Goal: Task Accomplishment & Management: Manage account settings

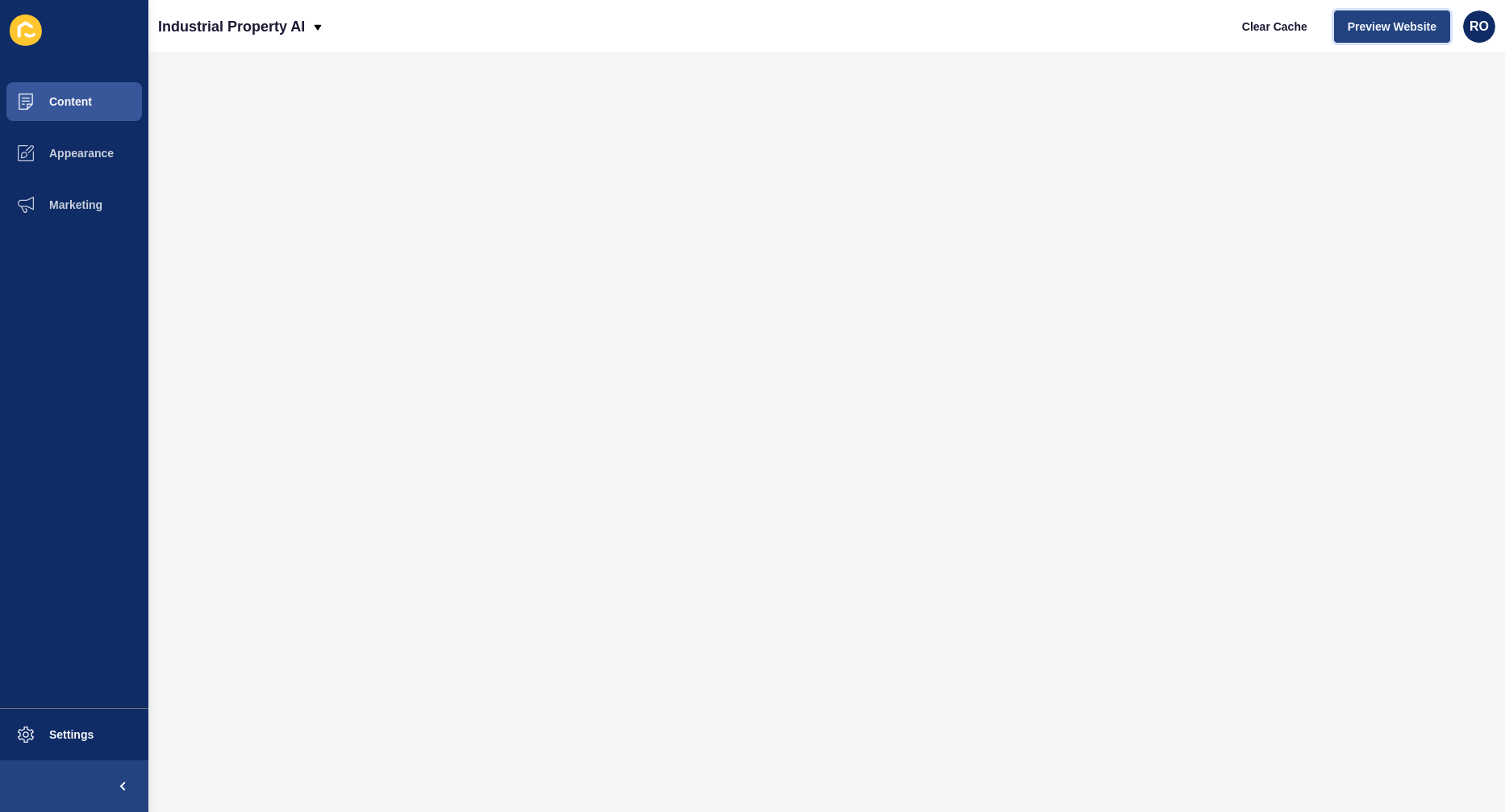
click at [1401, 27] on span "Preview Website" at bounding box center [1393, 26] width 89 height 16
click at [1431, 25] on span "Preview Website" at bounding box center [1393, 26] width 89 height 16
click at [87, 146] on span "Appearance" at bounding box center [56, 152] width 116 height 13
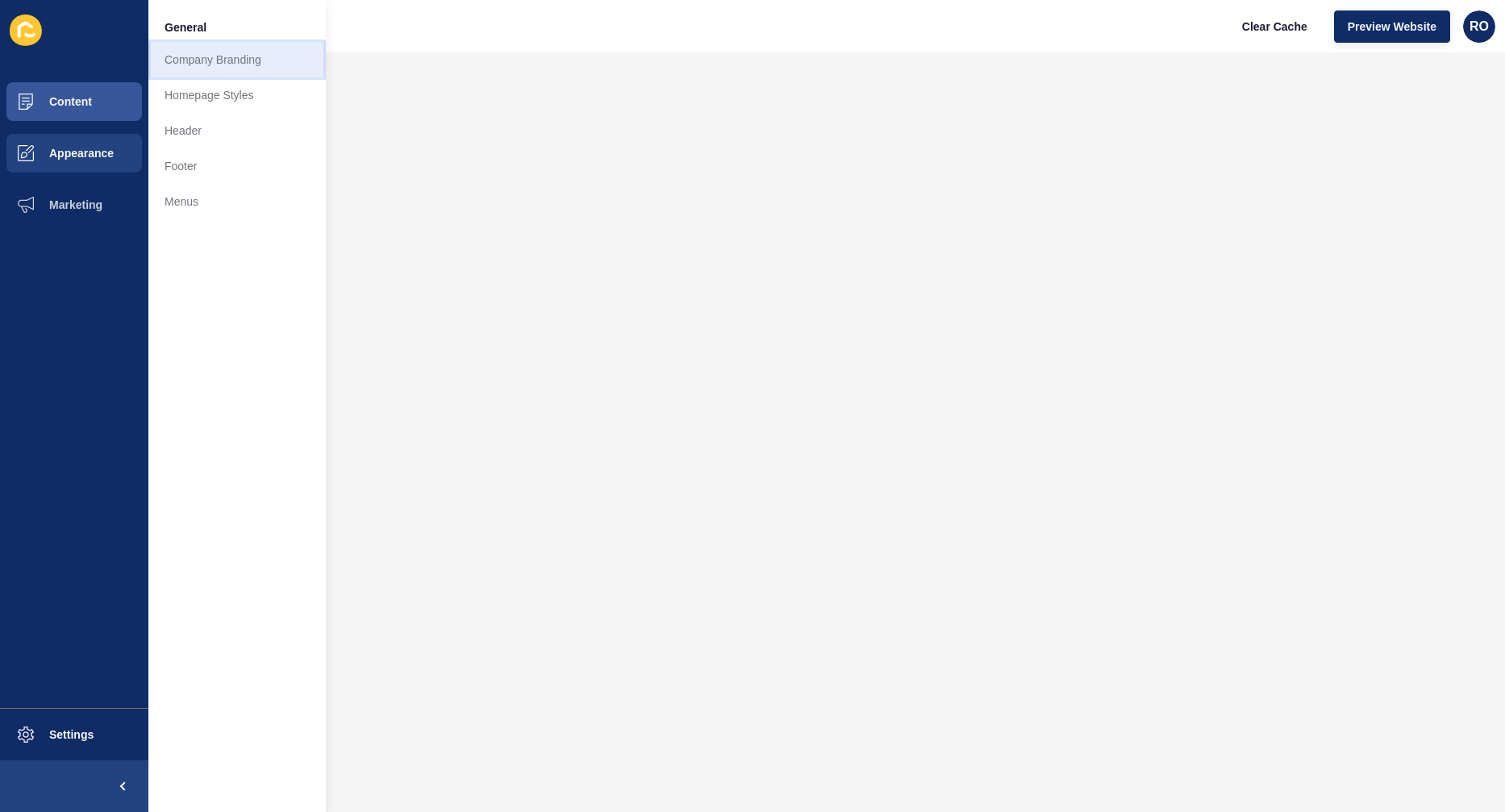
click at [223, 70] on link "Company Branding" at bounding box center [236, 59] width 177 height 36
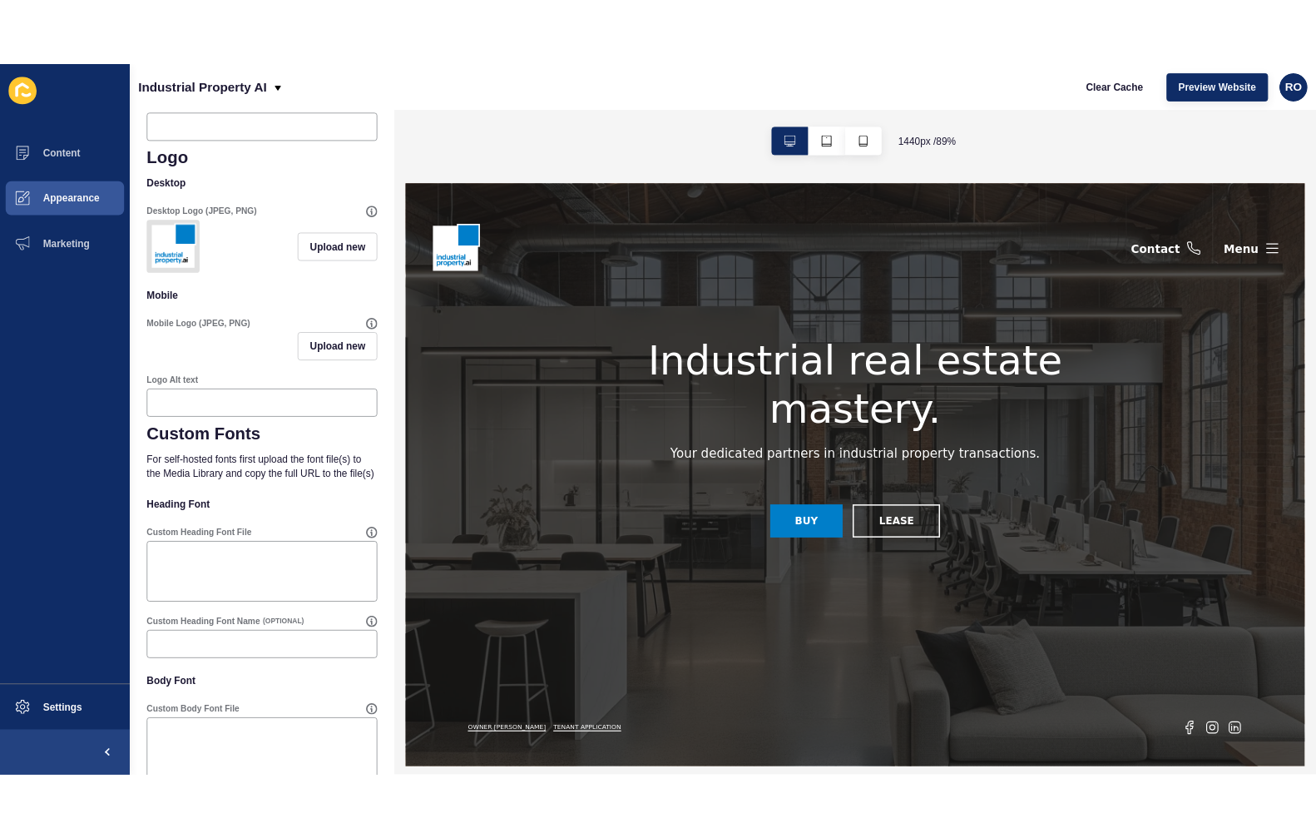
scroll to position [889, 0]
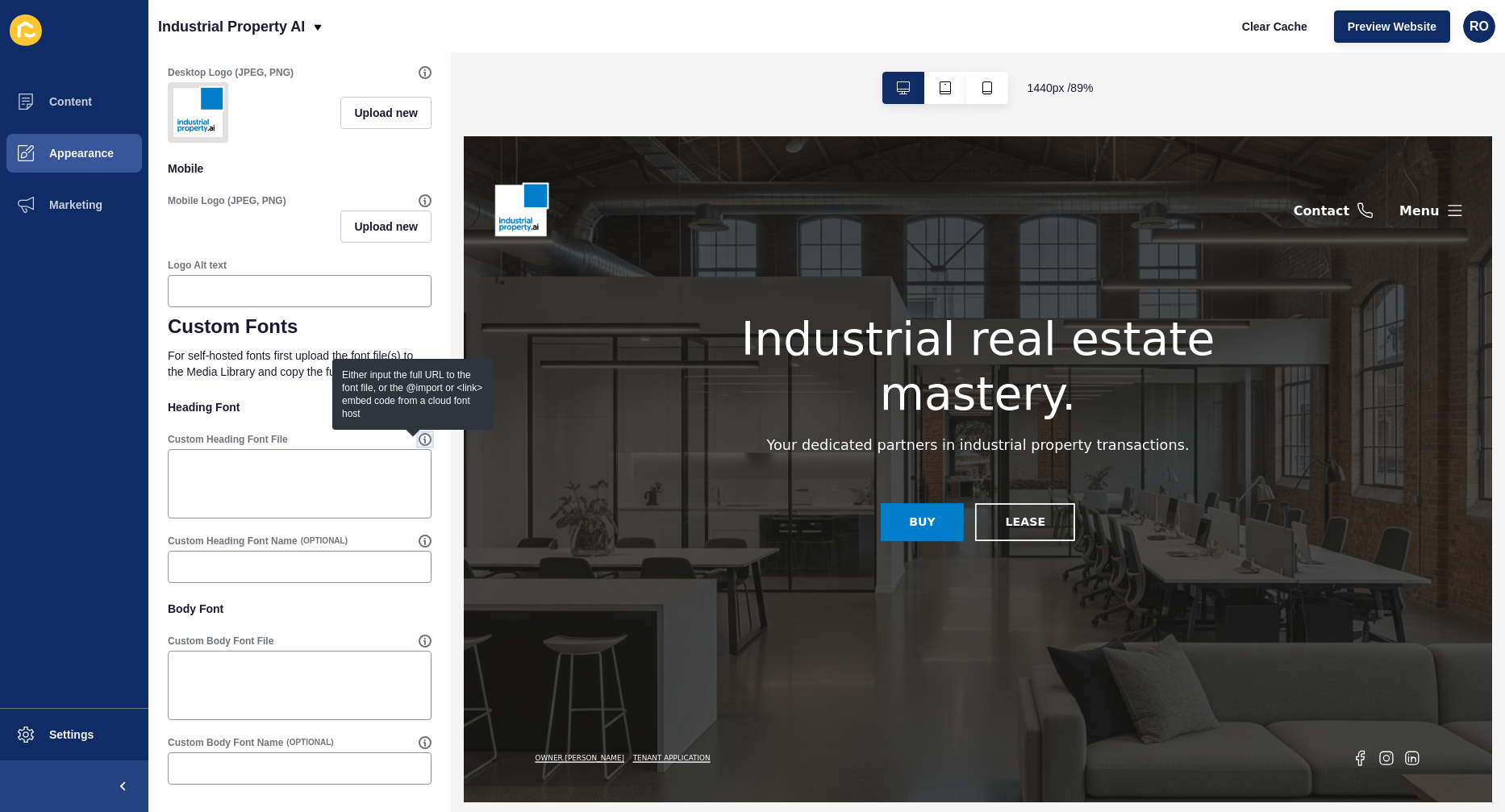
click at [420, 445] on icon at bounding box center [425, 440] width 12 height 12
click at [334, 338] on p "For self-hosted fonts first upload the font file(s) to the Media Library and co…" at bounding box center [299, 363] width 264 height 51
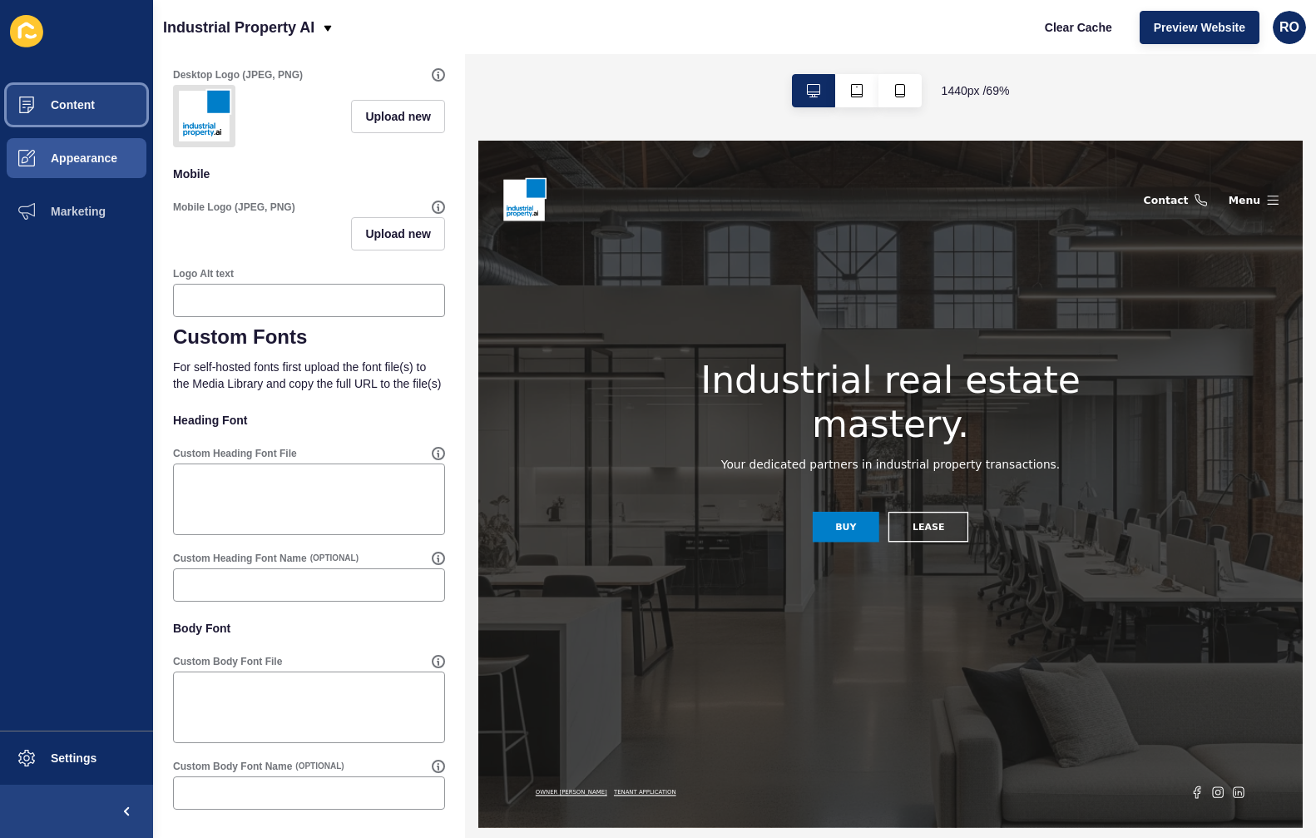
click at [101, 102] on button "Content" at bounding box center [76, 104] width 153 height 53
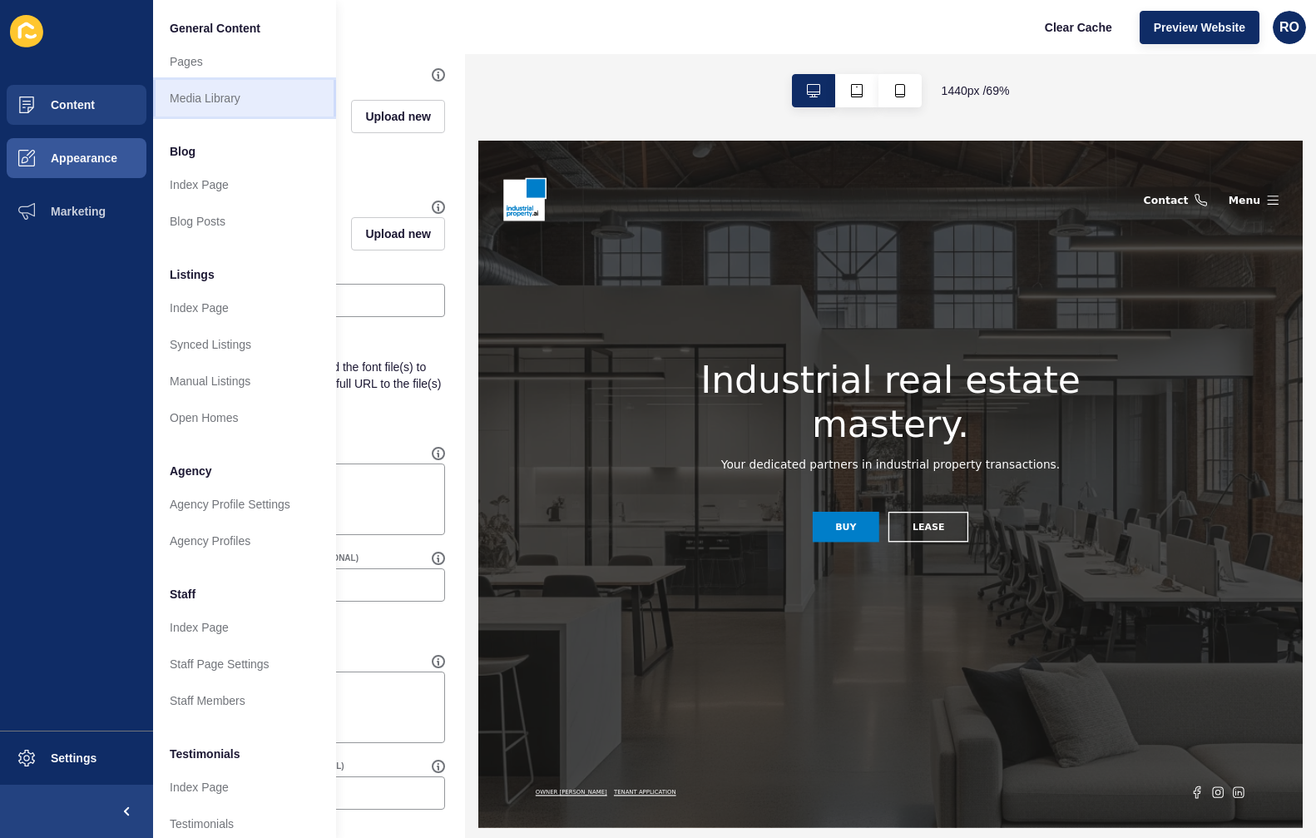
click at [230, 87] on link "Media Library" at bounding box center [244, 98] width 183 height 37
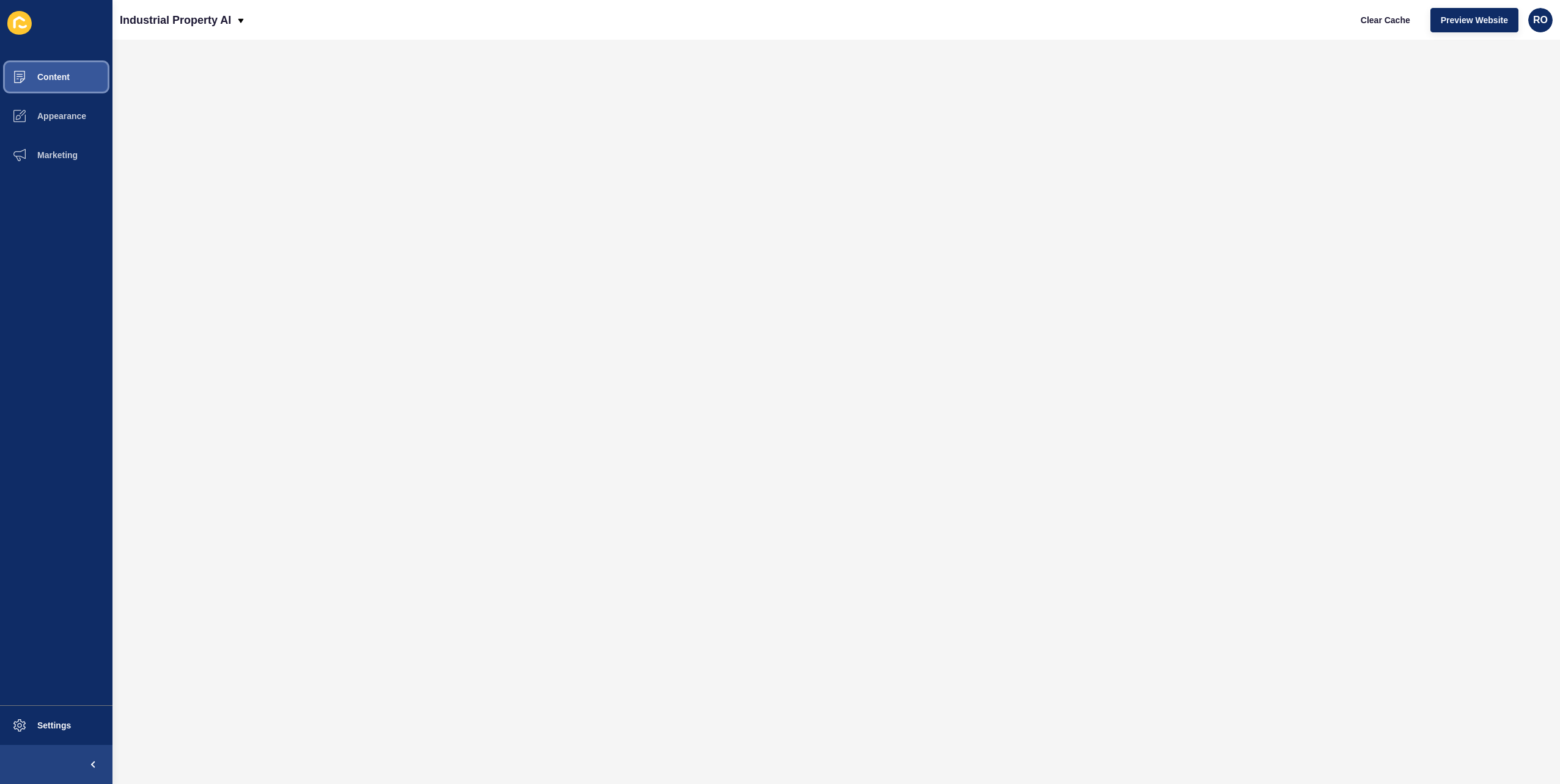
click at [40, 76] on span "Content" at bounding box center [34, 76] width 71 height 10
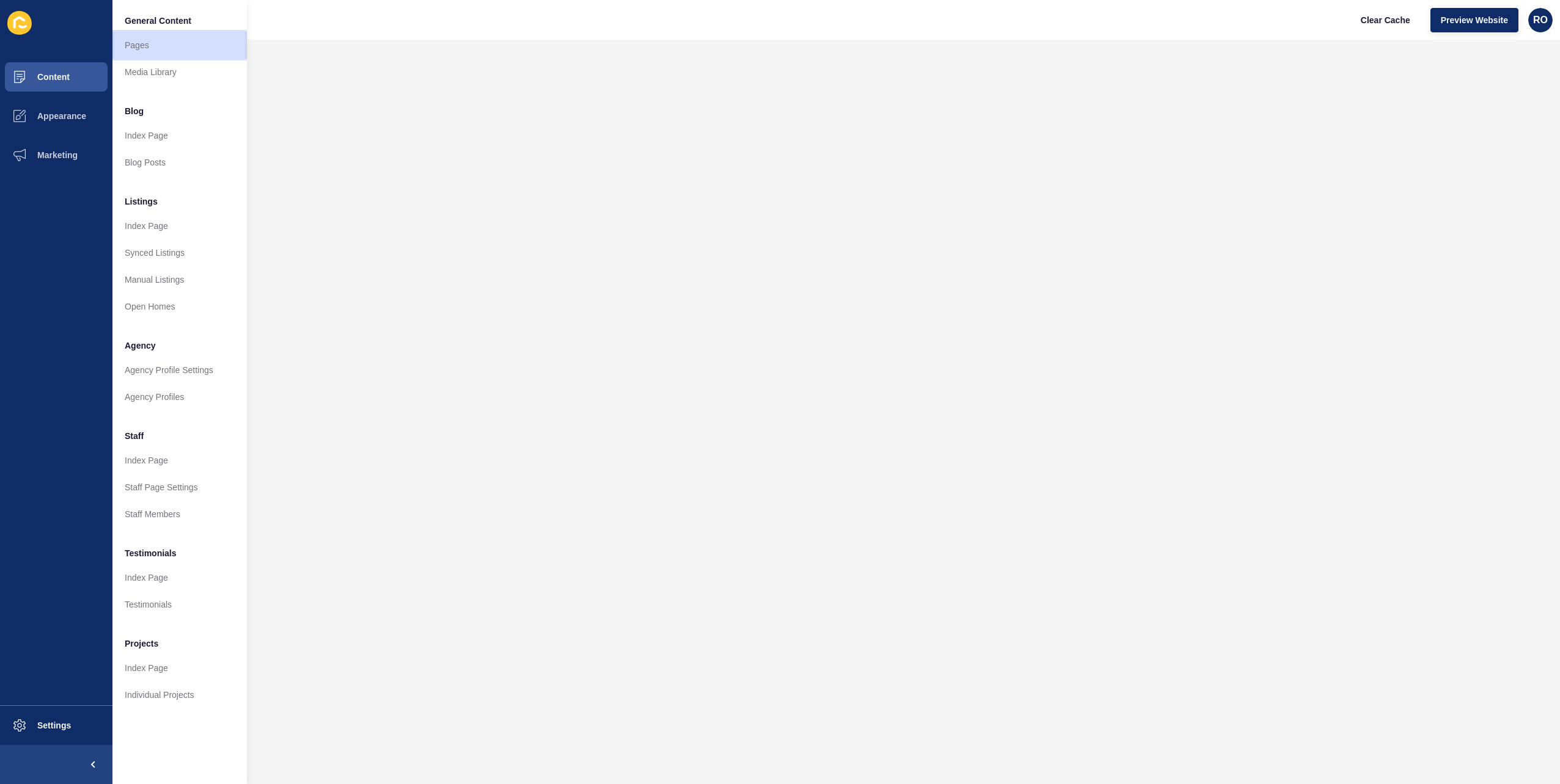
click at [155, 48] on link "Pages" at bounding box center [179, 45] width 134 height 27
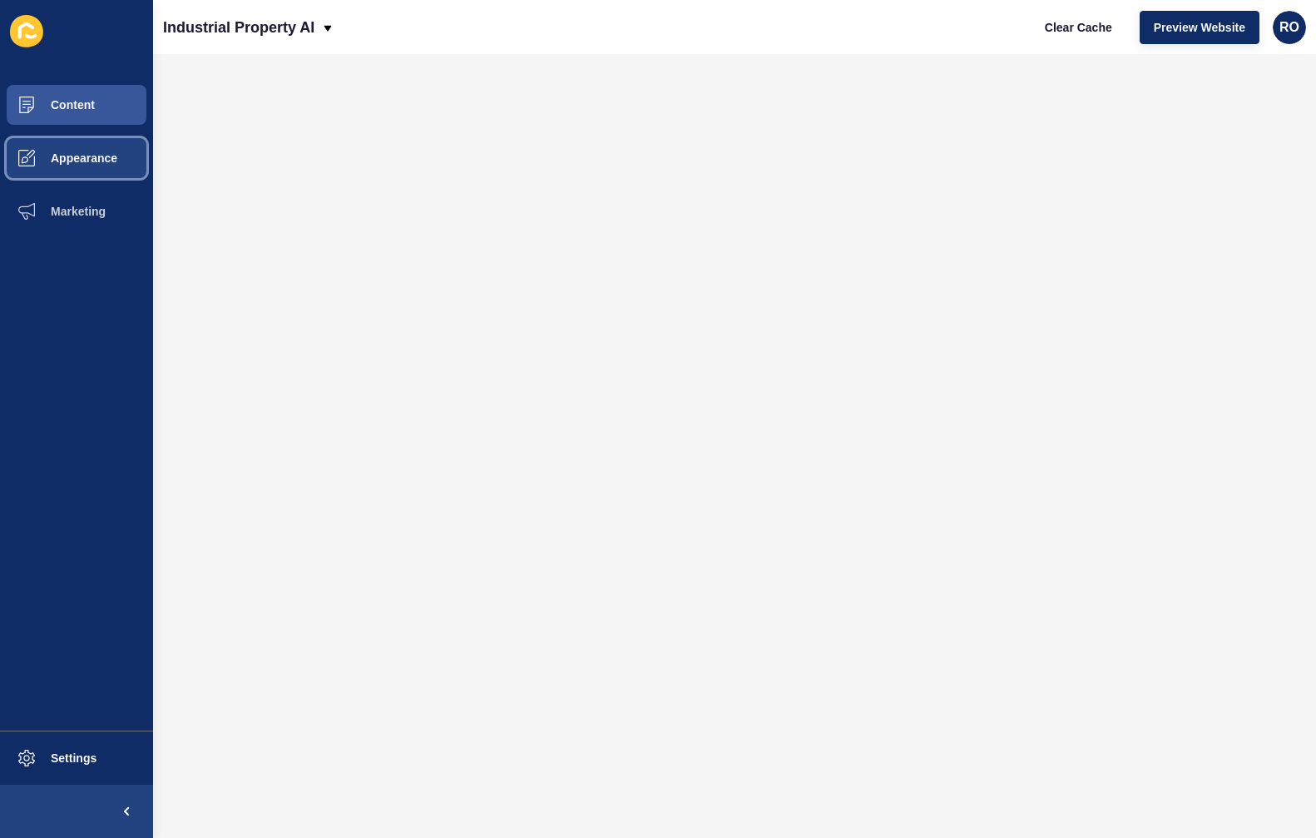
click at [77, 160] on span "Appearance" at bounding box center [58, 157] width 120 height 13
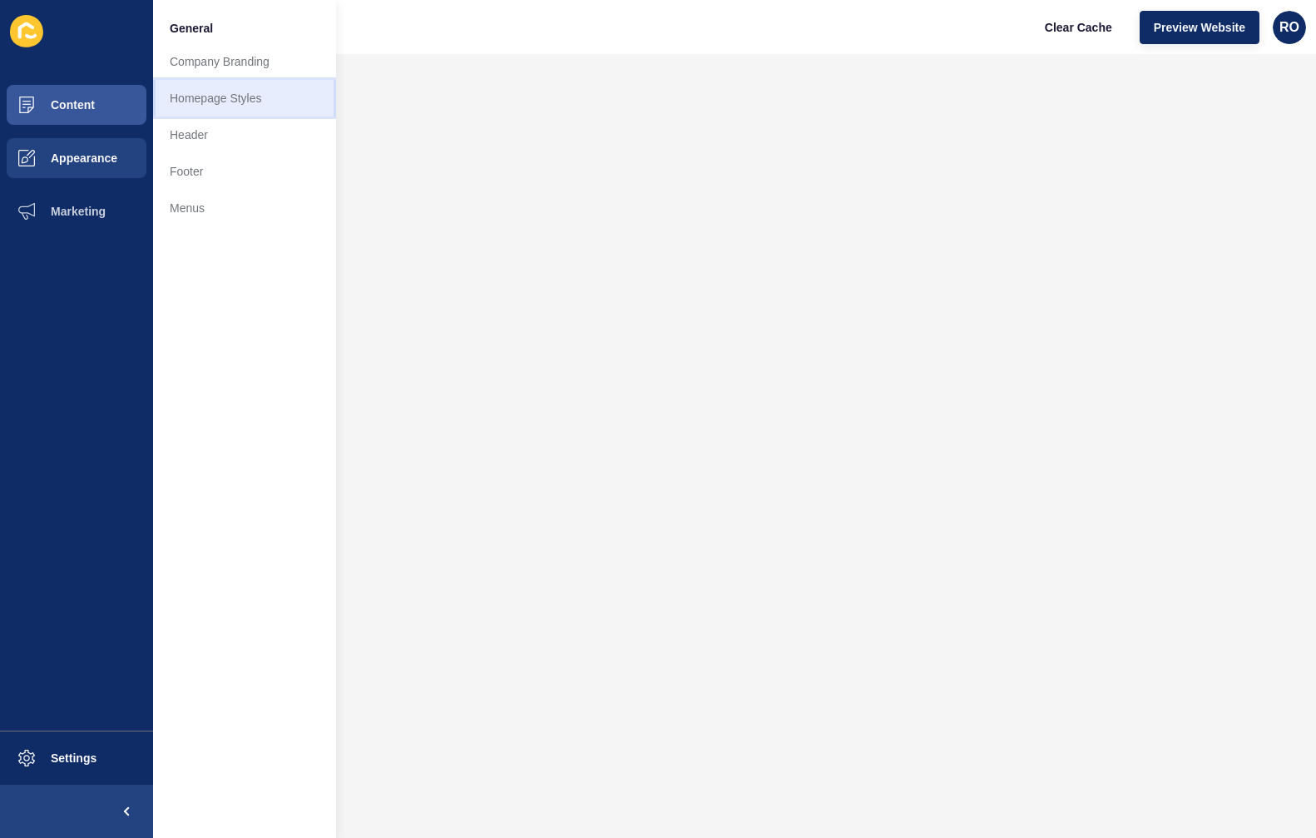
click at [208, 100] on link "Homepage Styles" at bounding box center [244, 98] width 183 height 37
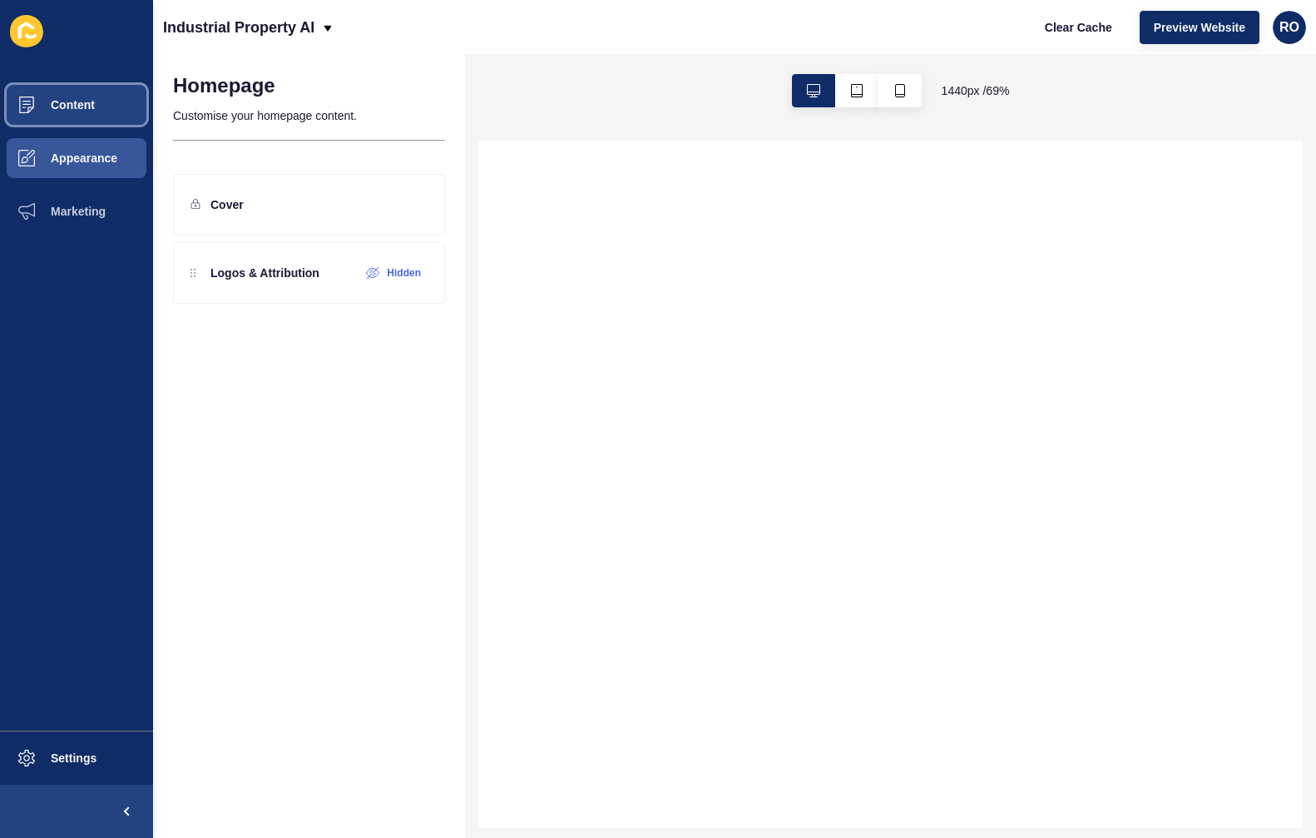
click at [97, 101] on button "Content" at bounding box center [76, 104] width 153 height 53
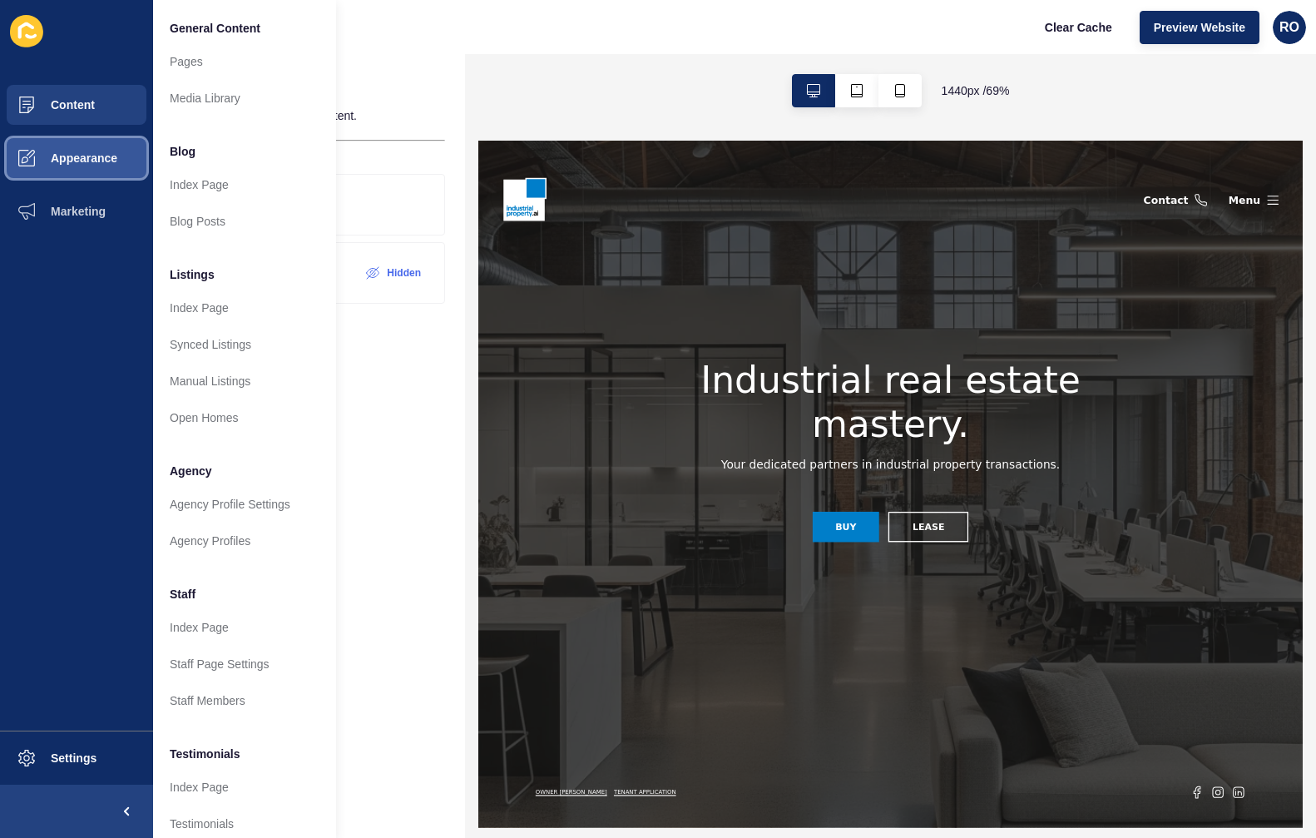
click at [115, 152] on span "Appearance" at bounding box center [58, 157] width 120 height 13
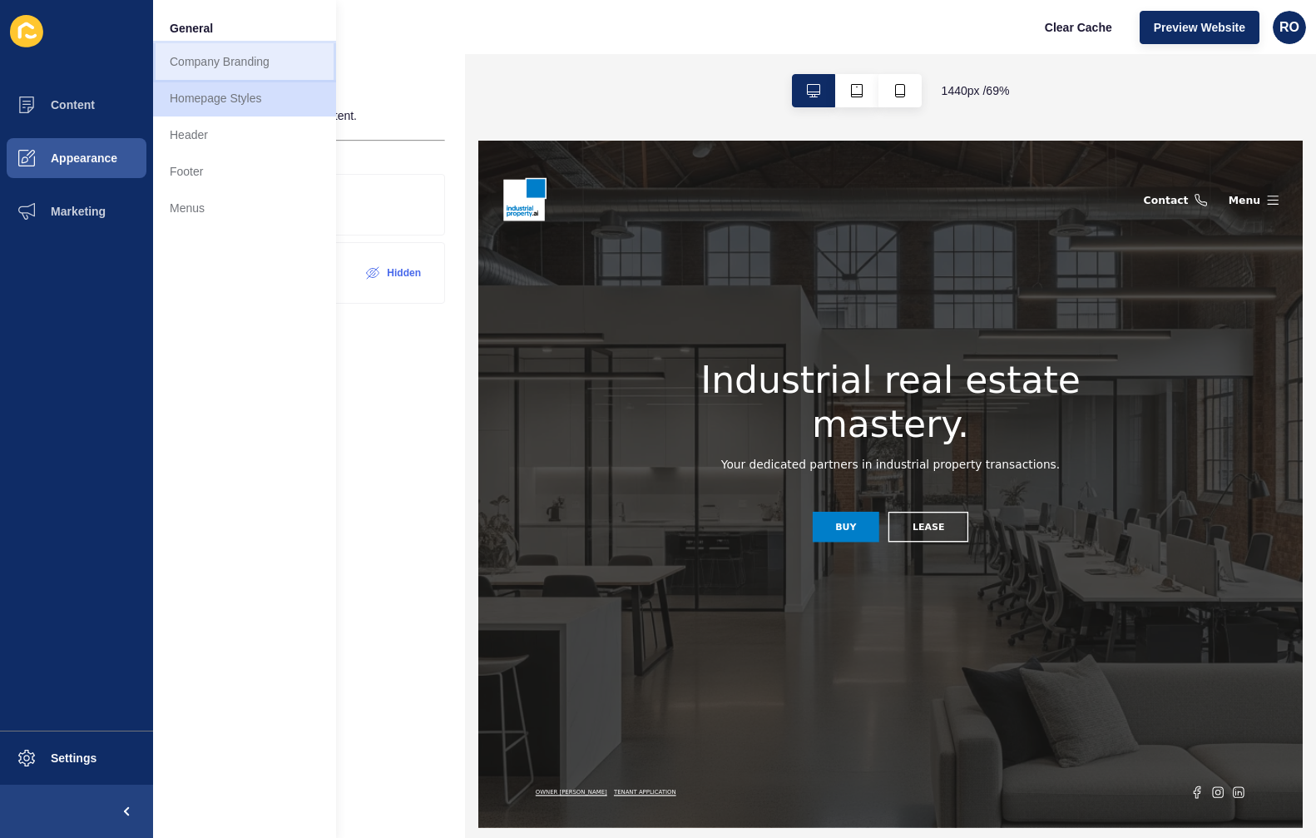
click at [239, 52] on link "Company Branding" at bounding box center [244, 61] width 183 height 37
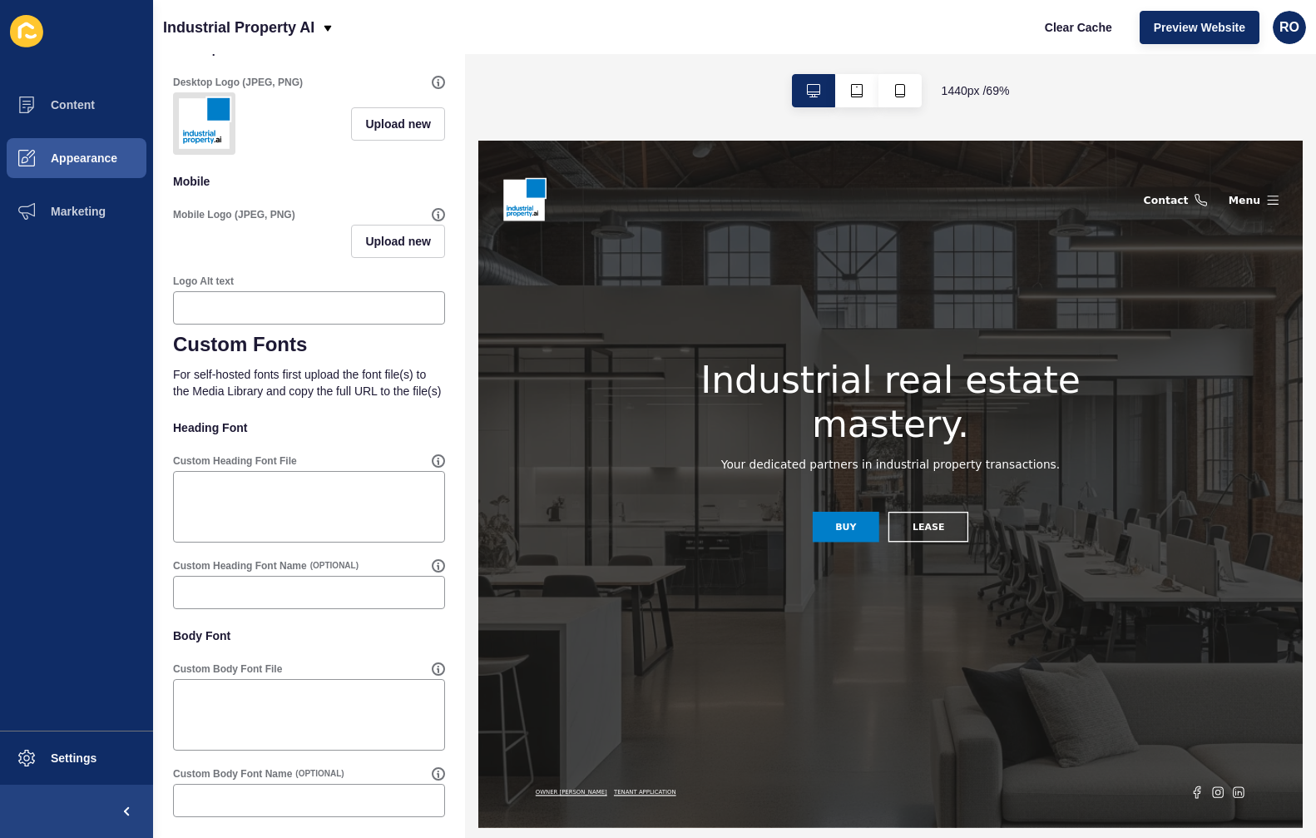
scroll to position [889, 0]
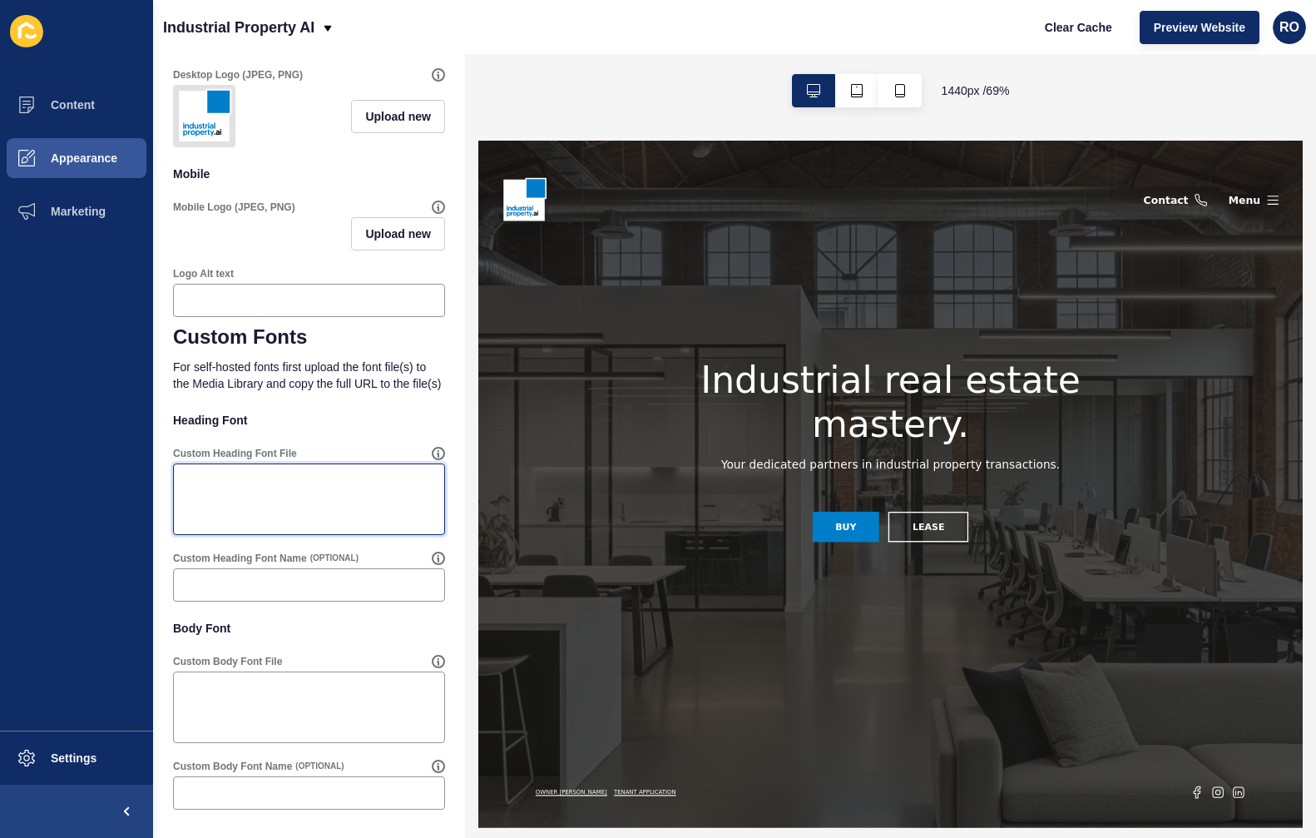
click at [232, 500] on textarea "Custom Heading Font File" at bounding box center [309, 499] width 267 height 67
paste textarea "https://app-spoke-sites-au.s3.amazonaws.com/uploads/sites/676/2025/10/Buckin-De…"
type textarea "https://app-spoke-sites-au.s3.amazonaws.com/uploads/sites/676/2025/10/Buckin-De…"
click at [360, 393] on p "For self-hosted fonts first upload the font file(s) to the Media Library and co…" at bounding box center [309, 375] width 272 height 53
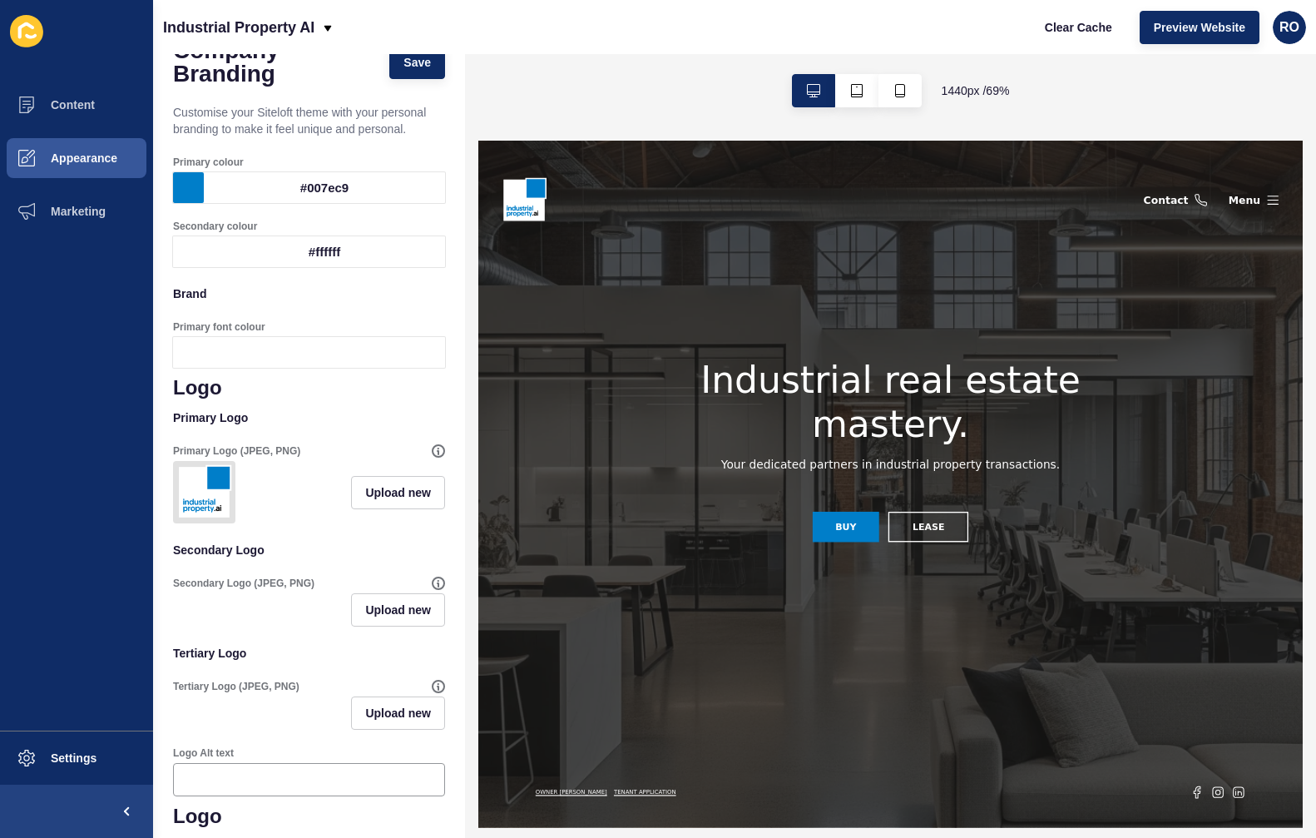
scroll to position [0, 0]
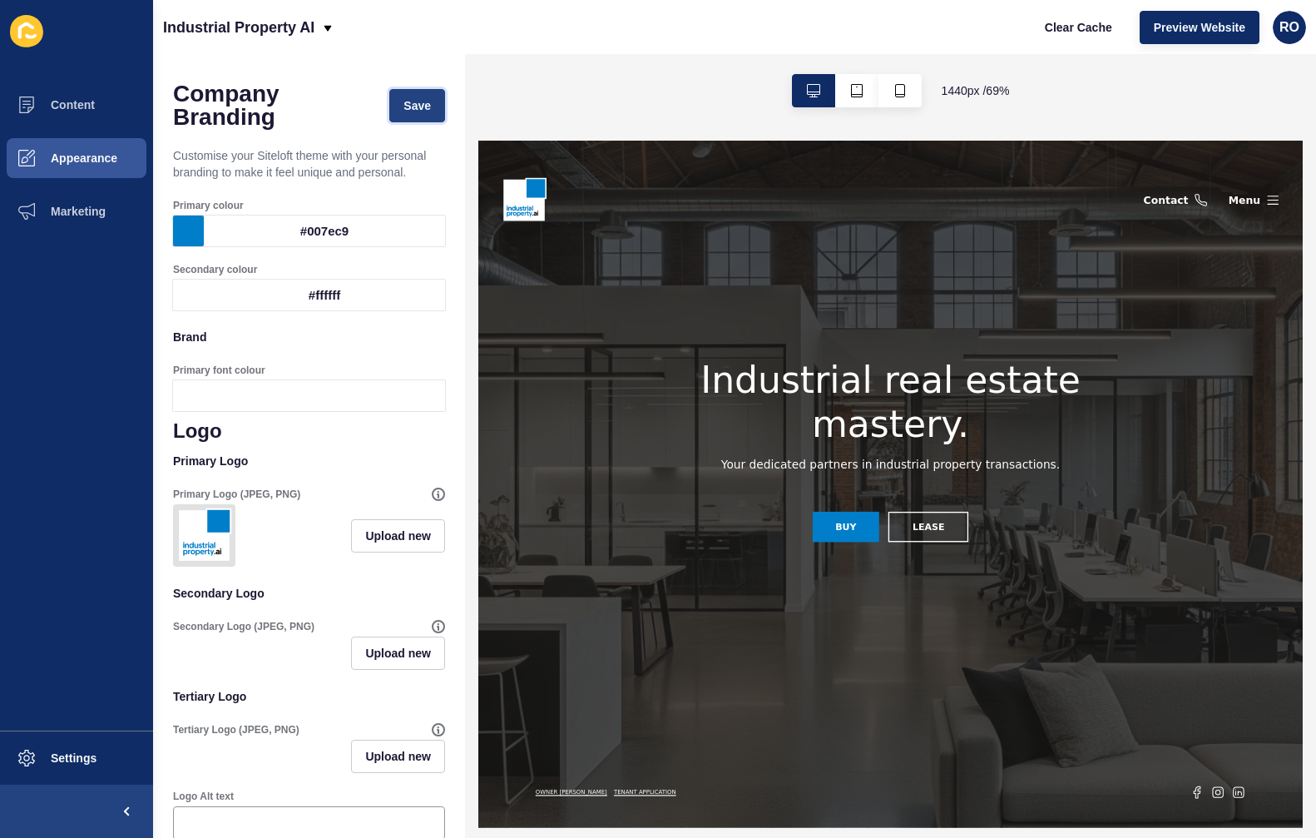
click at [404, 96] on button "Save" at bounding box center [417, 105] width 56 height 33
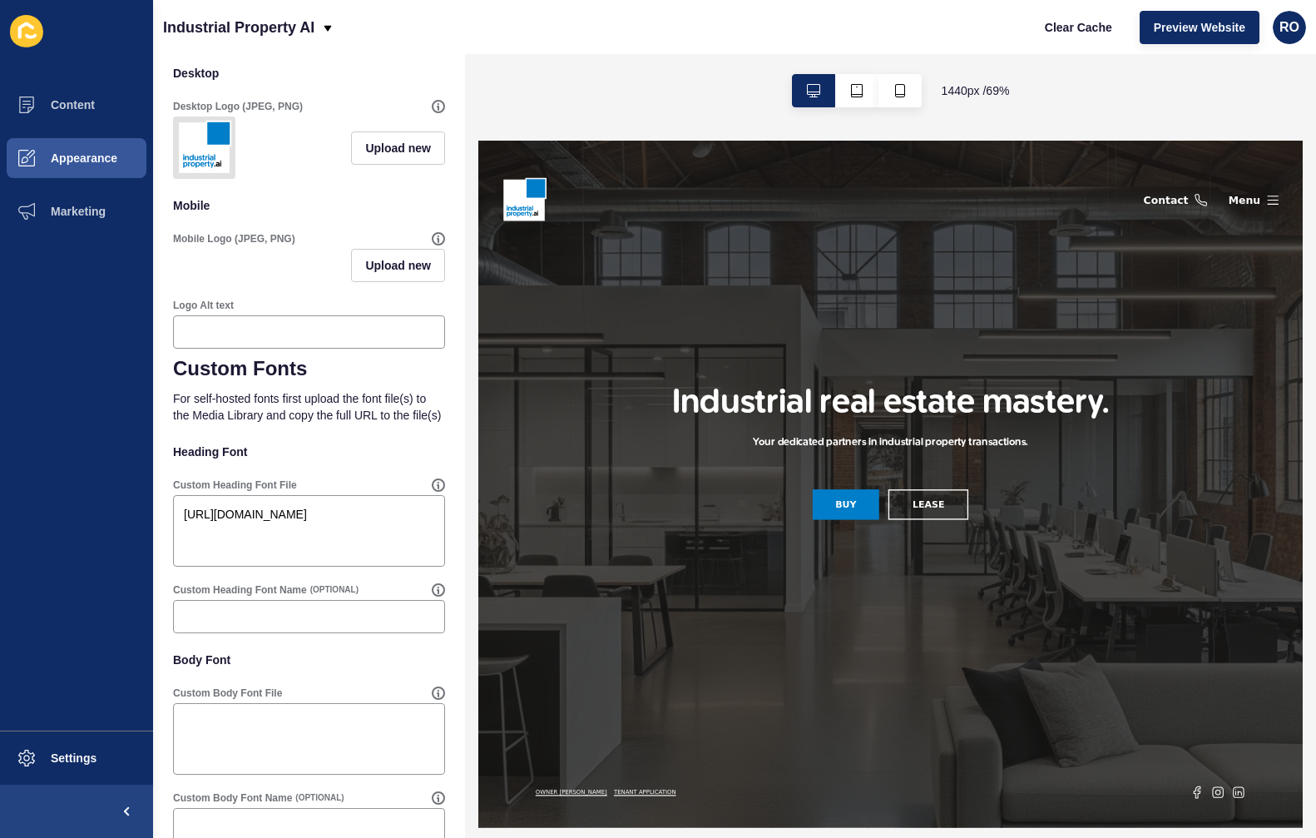
scroll to position [889, 0]
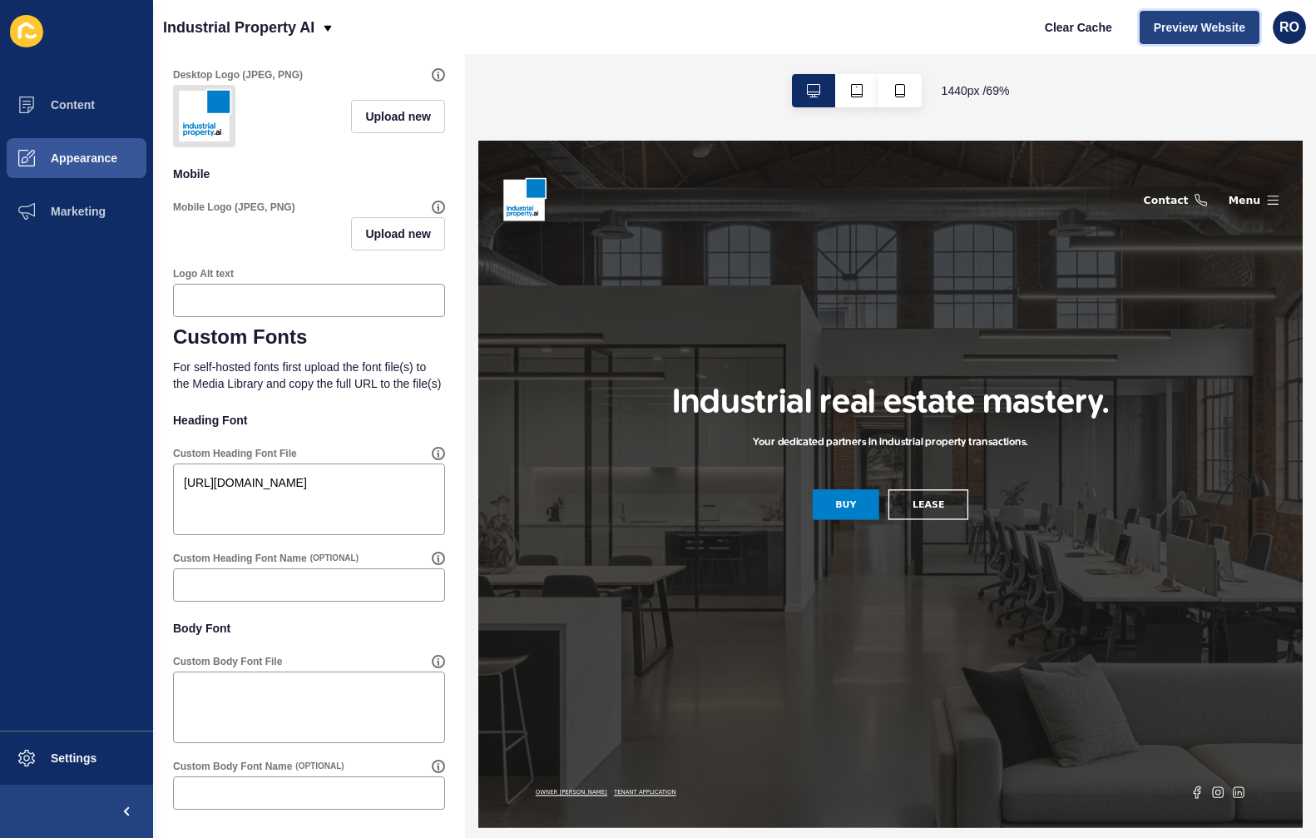
click at [1208, 30] on span "Preview Website" at bounding box center [1200, 27] width 92 height 17
click at [75, 94] on button "Content" at bounding box center [76, 104] width 153 height 53
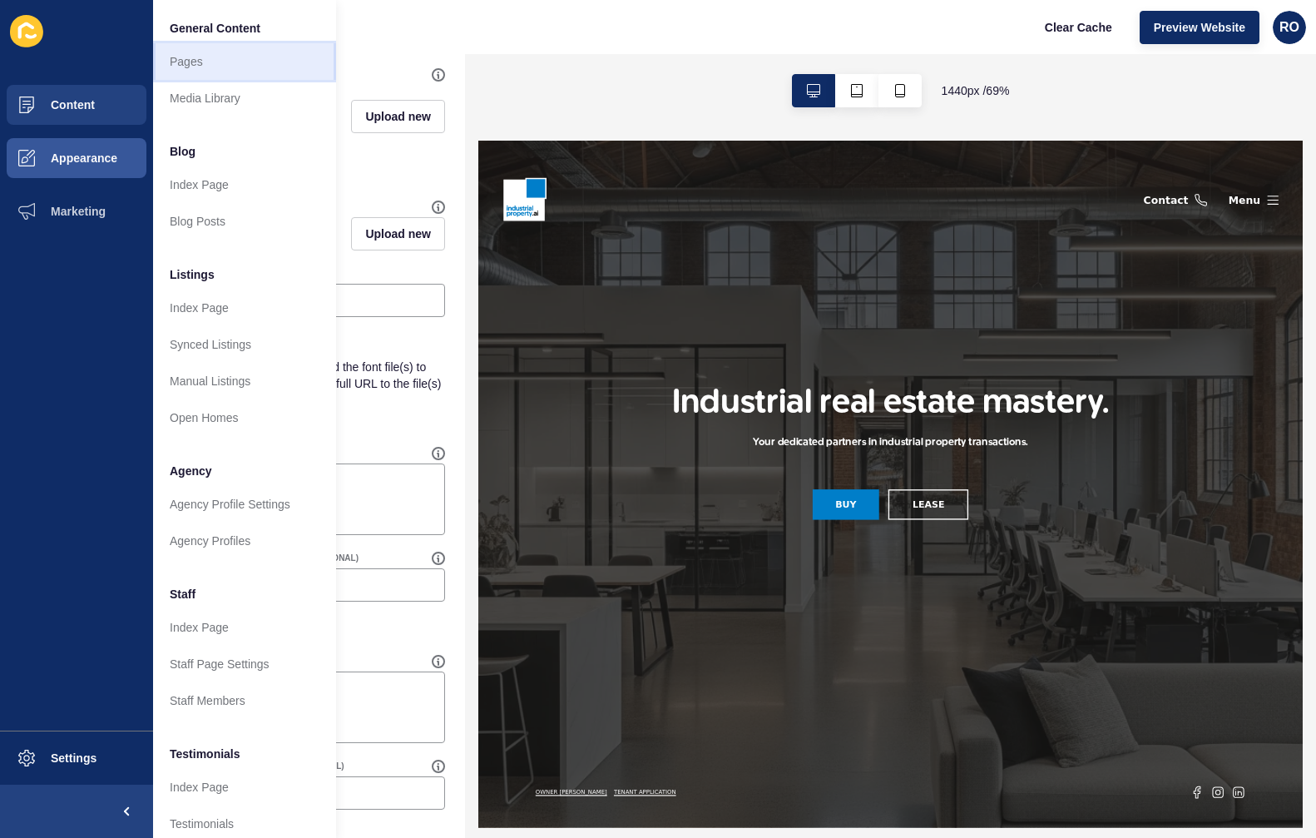
click at [236, 75] on link "Pages" at bounding box center [244, 61] width 183 height 37
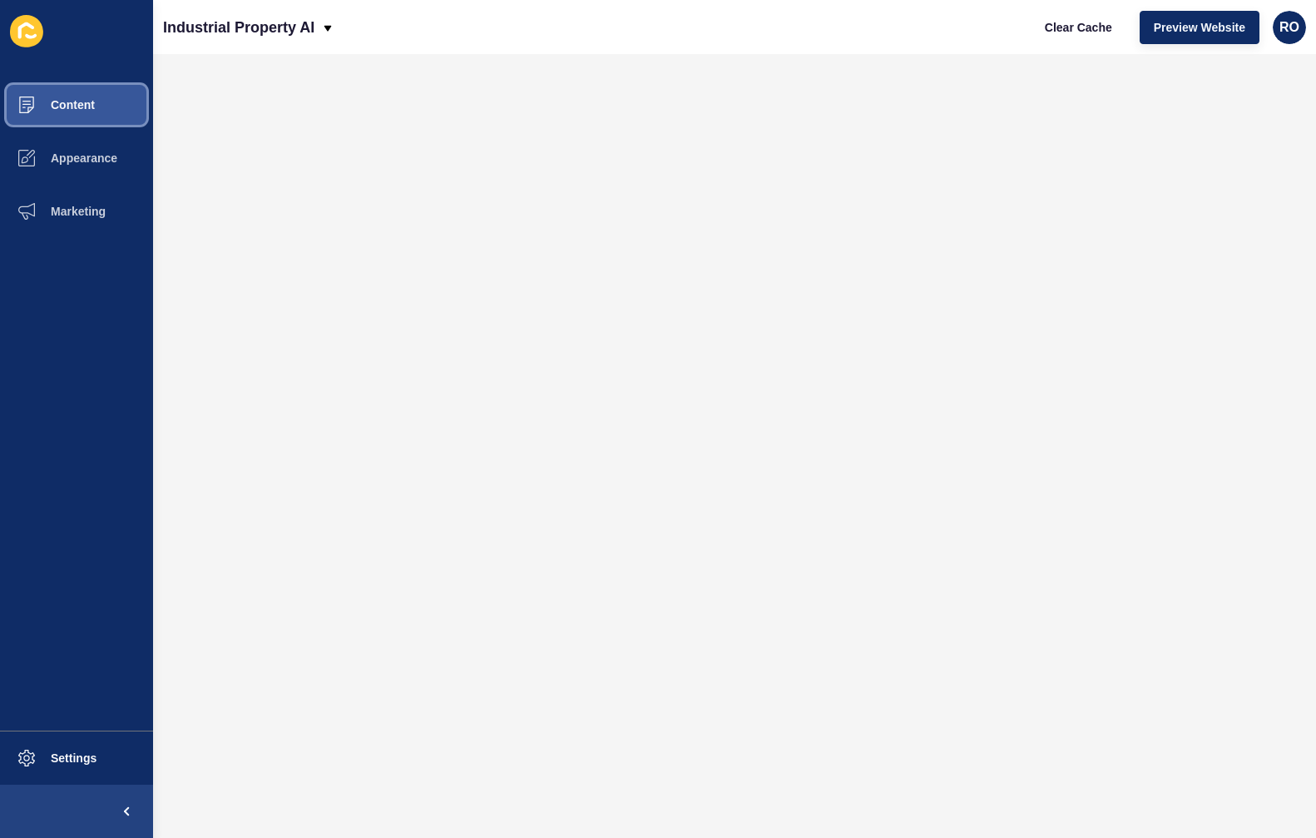
click at [86, 99] on span "Content" at bounding box center [46, 104] width 97 height 13
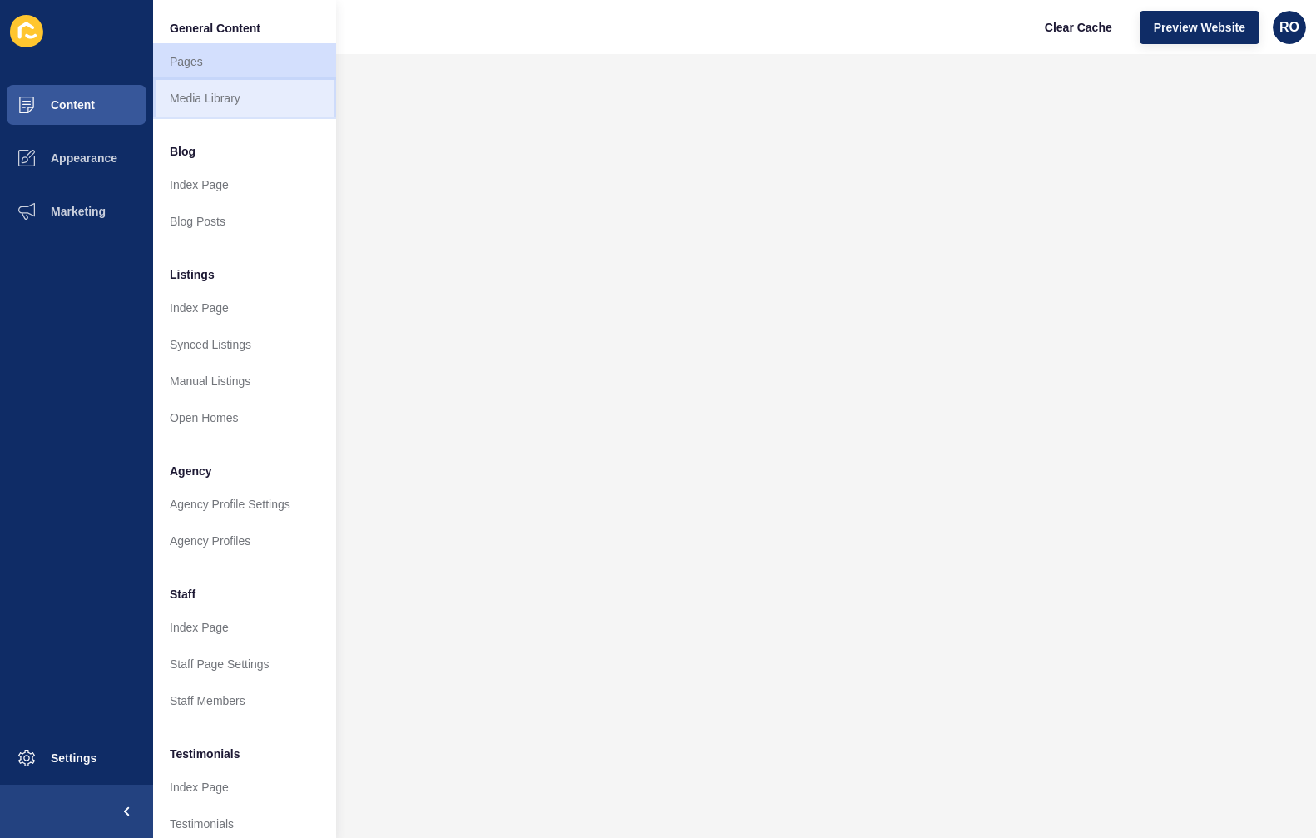
click at [210, 105] on link "Media Library" at bounding box center [244, 98] width 183 height 37
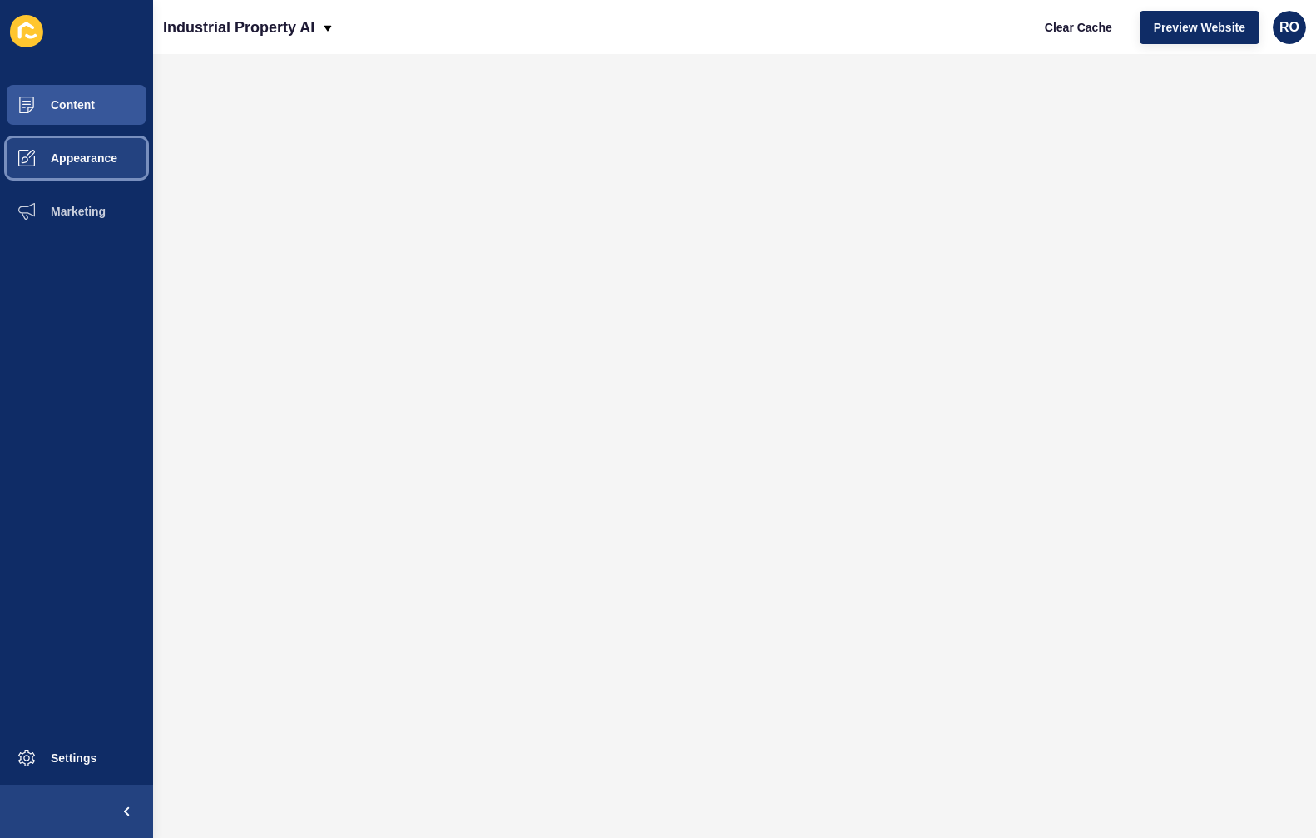
click at [126, 156] on button "Appearance" at bounding box center [76, 157] width 153 height 53
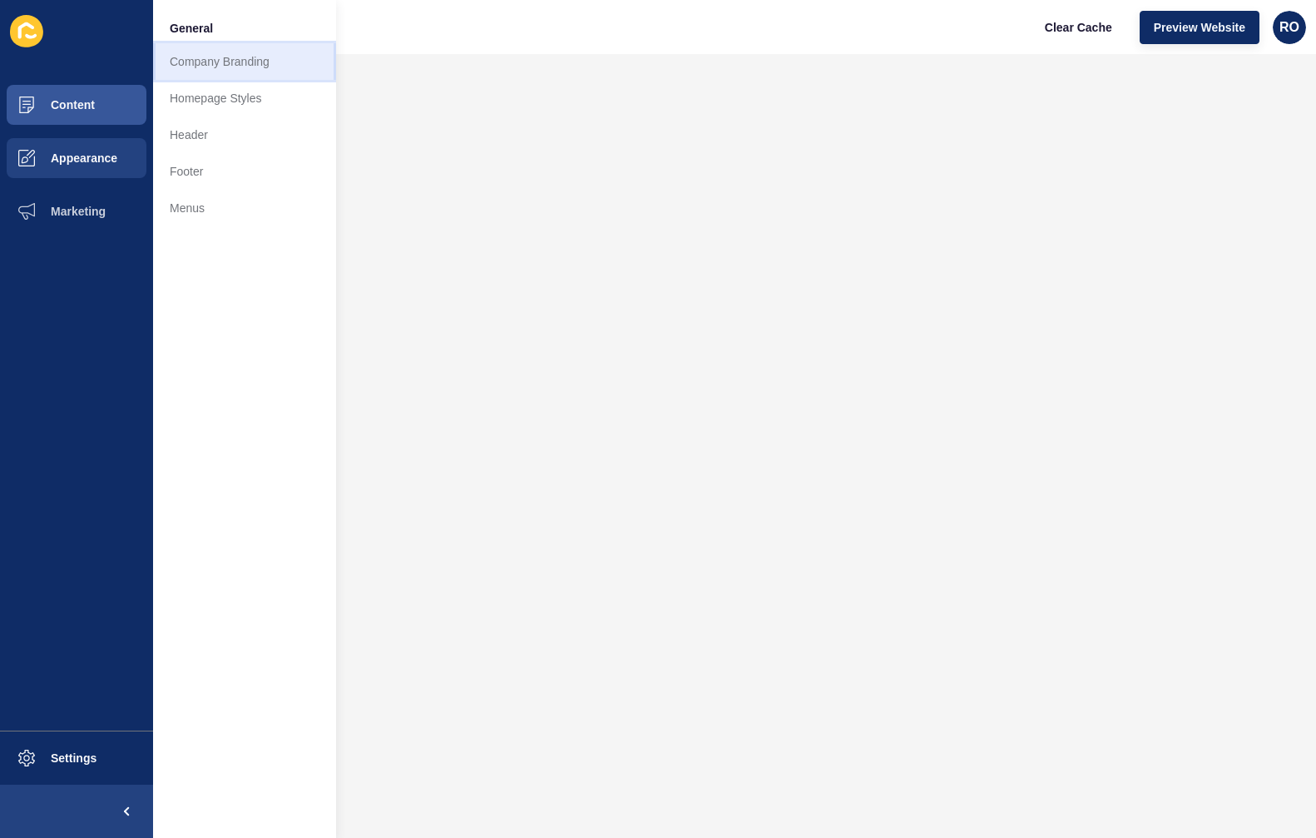
click at [246, 69] on link "Company Branding" at bounding box center [244, 61] width 183 height 37
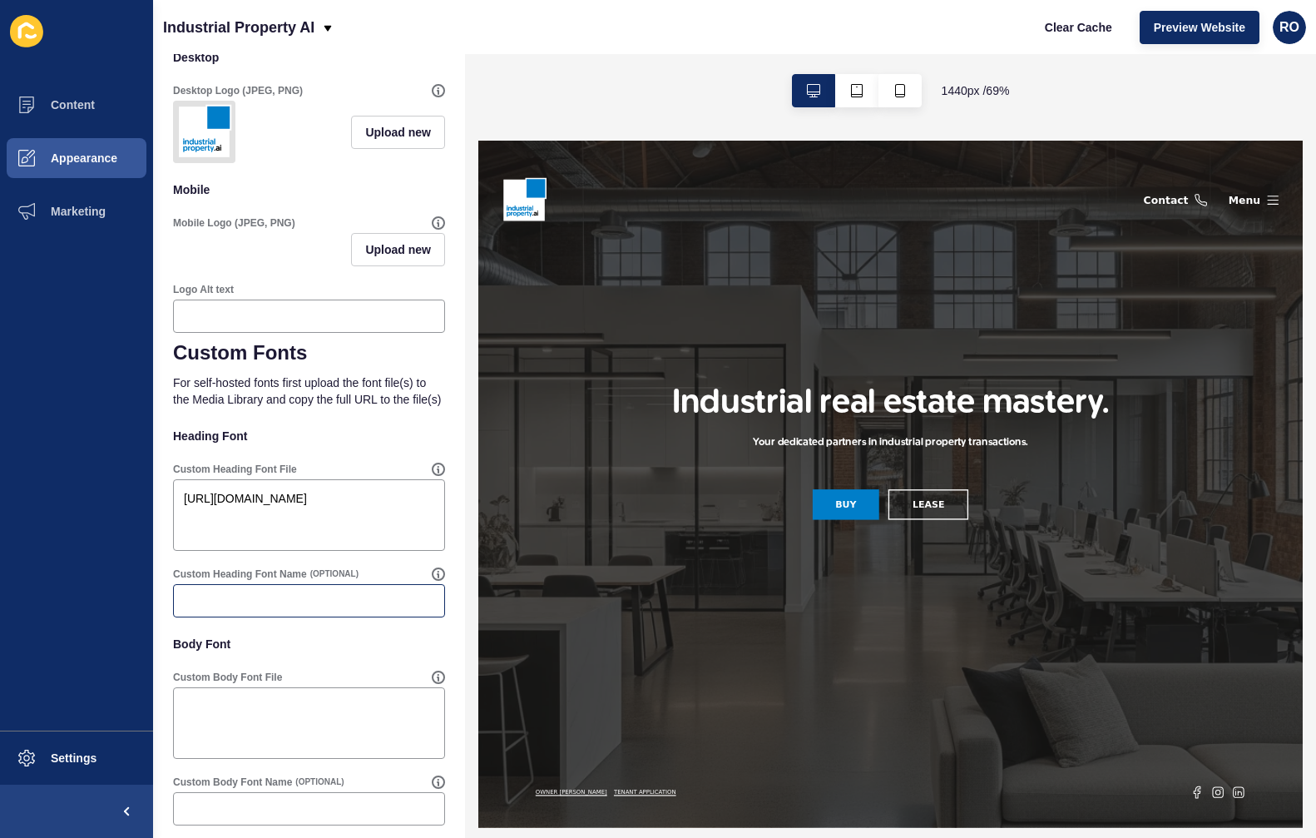
click at [273, 617] on div at bounding box center [309, 600] width 272 height 33
click at [433, 580] on icon at bounding box center [439, 574] width 12 height 12
click at [361, 609] on input "Custom Heading Font Name" at bounding box center [309, 601] width 250 height 17
type input "Buckin"
click at [387, 418] on p "For self-hosted fonts first upload the font file(s) to the Media Library and co…" at bounding box center [309, 390] width 272 height 53
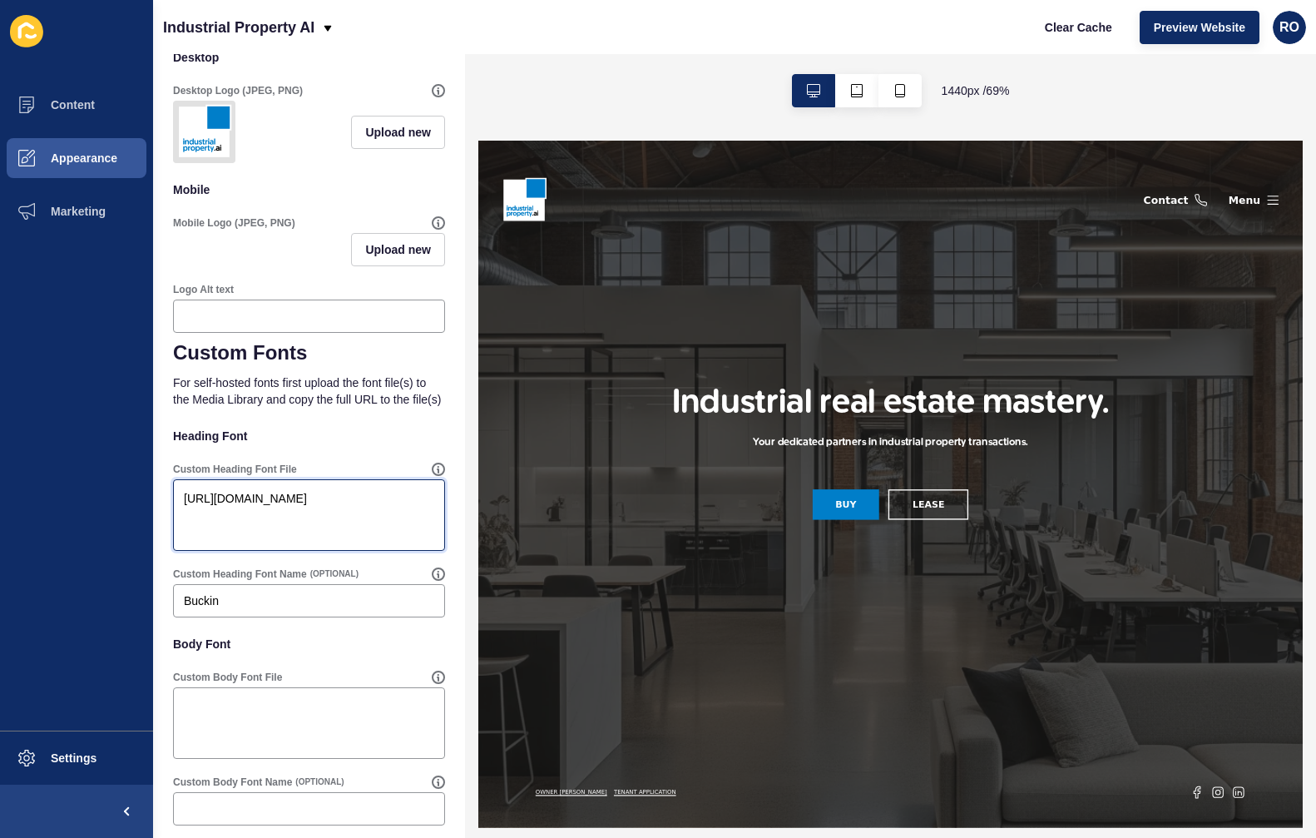
drag, startPoint x: 368, startPoint y: 578, endPoint x: 131, endPoint y: 509, distance: 246.8
click at [131, 509] on div "Content Appearance Marketing Settings Industrial Property AI Clear Cache Previe…" at bounding box center [658, 419] width 1316 height 838
paste textarea "Ckhans-Fonts-Buckin-Regular-Demo"
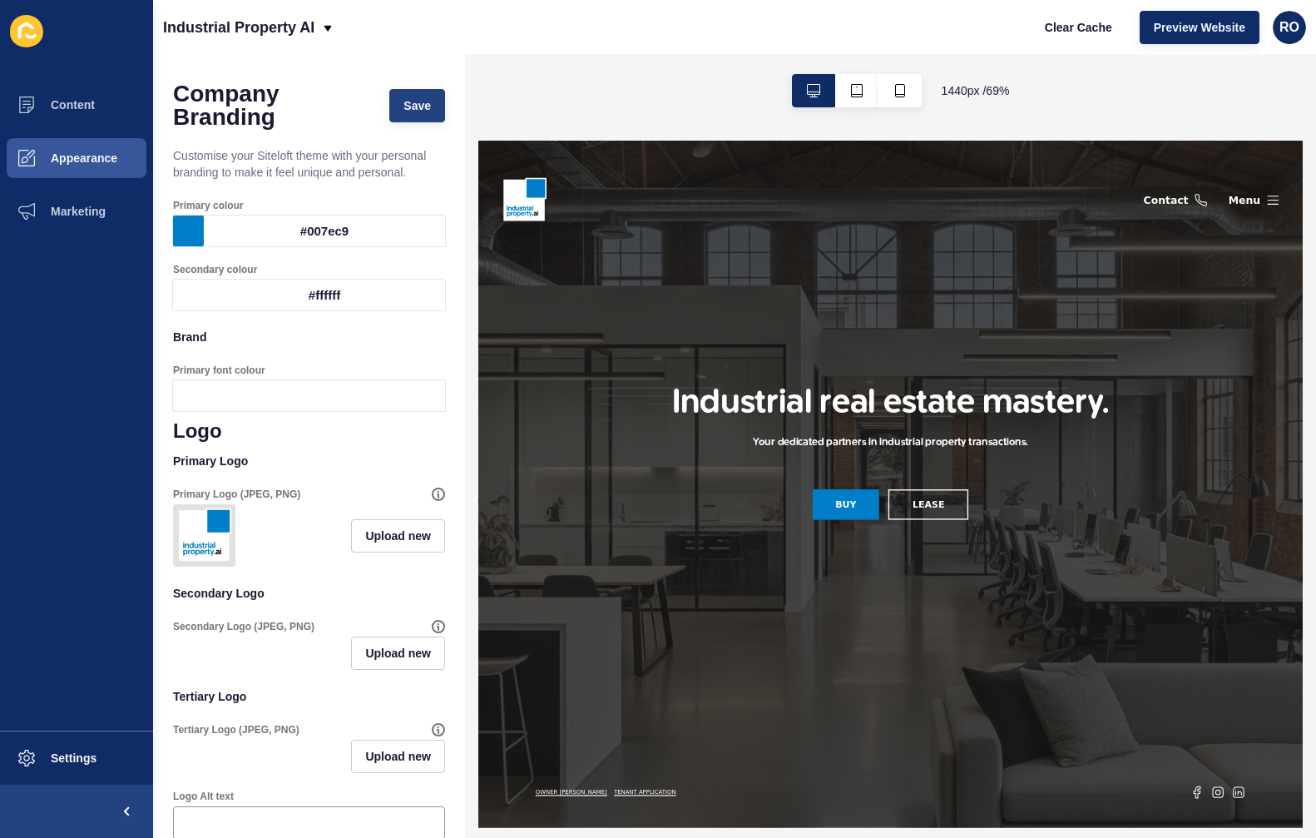
type textarea "[URL][DOMAIN_NAME]"
click at [409, 108] on span "Save" at bounding box center [417, 105] width 27 height 17
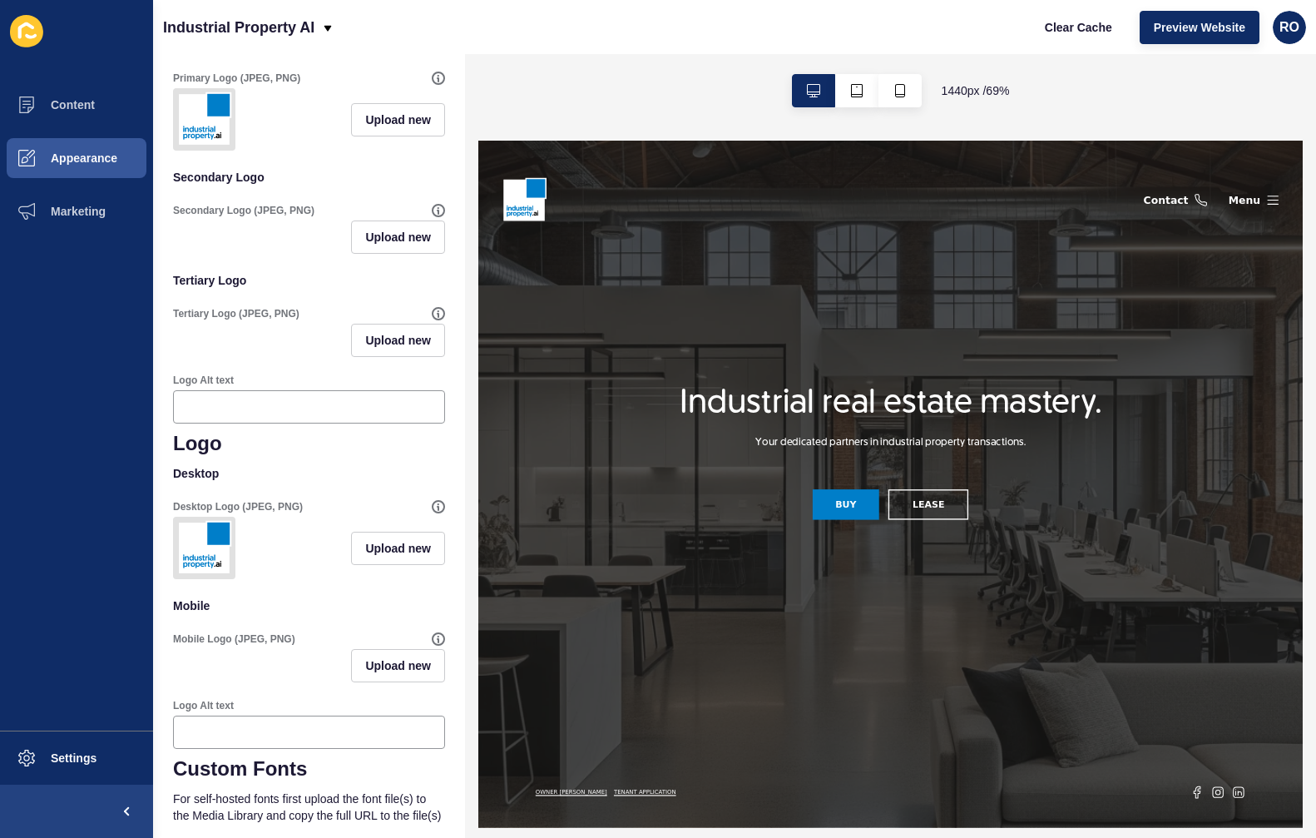
scroll to position [749, 0]
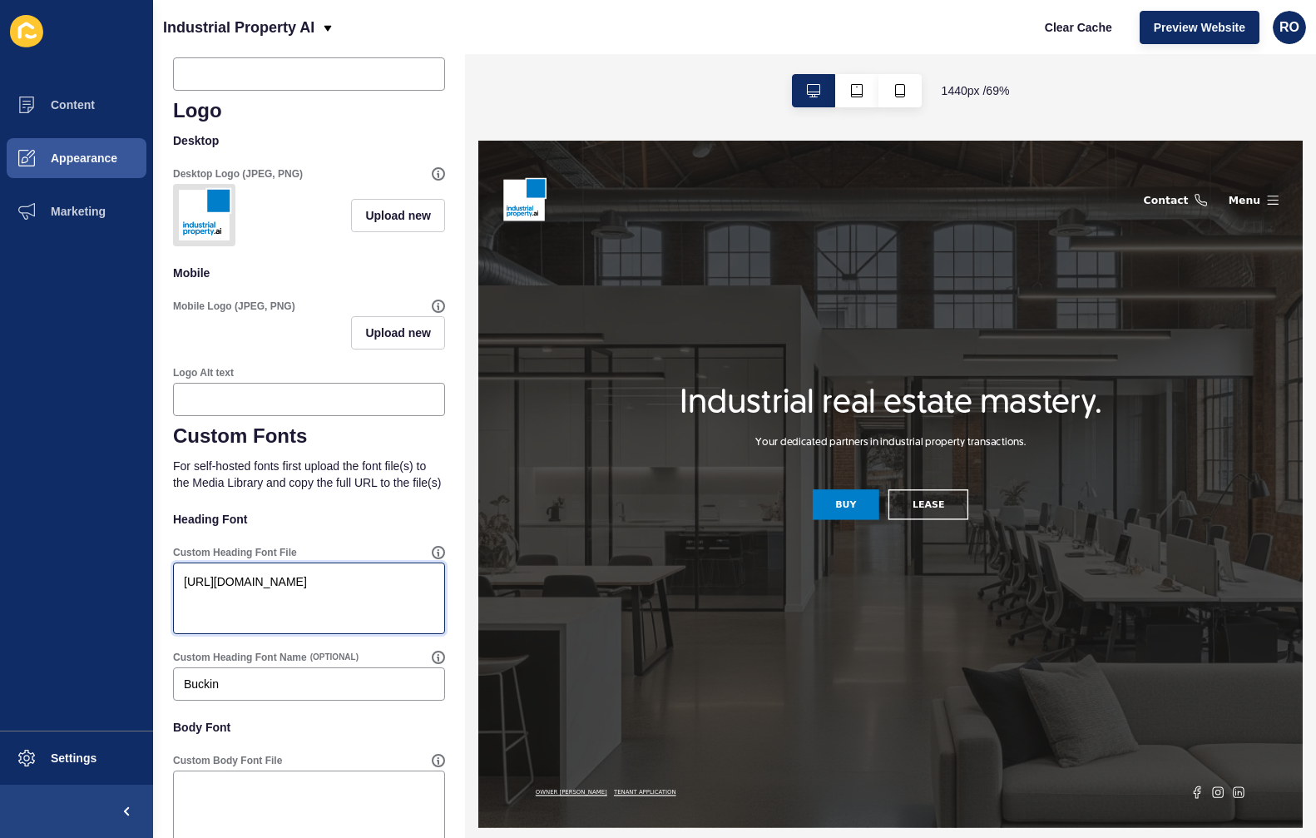
click at [401, 632] on textarea "[URL][DOMAIN_NAME]" at bounding box center [309, 598] width 267 height 67
paste textarea "https://app-spoke-sites-au.s3.amazonaws.com/uploads/sites/676/2025/10/Buckin-De…"
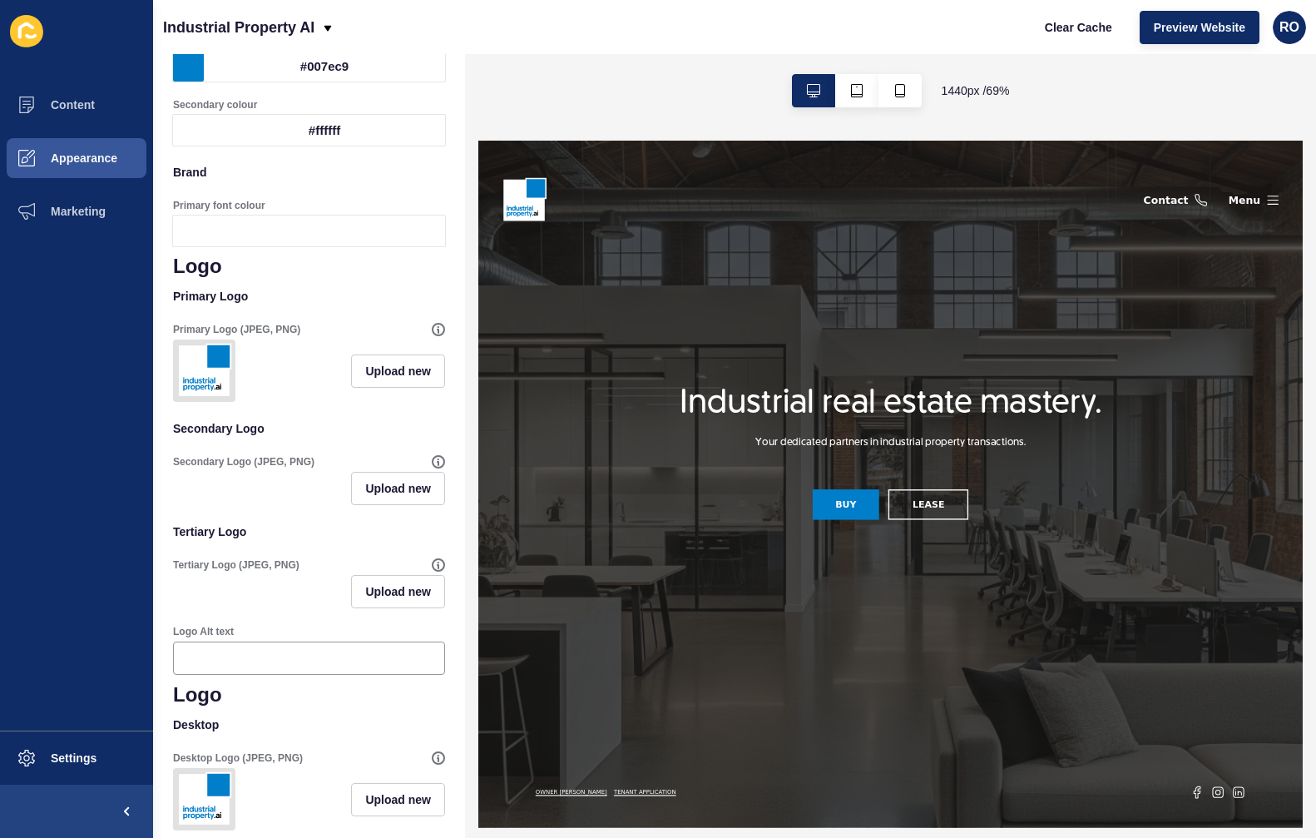
scroll to position [0, 0]
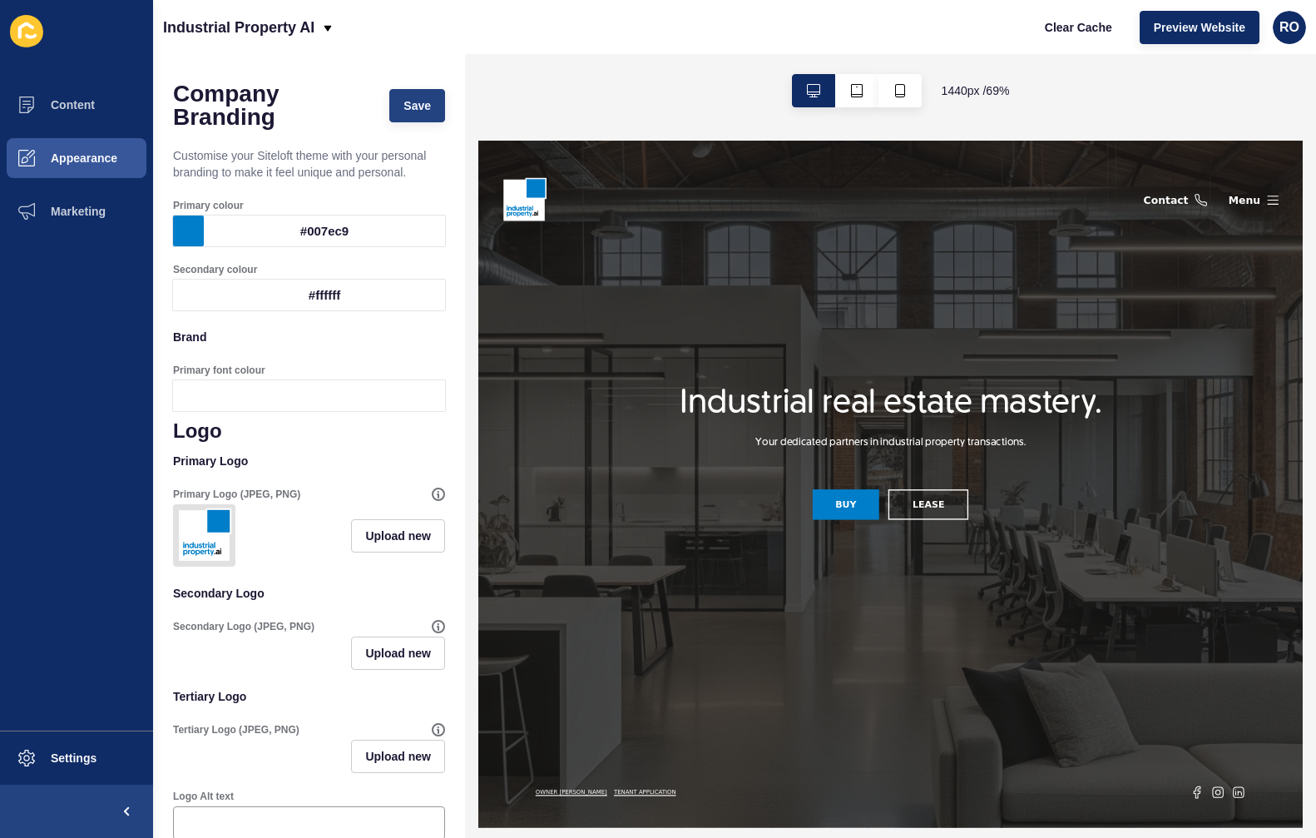
type textarea "https://app-spoke-sites-au.s3.amazonaws.com/uploads/sites/676/2025/10/Buckin-De…"
click at [408, 94] on button "Save" at bounding box center [417, 105] width 56 height 33
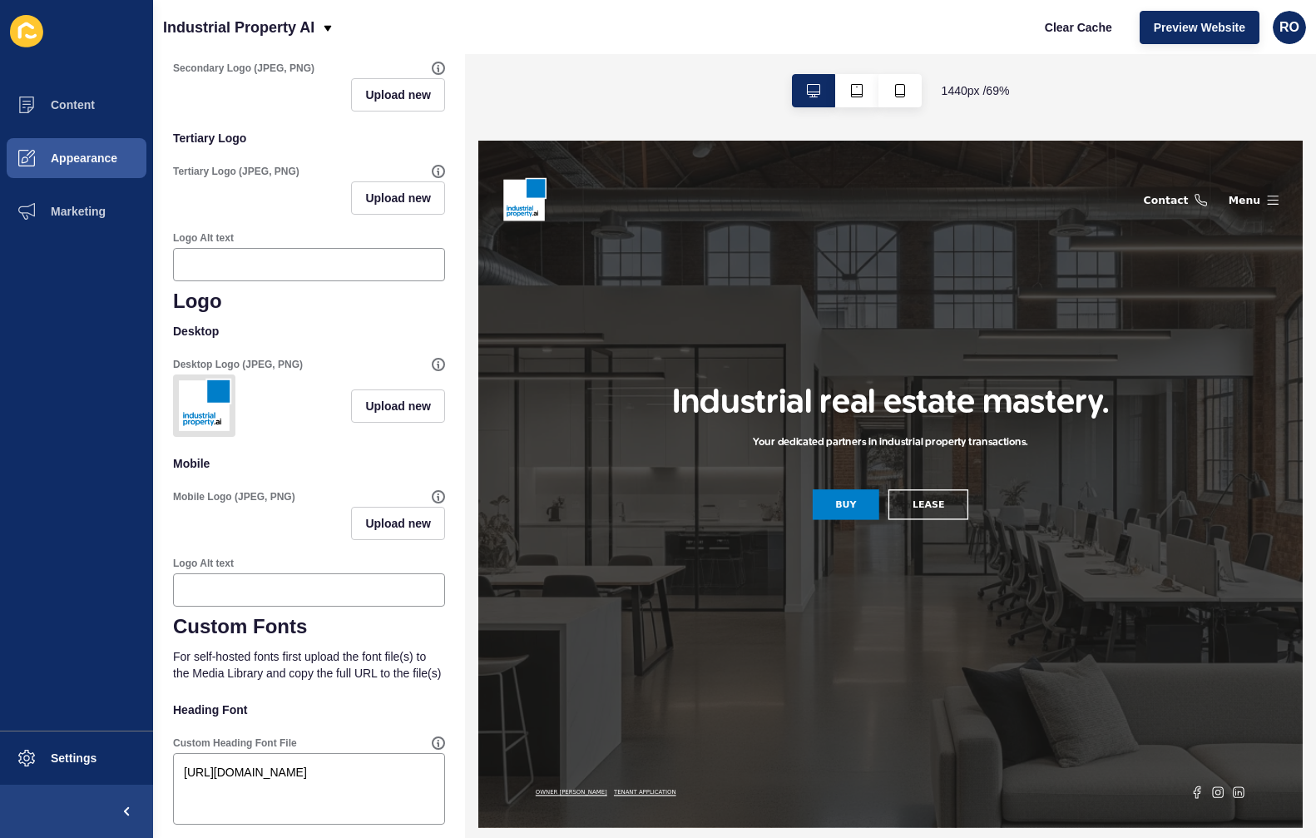
scroll to position [666, 0]
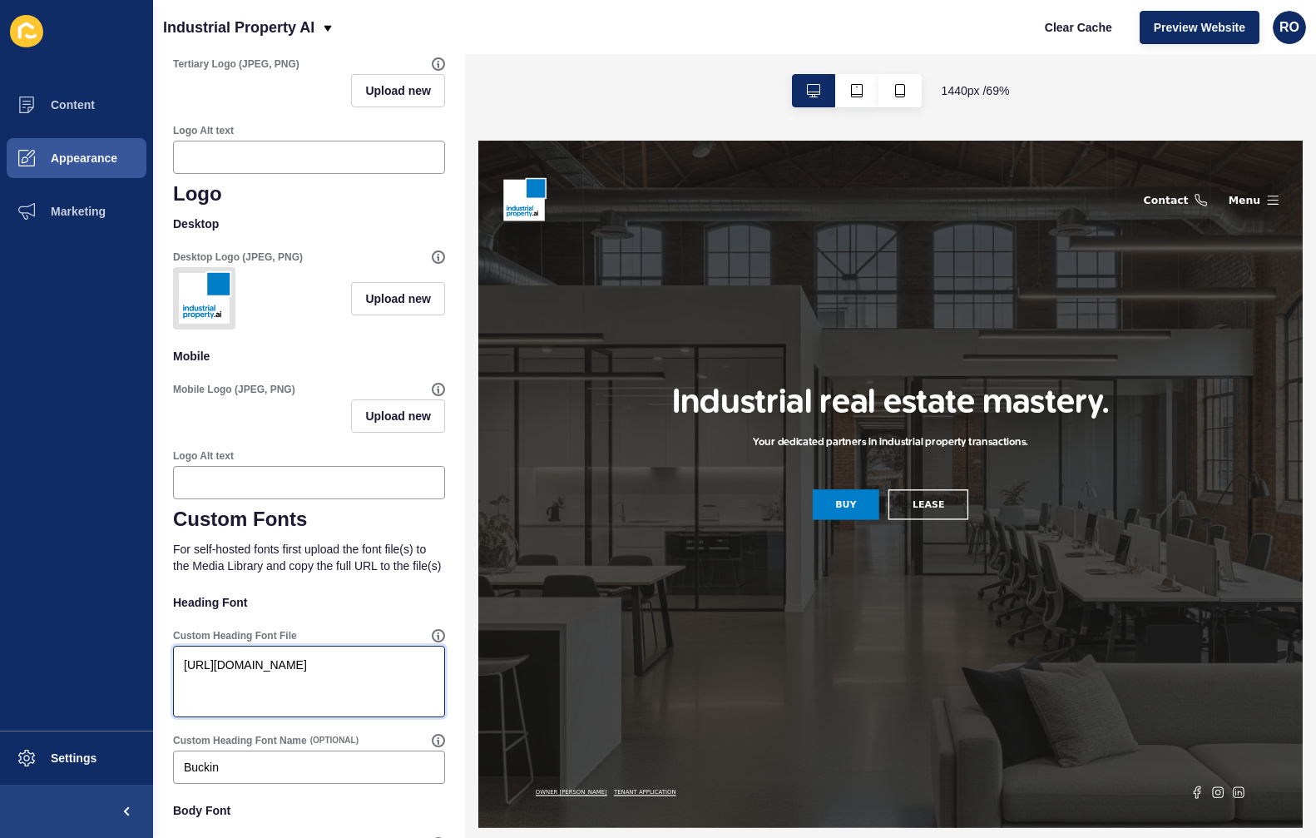
click at [271, 715] on textarea "https://app-spoke-sites-au.s3.amazonaws.com/uploads/sites/676/2025/10/Buckin-De…" at bounding box center [309, 681] width 267 height 67
paste textarea "[URL][DOMAIN_NAME]"
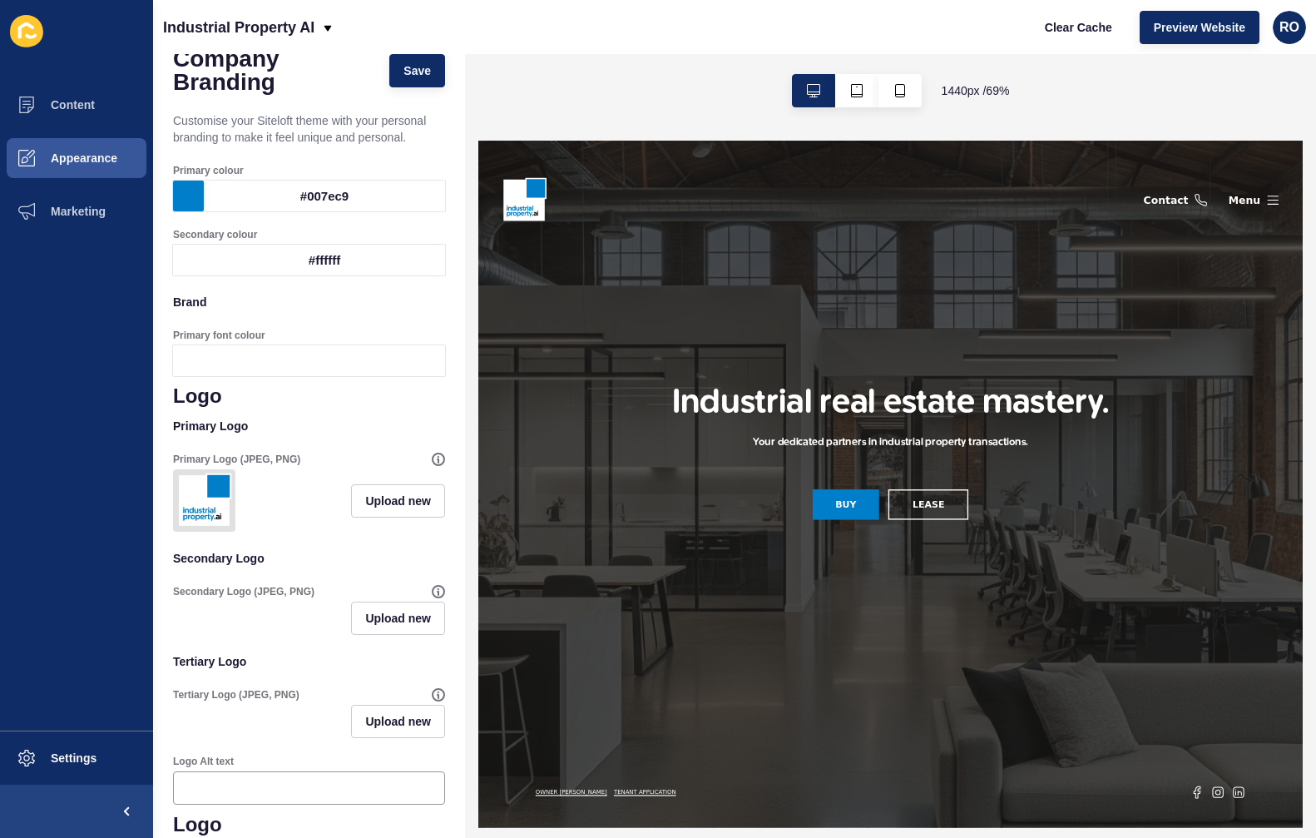
scroll to position [0, 0]
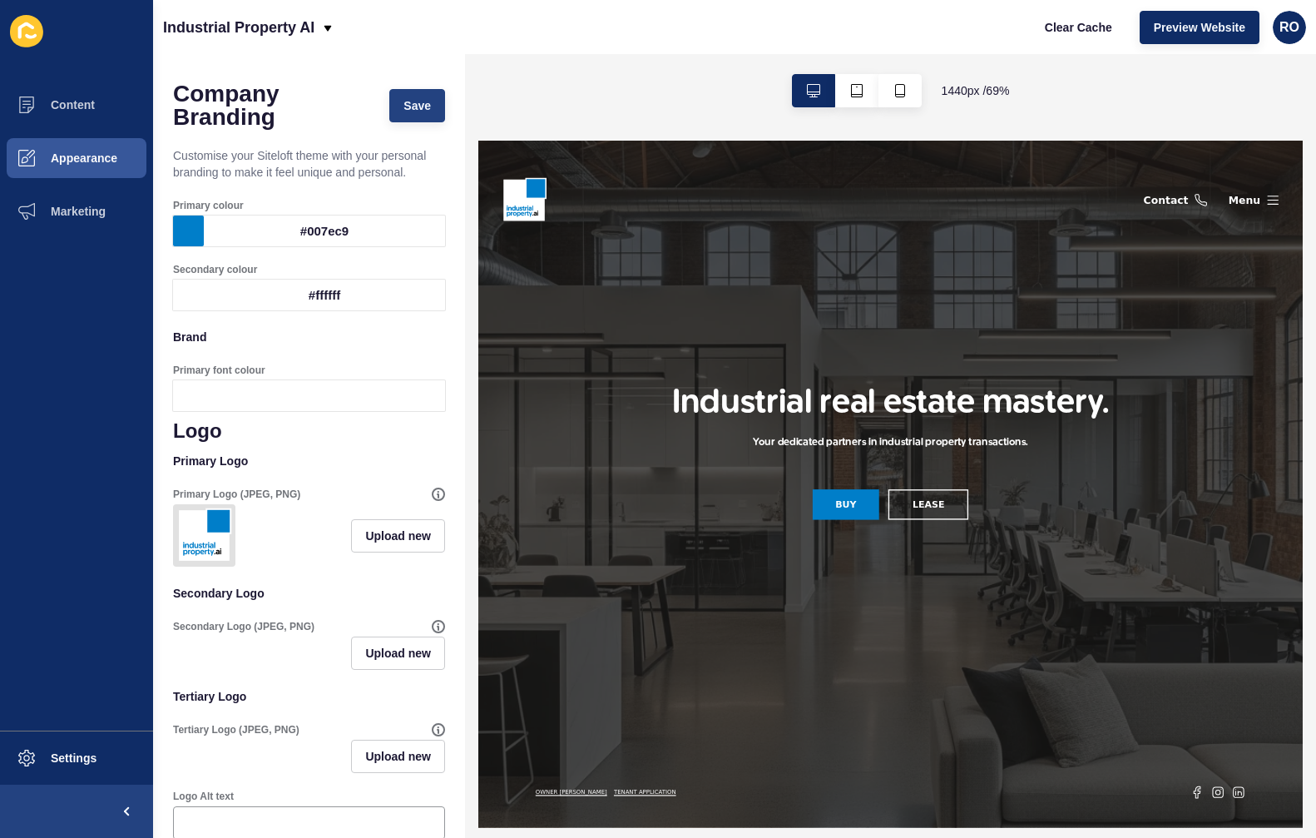
type textarea "[URL][DOMAIN_NAME]"
click at [409, 114] on button "Save" at bounding box center [417, 105] width 56 height 33
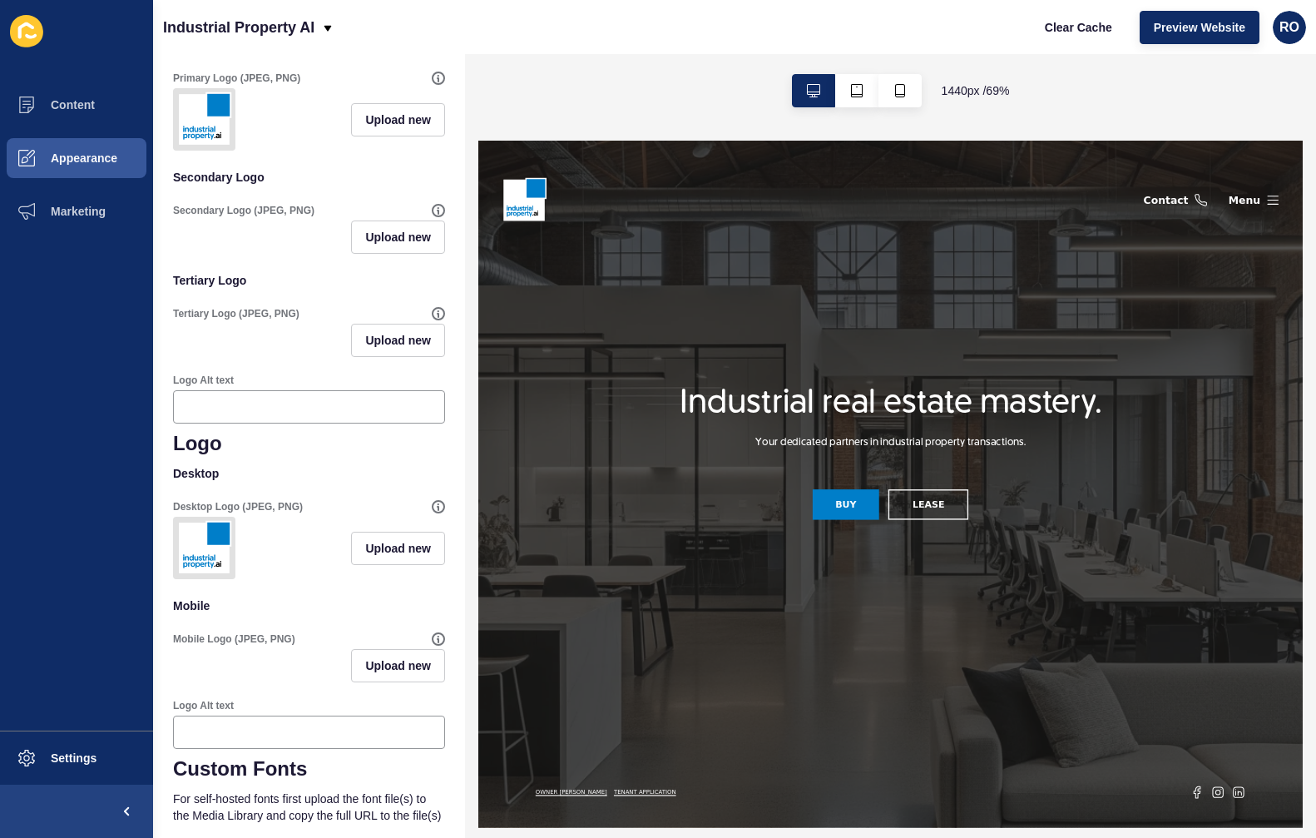
scroll to position [889, 0]
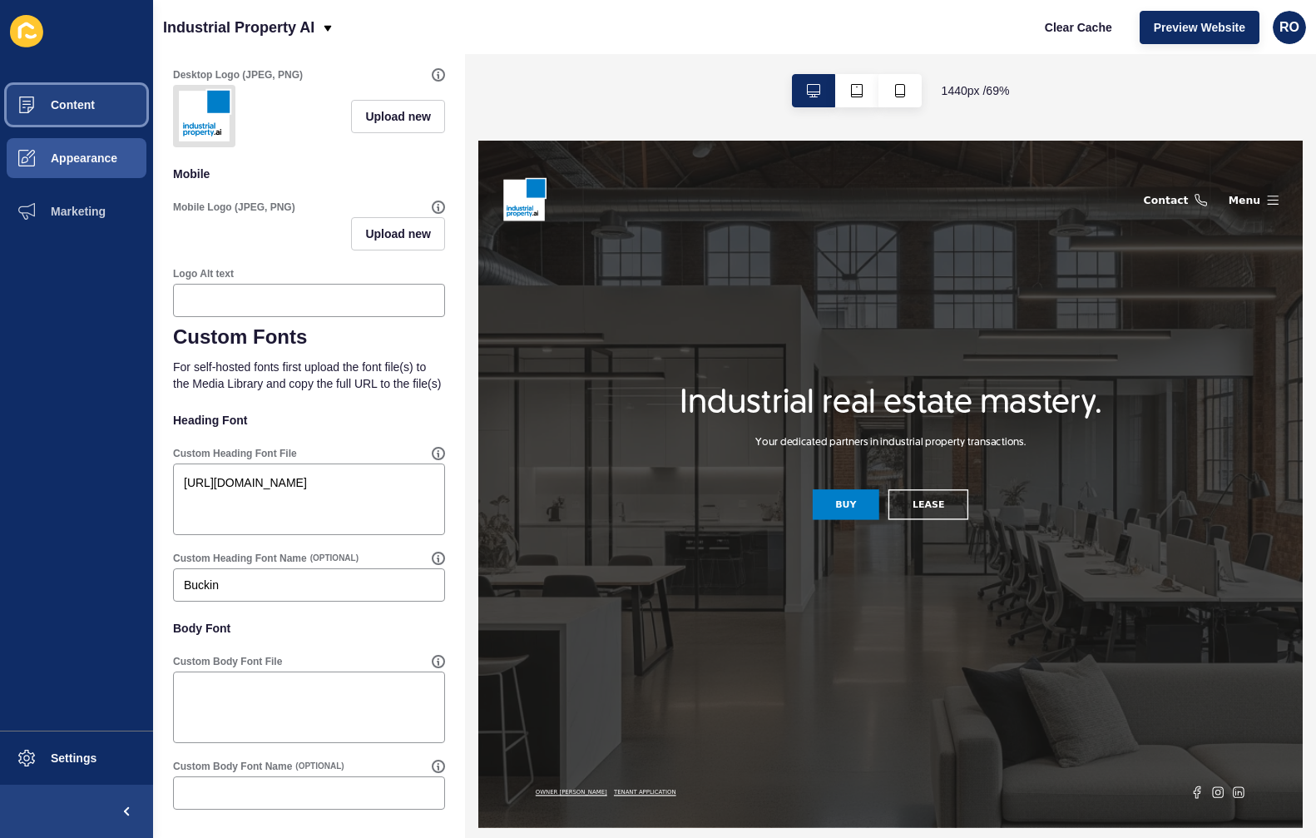
click at [105, 104] on button "Content" at bounding box center [76, 104] width 153 height 53
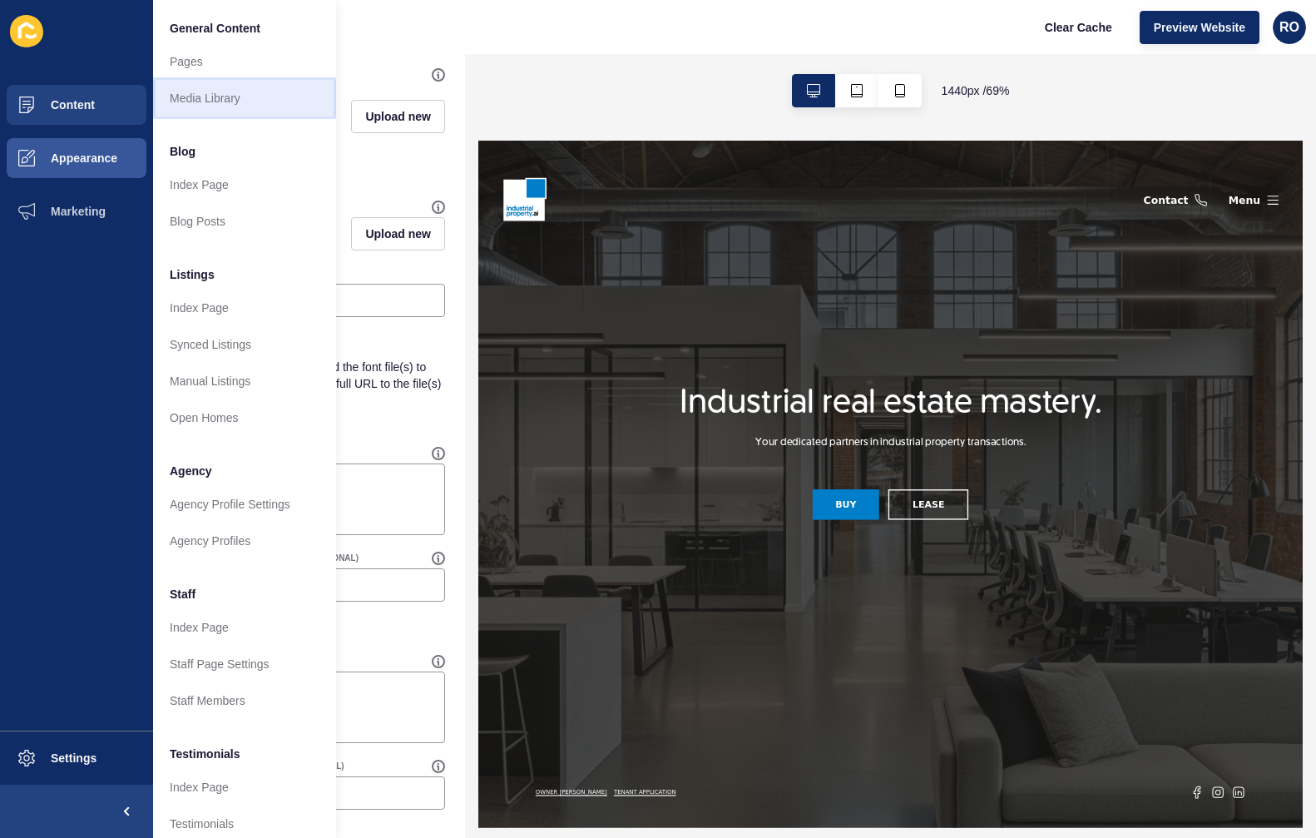
click at [214, 100] on link "Media Library" at bounding box center [244, 98] width 183 height 37
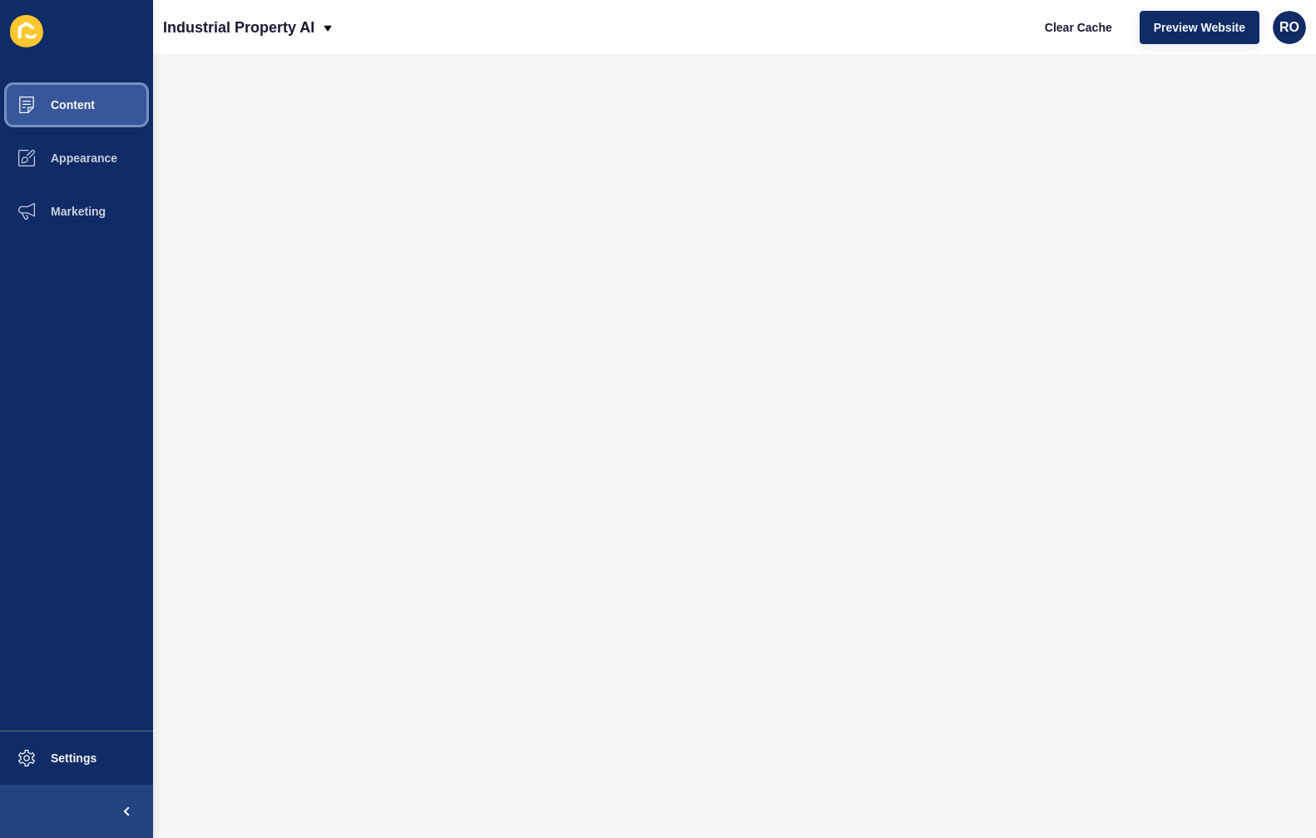
click at [75, 113] on button "Content" at bounding box center [76, 104] width 153 height 53
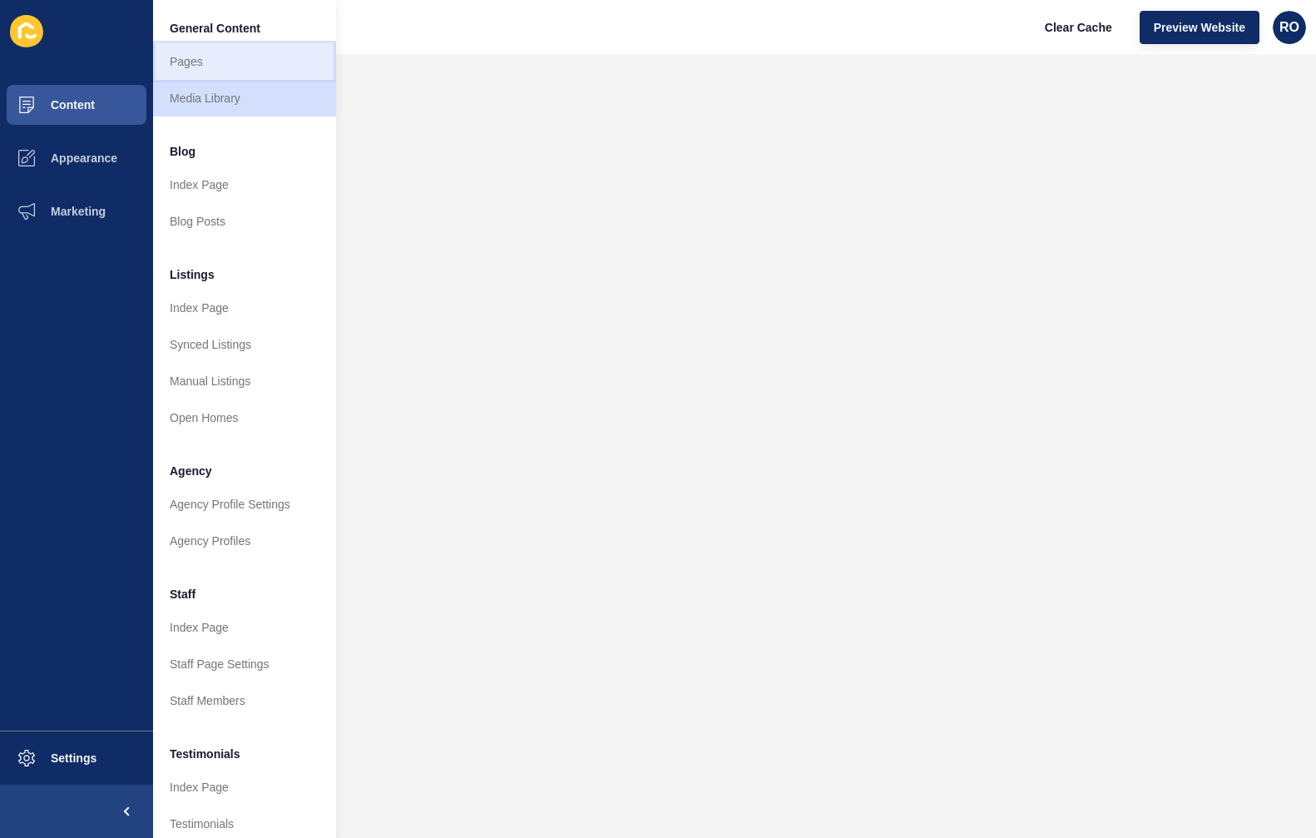
click at [218, 64] on link "Pages" at bounding box center [244, 61] width 183 height 37
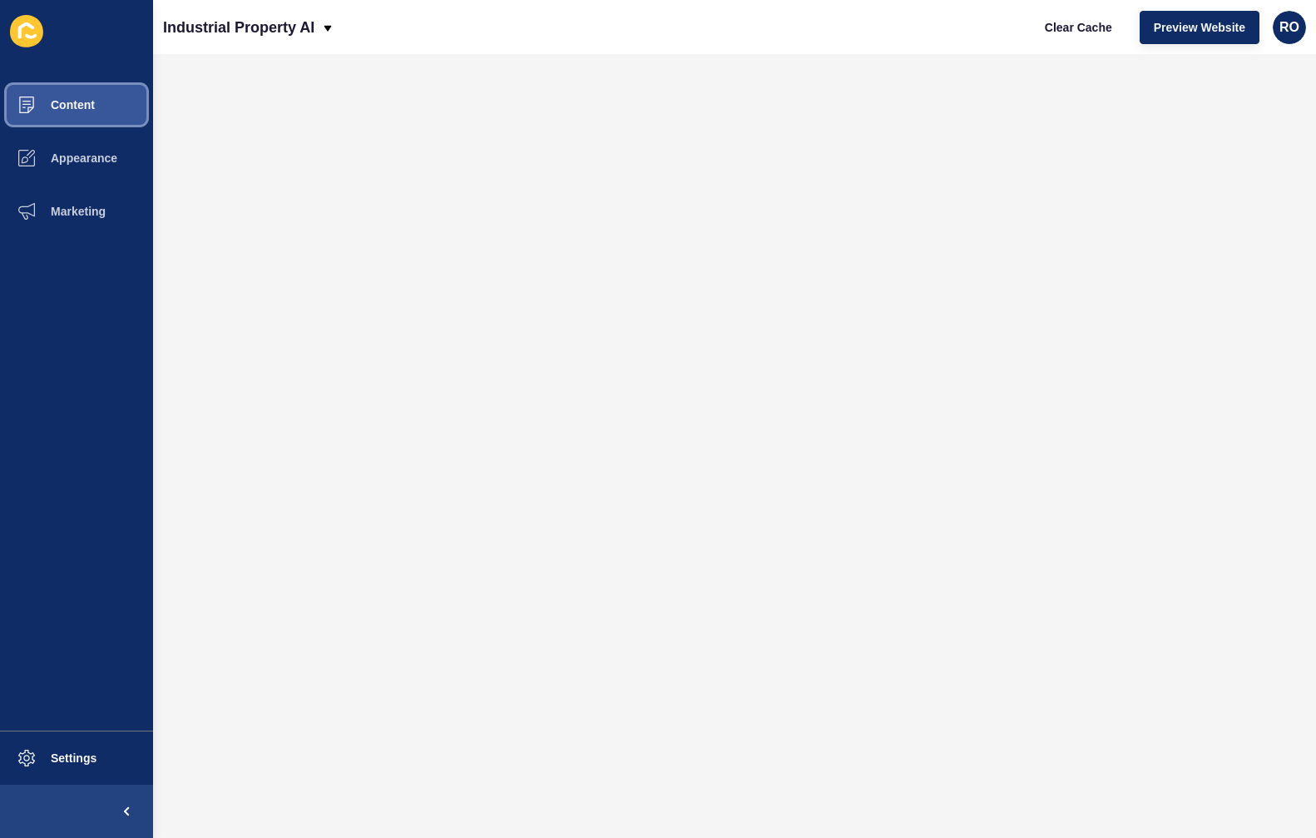
click at [98, 102] on button "Content" at bounding box center [76, 104] width 153 height 53
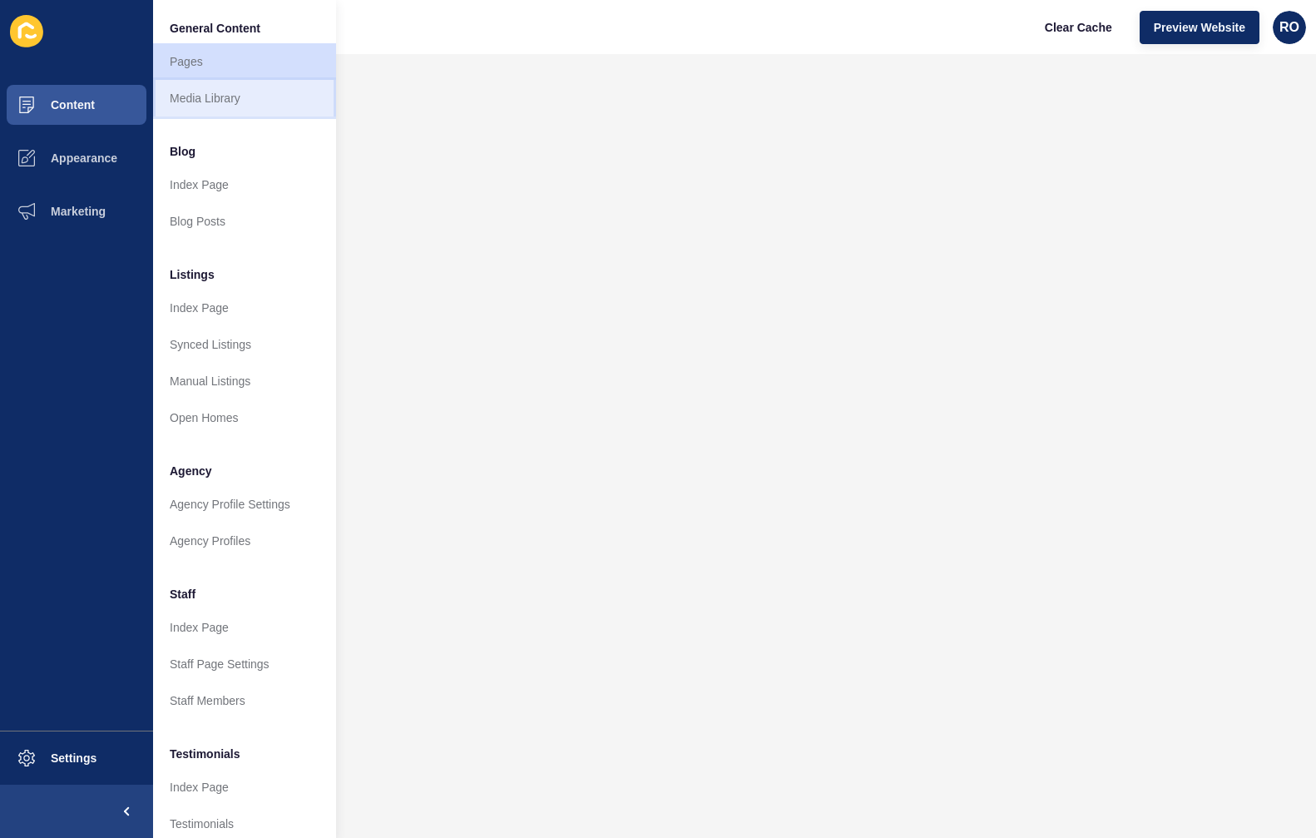
click at [190, 94] on link "Media Library" at bounding box center [244, 98] width 183 height 37
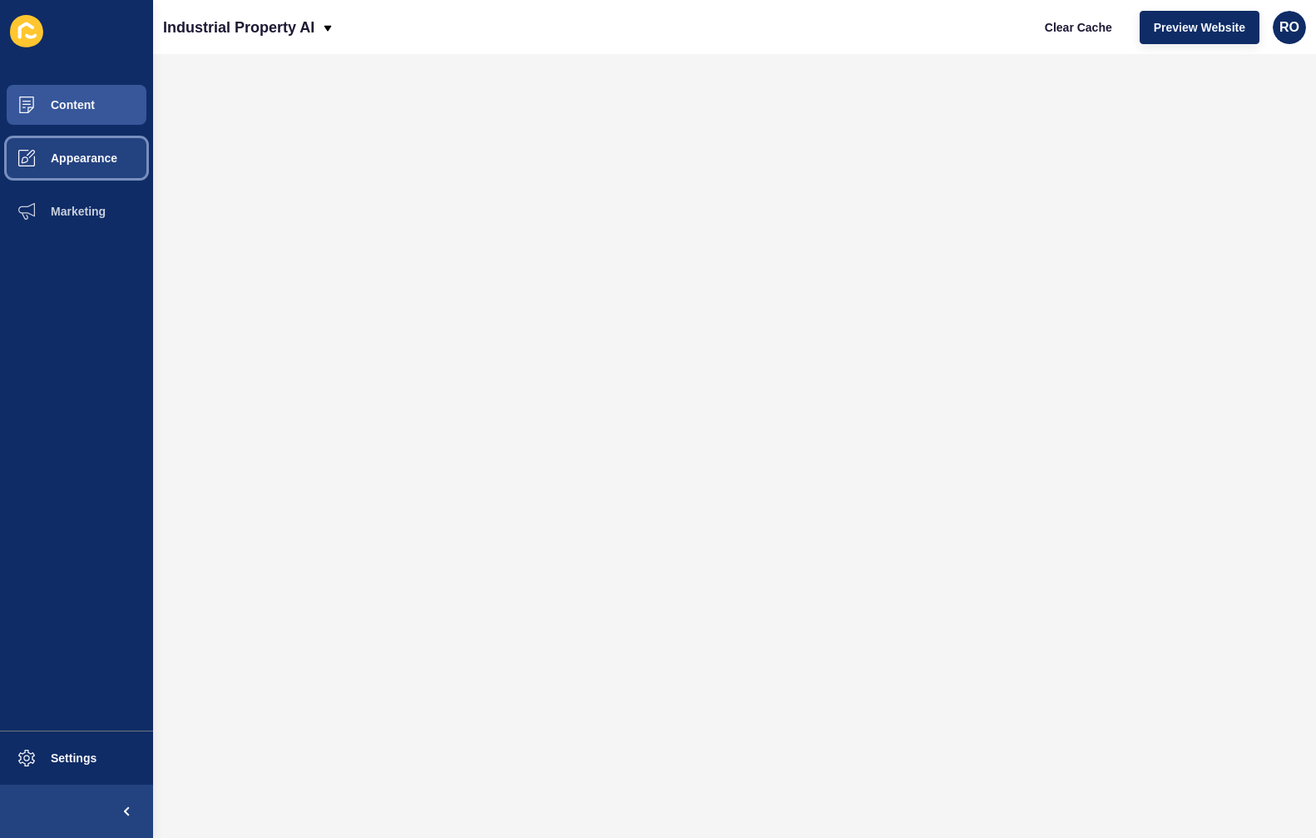
click at [93, 152] on span "Appearance" at bounding box center [58, 157] width 120 height 13
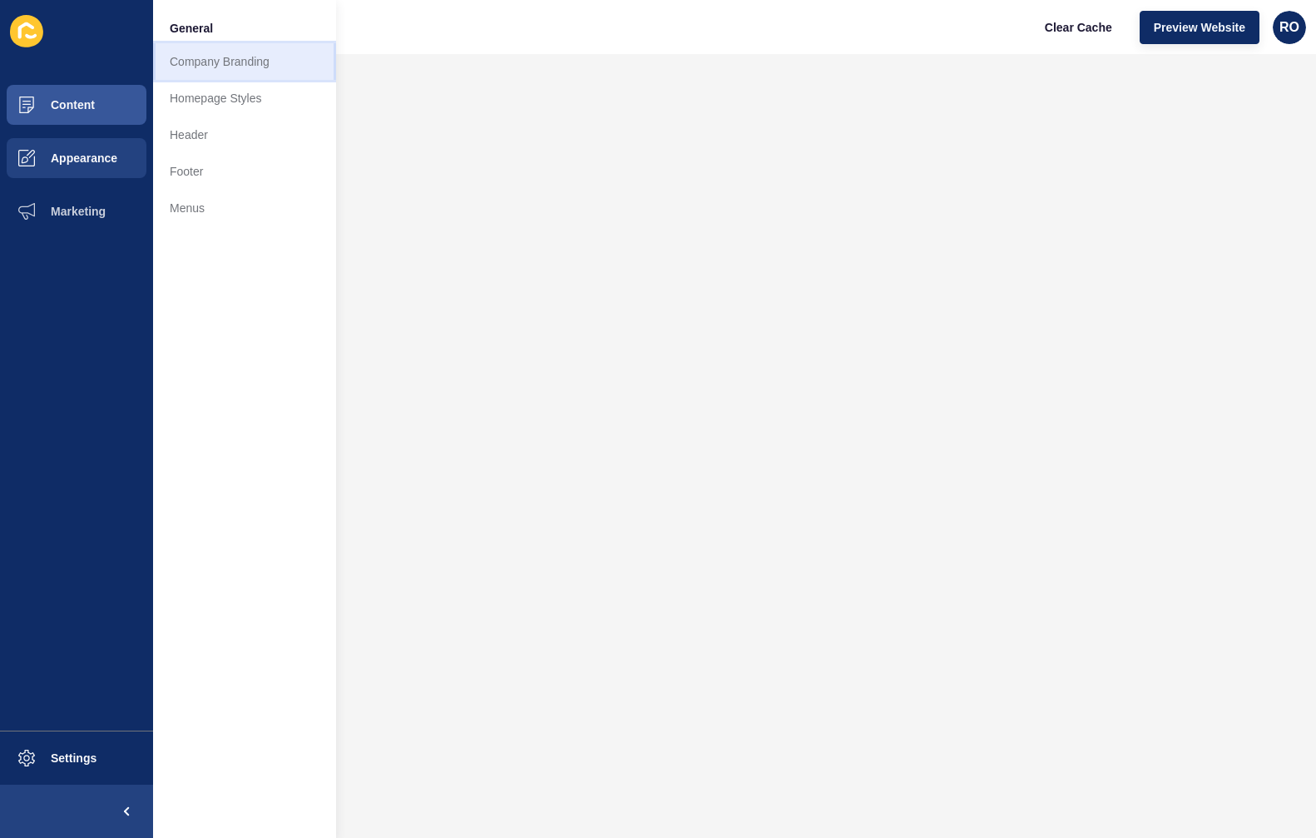
click at [210, 54] on link "Company Branding" at bounding box center [244, 61] width 183 height 37
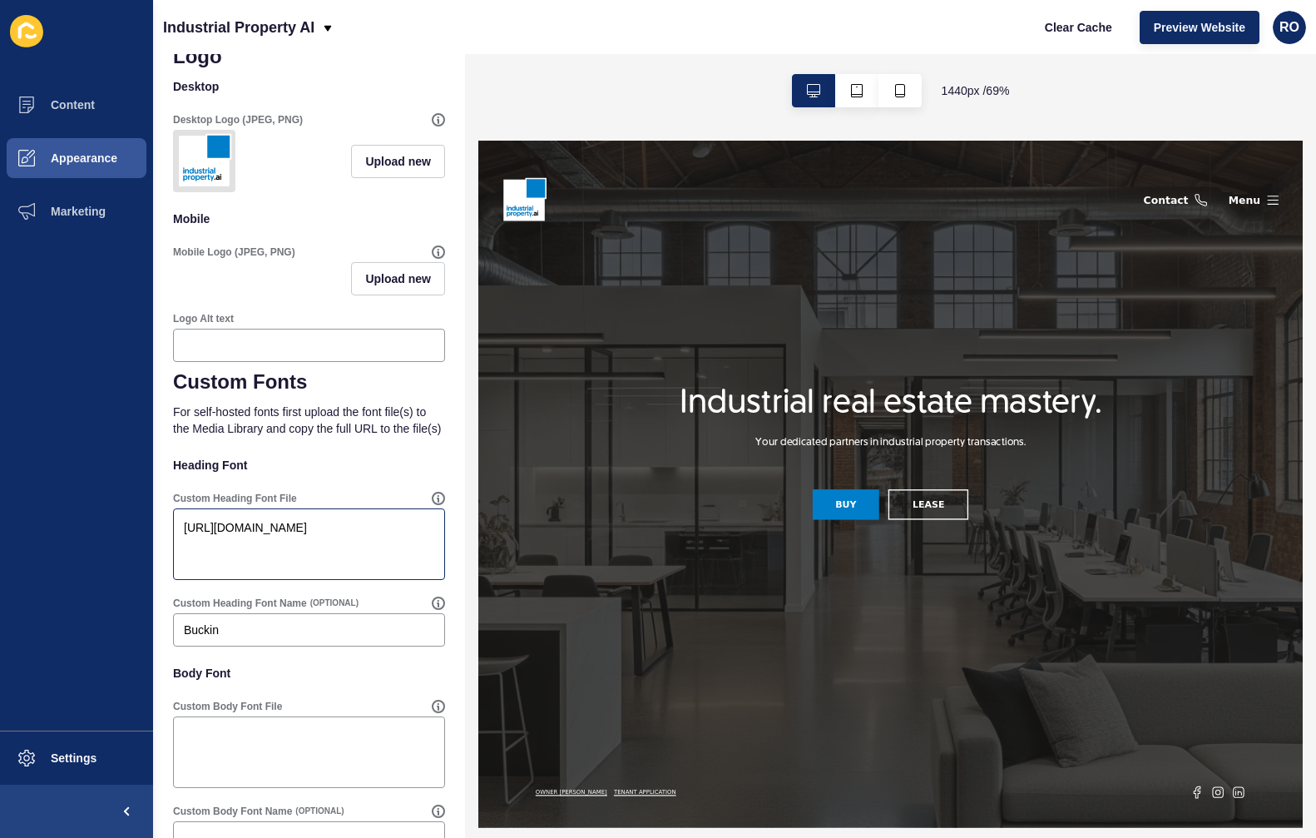
scroll to position [832, 0]
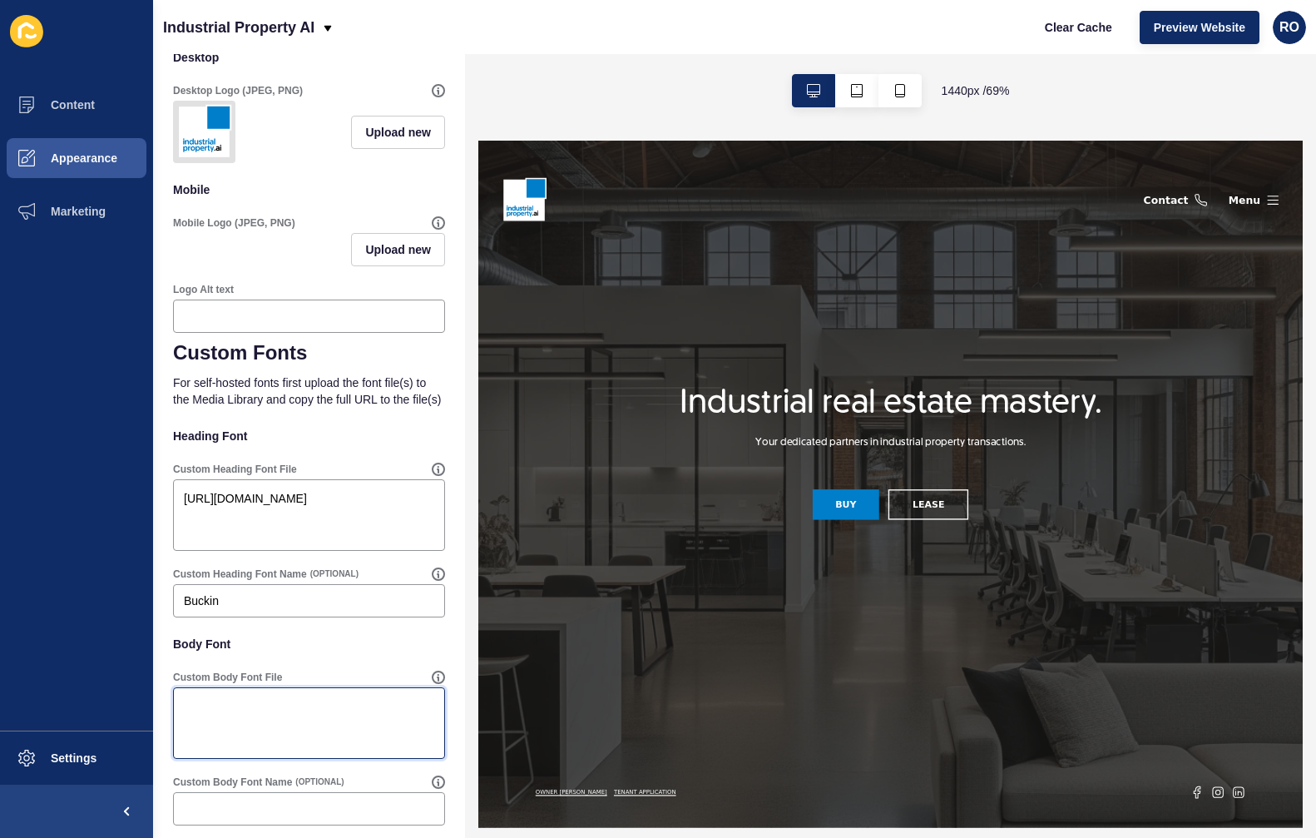
click at [243, 752] on textarea "Custom Body Font File" at bounding box center [309, 723] width 267 height 67
paste textarea "[URL][DOMAIN_NAME]"
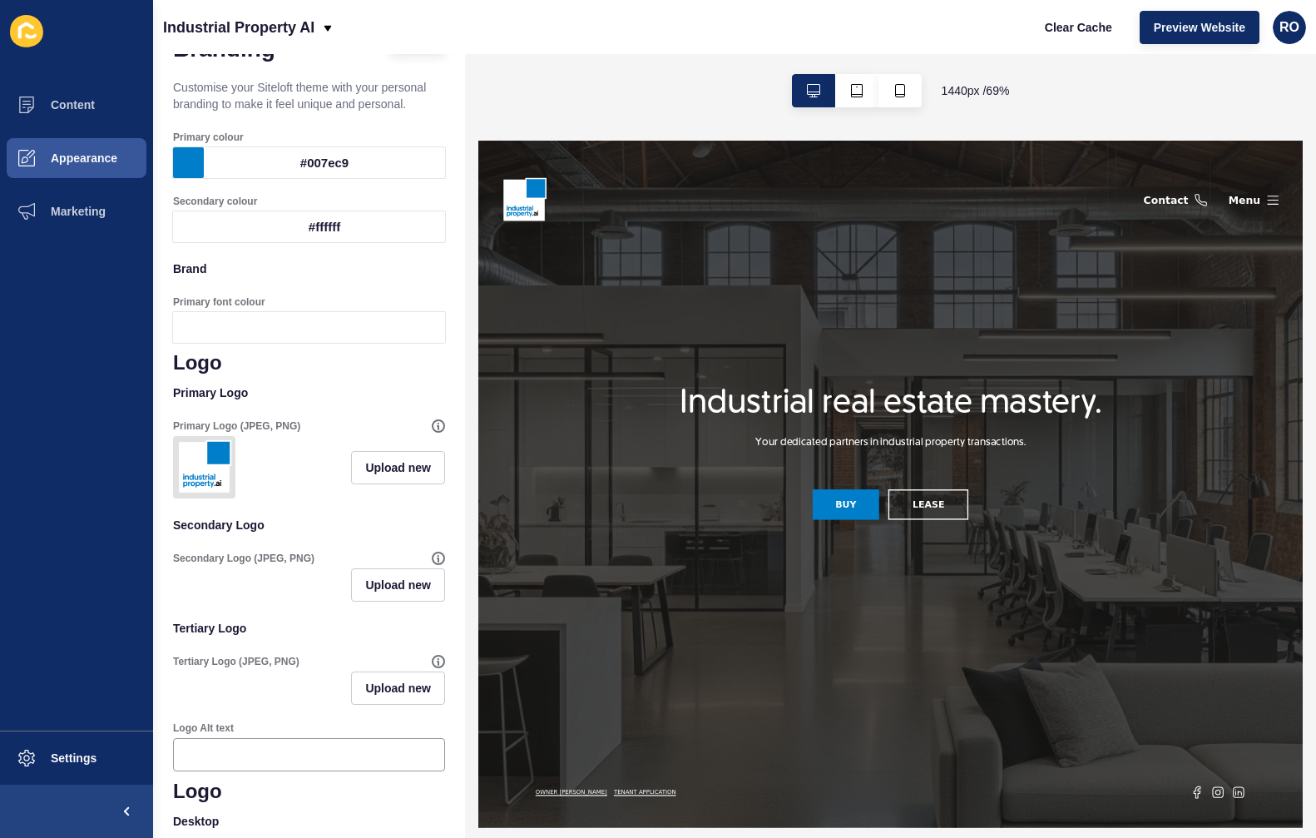
scroll to position [0, 0]
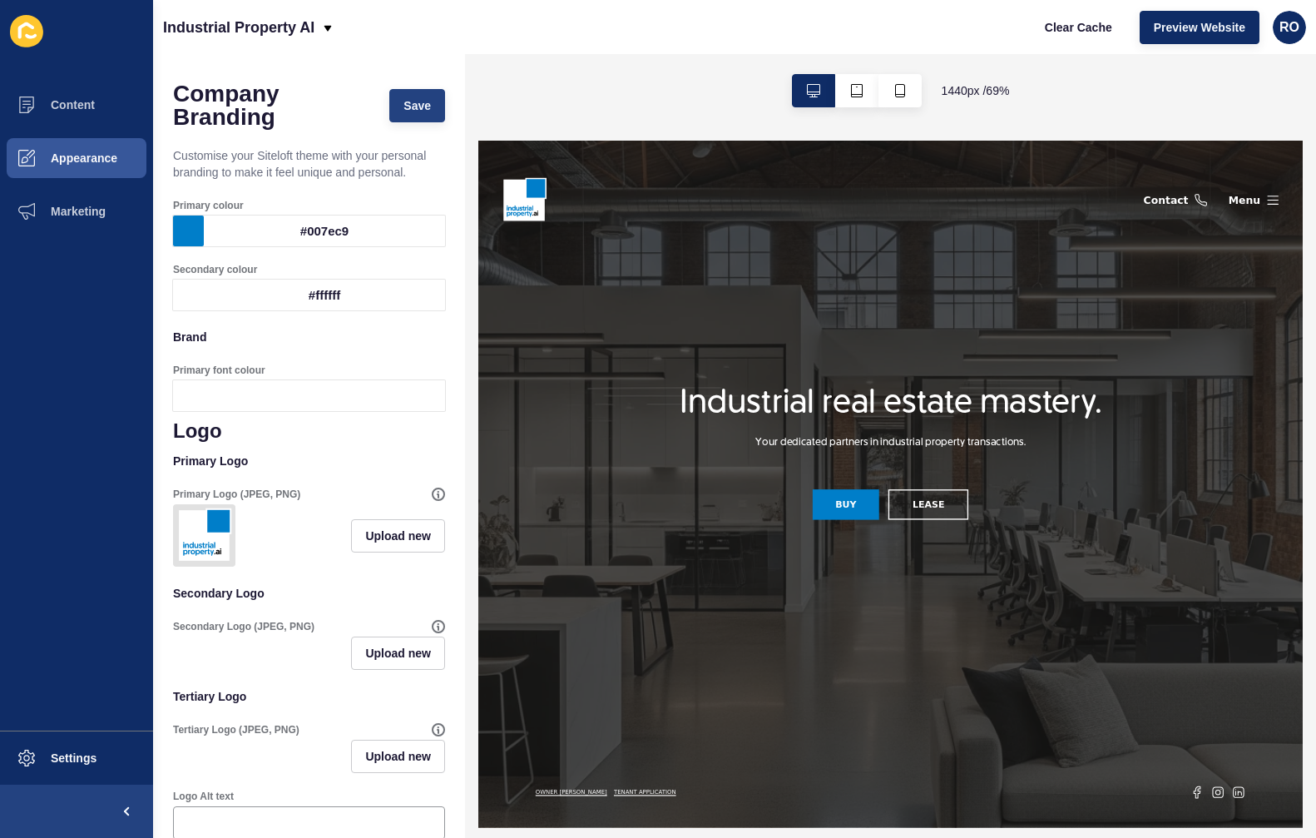
type textarea "[URL][DOMAIN_NAME]"
click at [409, 104] on span "Save" at bounding box center [417, 105] width 27 height 17
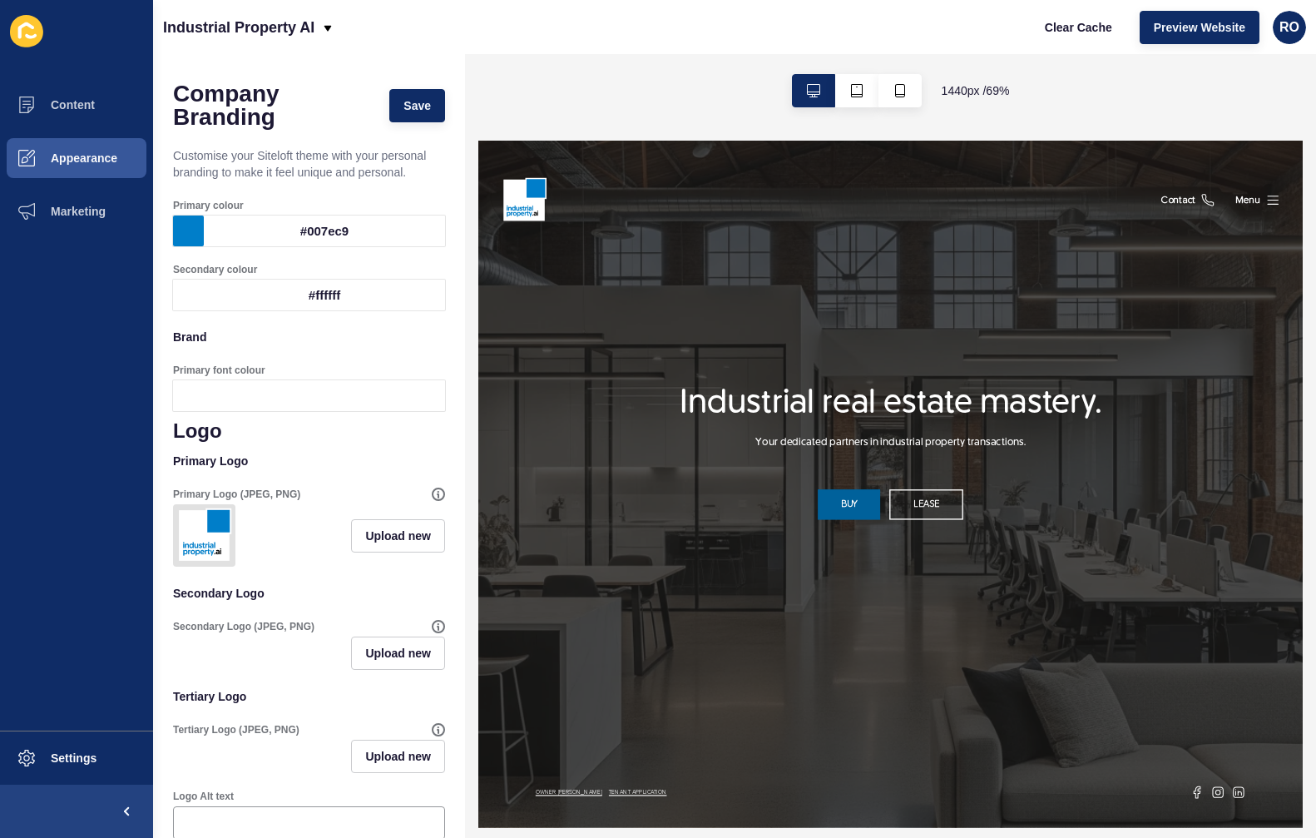
click at [1034, 668] on link "BUY" at bounding box center [1017, 669] width 91 height 44
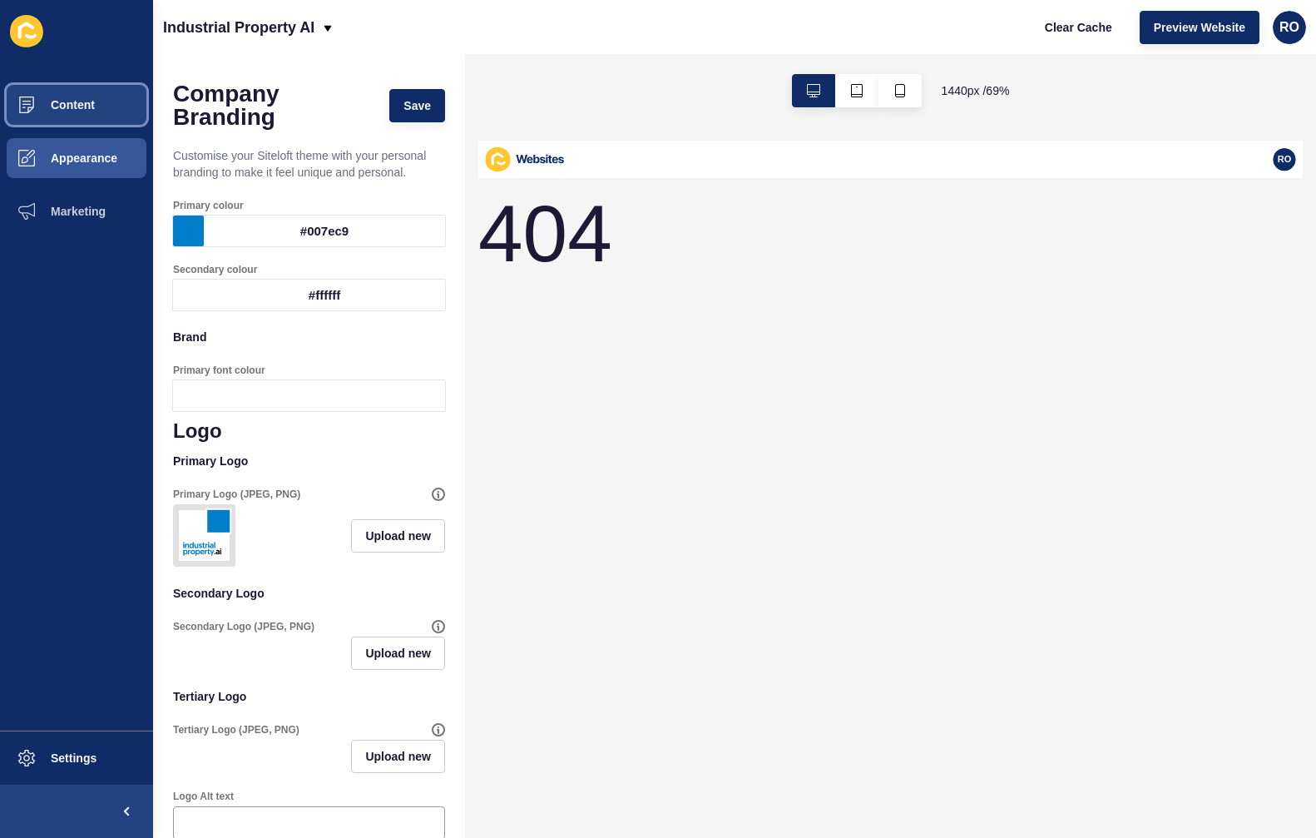
click at [75, 104] on span "Content" at bounding box center [46, 104] width 97 height 13
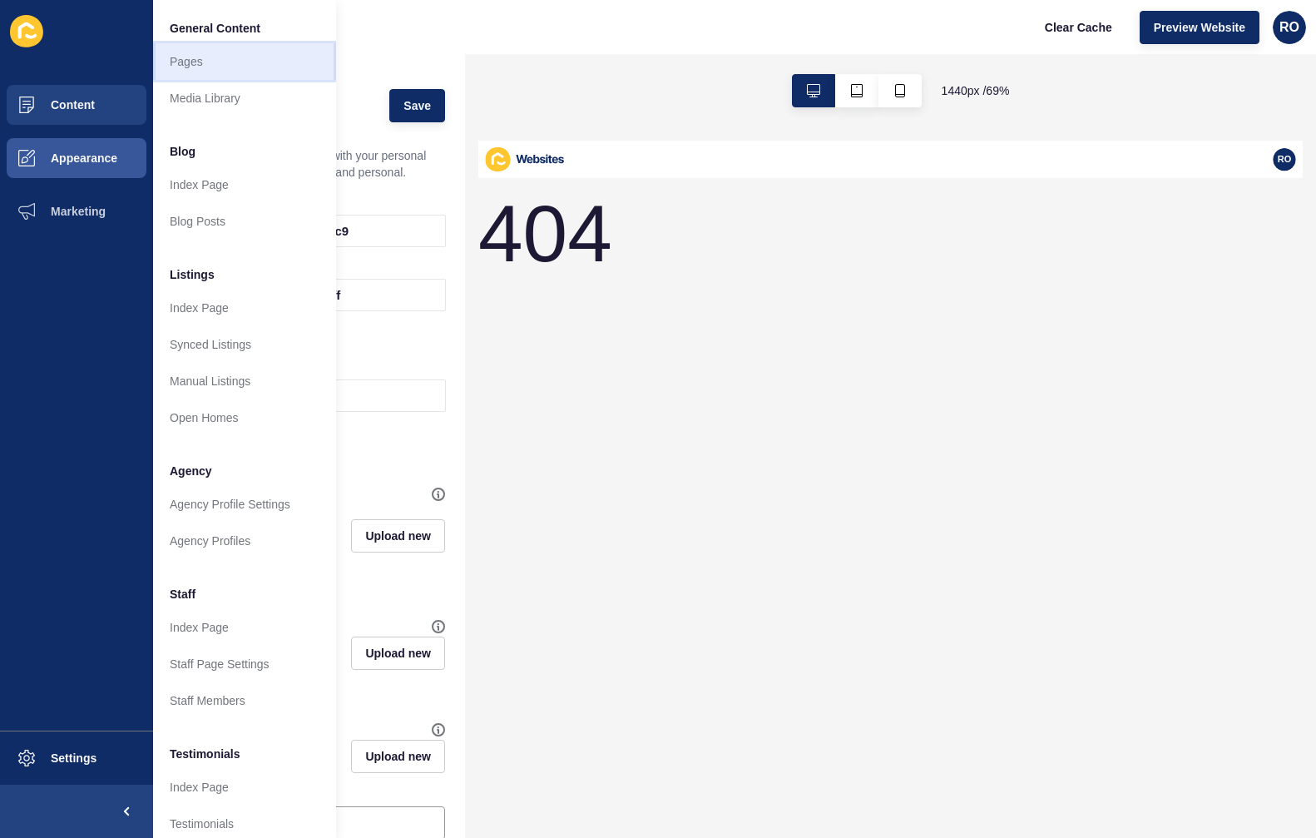
click at [213, 57] on link "Pages" at bounding box center [244, 61] width 183 height 37
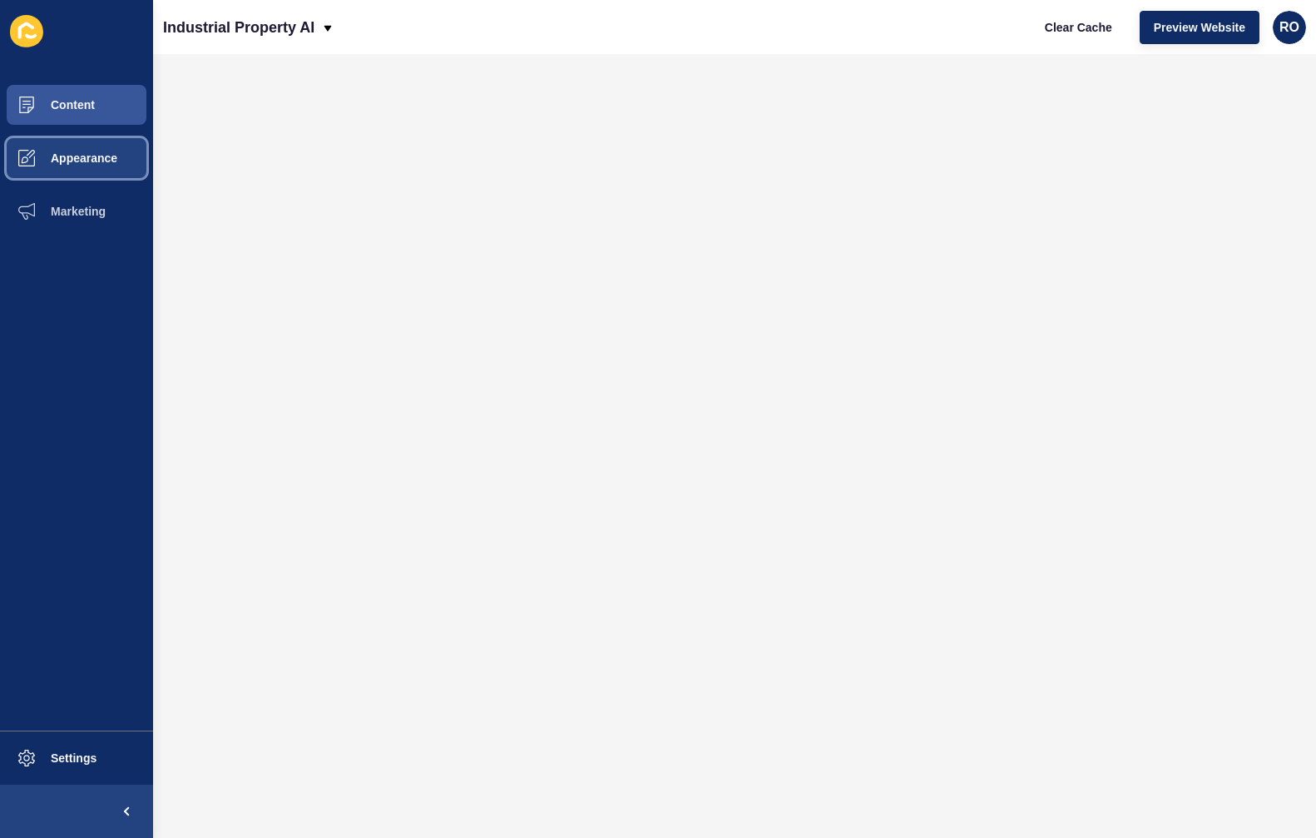
click at [115, 156] on span "Appearance" at bounding box center [58, 157] width 120 height 13
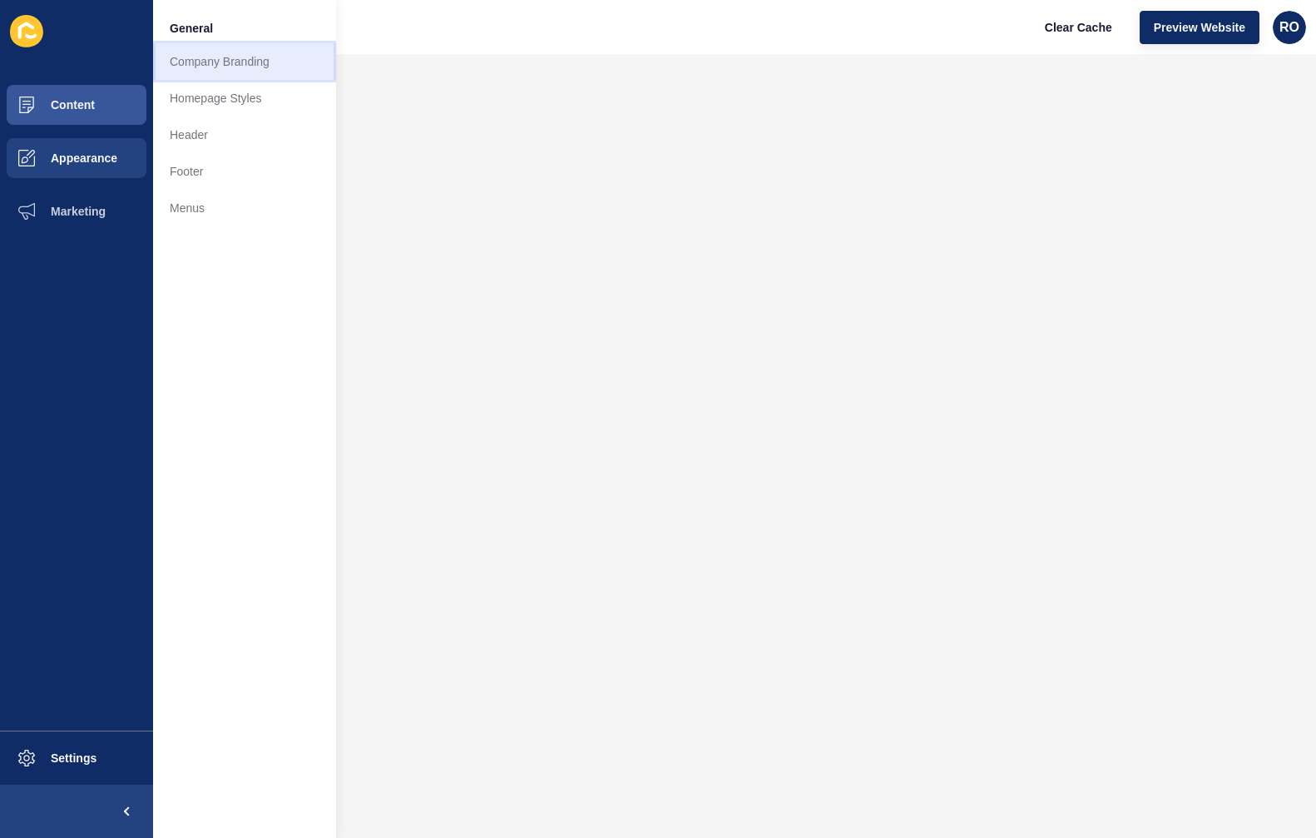
click at [256, 68] on link "Company Branding" at bounding box center [244, 61] width 183 height 37
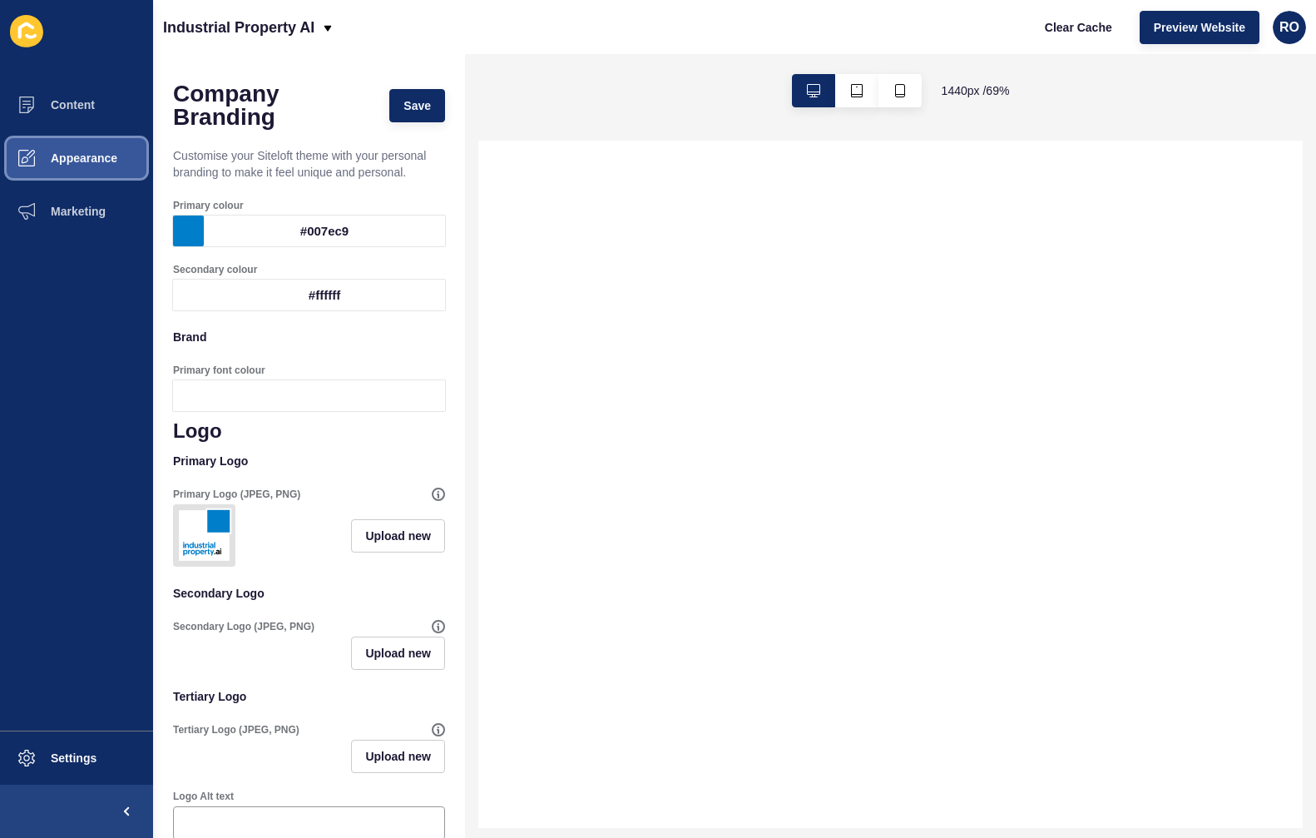
click at [116, 159] on span "Appearance" at bounding box center [58, 157] width 120 height 13
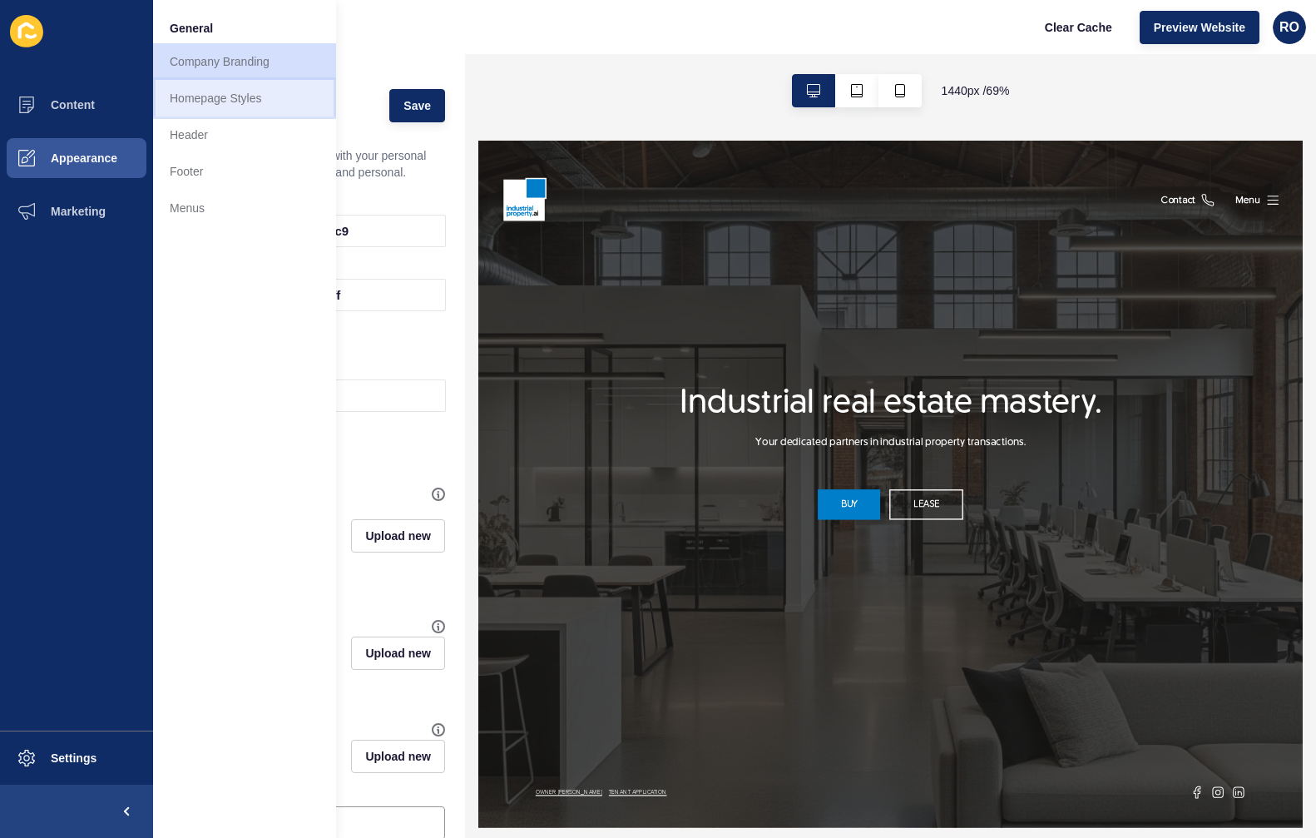
click at [230, 99] on link "Homepage Styles" at bounding box center [244, 98] width 183 height 37
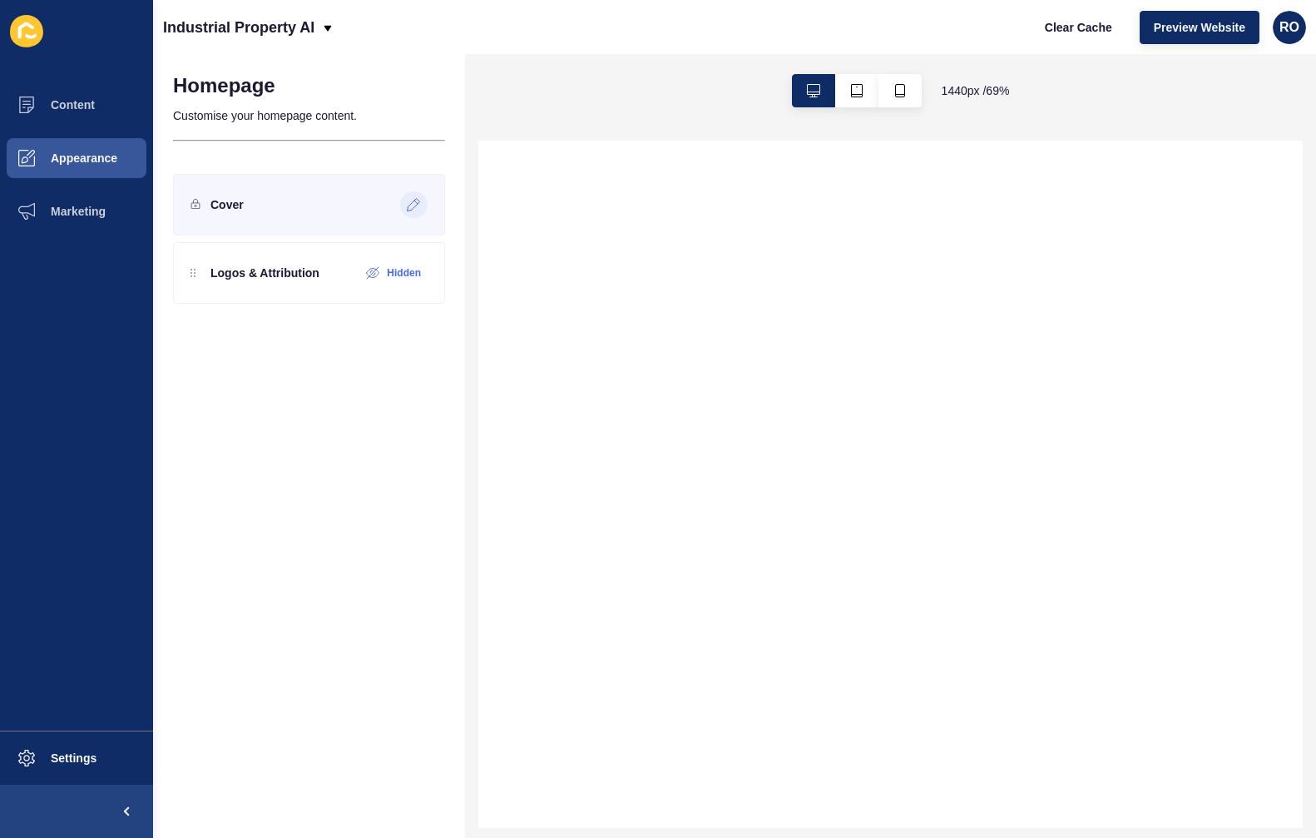
click at [415, 203] on icon at bounding box center [414, 204] width 14 height 13
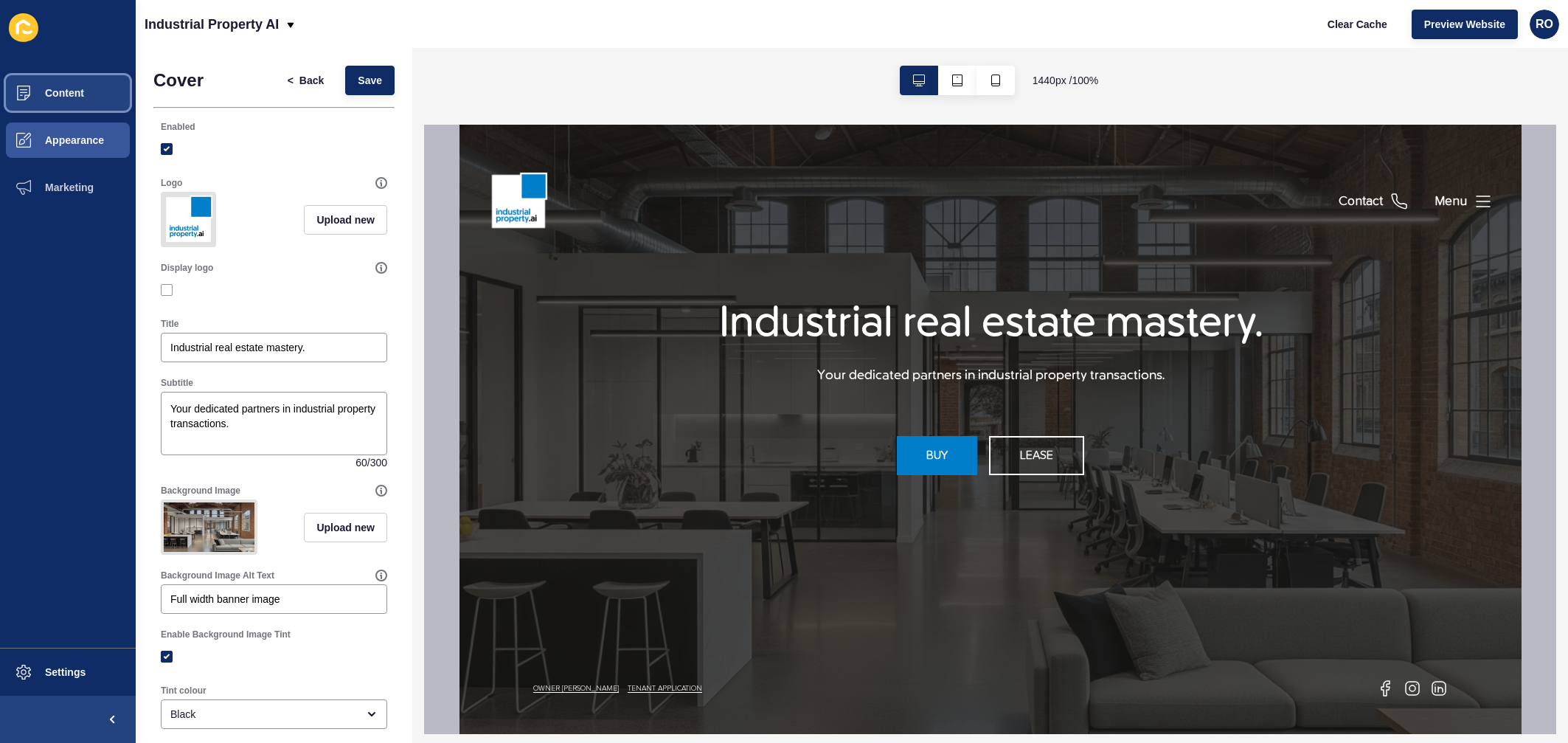
click at [77, 100] on button "Content" at bounding box center [67, 92] width 136 height 47
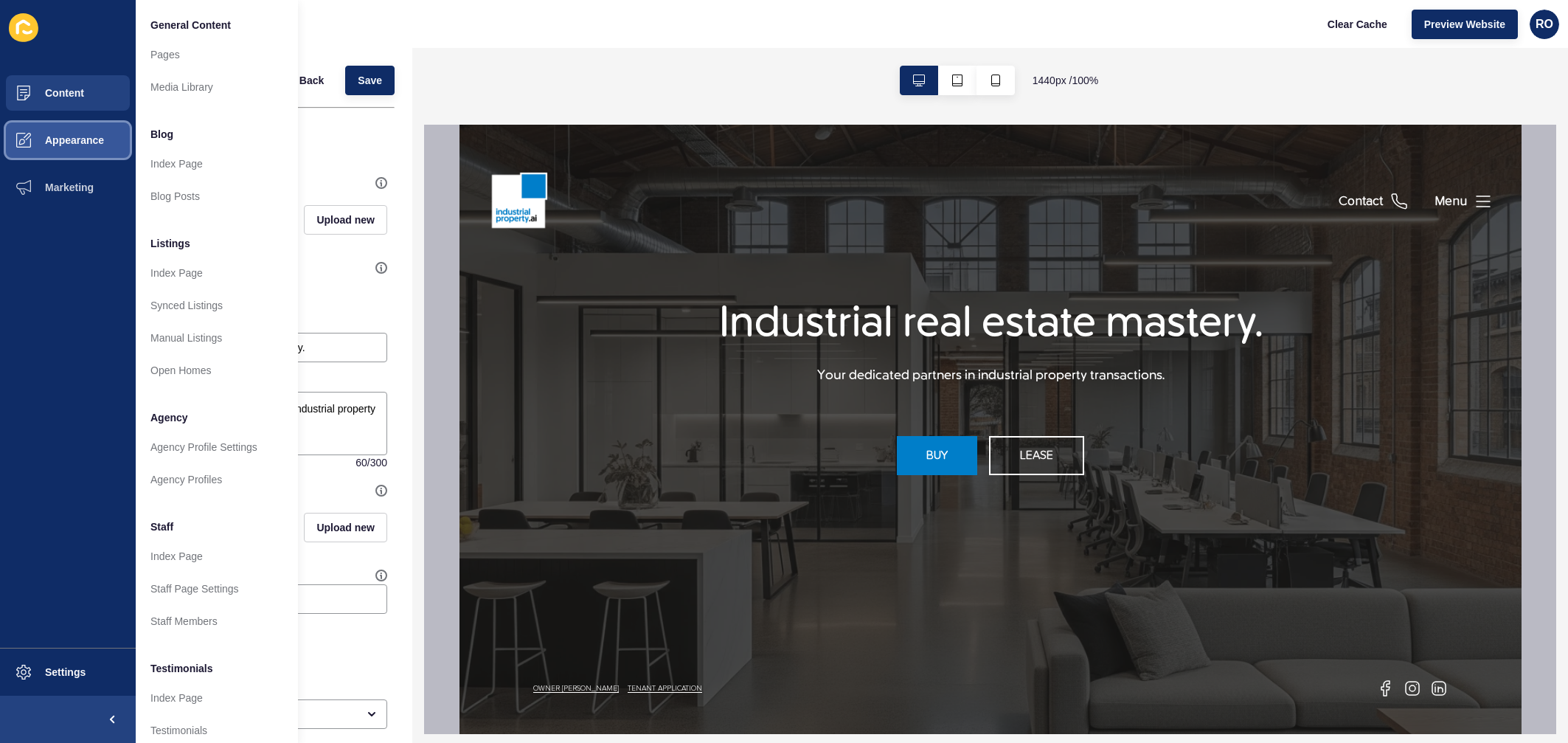
click at [80, 133] on button "Appearance" at bounding box center [67, 139] width 136 height 47
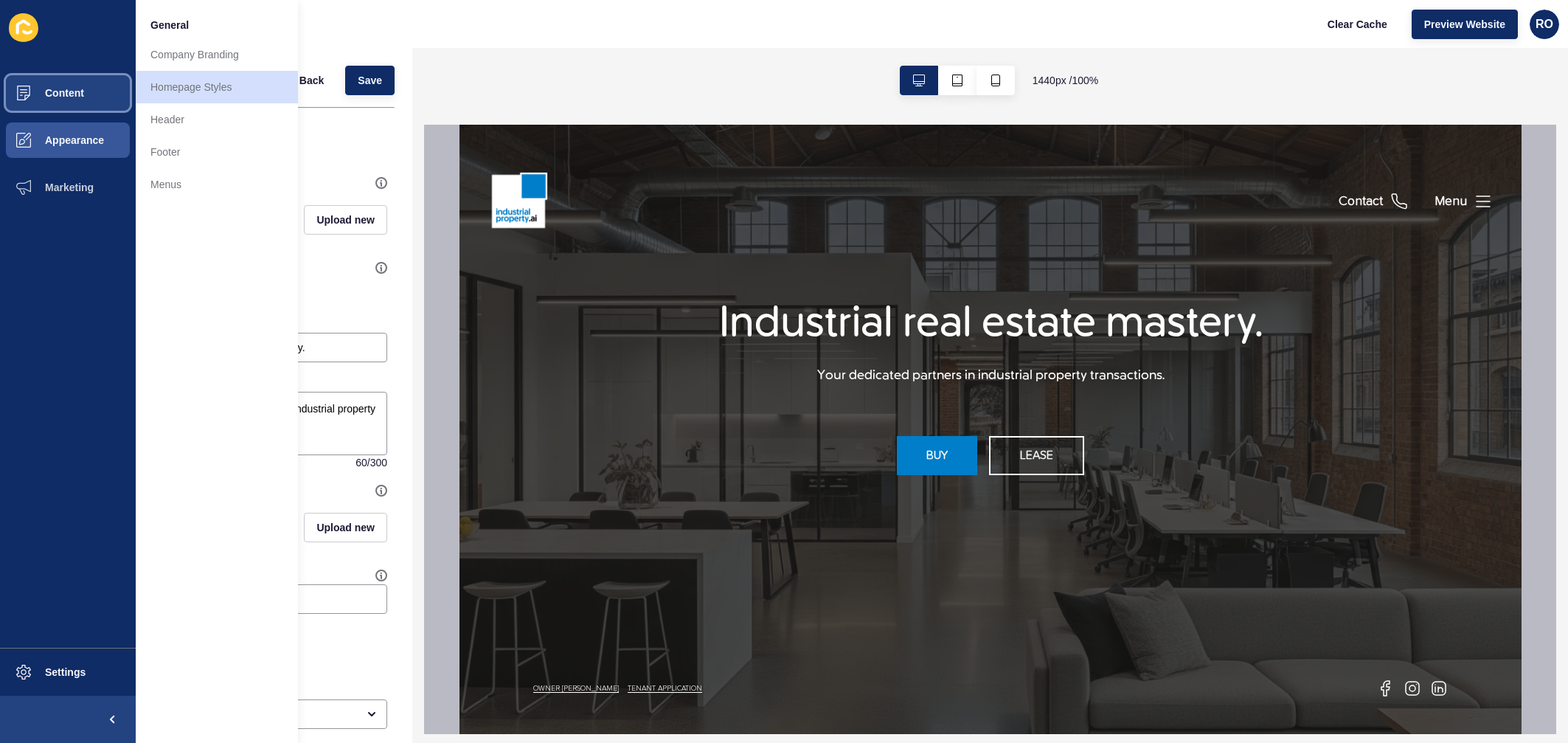
click at [98, 112] on button "Content" at bounding box center [67, 92] width 136 height 47
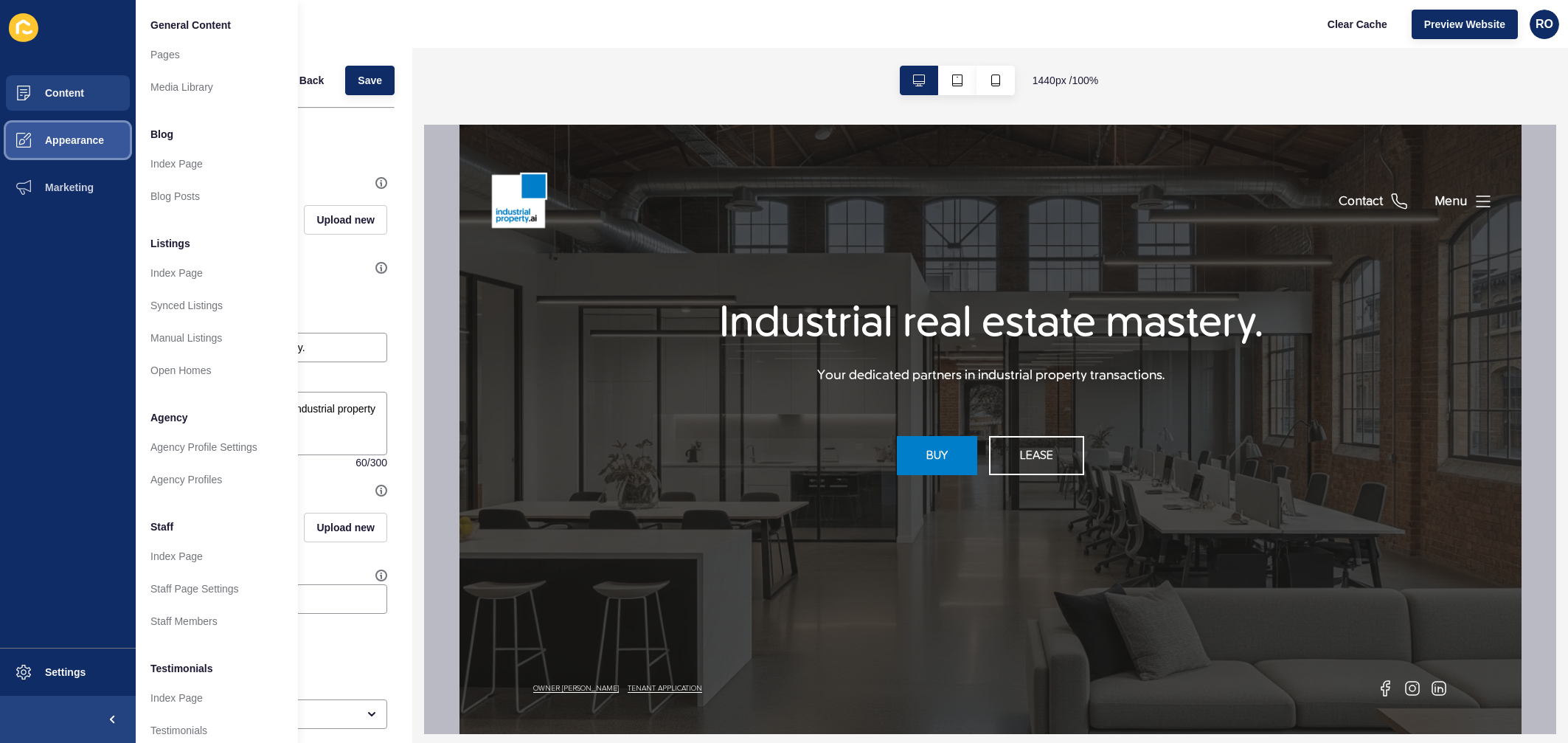
click at [91, 129] on button "Appearance" at bounding box center [67, 139] width 136 height 47
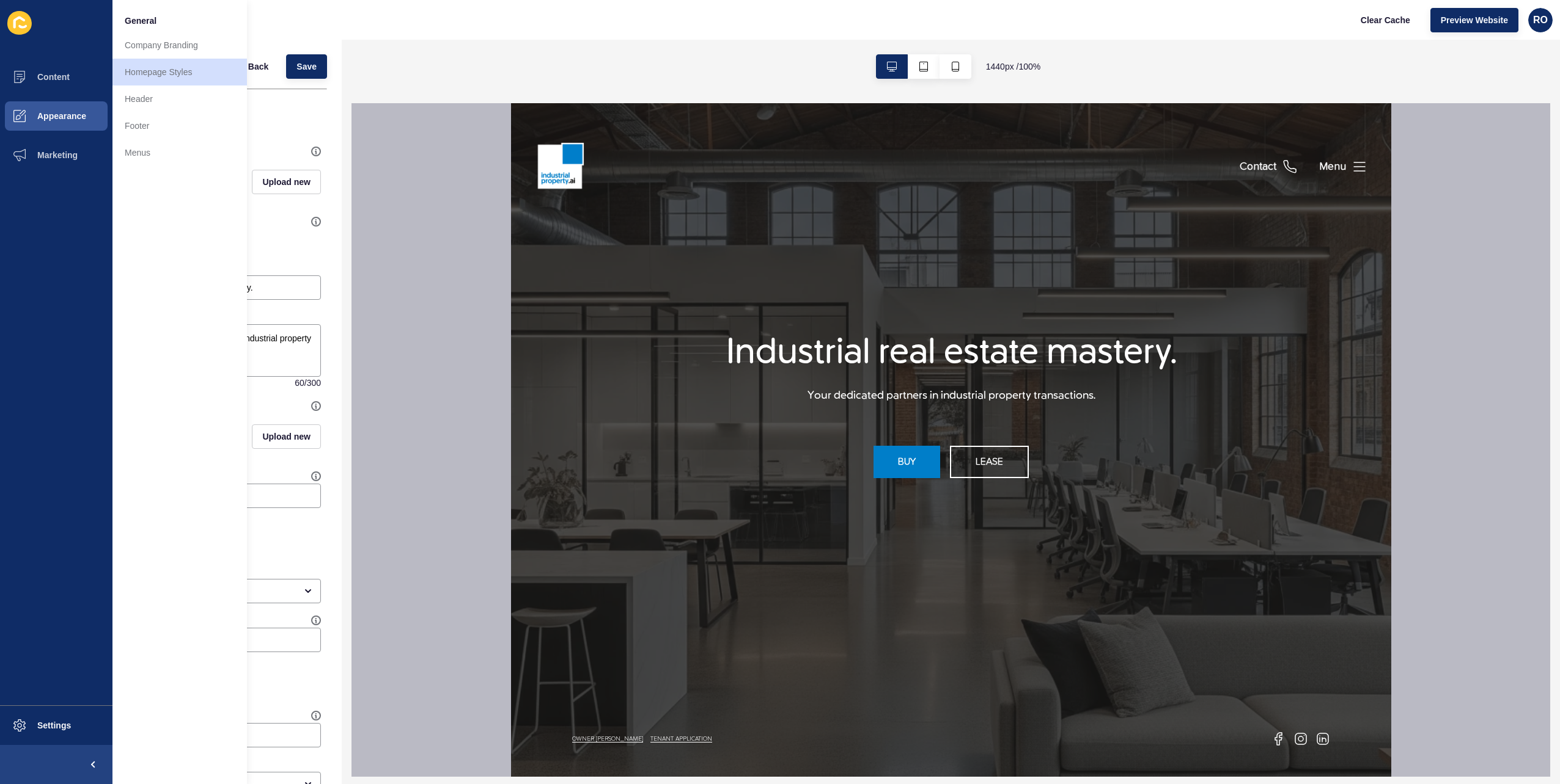
click at [411, 54] on div "1440 px / 100 %" at bounding box center [950, 66] width 1218 height 54
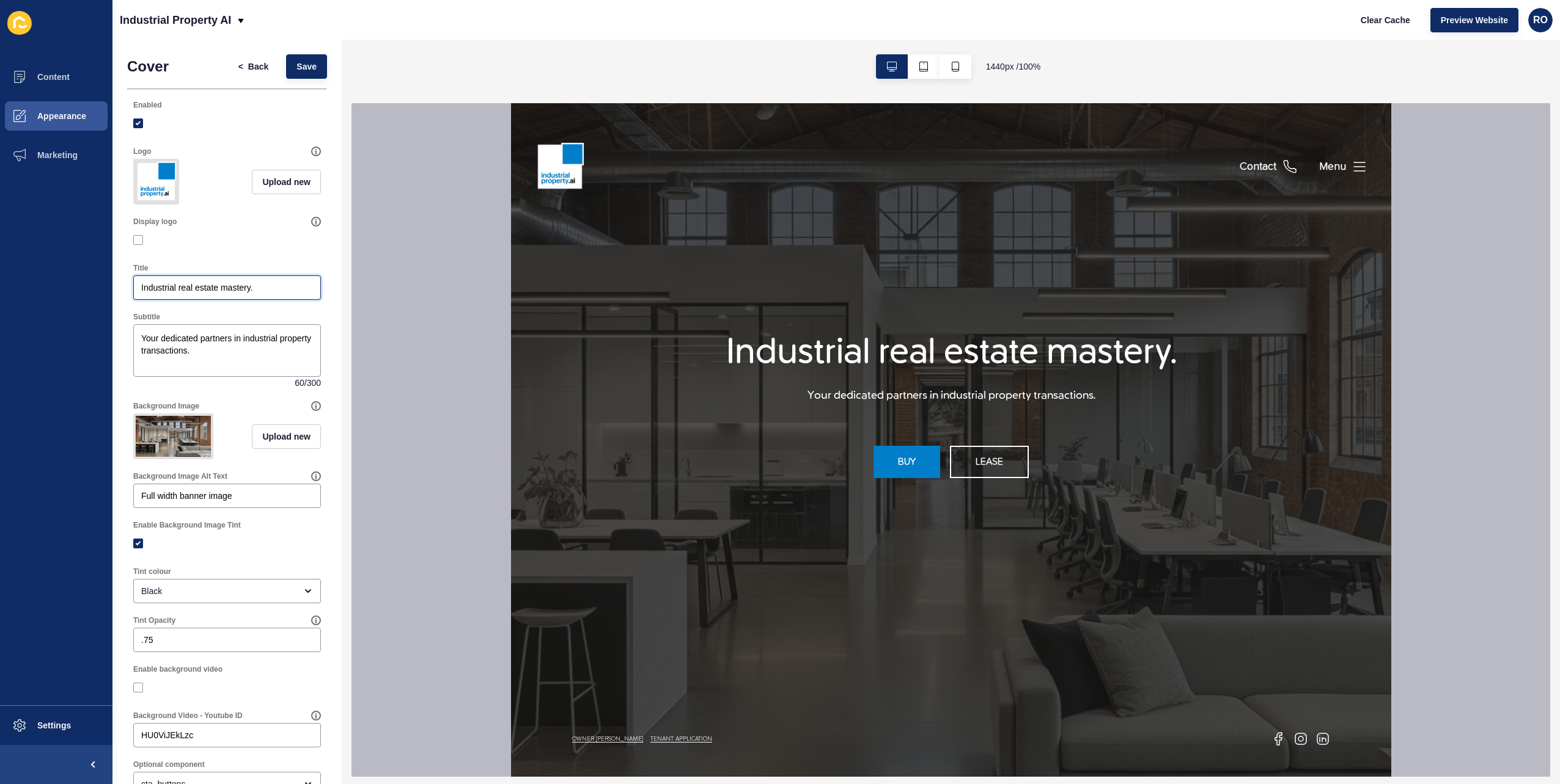
drag, startPoint x: 267, startPoint y: 300, endPoint x: 118, endPoint y: 287, distance: 149.6
click at [118, 287] on div "Cover < Back Save Enabled Logo Upload new Display logo Title Industrial real es…" at bounding box center [227, 669] width 229 height 1259
type input "B"
type input "Driven by results."
click at [300, 68] on span "Save" at bounding box center [306, 66] width 20 height 12
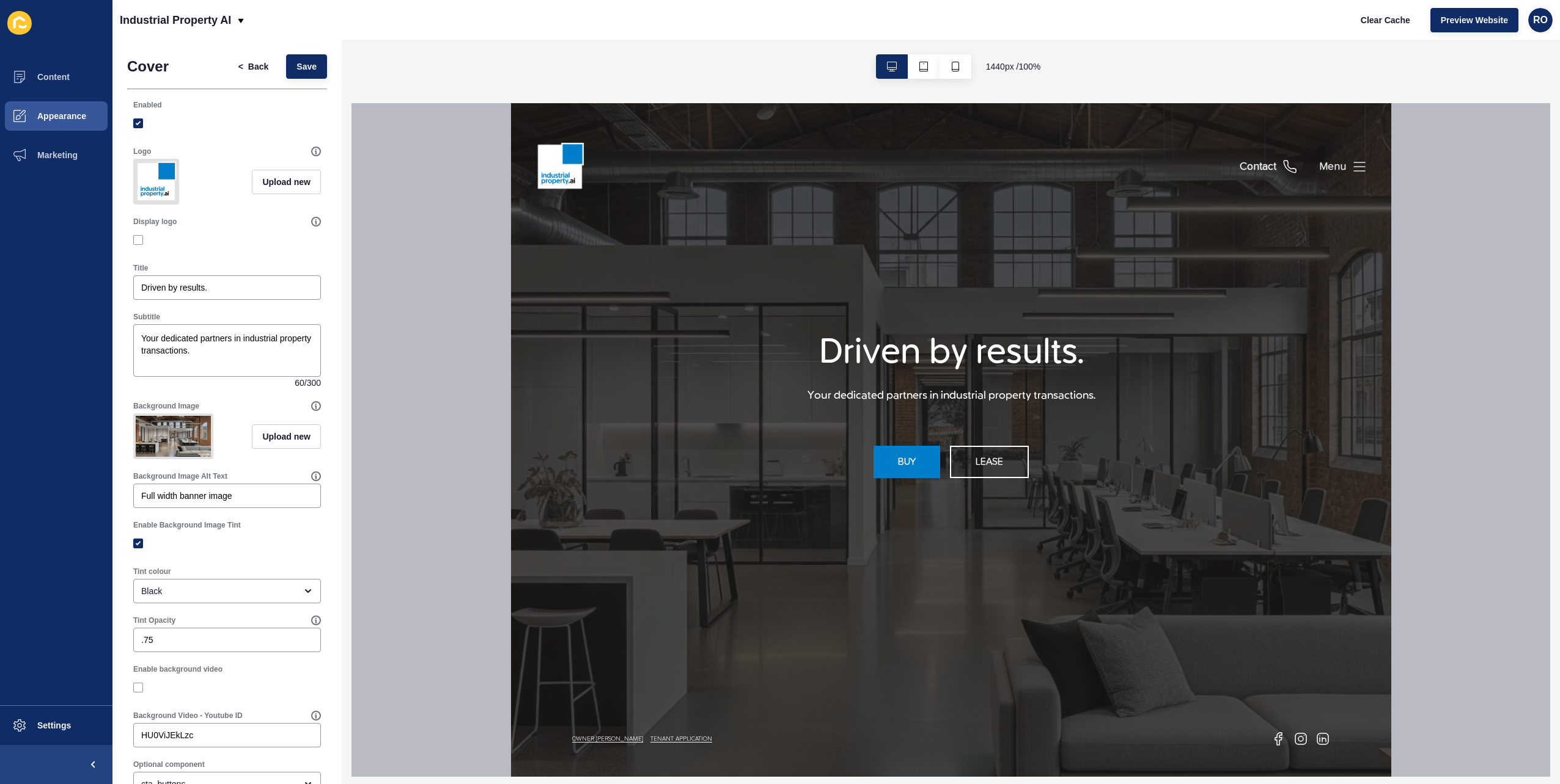
click at [967, 171] on div "Menu" at bounding box center [1332, 167] width 27 height 15
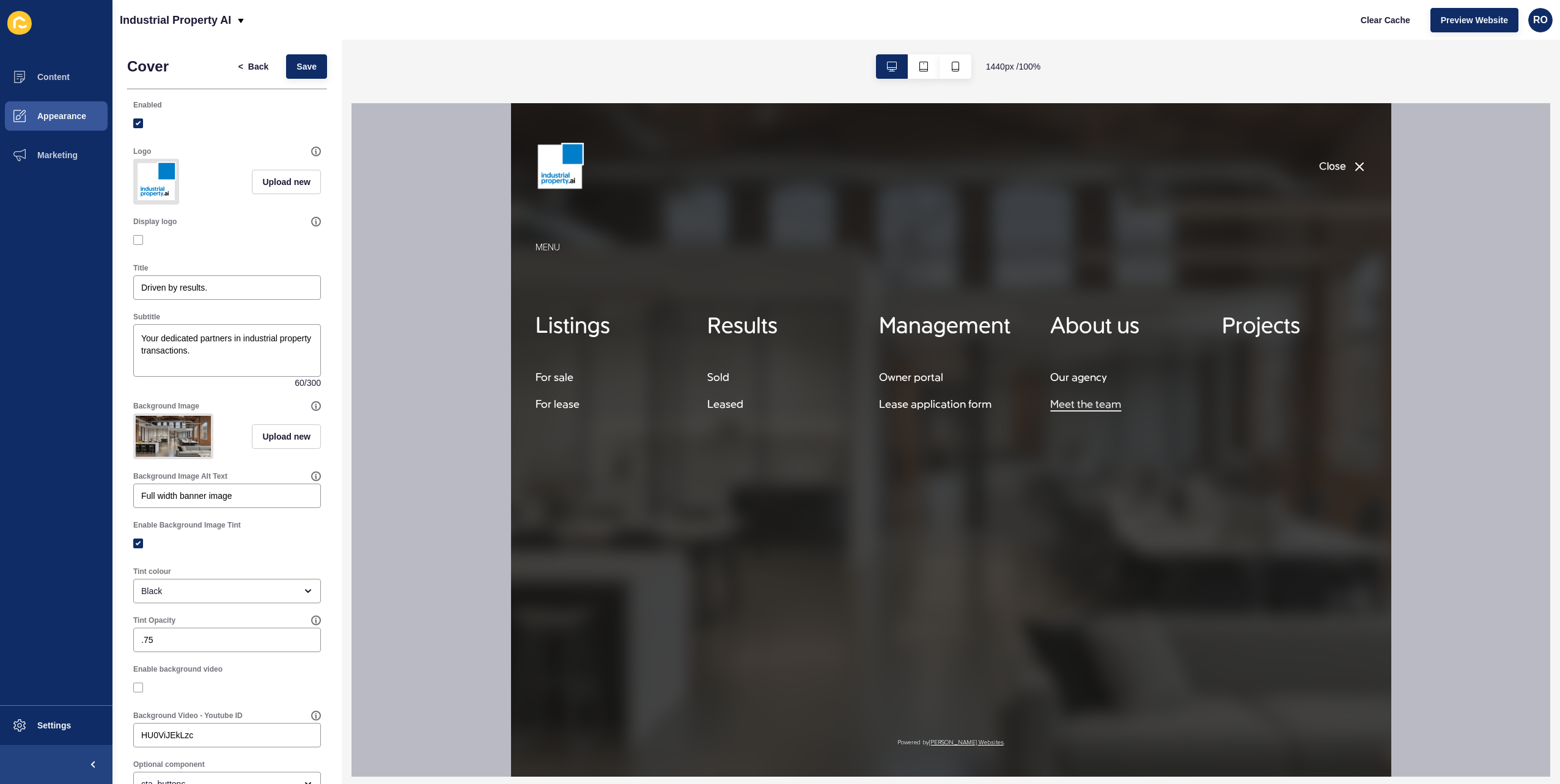
click at [967, 400] on h5 "Meet the team" at bounding box center [1085, 405] width 71 height 15
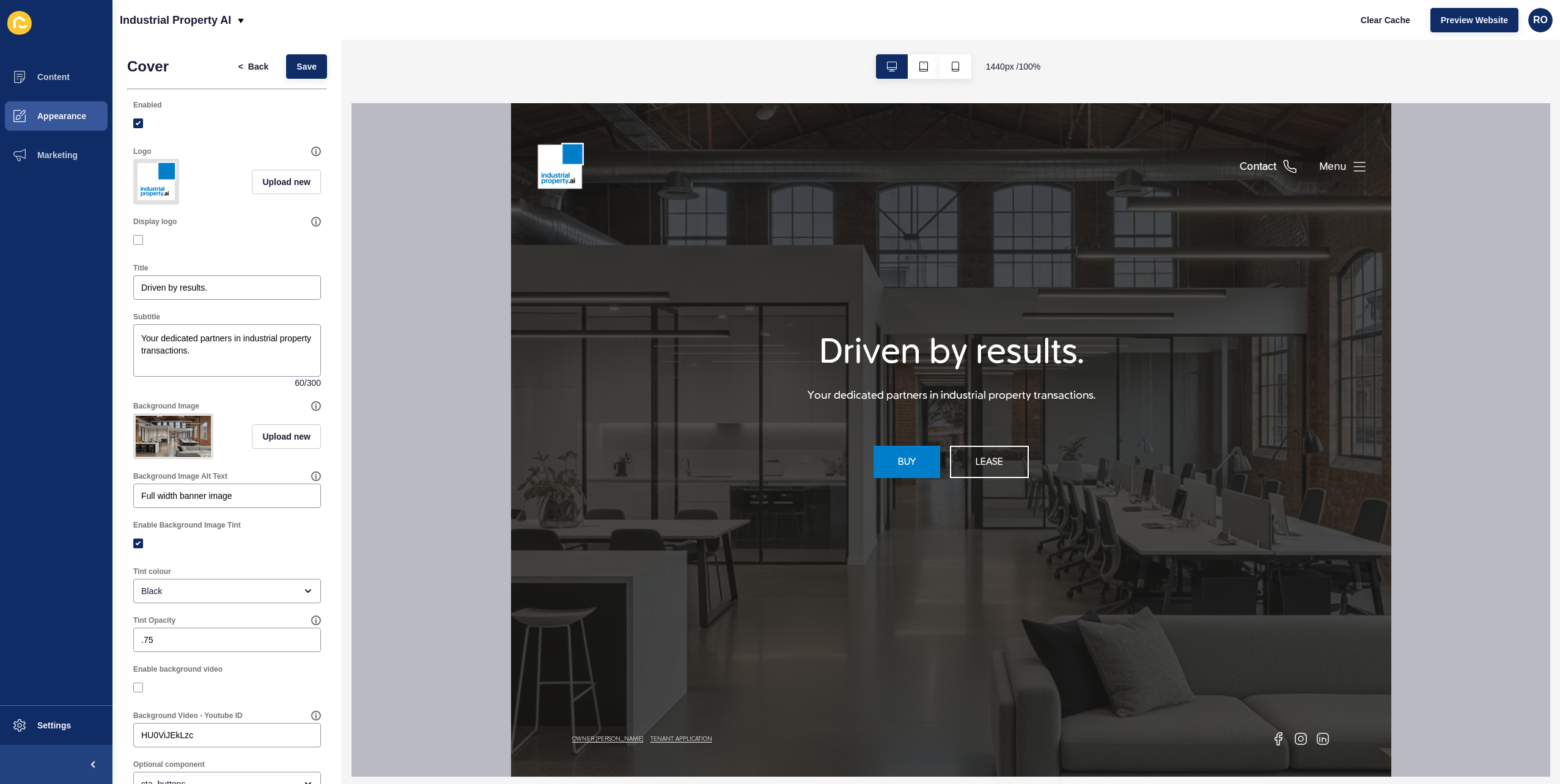
click at [967, 161] on div "Menu" at bounding box center [1332, 167] width 27 height 15
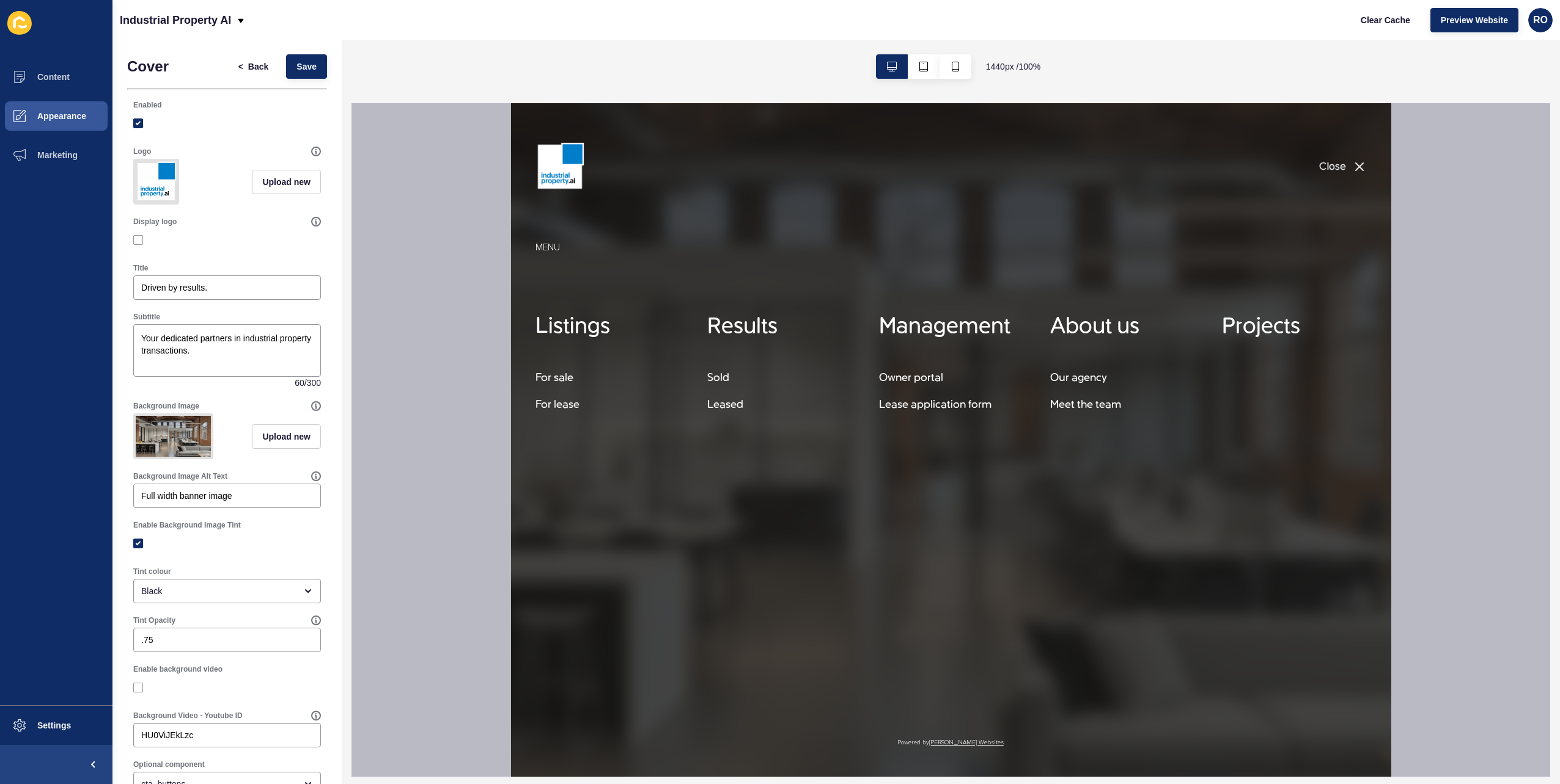
click at [967, 170] on button "Close" at bounding box center [1342, 167] width 48 height 127
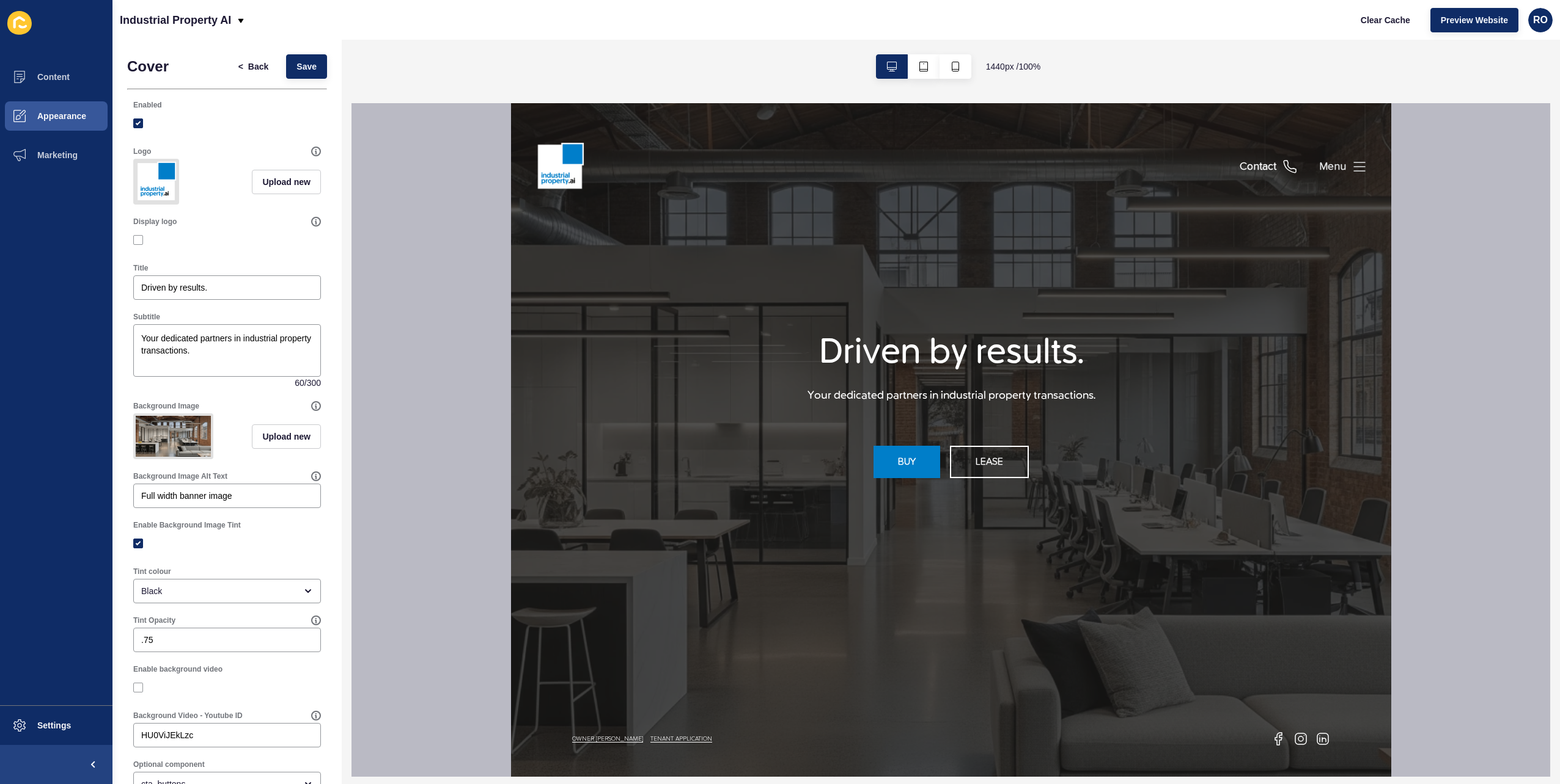
click at [967, 161] on icon at bounding box center [1359, 167] width 15 height 15
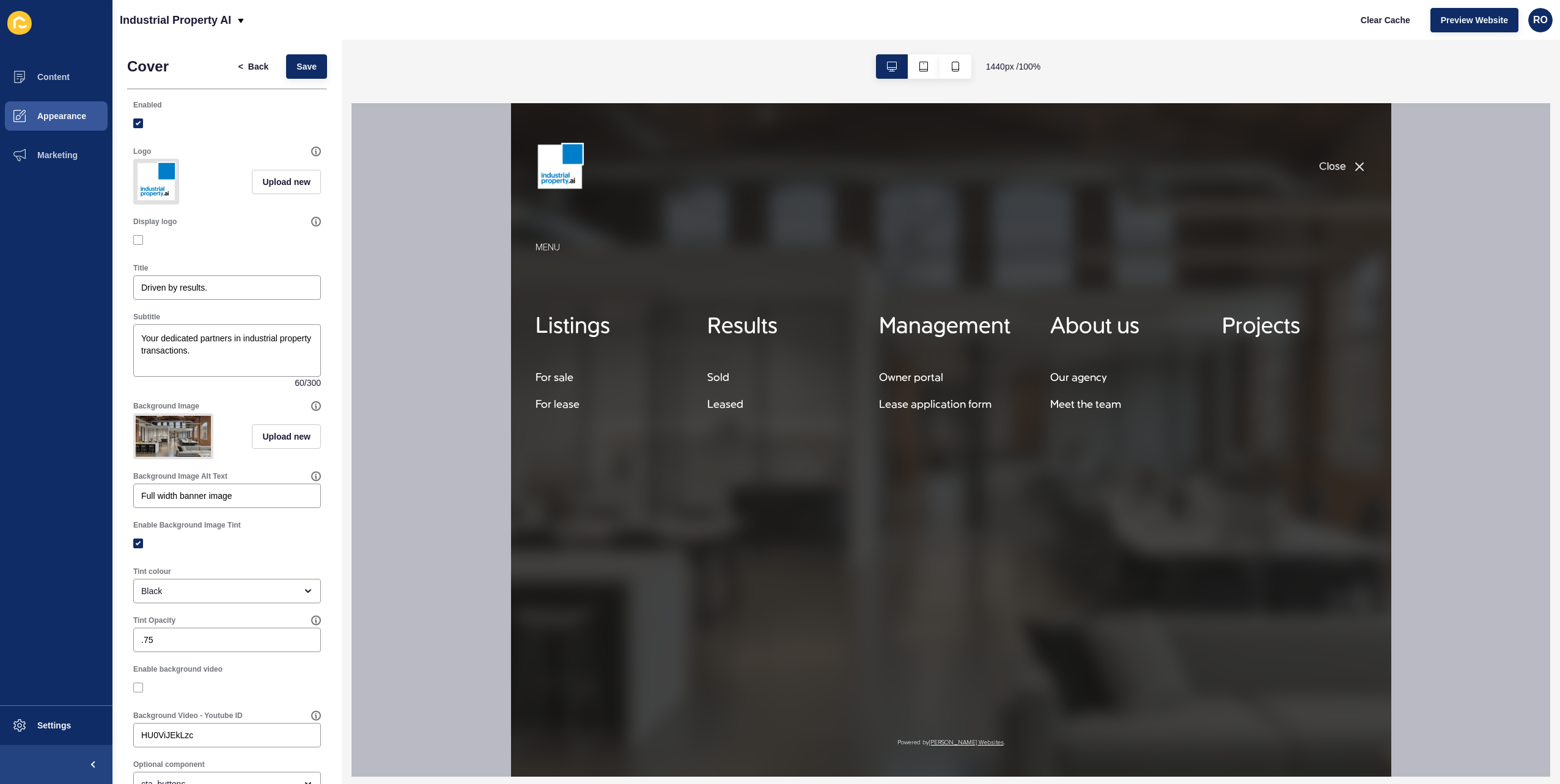
click at [967, 162] on icon "button" at bounding box center [1359, 167] width 15 height 15
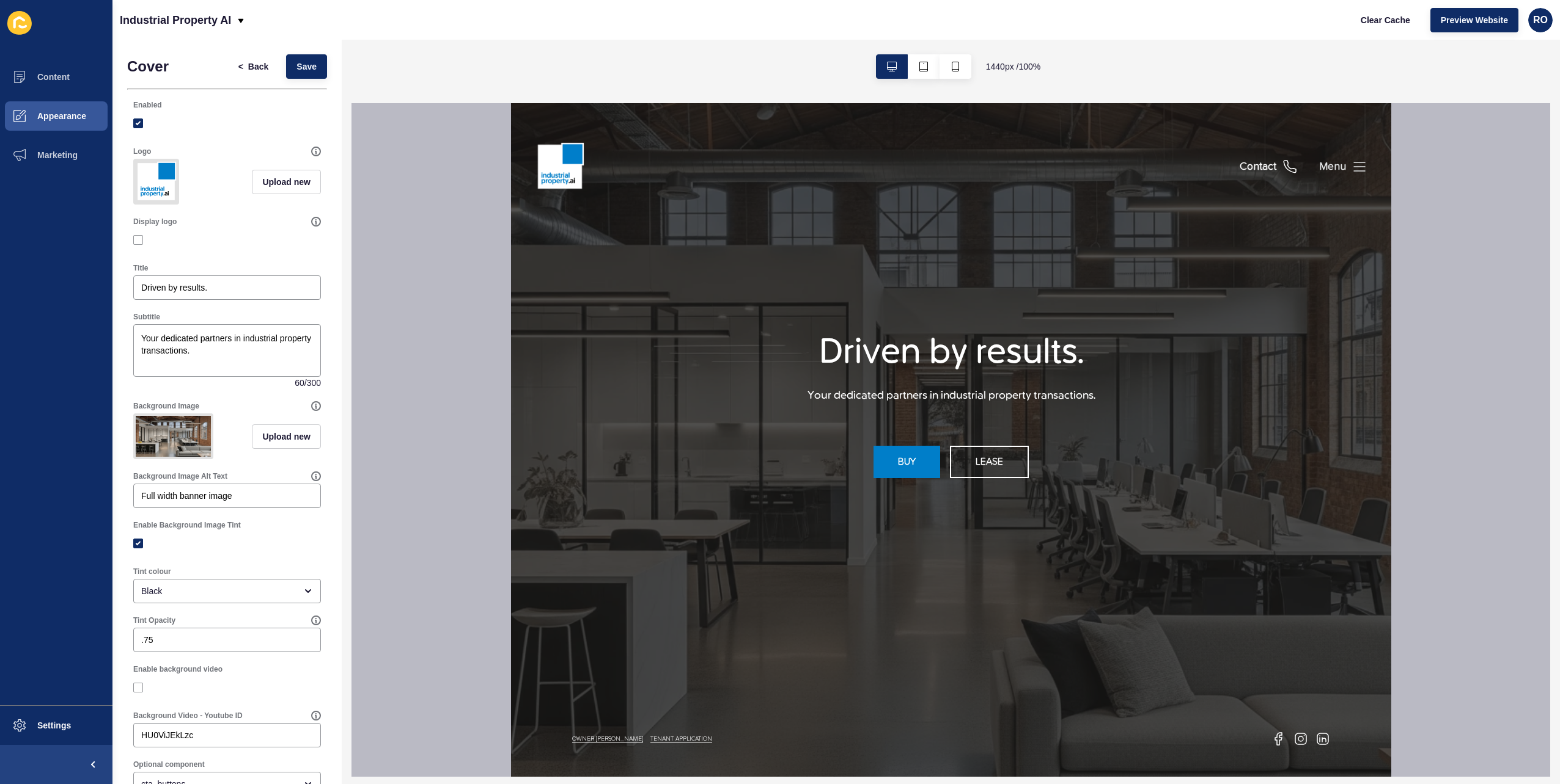
click at [967, 159] on button "Menu" at bounding box center [1342, 167] width 48 height 15
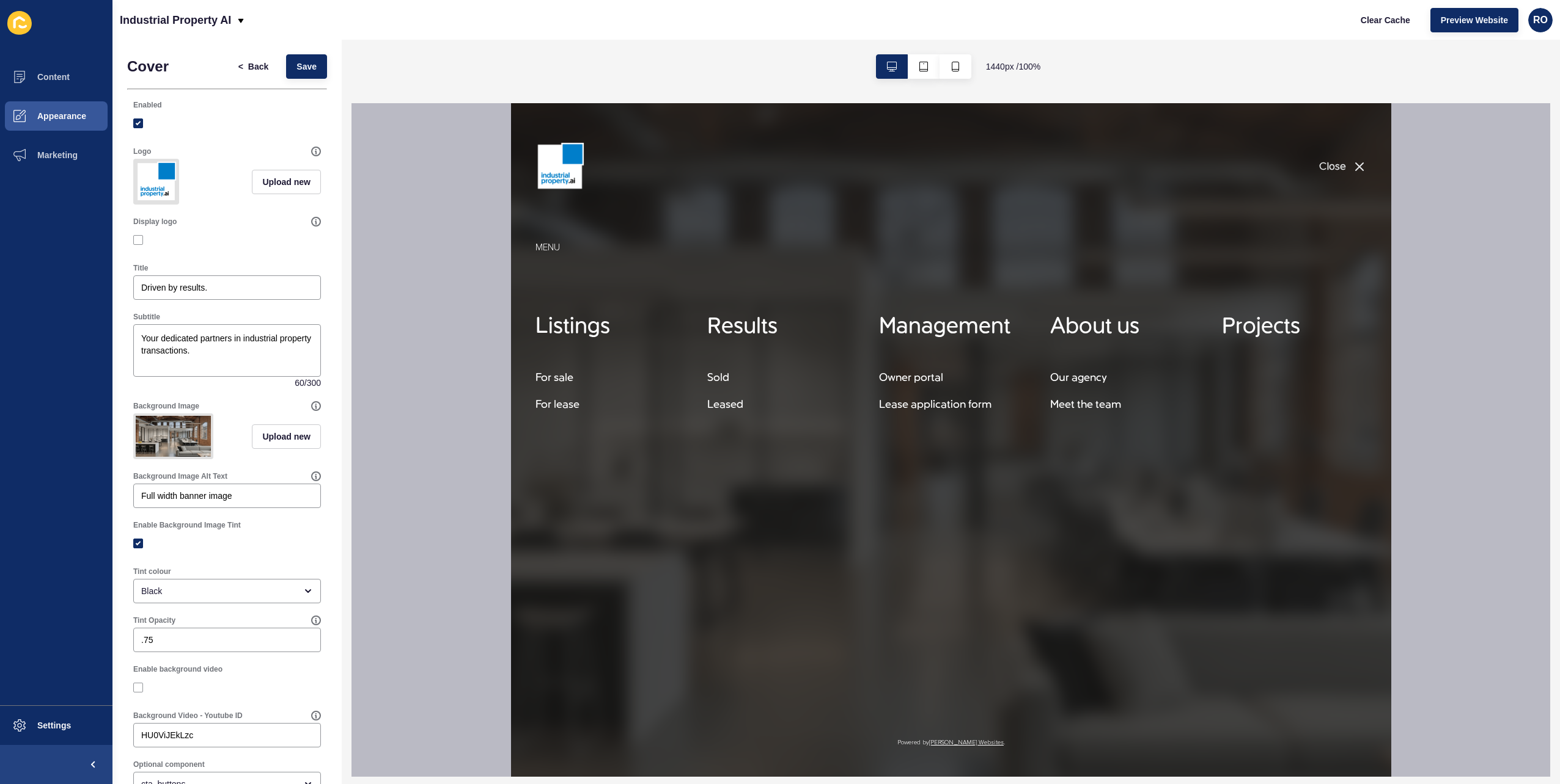
click at [967, 166] on icon "button" at bounding box center [1359, 167] width 7 height 7
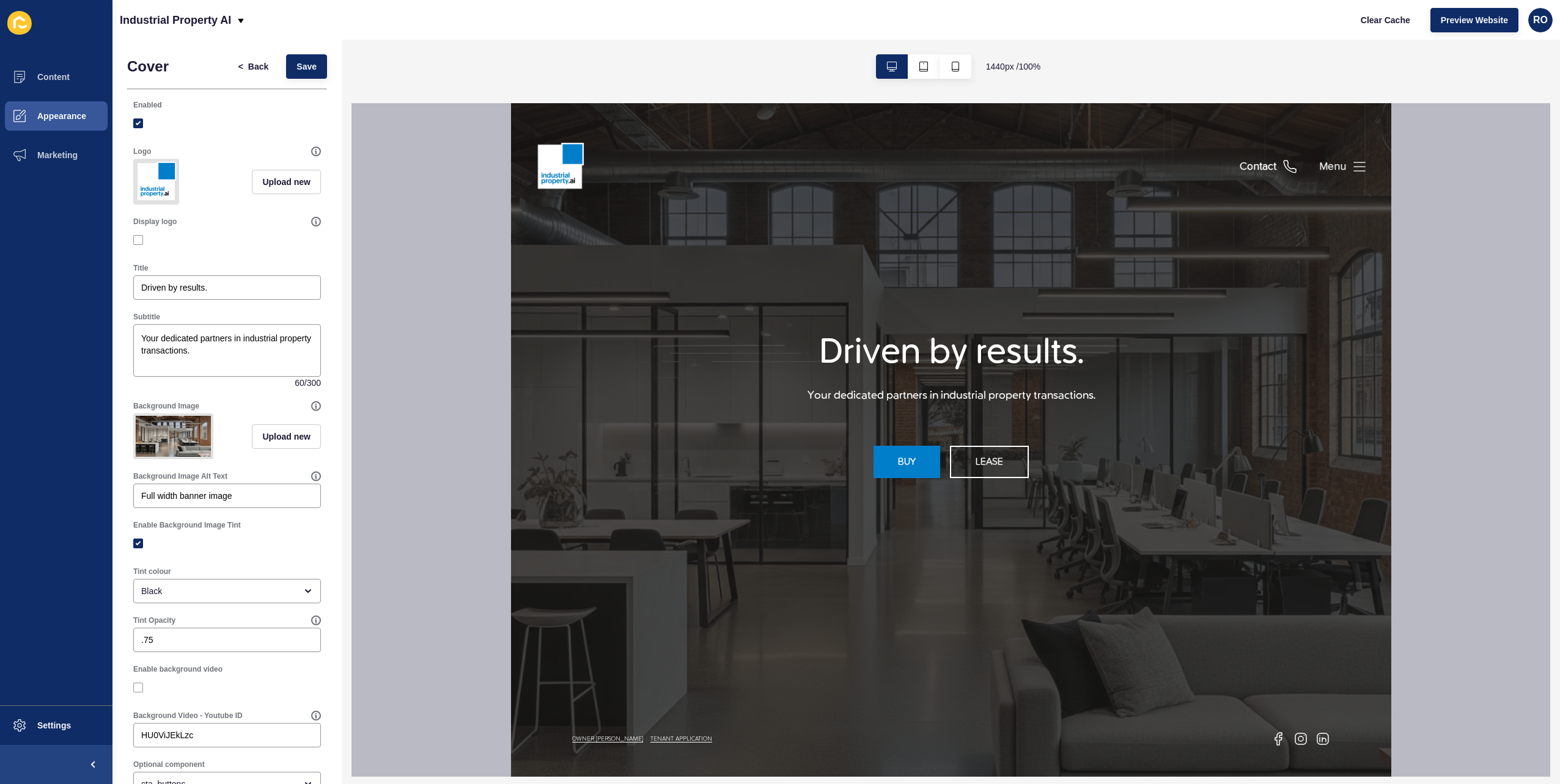
click at [967, 163] on button "Menu" at bounding box center [1342, 167] width 48 height 15
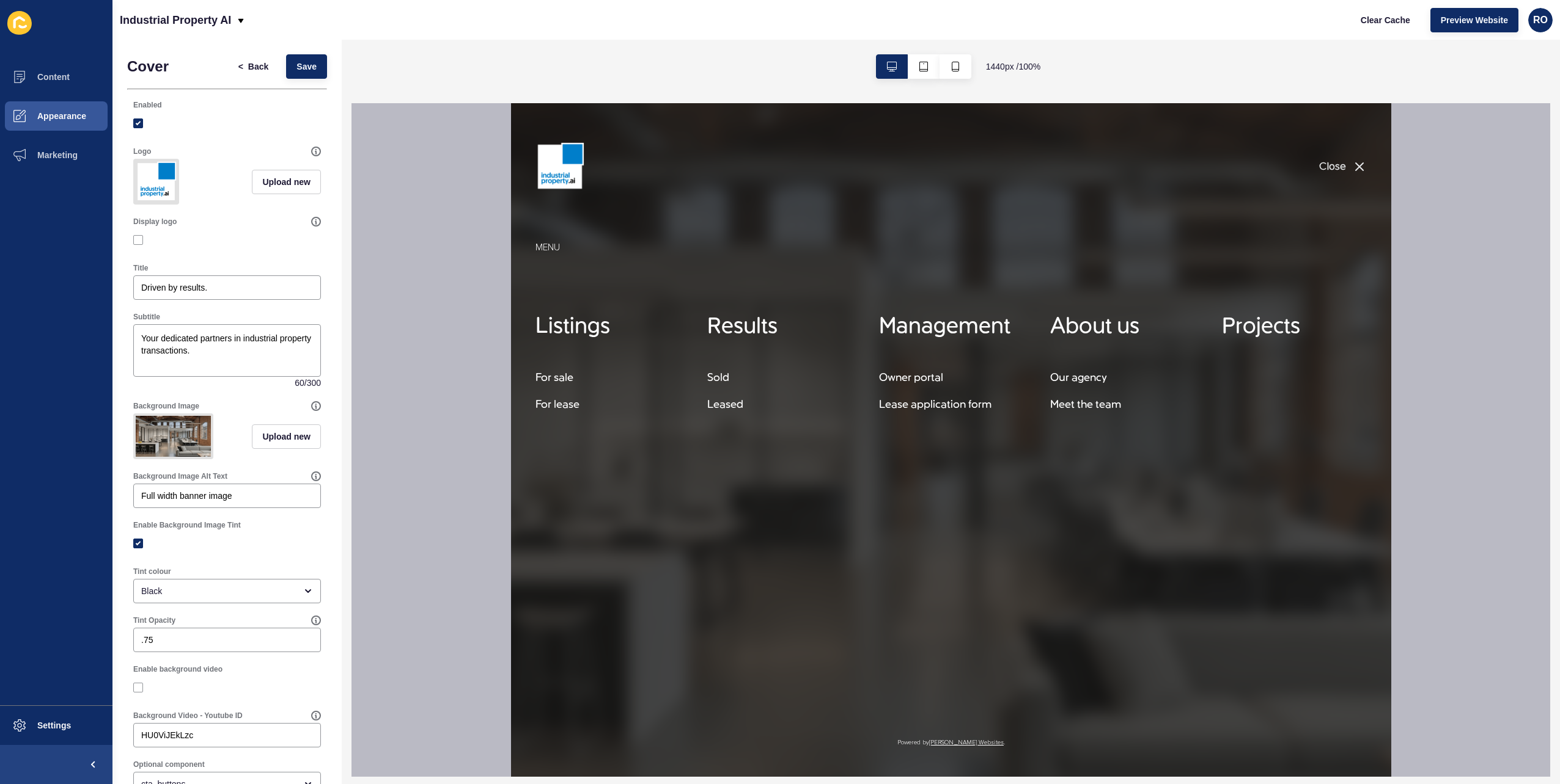
click at [967, 170] on icon "button" at bounding box center [1359, 167] width 15 height 15
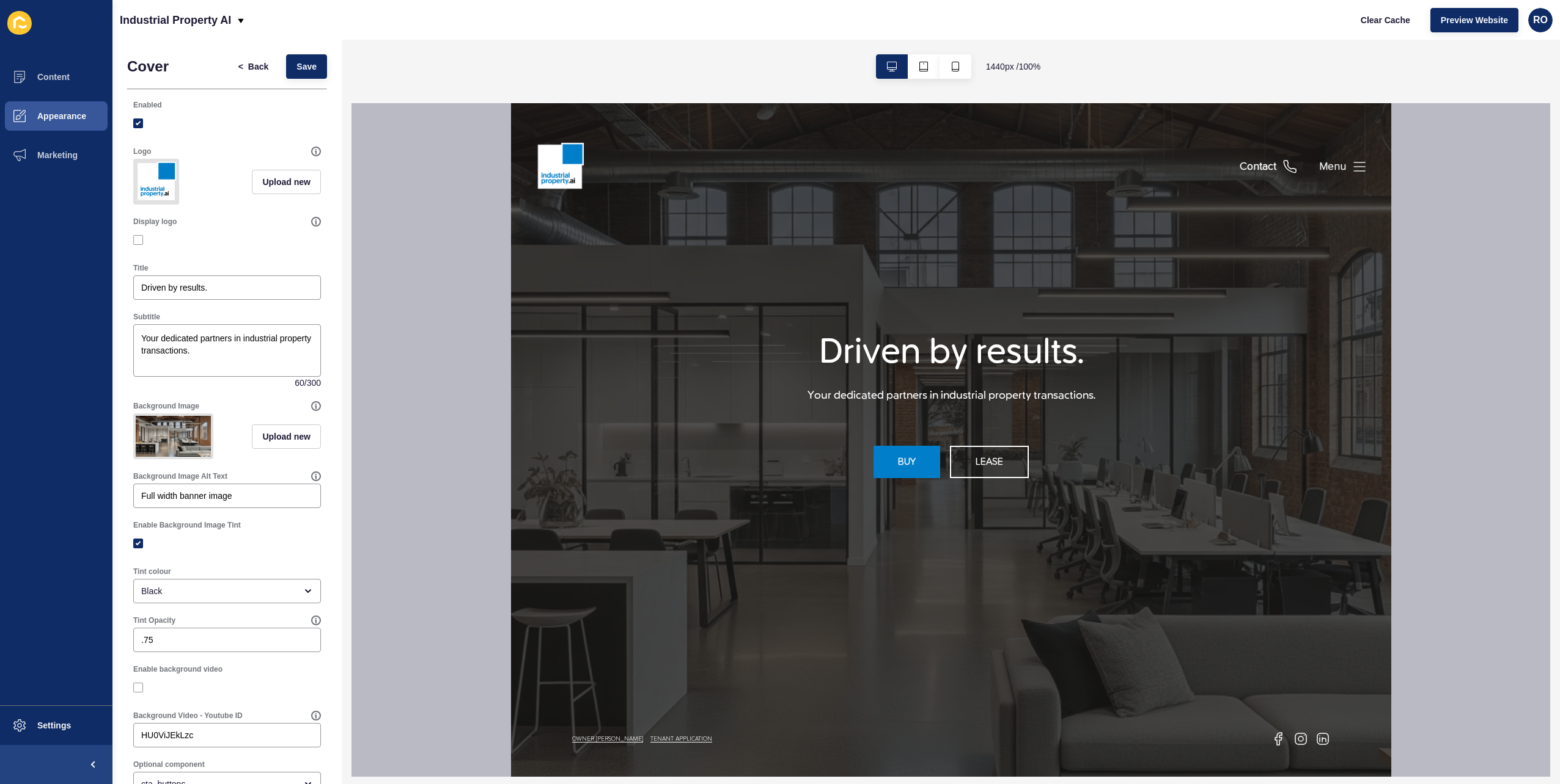
click at [967, 173] on div "Menu" at bounding box center [1332, 167] width 27 height 15
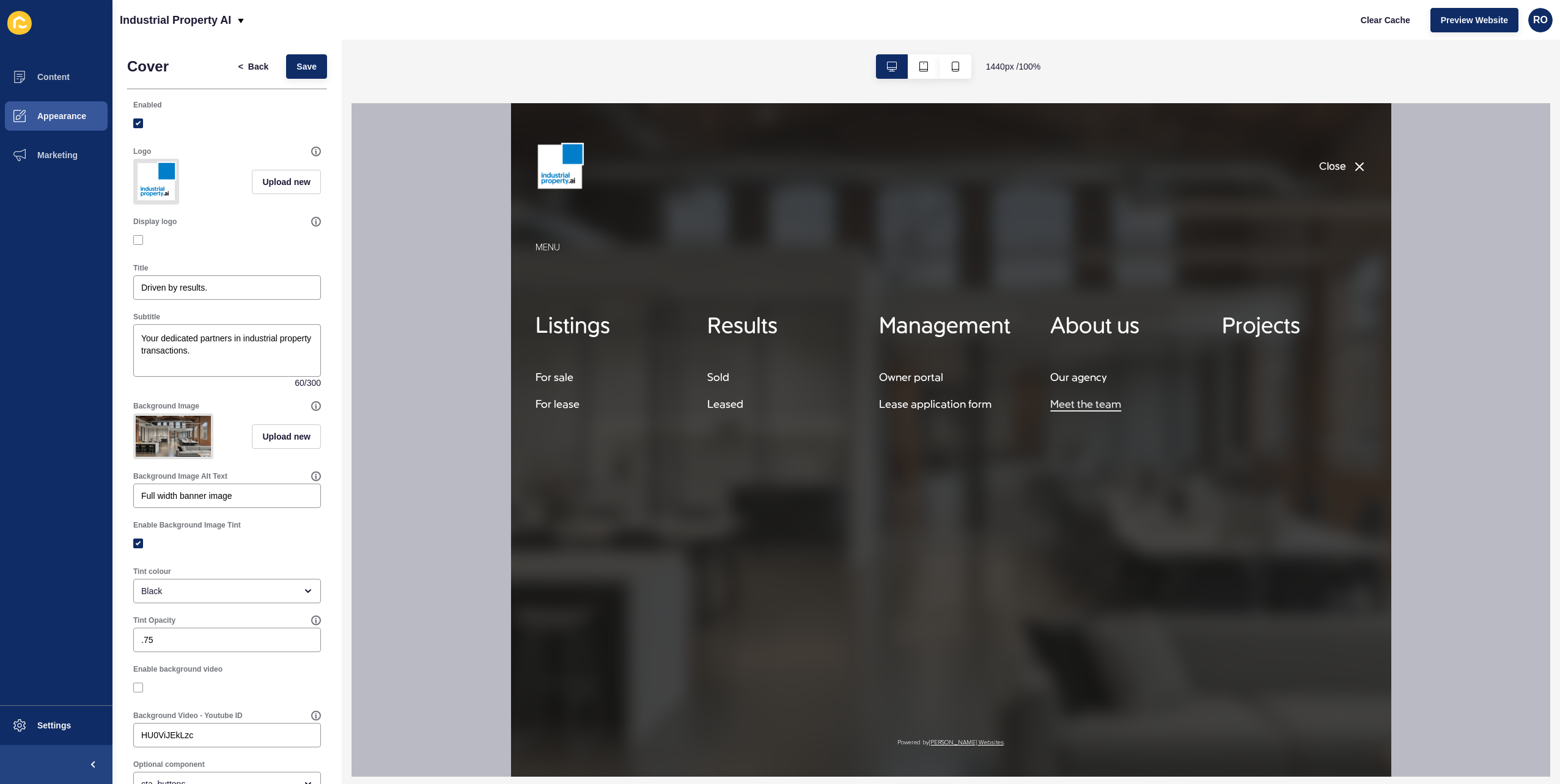
click at [967, 407] on h5 "Meet the team" at bounding box center [1085, 405] width 71 height 15
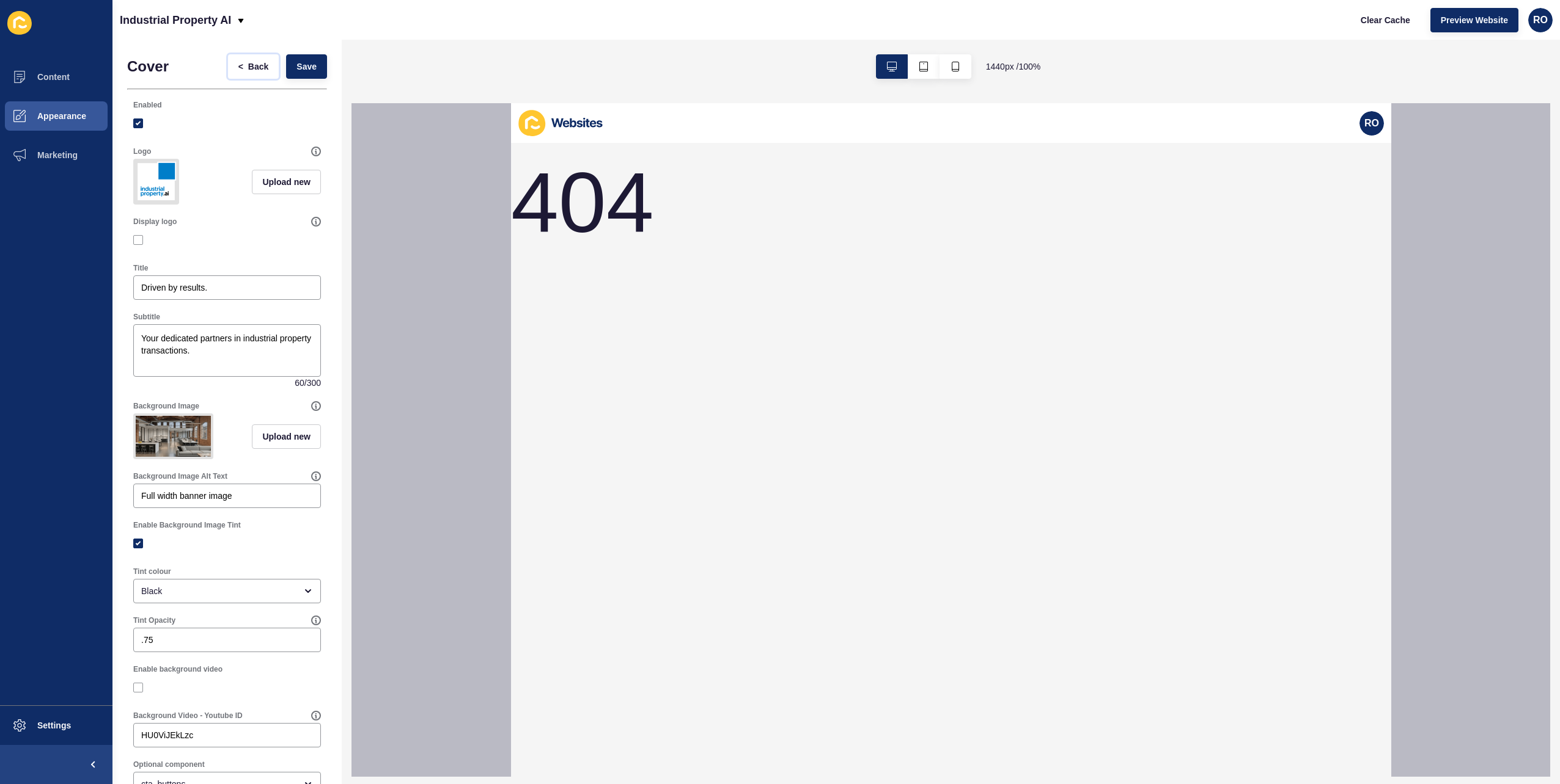
drag, startPoint x: 225, startPoint y: 73, endPoint x: 330, endPoint y: 35, distance: 111.7
click at [228, 73] on button "< Back" at bounding box center [253, 66] width 51 height 24
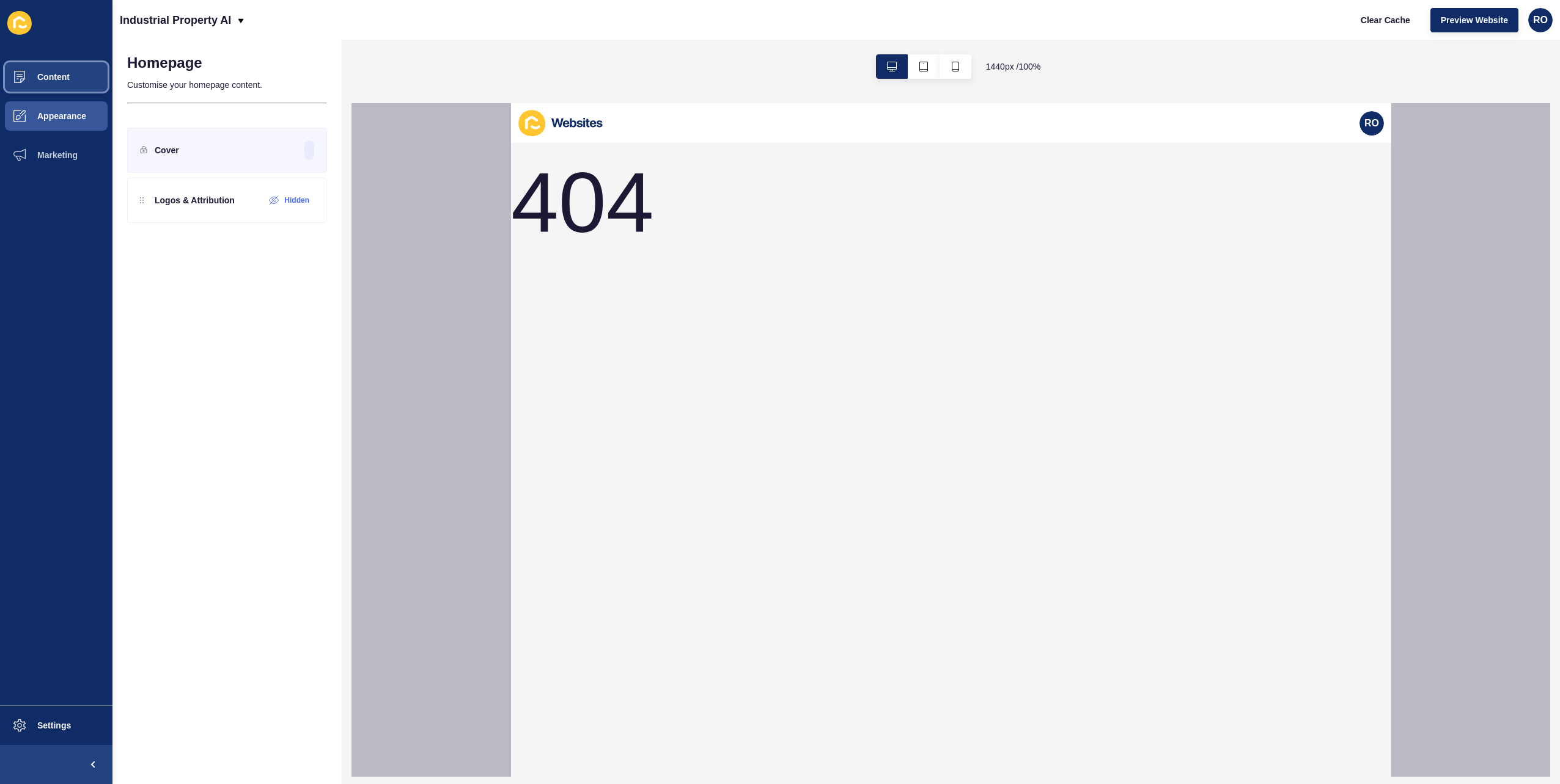
click at [75, 83] on button "Content" at bounding box center [56, 76] width 112 height 39
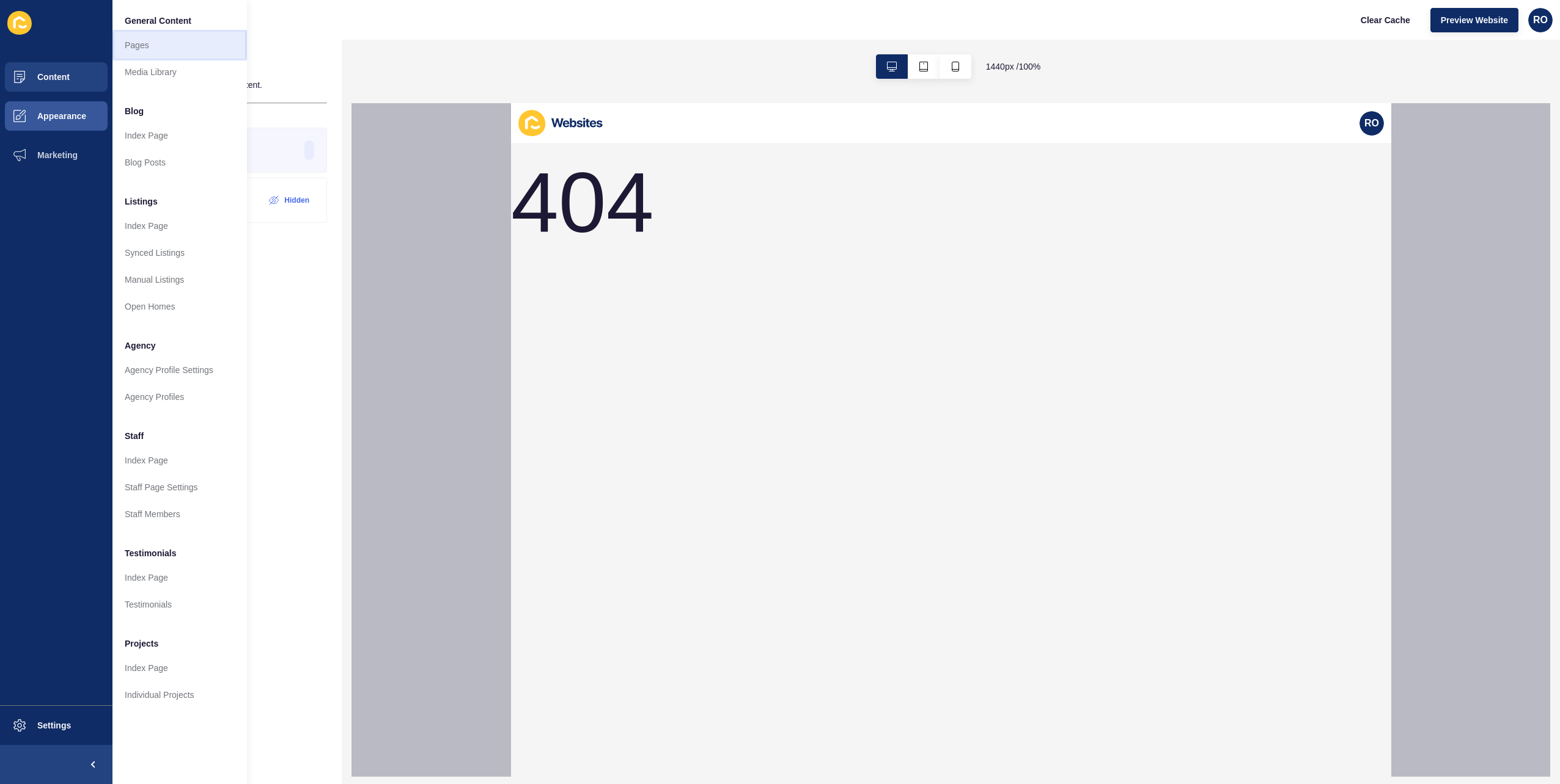
click at [179, 43] on link "Pages" at bounding box center [179, 45] width 134 height 27
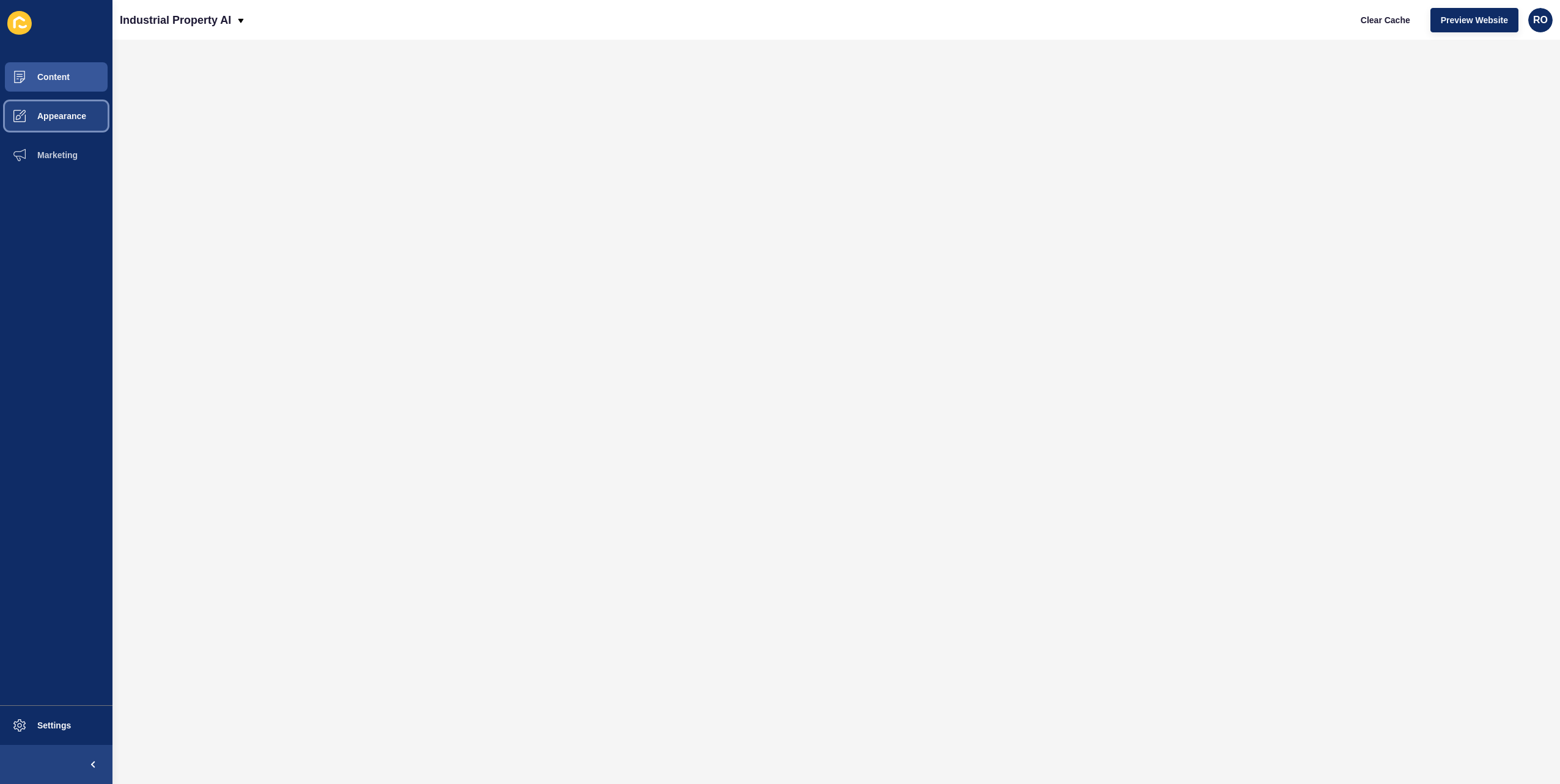
click at [59, 117] on span "Appearance" at bounding box center [43, 115] width 88 height 10
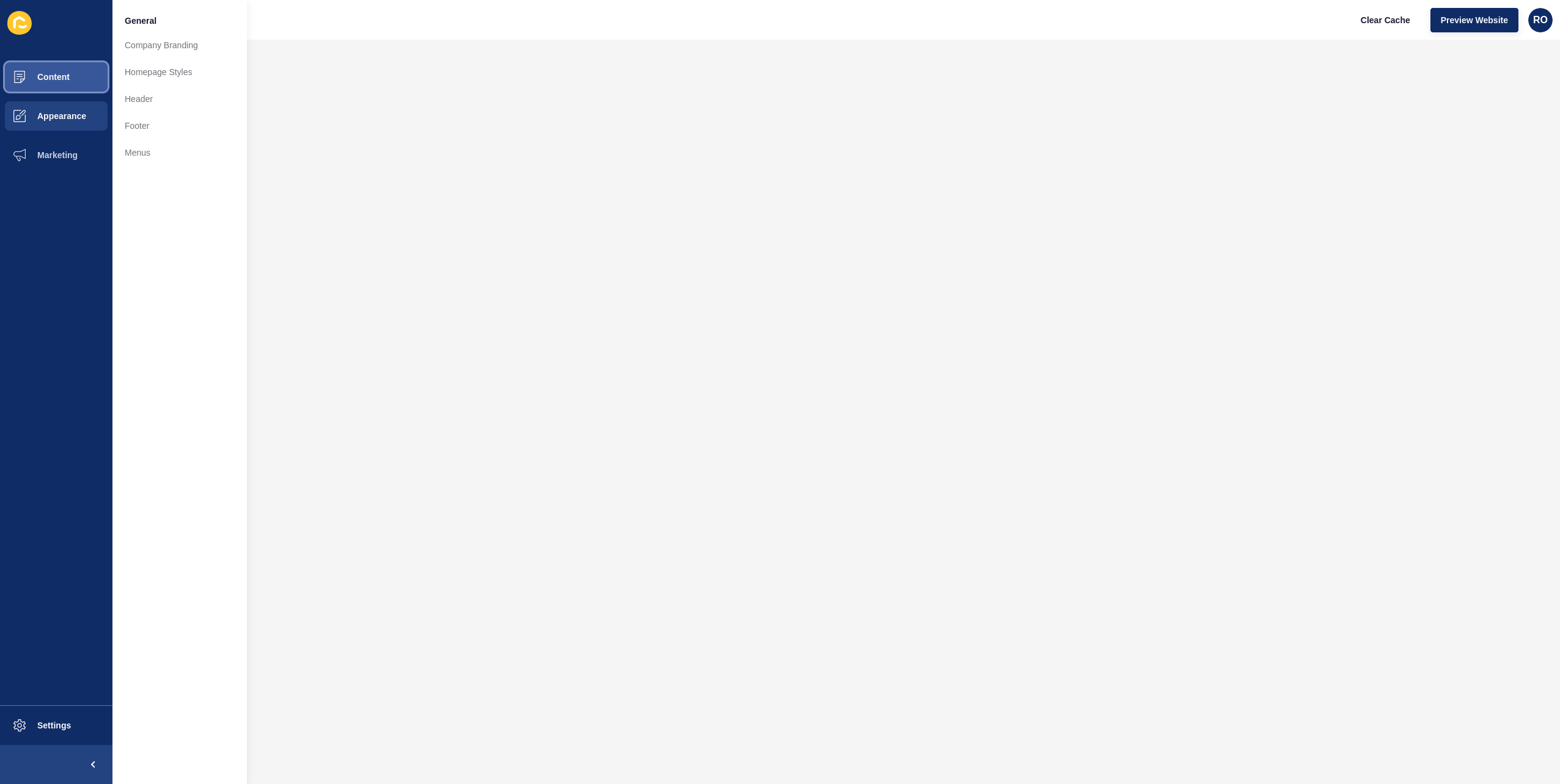
click at [77, 86] on button "Content" at bounding box center [56, 76] width 112 height 39
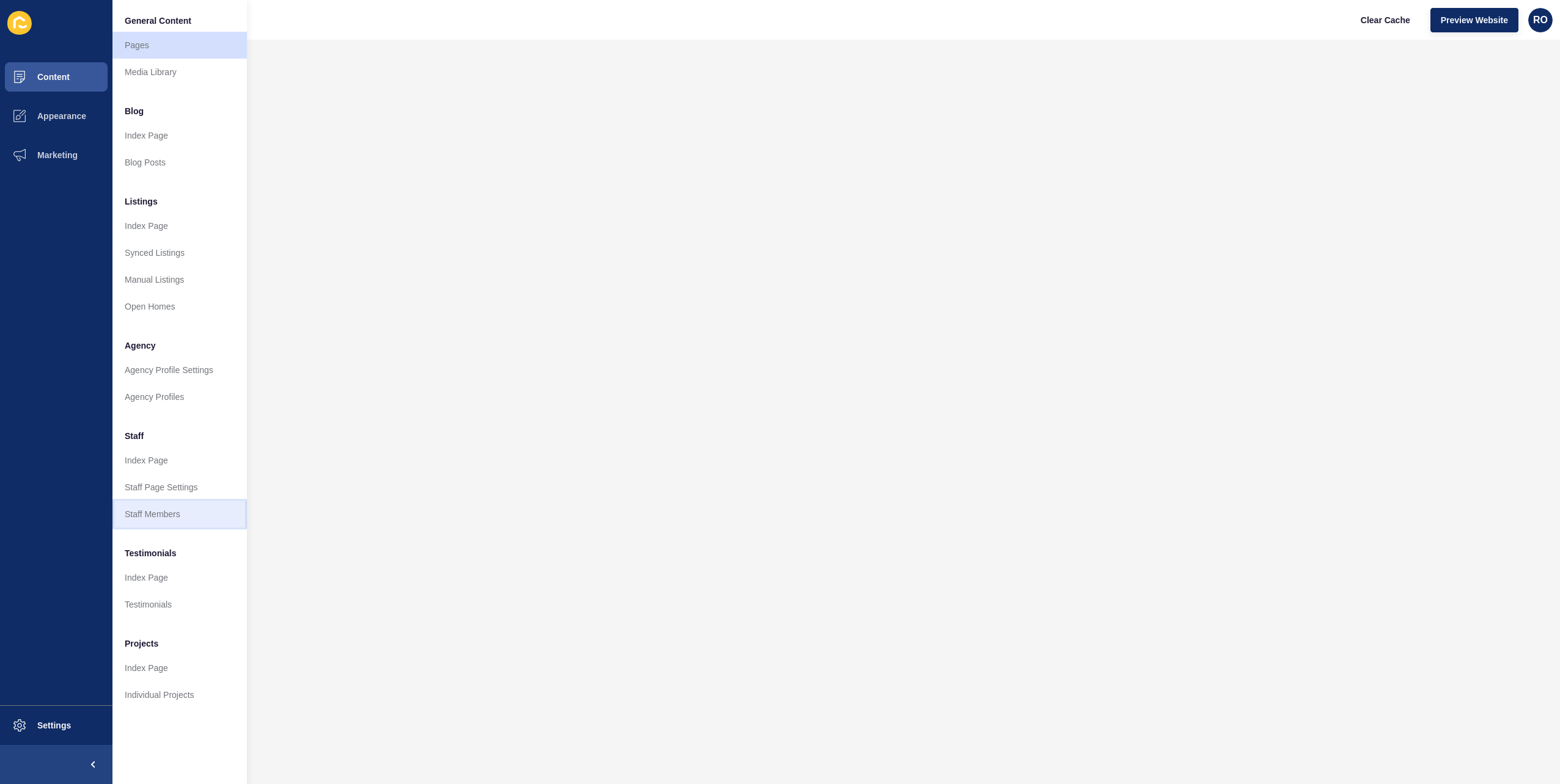
click at [161, 509] on link "Staff Members" at bounding box center [179, 514] width 134 height 27
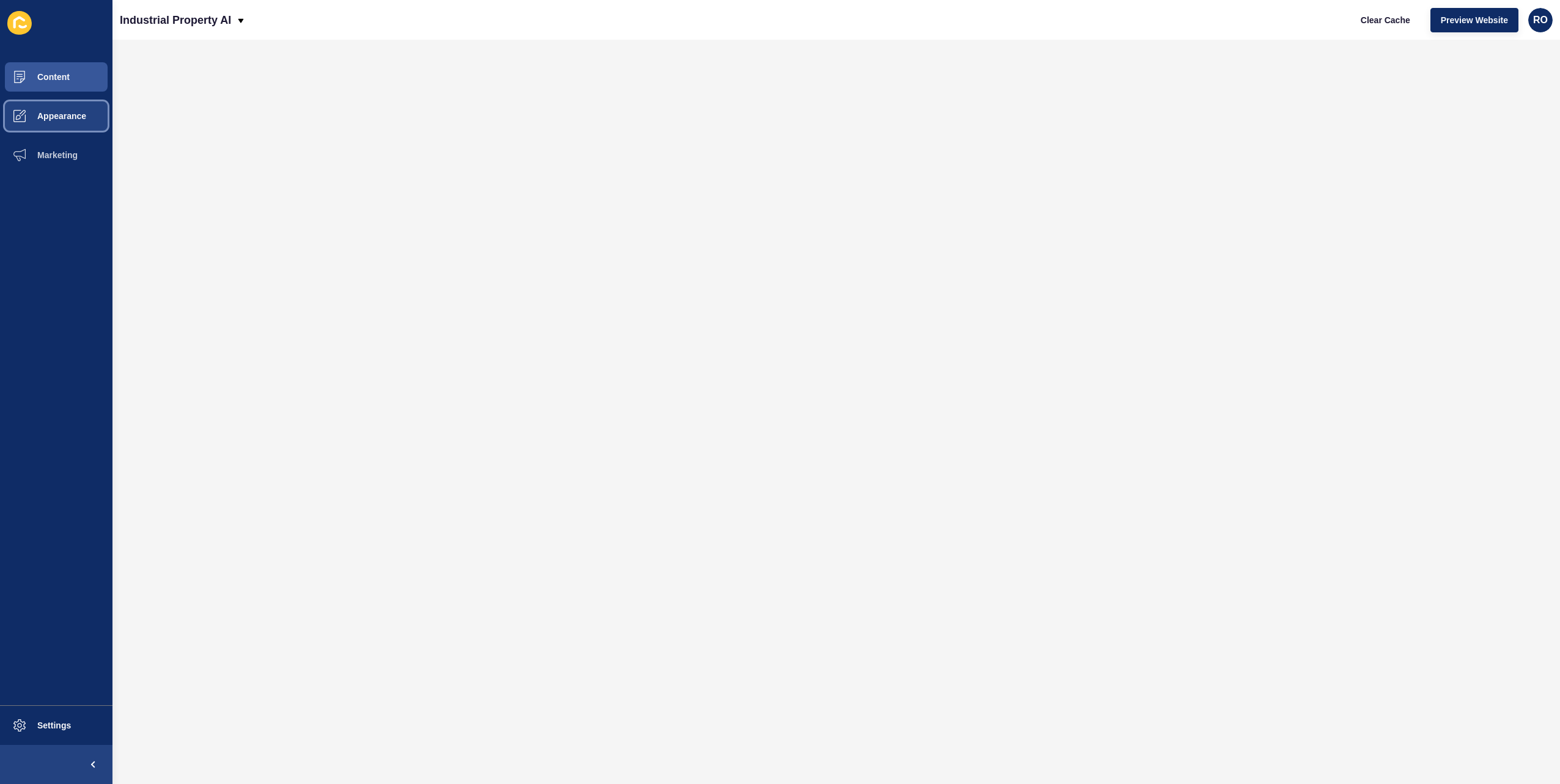
click at [68, 105] on button "Appearance" at bounding box center [56, 115] width 112 height 39
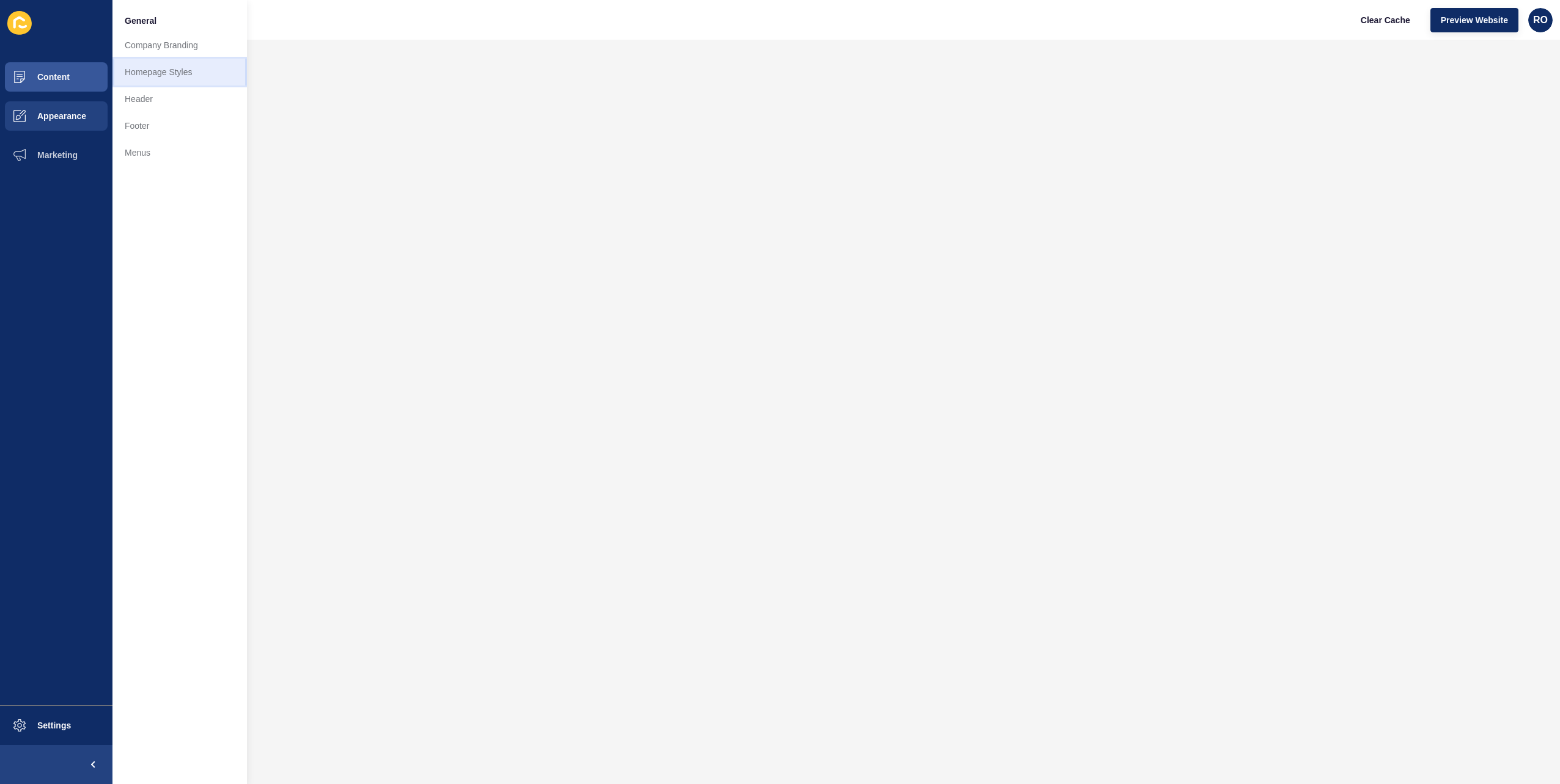
click at [169, 79] on link "Homepage Styles" at bounding box center [179, 72] width 134 height 27
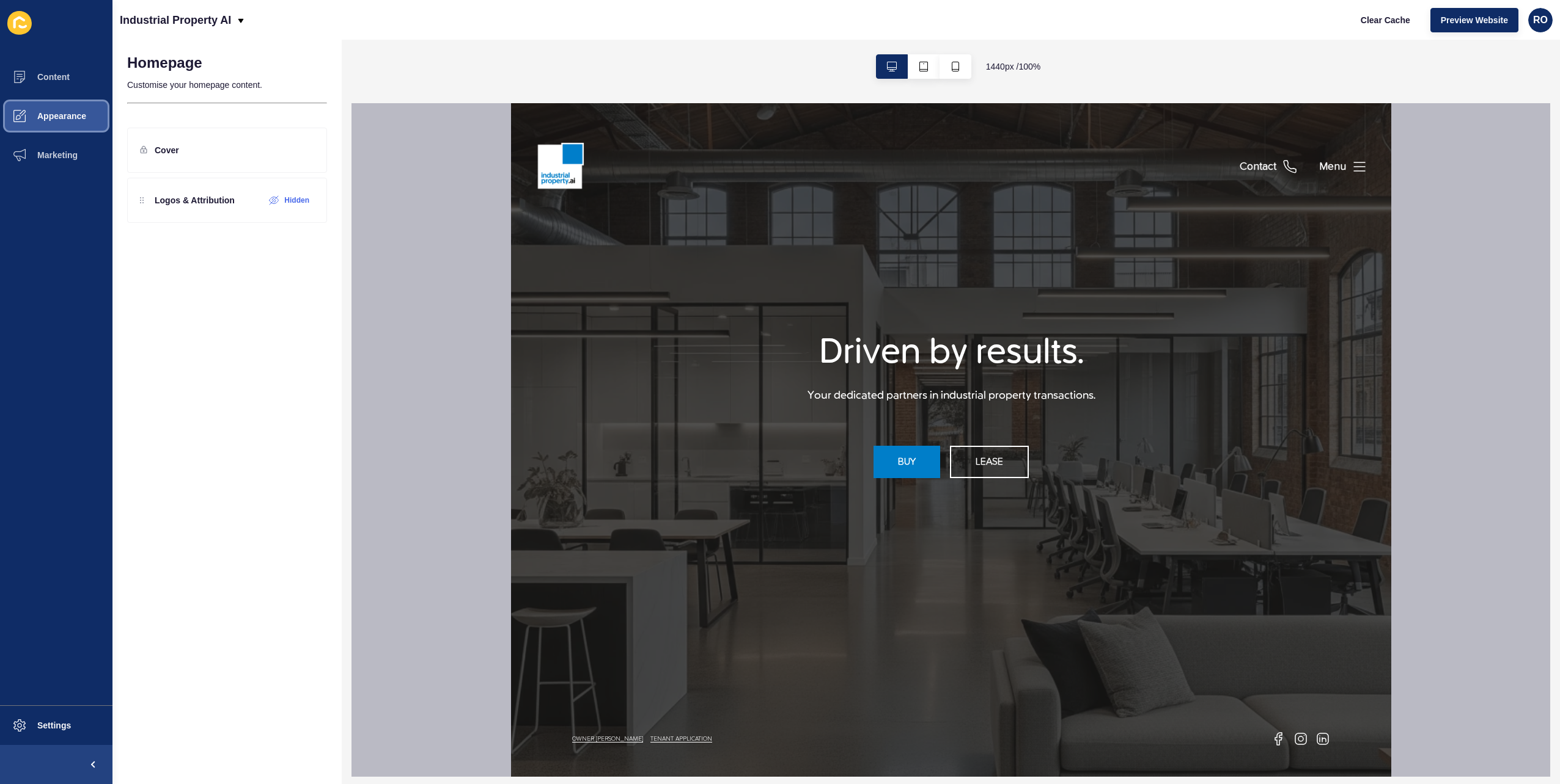
click at [65, 109] on button "Appearance" at bounding box center [56, 115] width 112 height 39
click at [165, 101] on link "Header" at bounding box center [179, 99] width 134 height 27
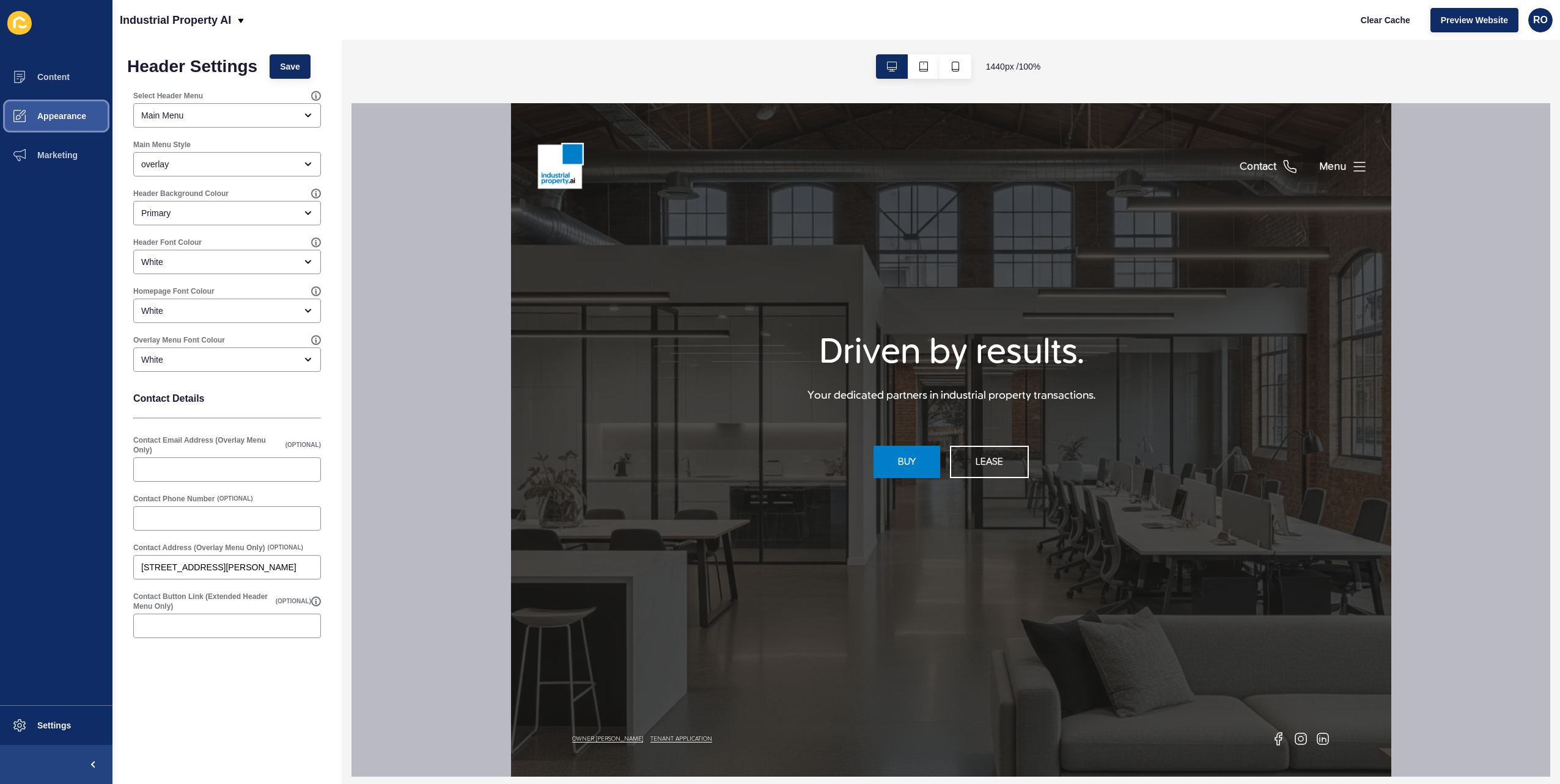
click at [73, 121] on button "Appearance" at bounding box center [56, 115] width 112 height 39
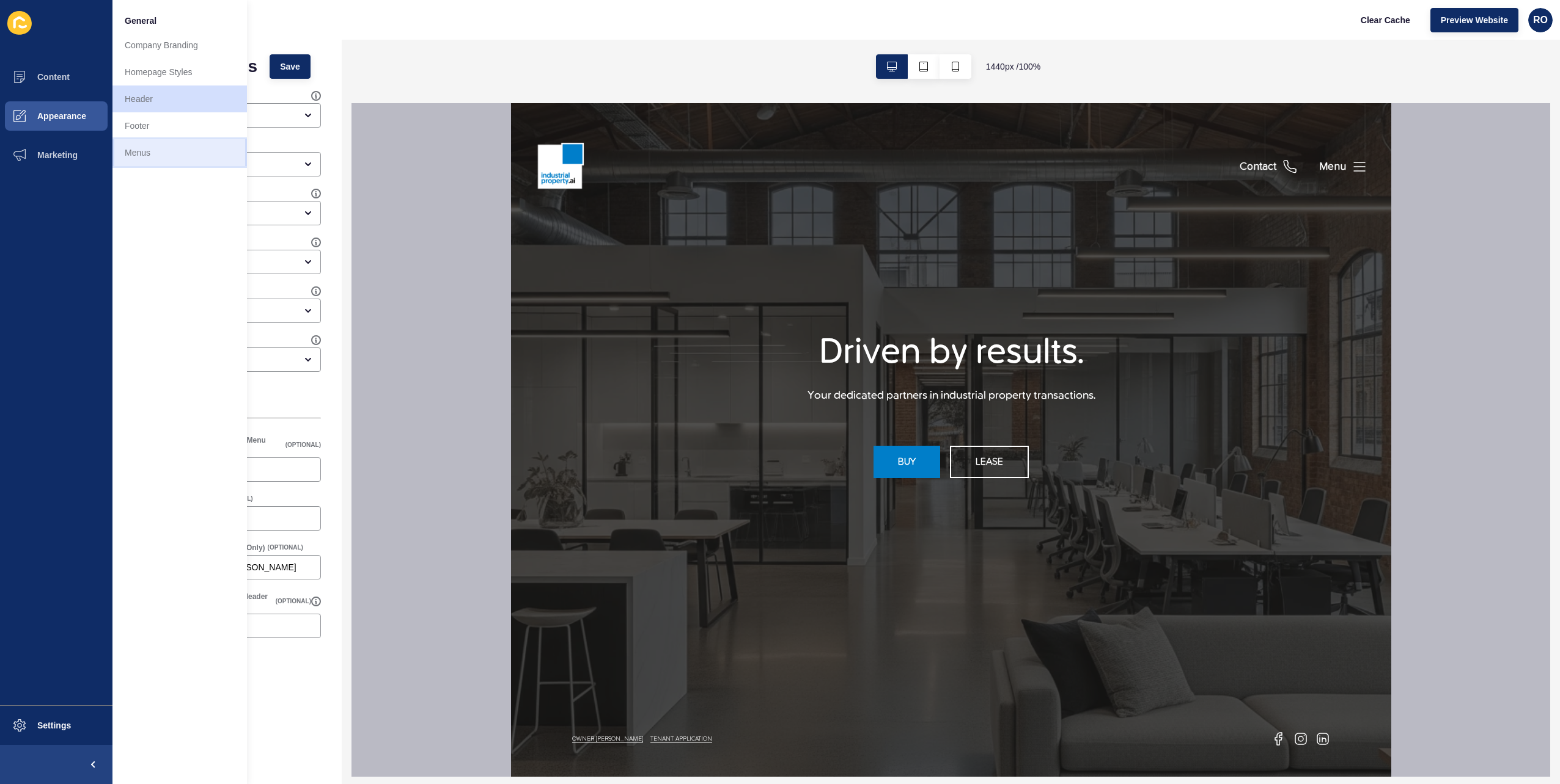
click at [147, 148] on link "Menus" at bounding box center [179, 153] width 134 height 27
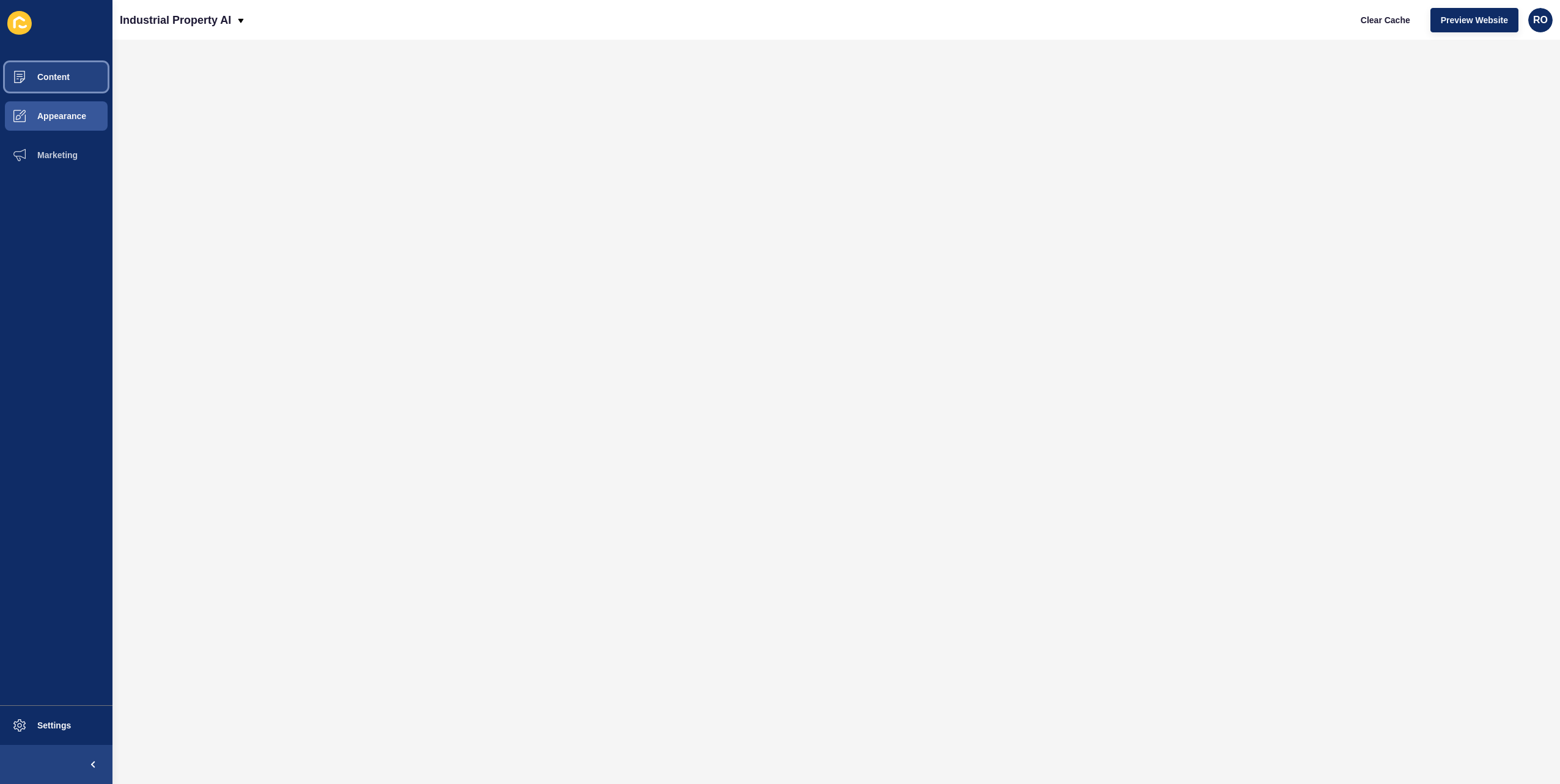
click at [73, 76] on button "Content" at bounding box center [56, 76] width 112 height 39
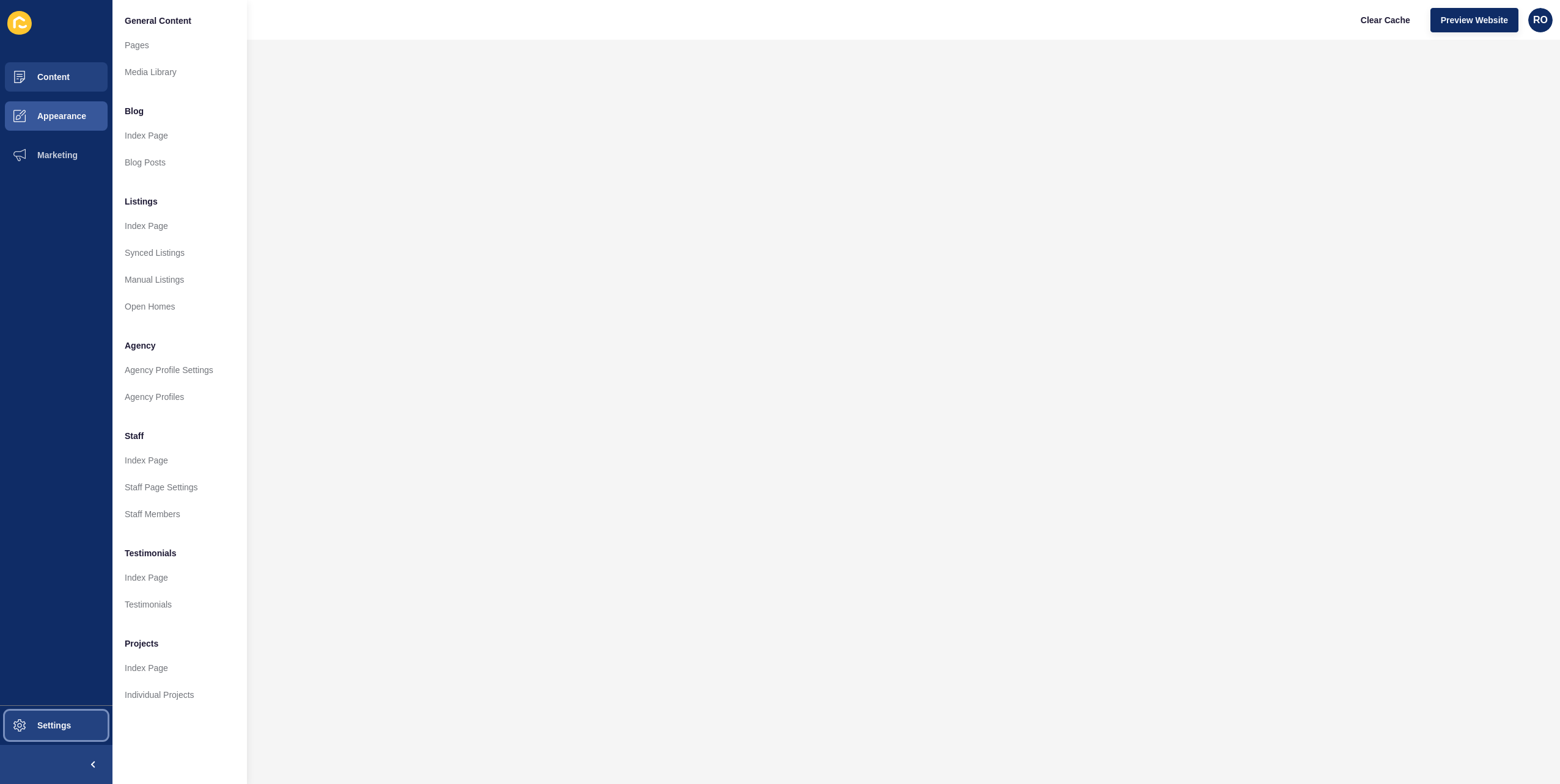
click at [51, 614] on span "Settings" at bounding box center [35, 725] width 73 height 10
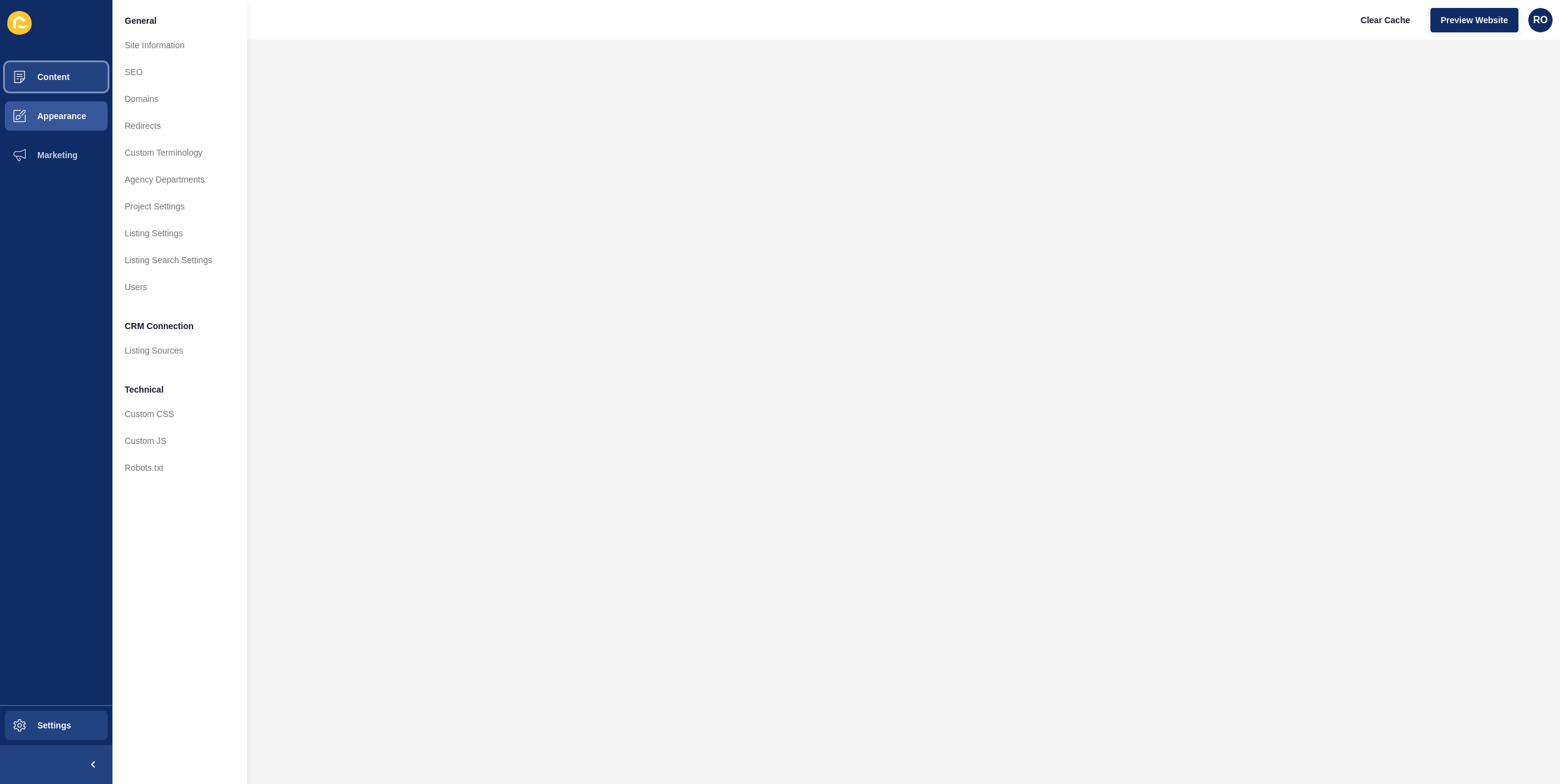
click at [68, 78] on span "Content" at bounding box center [34, 76] width 71 height 10
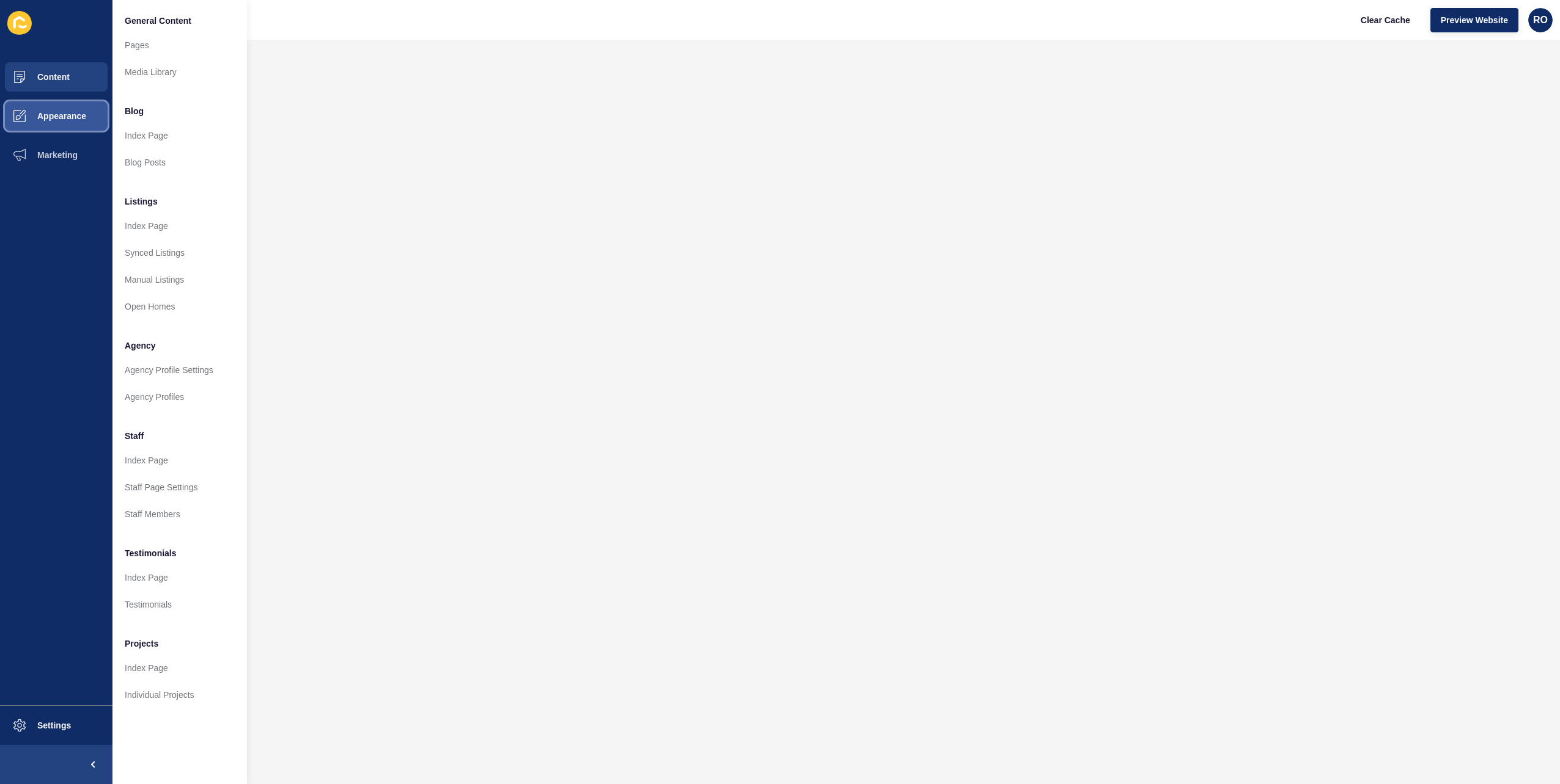
click at [69, 112] on span "Appearance" at bounding box center [43, 115] width 88 height 10
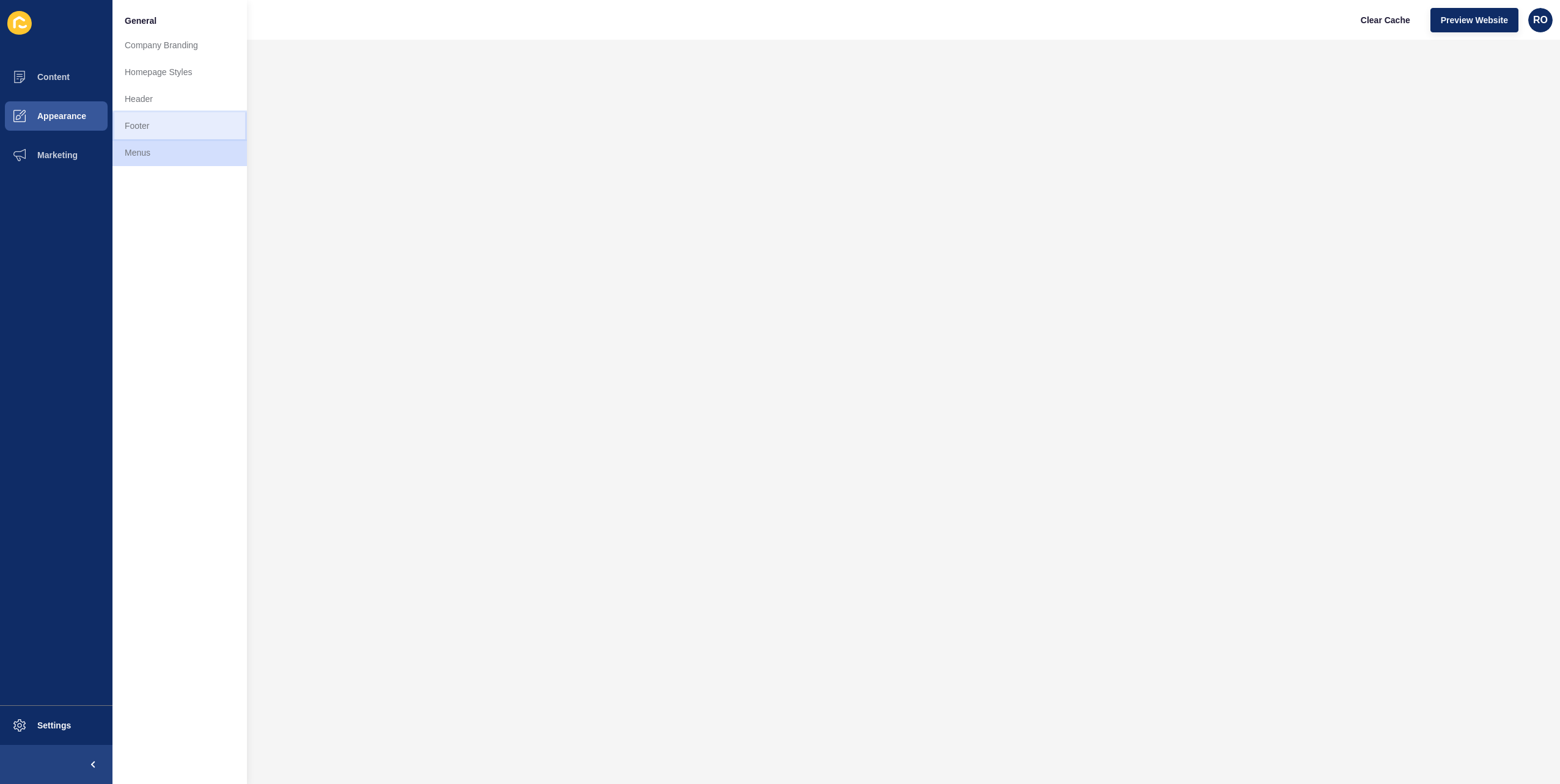
click at [156, 117] on link "Footer" at bounding box center [179, 126] width 134 height 27
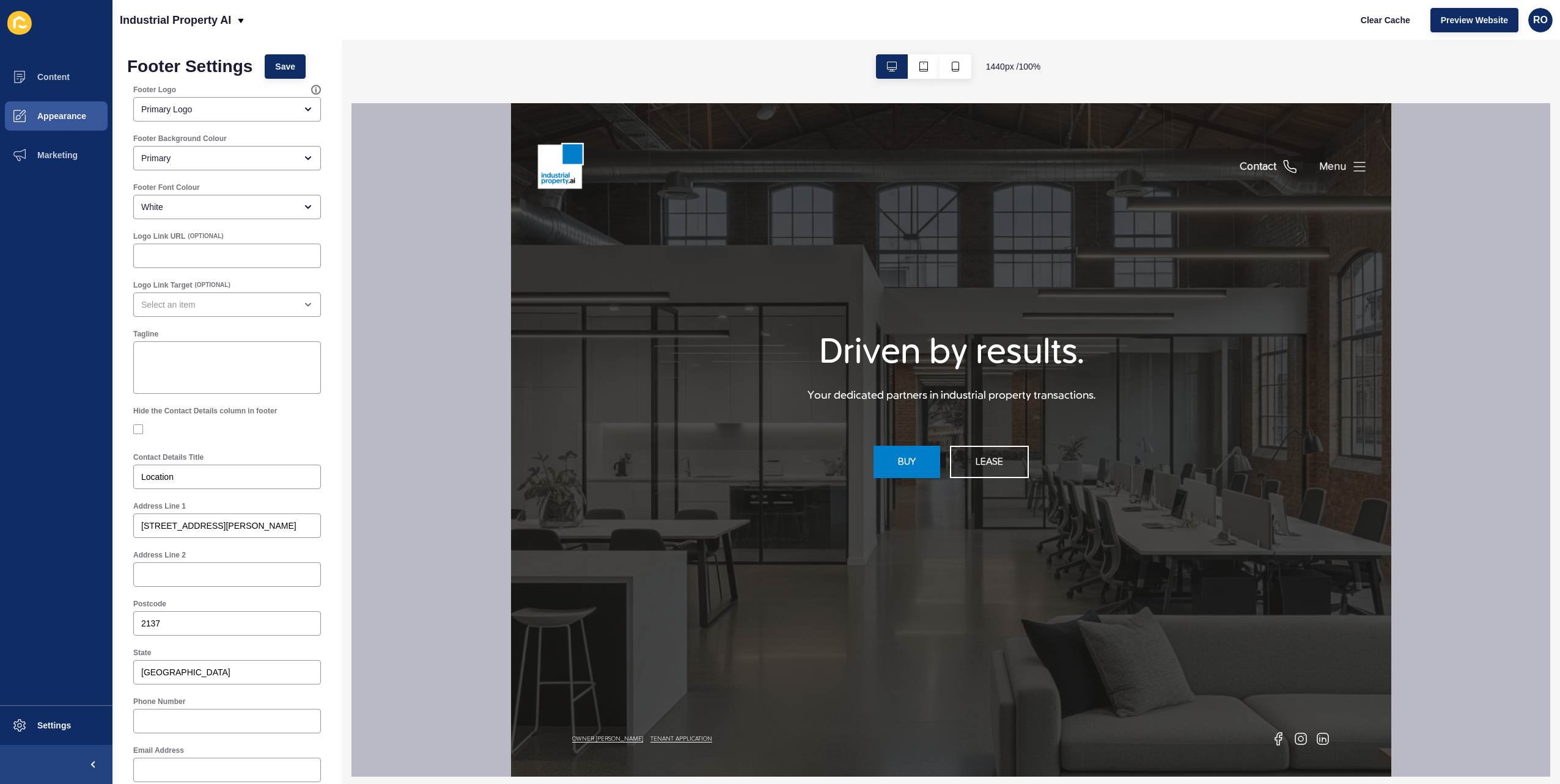
click at [967, 162] on icon at bounding box center [1358, 167] width 11 height 9
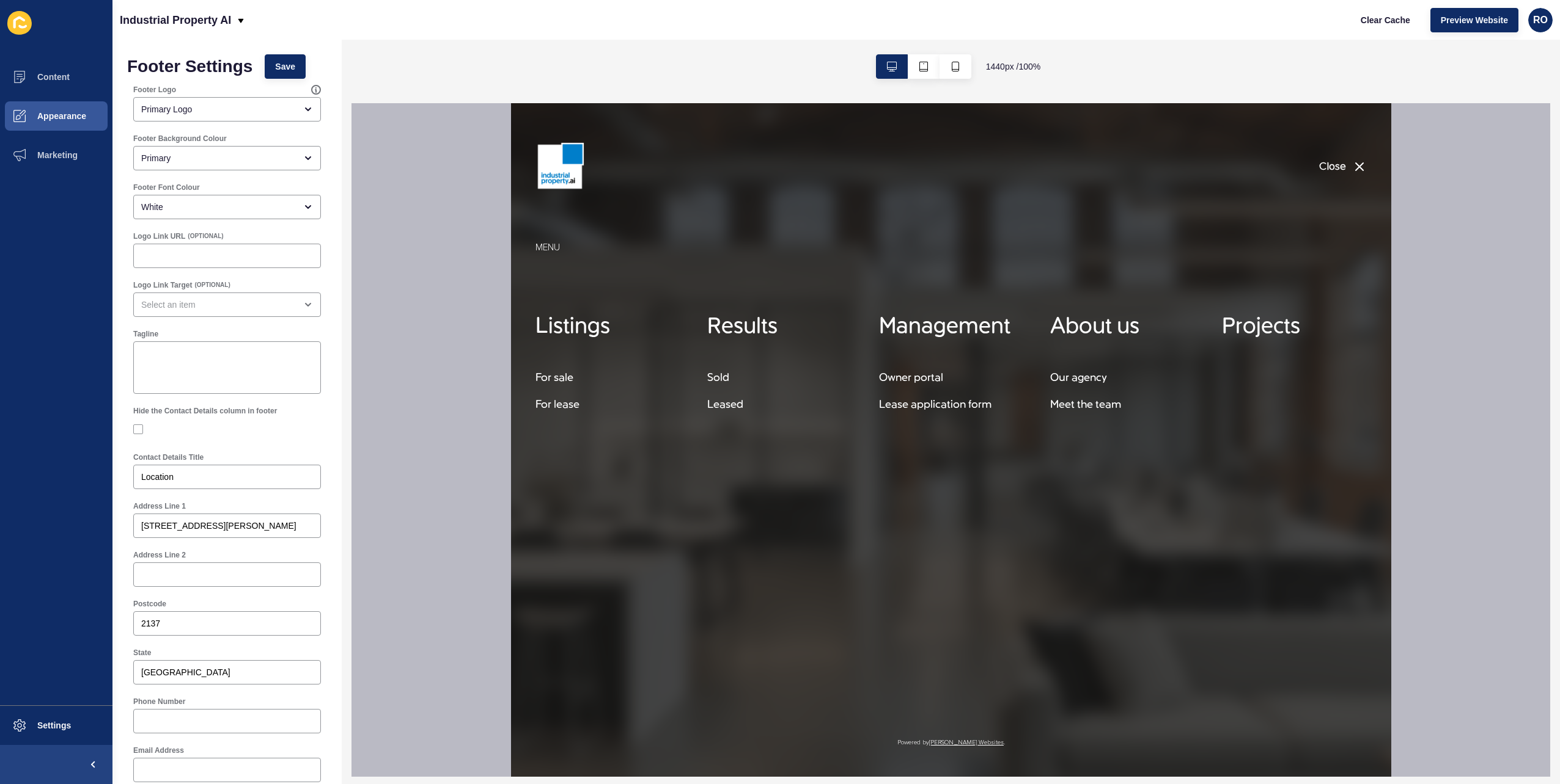
click at [967, 161] on div "Close" at bounding box center [950, 167] width 880 height 127
click at [967, 162] on icon "button" at bounding box center [1359, 167] width 15 height 15
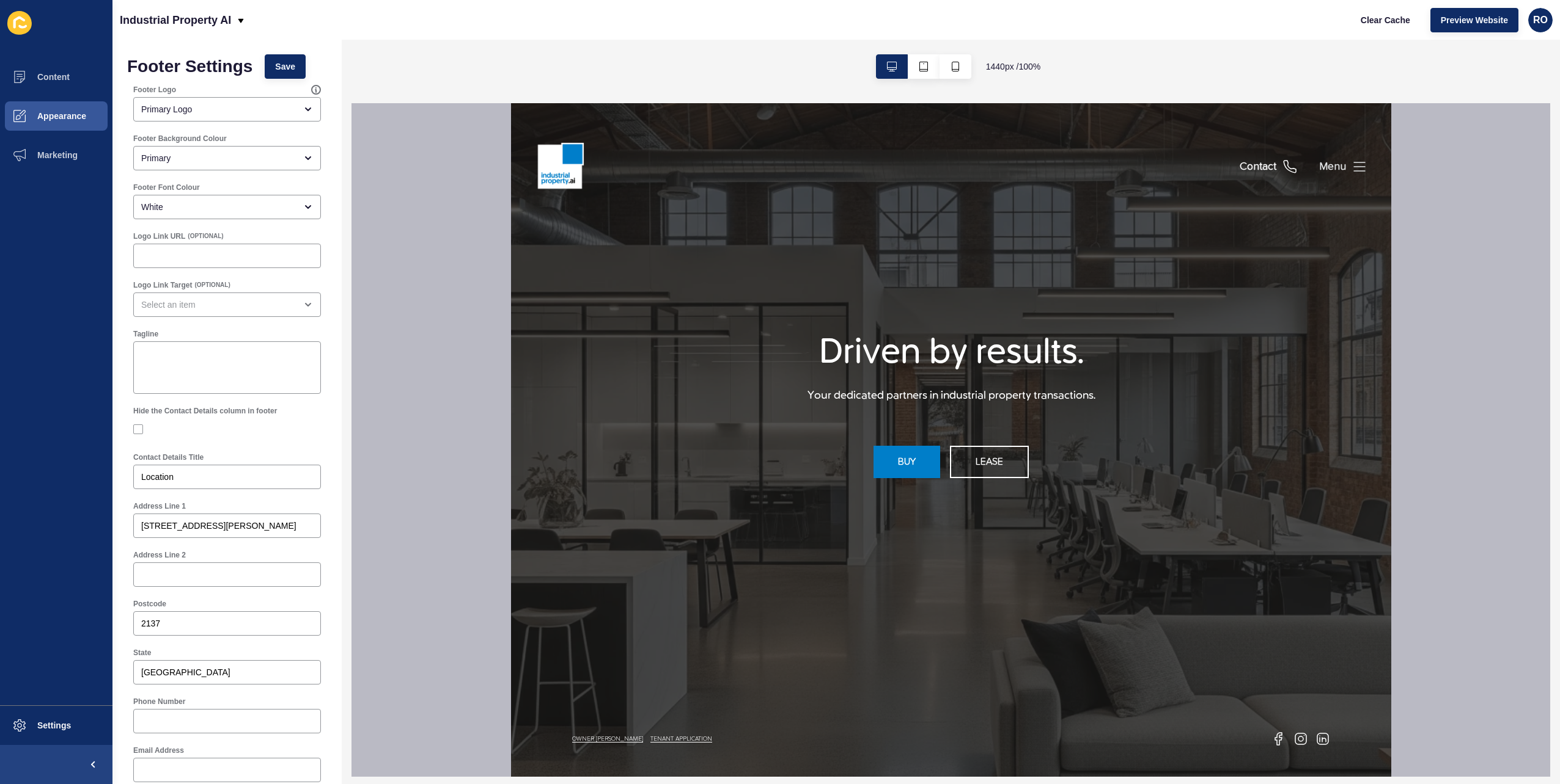
click at [967, 167] on div "Menu" at bounding box center [1332, 167] width 27 height 15
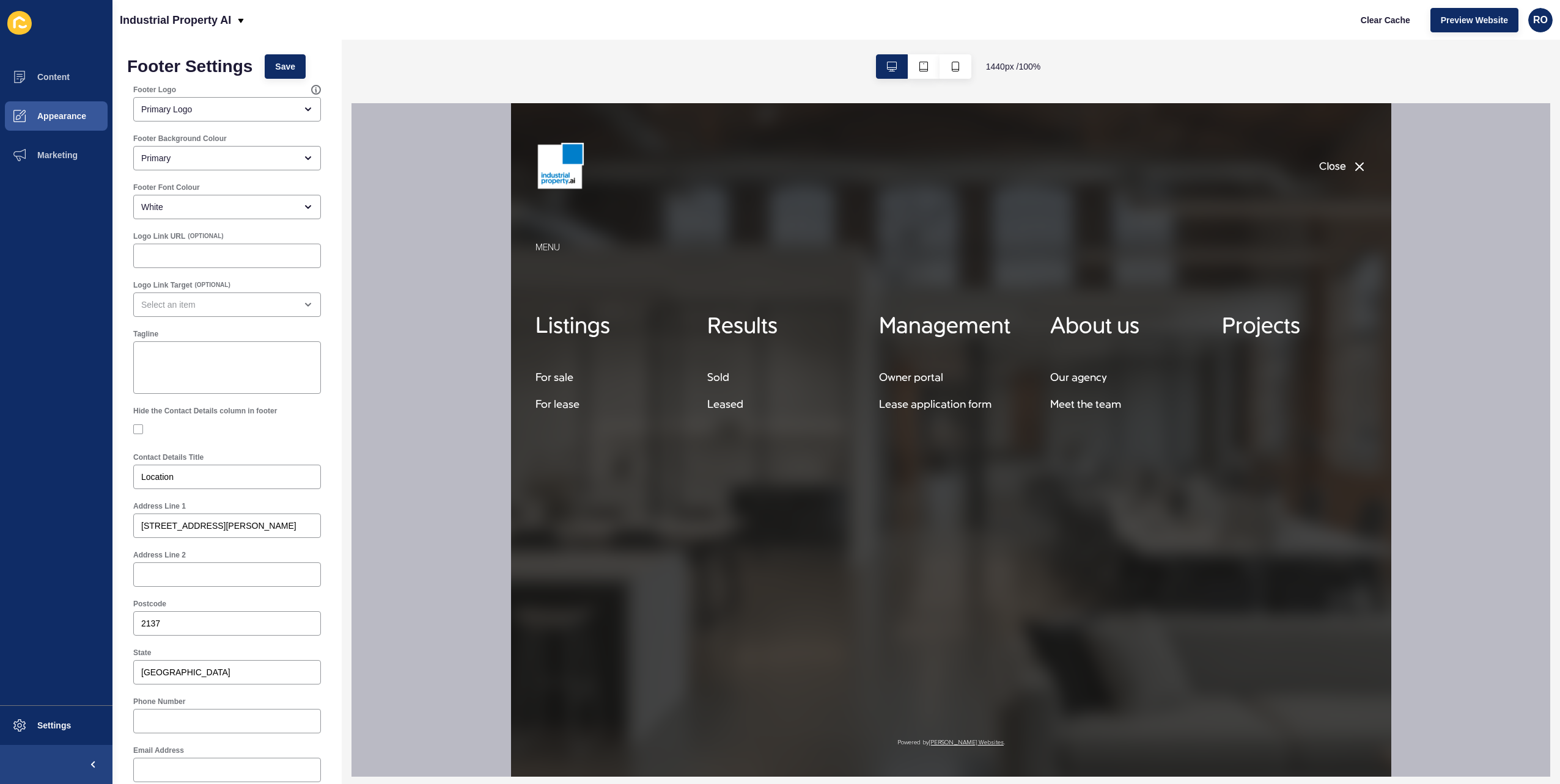
click at [967, 167] on div "Close" at bounding box center [1332, 167] width 27 height 15
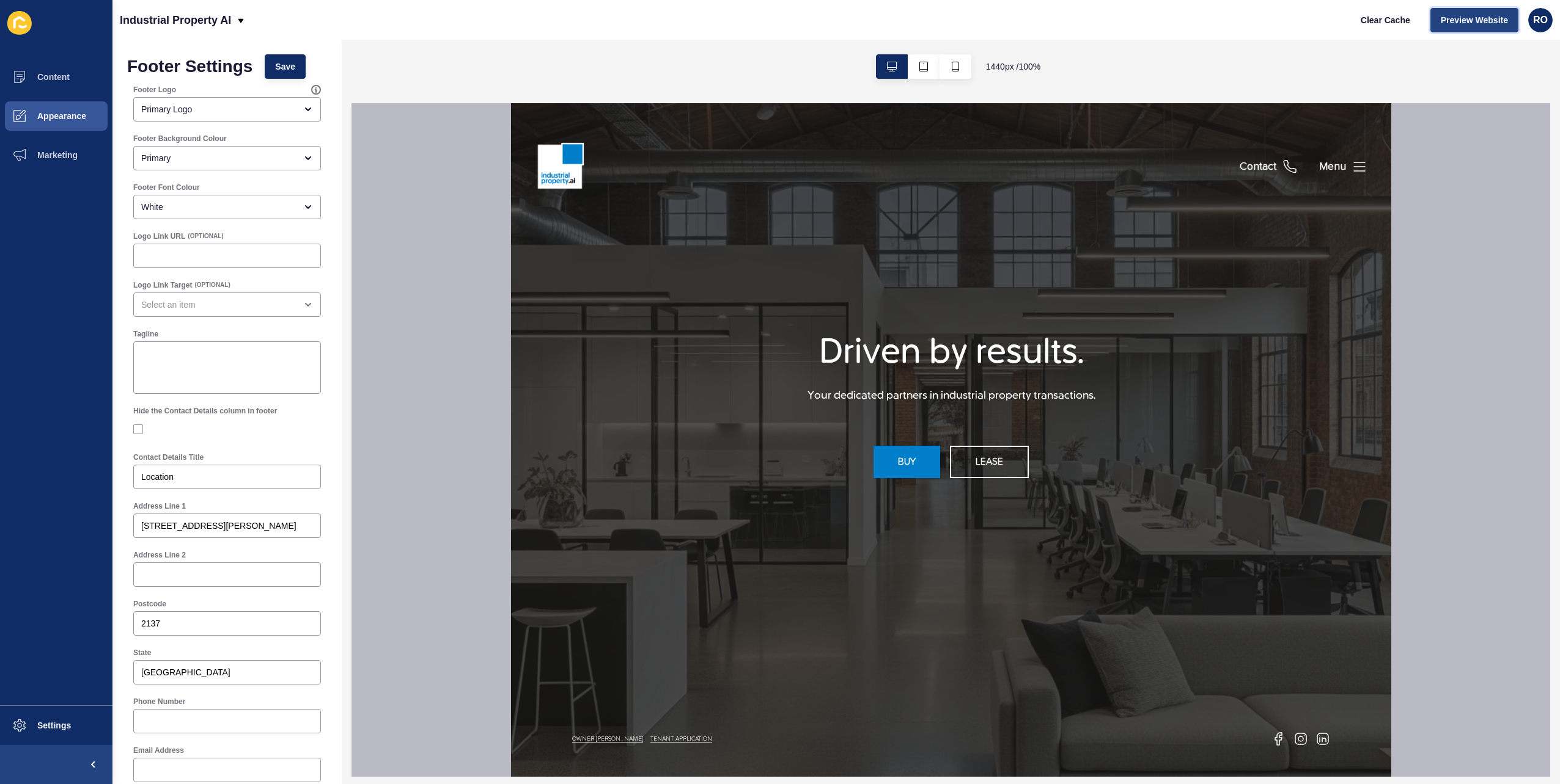
click at [967, 23] on span "Preview Website" at bounding box center [1474, 20] width 68 height 12
click at [77, 76] on button "Content" at bounding box center [56, 76] width 112 height 39
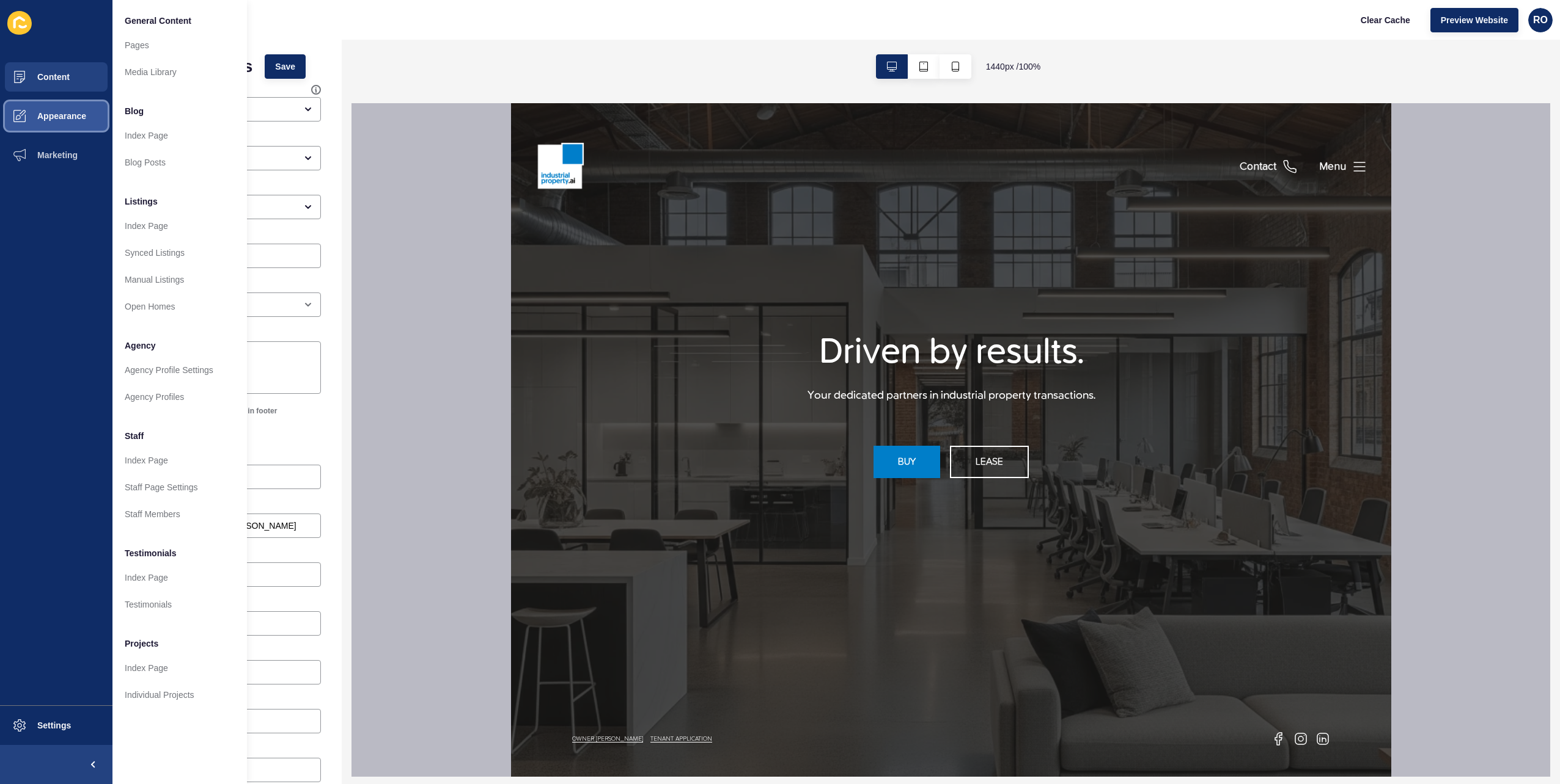
click at [32, 132] on span at bounding box center [19, 115] width 39 height 39
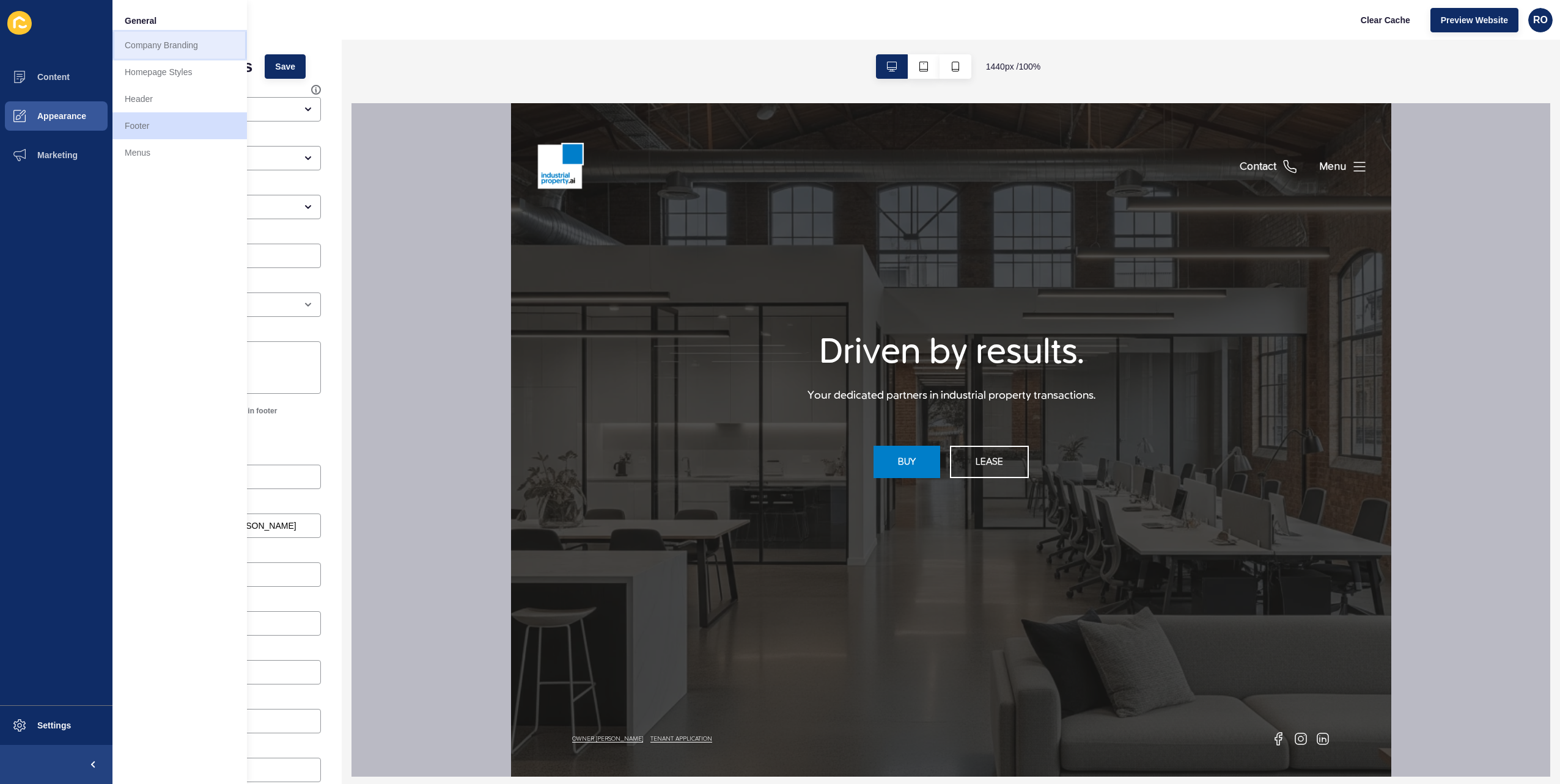
click at [180, 44] on link "Company Branding" at bounding box center [179, 45] width 134 height 27
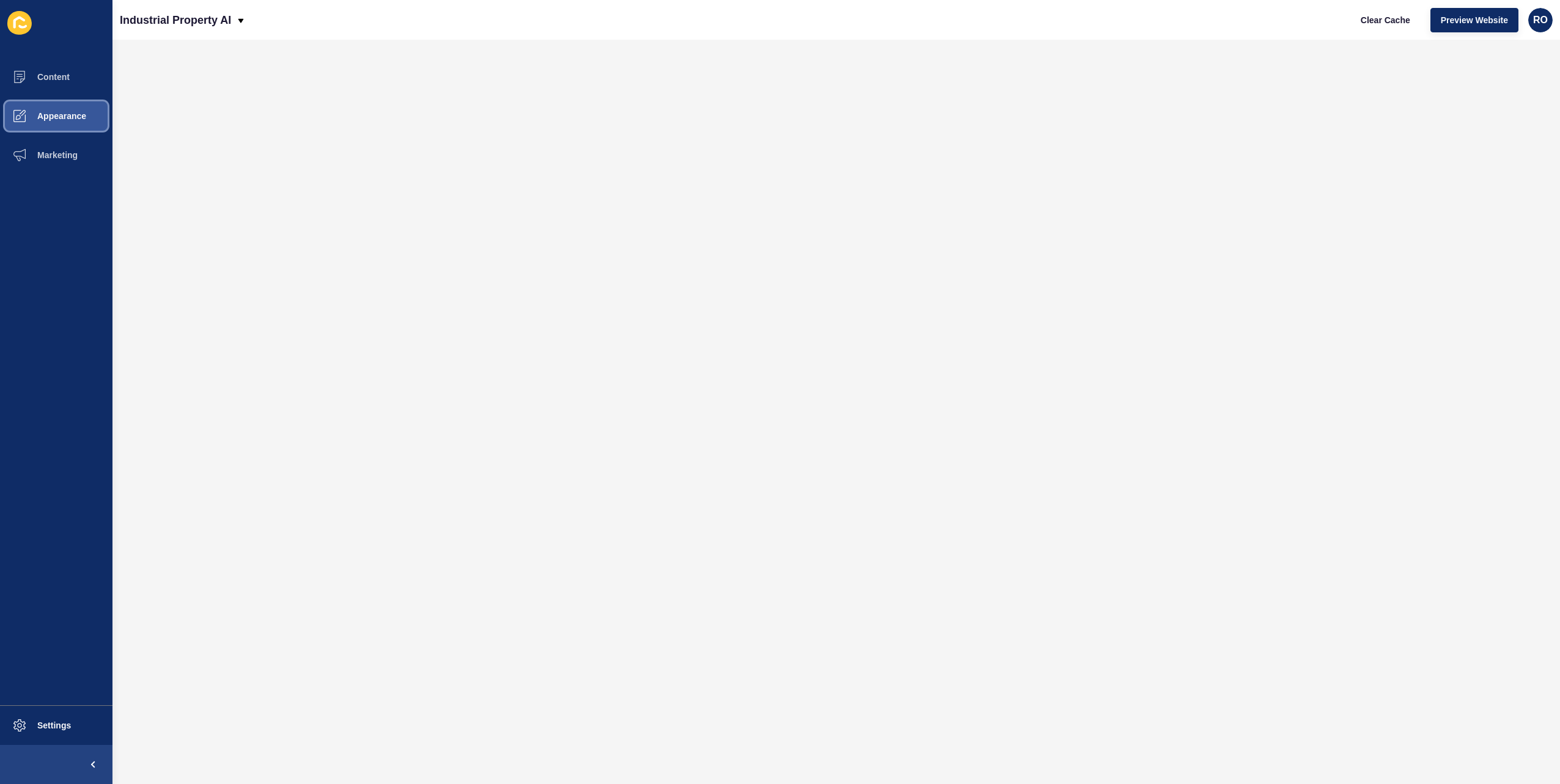
click at [69, 111] on button "Appearance" at bounding box center [56, 115] width 112 height 39
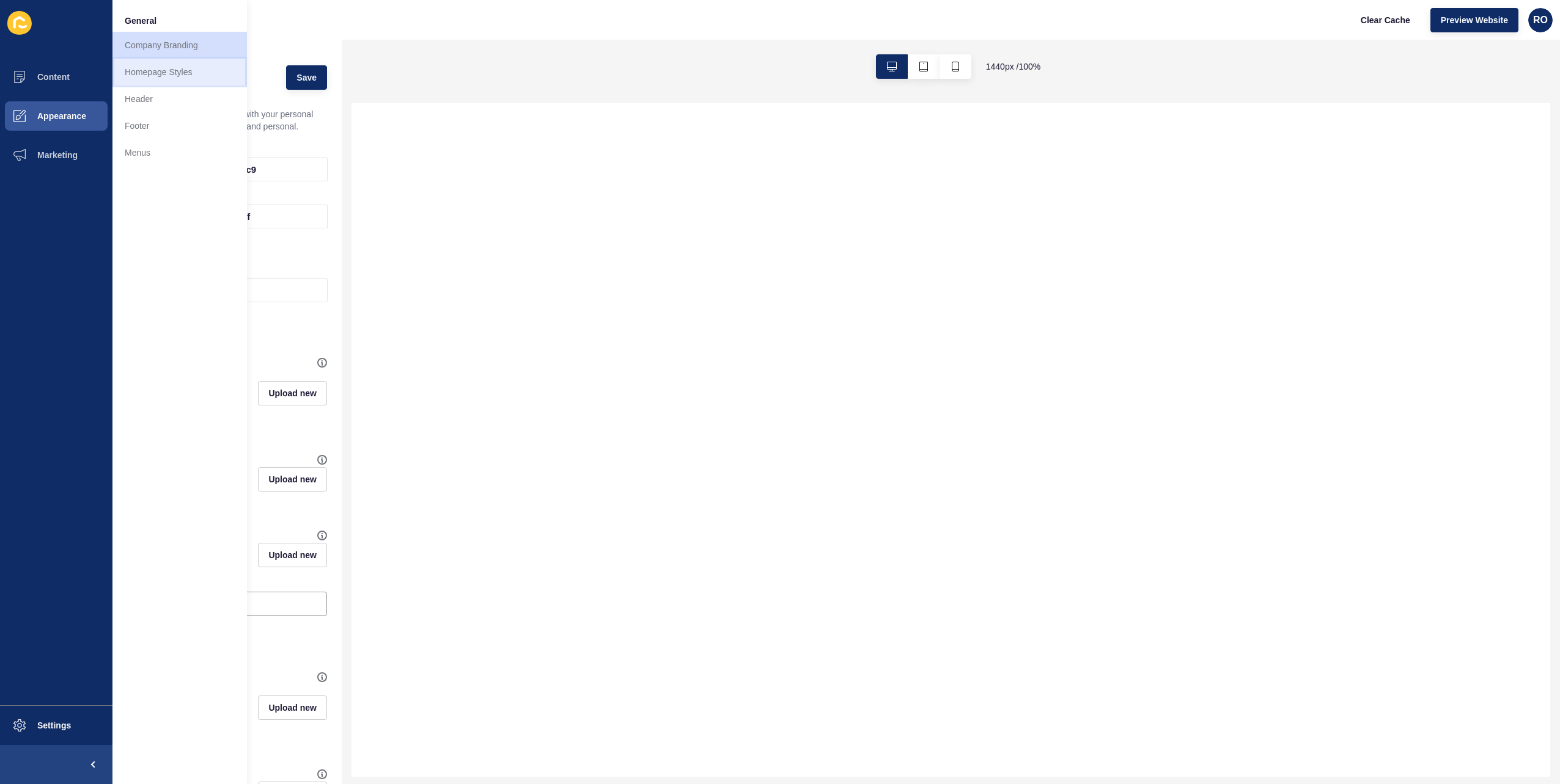
click at [180, 71] on link "Homepage Styles" at bounding box center [179, 72] width 134 height 27
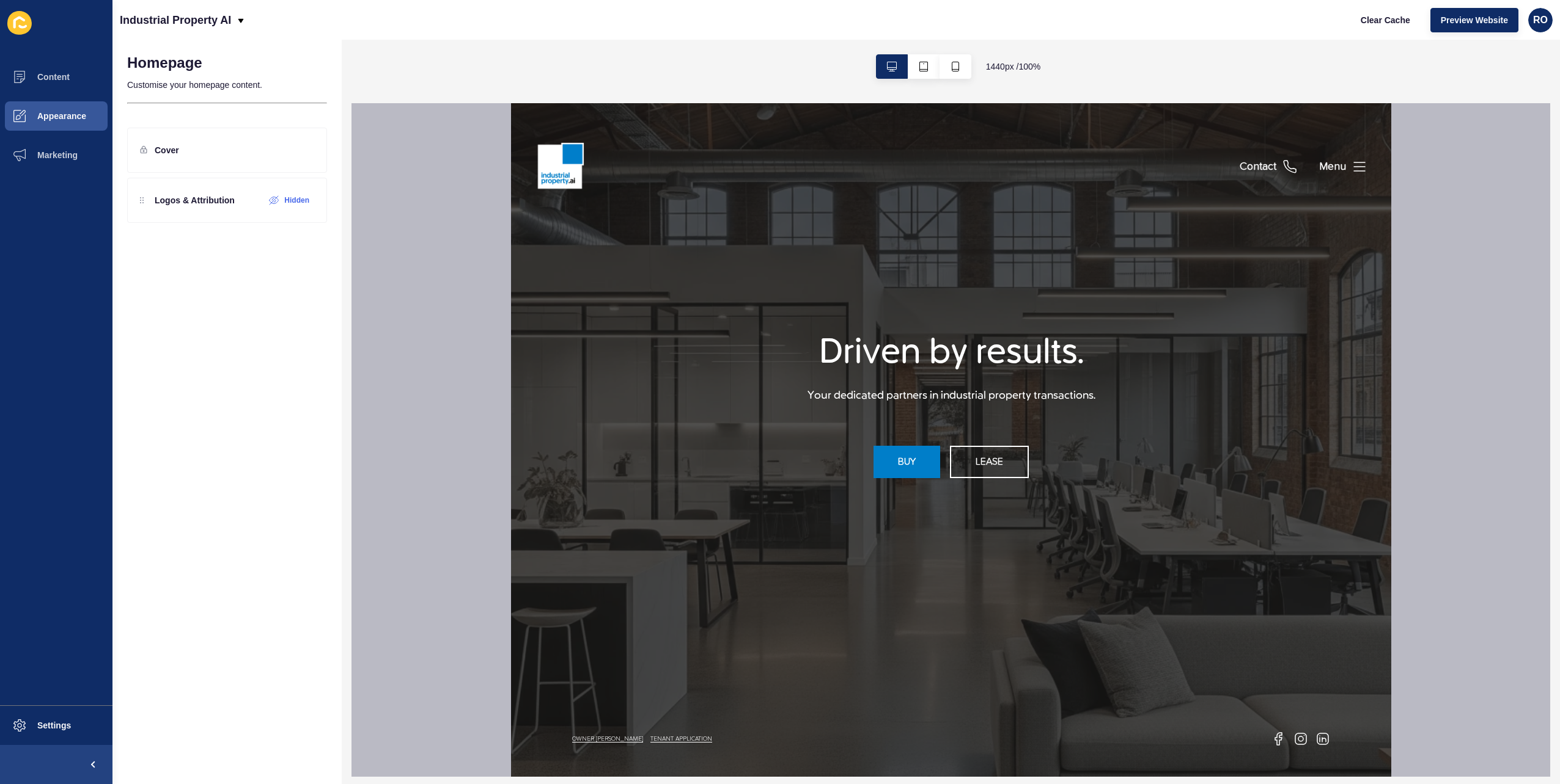
drag, startPoint x: 284, startPoint y: 457, endPoint x: 261, endPoint y: 286, distance: 172.5
click at [261, 286] on div "Homepage Customise your homepage content. Cover Logos & Attribution Hidden" at bounding box center [227, 412] width 229 height 744
click at [301, 151] on icon at bounding box center [304, 150] width 10 height 10
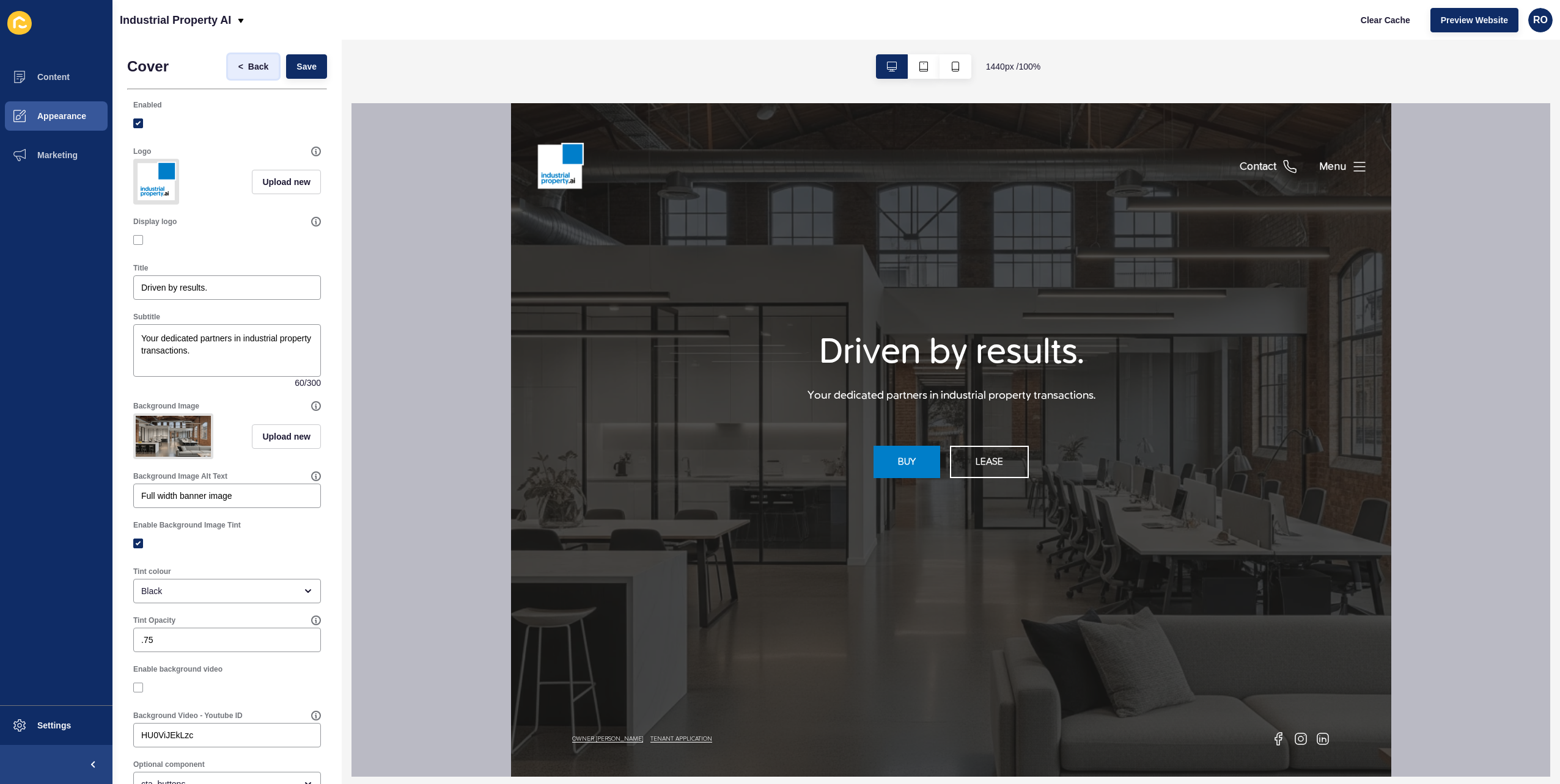
click at [248, 70] on span "Back" at bounding box center [258, 66] width 20 height 12
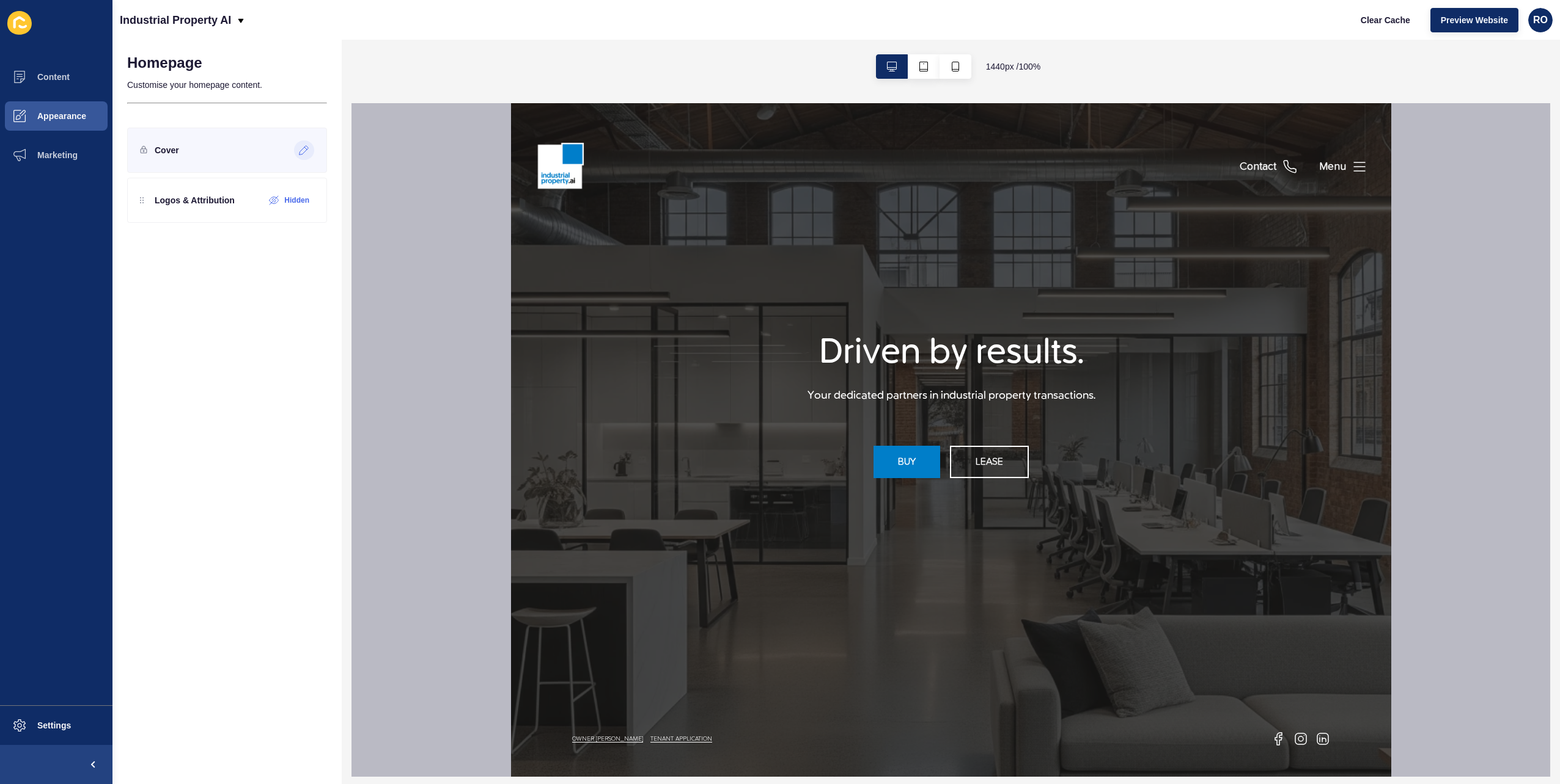
click at [181, 148] on div "Cover" at bounding box center [227, 150] width 200 height 46
drag, startPoint x: 156, startPoint y: 148, endPoint x: 143, endPoint y: 154, distance: 14.3
click at [155, 148] on p "Cover" at bounding box center [167, 150] width 24 height 12
click at [143, 154] on div at bounding box center [144, 150] width 7 height 12
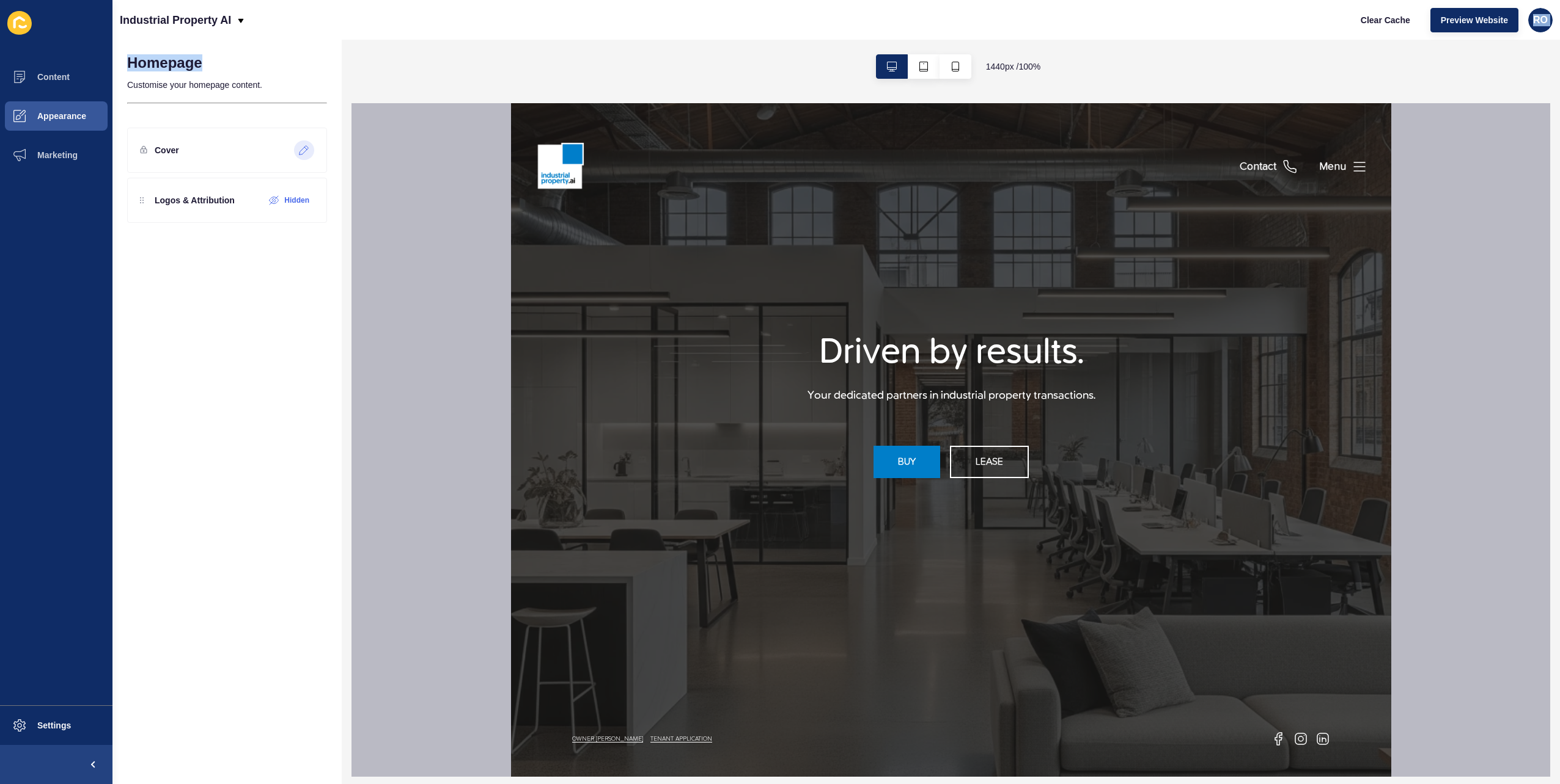
drag, startPoint x: 143, startPoint y: 154, endPoint x: 338, endPoint y: 39, distance: 226.4
click at [338, 39] on div "Industrial Property AI Clear Cache Preview Website RO No settings found... Home…" at bounding box center [836, 392] width 1448 height 784
click at [922, 64] on icon "button" at bounding box center [923, 66] width 10 height 10
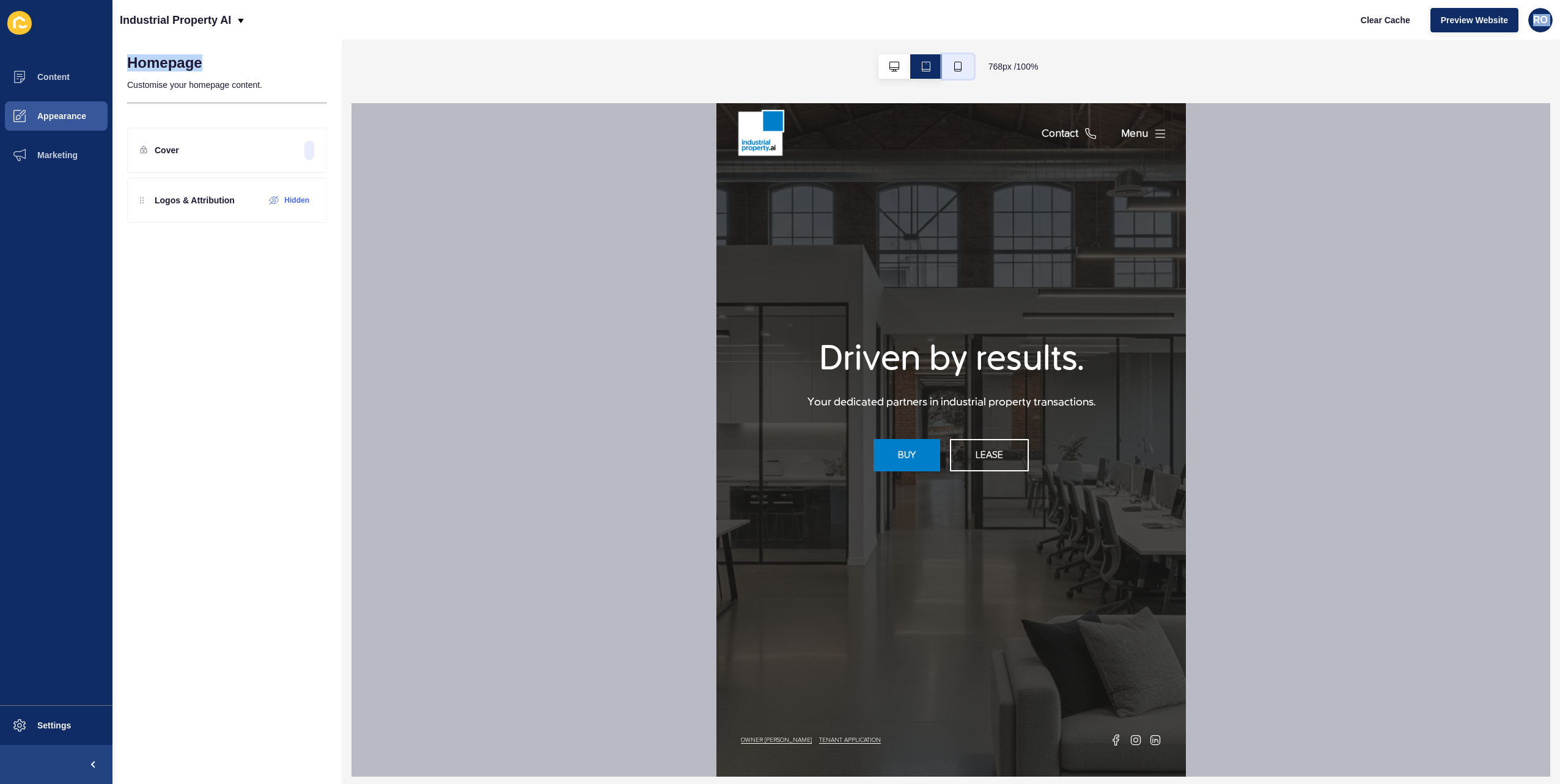
click at [945, 64] on button "button" at bounding box center [957, 66] width 32 height 24
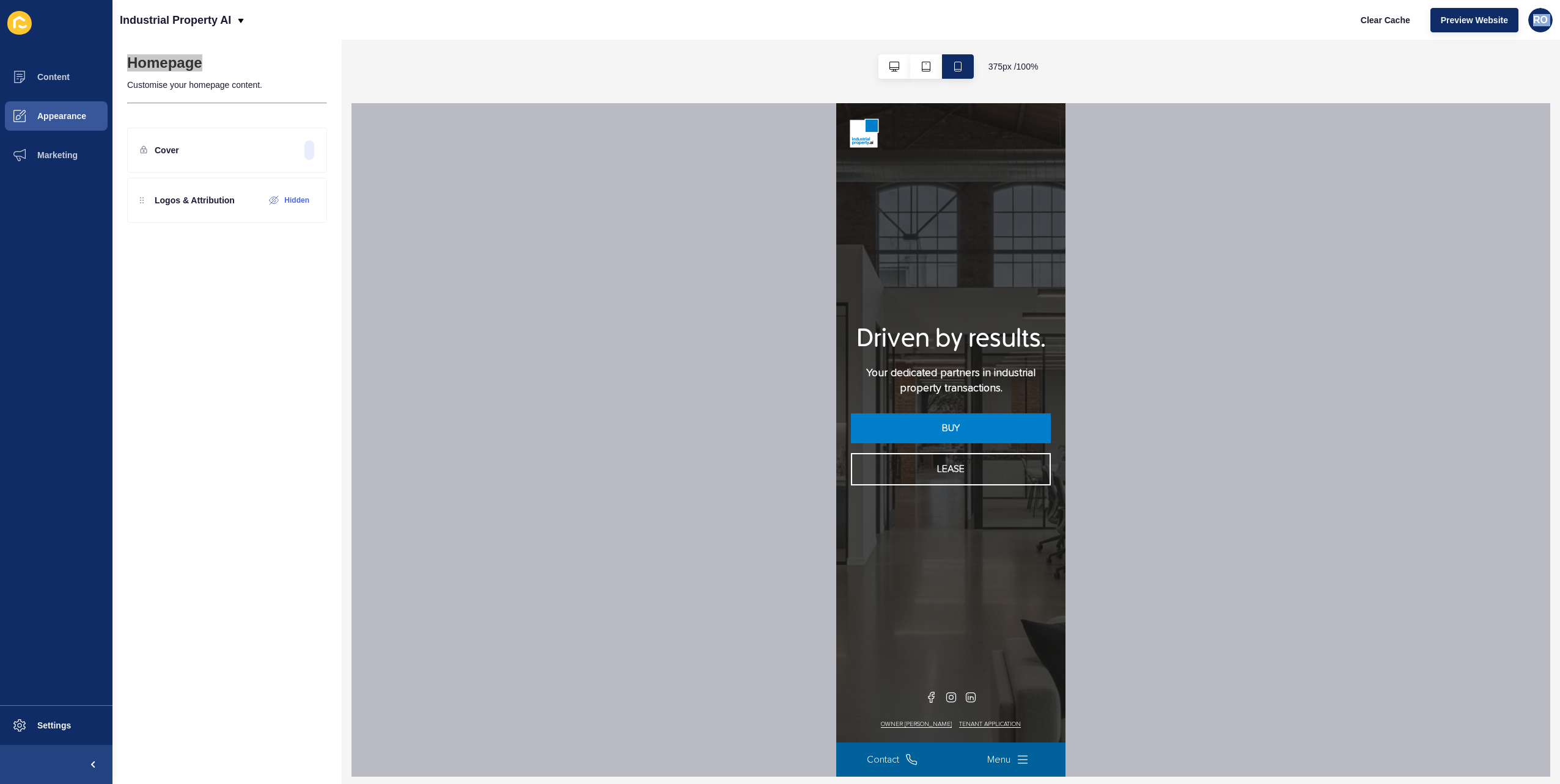
click at [967, 614] on button "Menu" at bounding box center [1008, 760] width 42 height 15
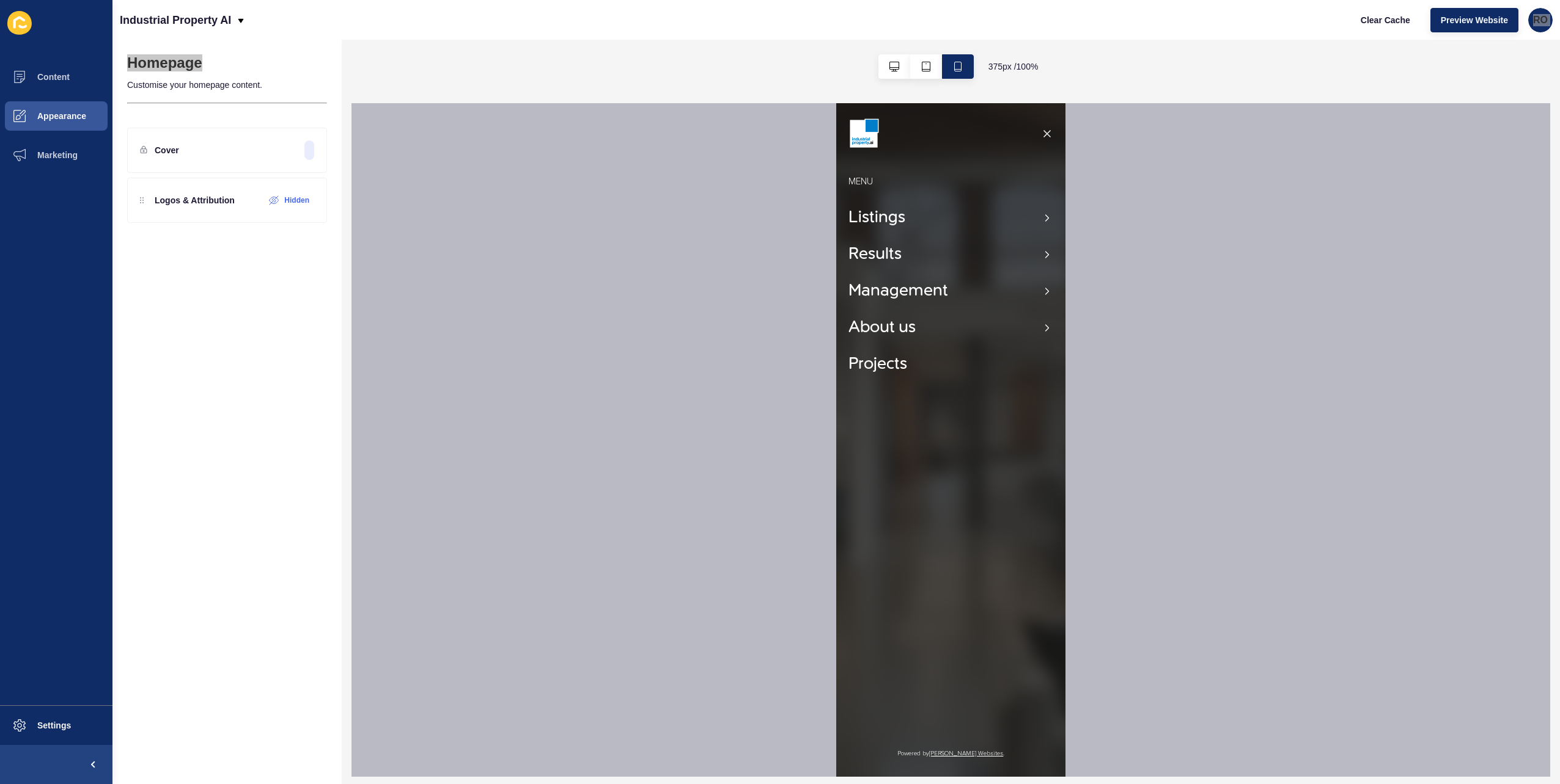
click at [967, 129] on icon "button" at bounding box center [1047, 134] width 12 height 12
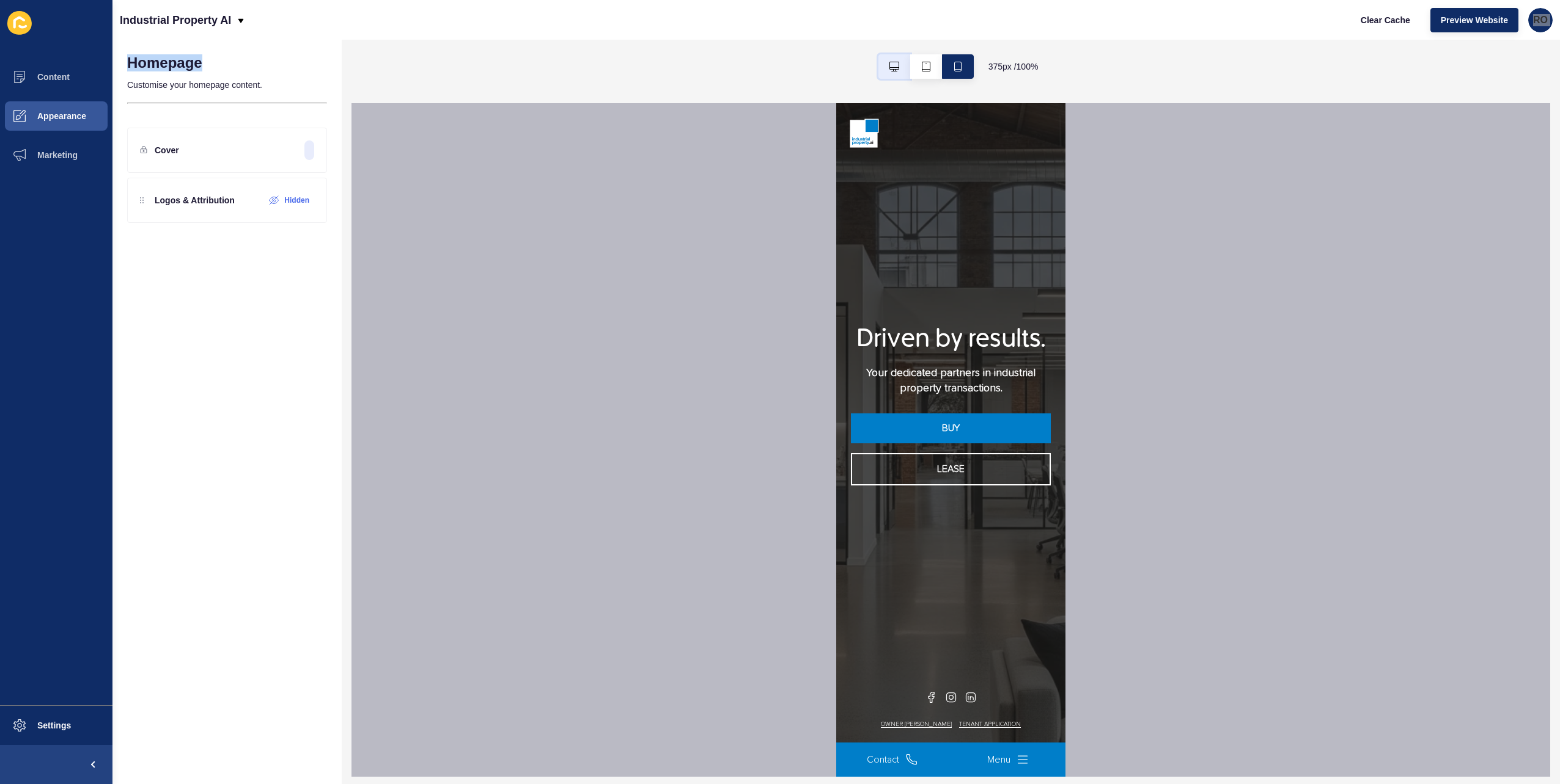
click at [895, 64] on icon "button" at bounding box center [894, 66] width 10 height 10
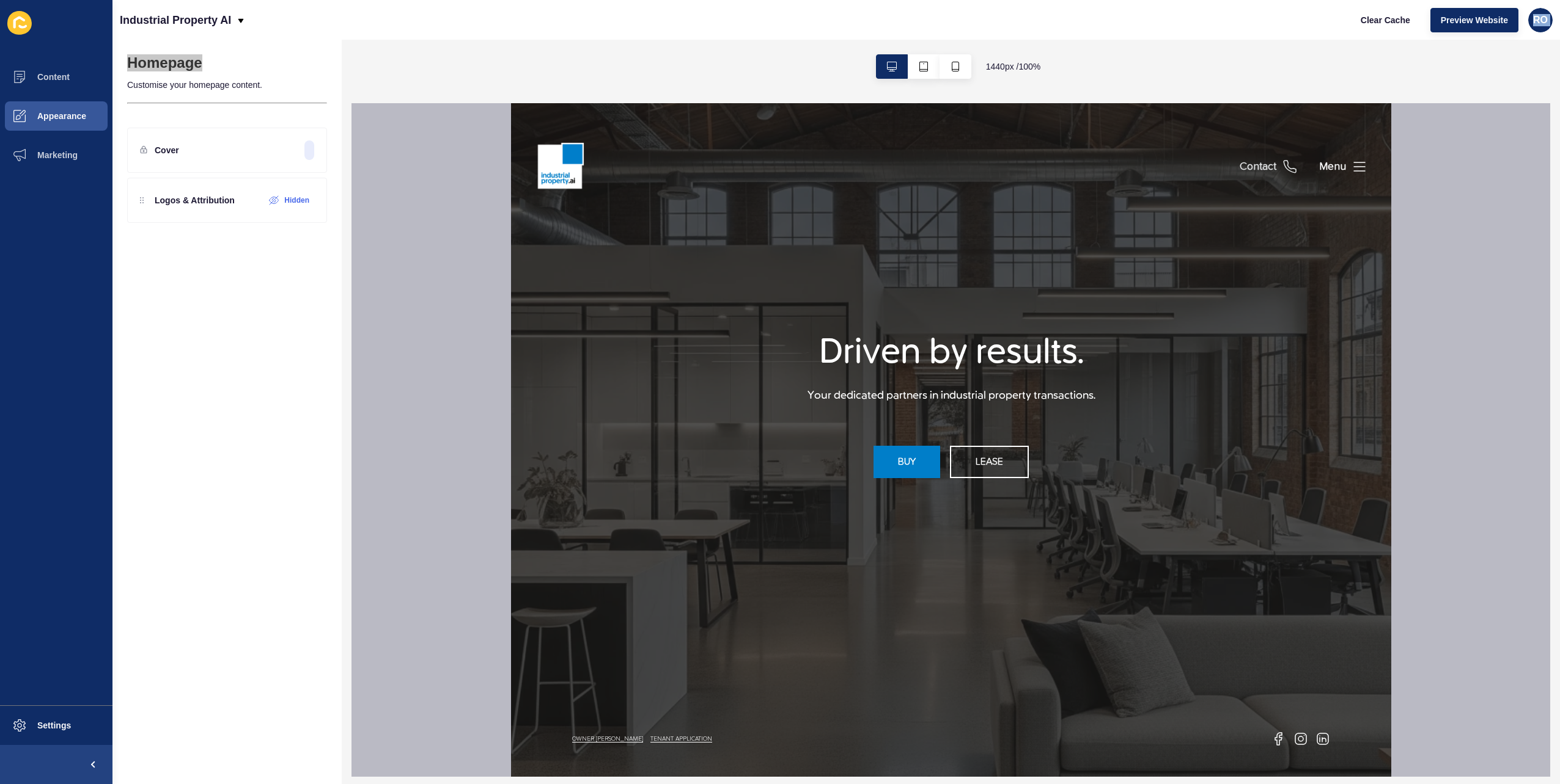
click at [967, 169] on div "Contact" at bounding box center [1257, 167] width 37 height 15
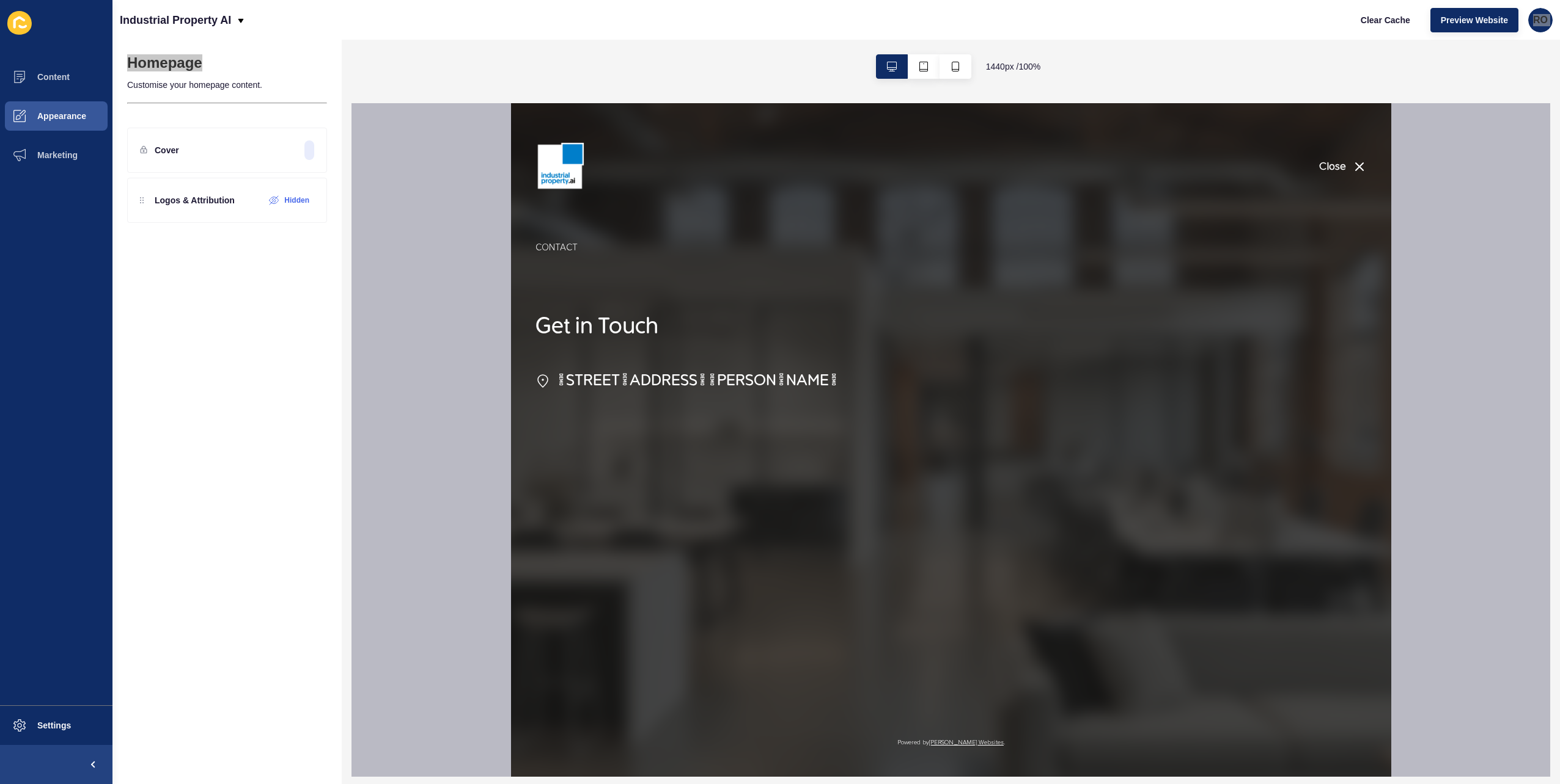
drag, startPoint x: 603, startPoint y: 381, endPoint x: 617, endPoint y: 375, distance: 15.2
click at [617, 375] on div "Level 1/5 George Street, North Strathfield, NSW 2137" at bounding box center [696, 381] width 282 height 21
click at [621, 379] on div "Level 1/5 George Street, North Strathfield, NSW 2137" at bounding box center [696, 381] width 282 height 21
click at [67, 84] on button "Content" at bounding box center [56, 76] width 112 height 39
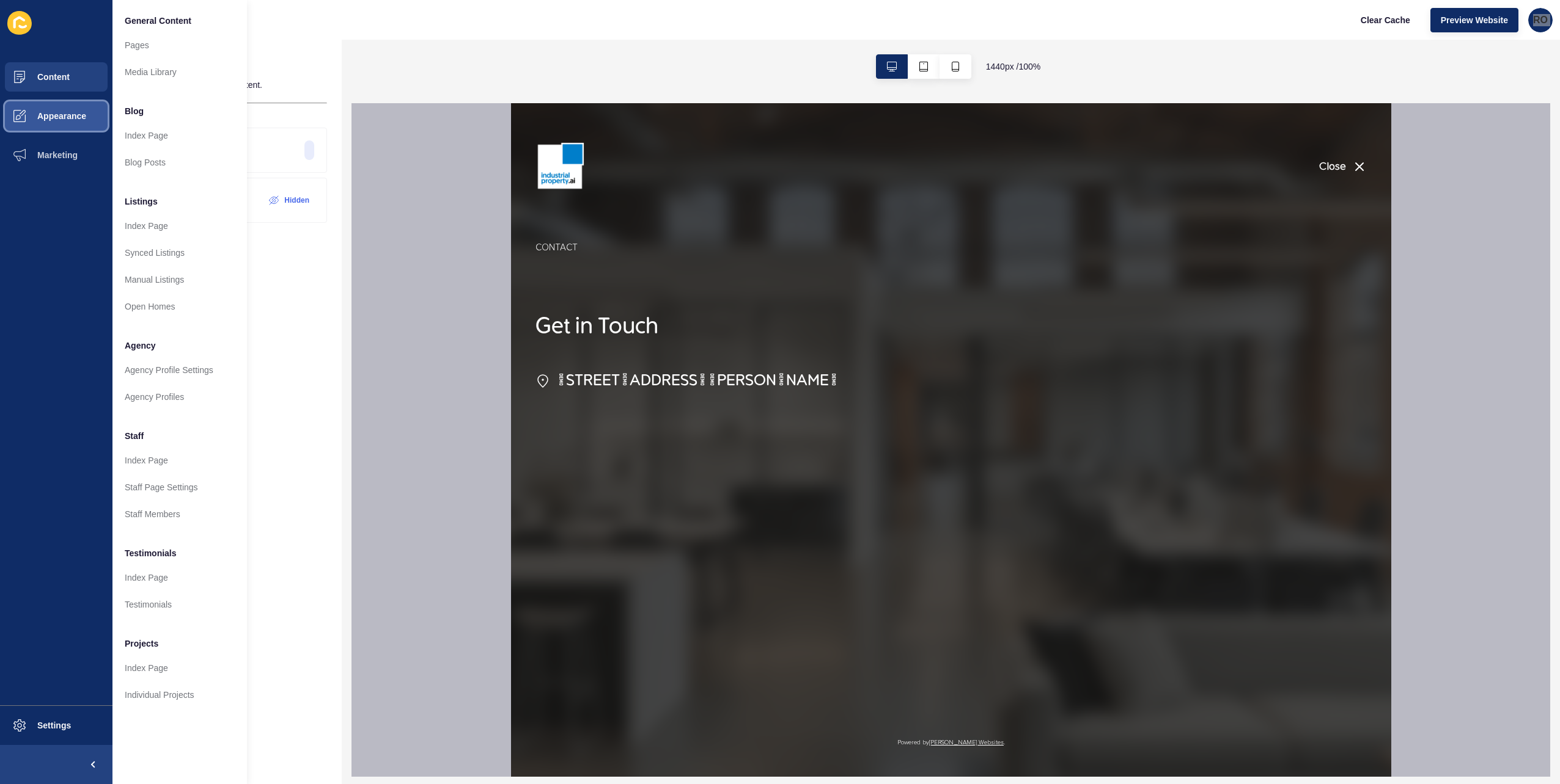
click at [66, 106] on button "Appearance" at bounding box center [56, 115] width 112 height 39
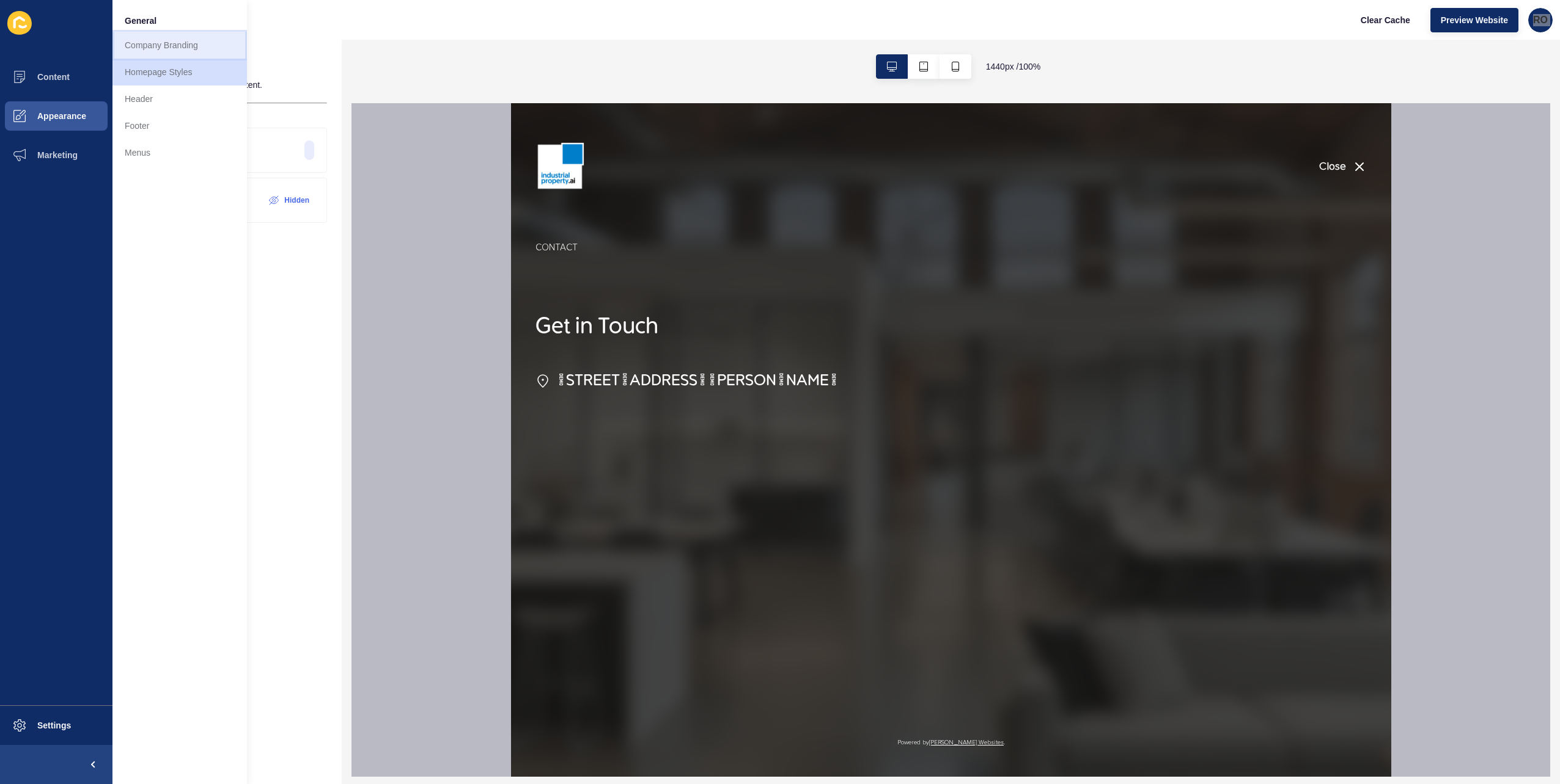
click at [171, 40] on link "Company Branding" at bounding box center [179, 45] width 134 height 27
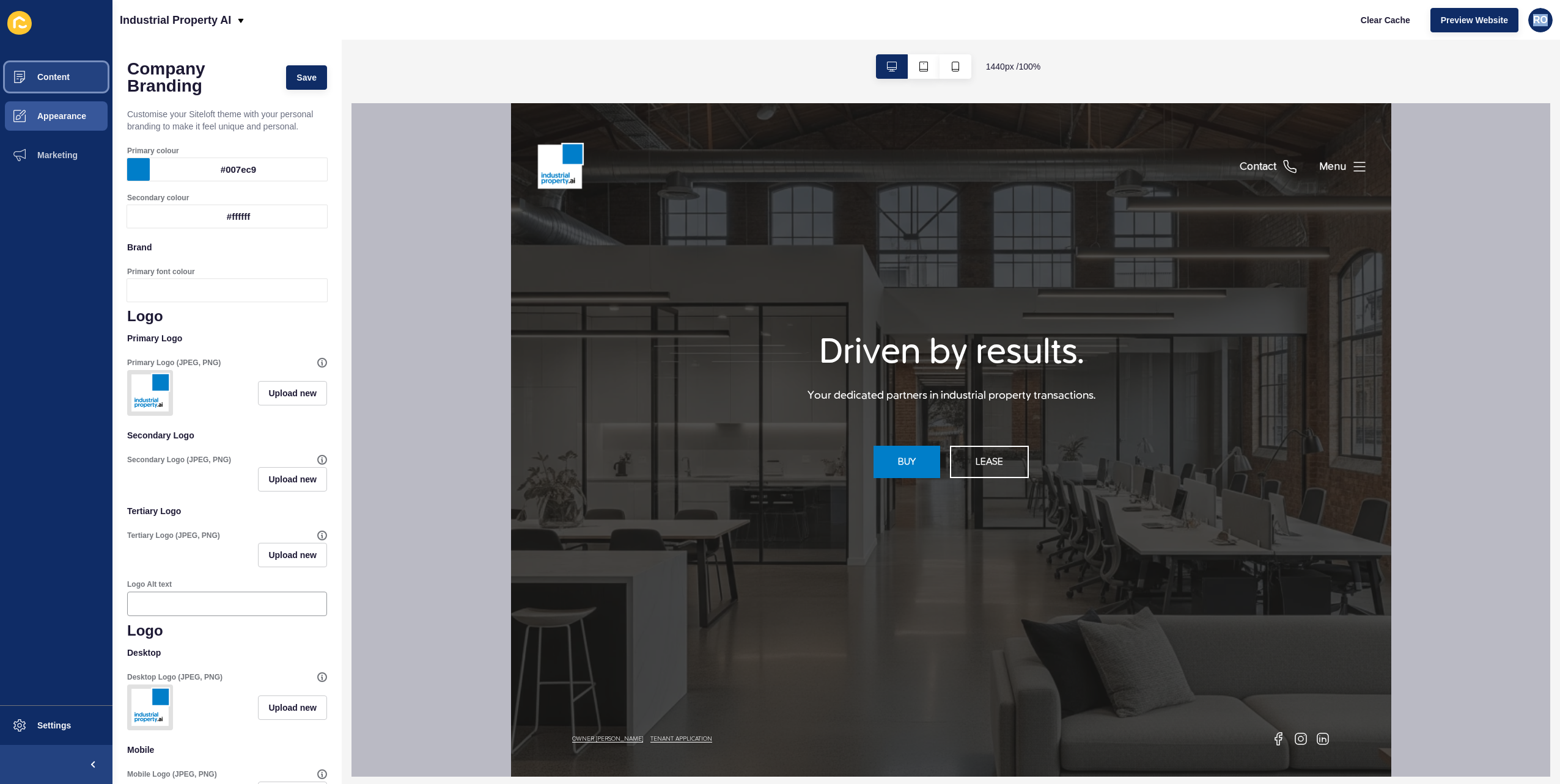
click at [68, 79] on span "Content" at bounding box center [34, 76] width 71 height 10
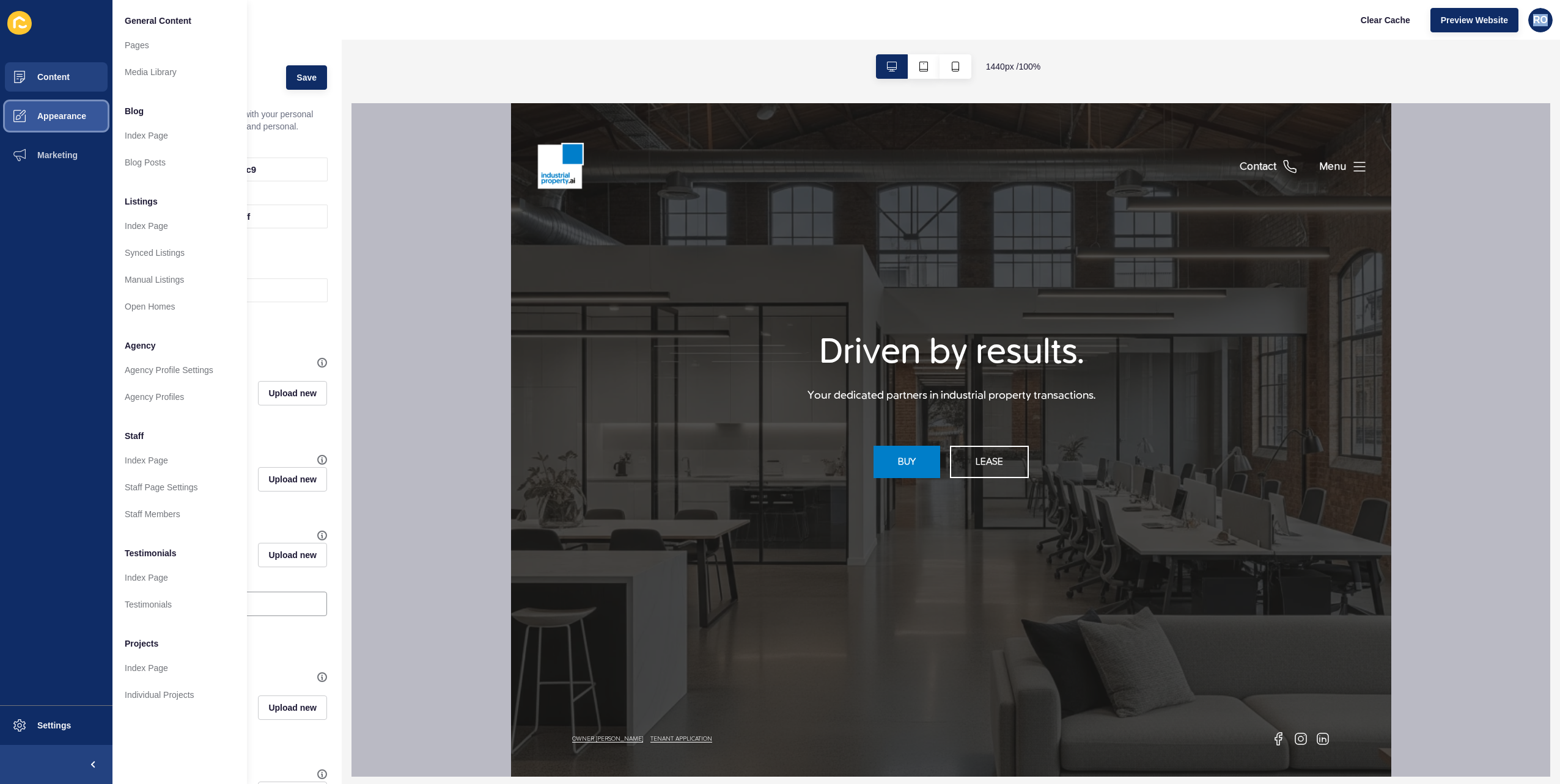
click at [62, 117] on span "Appearance" at bounding box center [43, 115] width 88 height 10
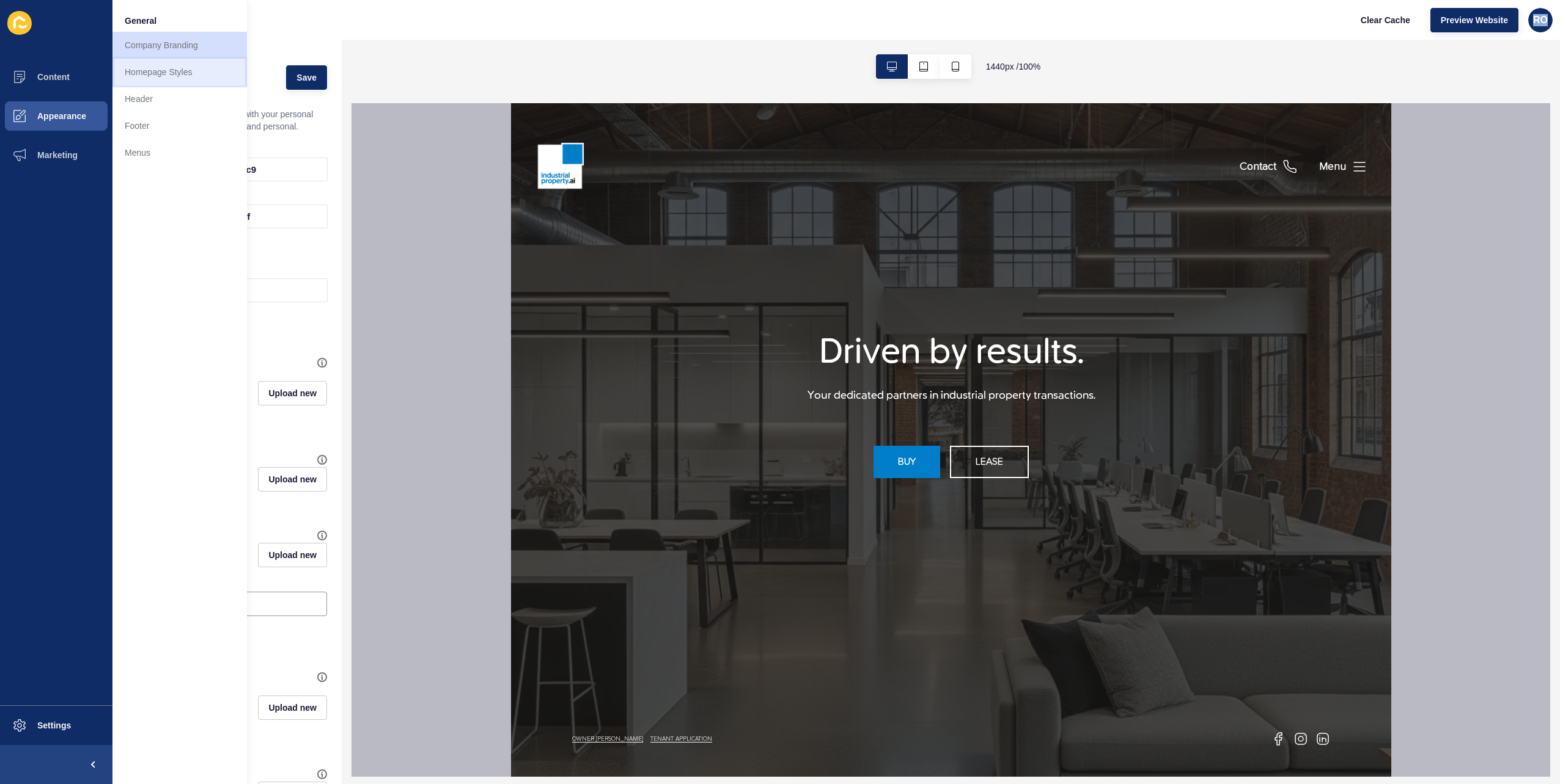
click at [169, 70] on link "Homepage Styles" at bounding box center [179, 72] width 134 height 27
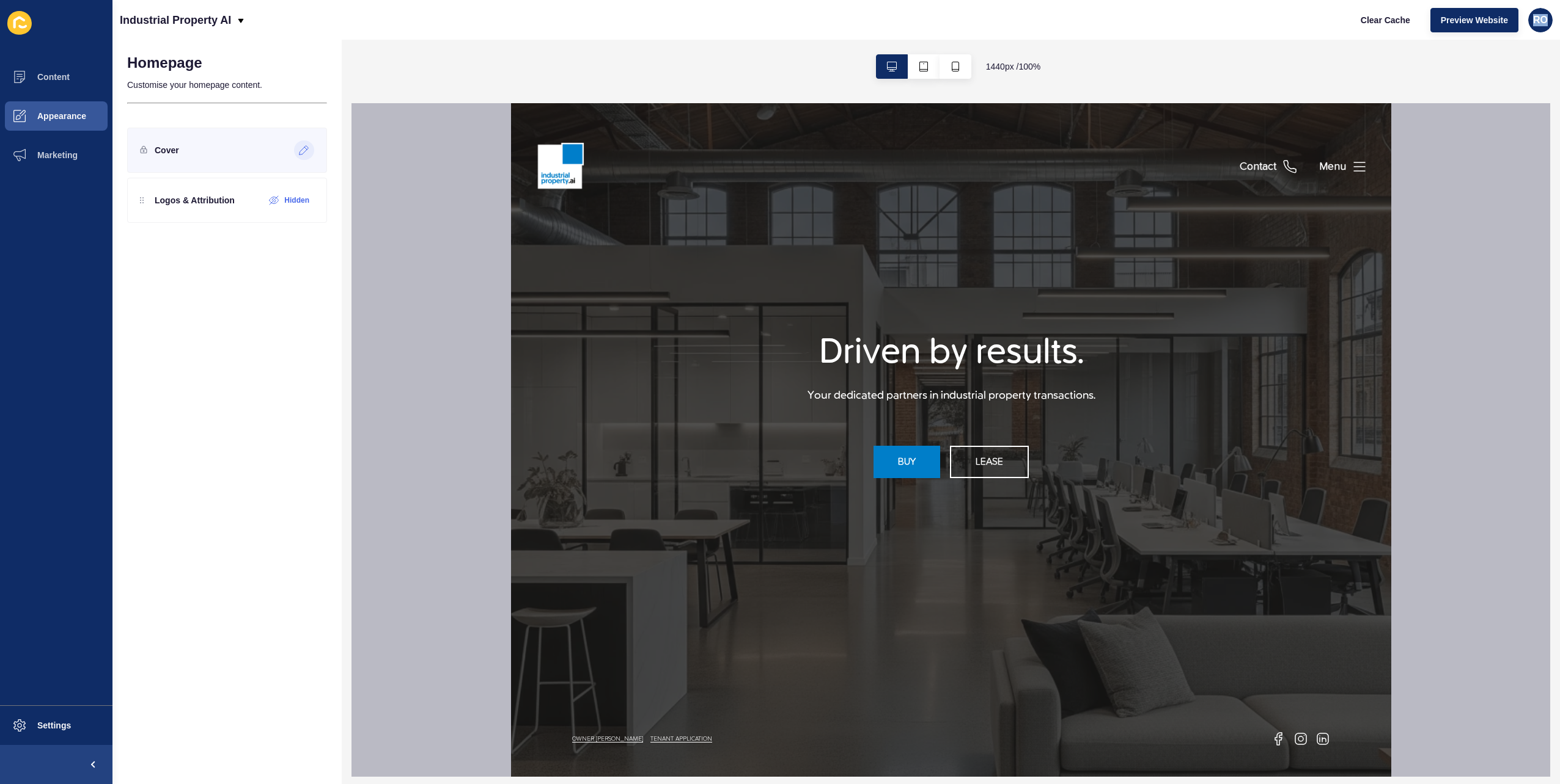
click at [297, 155] on div at bounding box center [303, 150] width 20 height 20
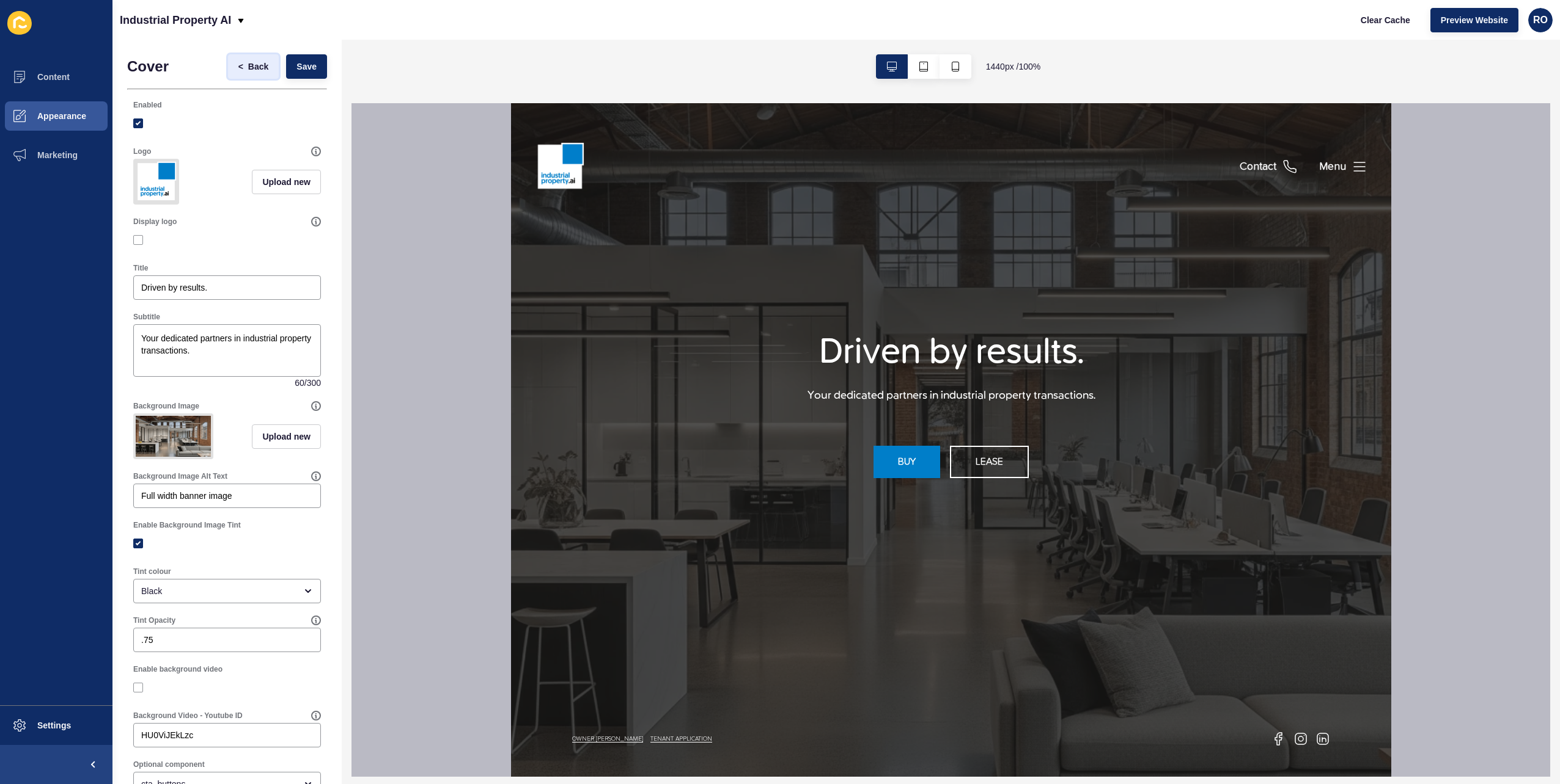
click at [228, 65] on button "< Back" at bounding box center [253, 66] width 51 height 24
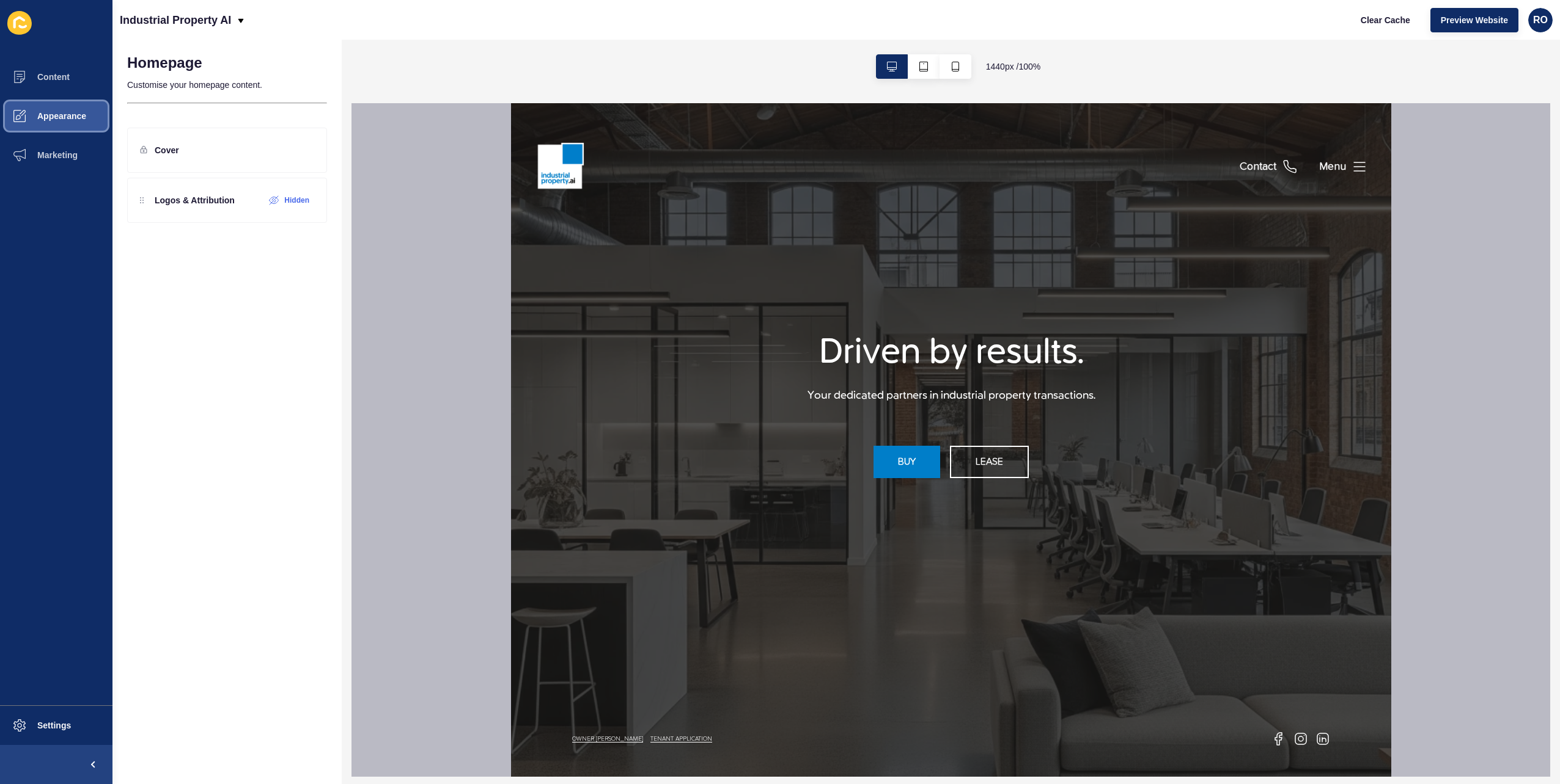
click at [95, 110] on button "Appearance" at bounding box center [56, 115] width 112 height 39
click at [174, 103] on link "Header" at bounding box center [179, 99] width 134 height 27
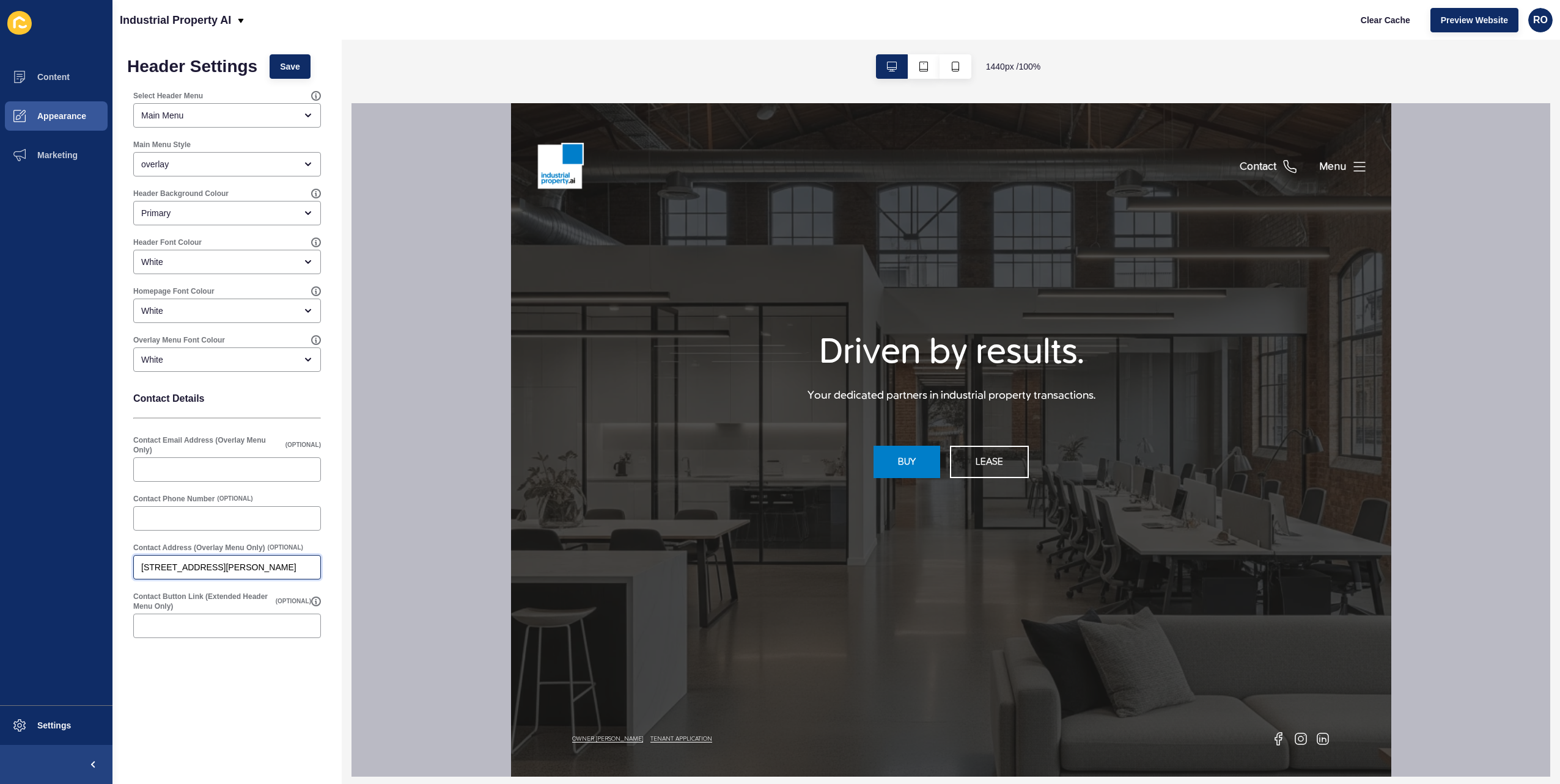
click at [173, 569] on input "Level 1/5 George Street, North Strathfield, NSW 2137" at bounding box center [227, 567] width 172 height 12
type input "[STREET_ADDRESS][PERSON_NAME]"
click at [306, 68] on button "Save" at bounding box center [290, 66] width 41 height 24
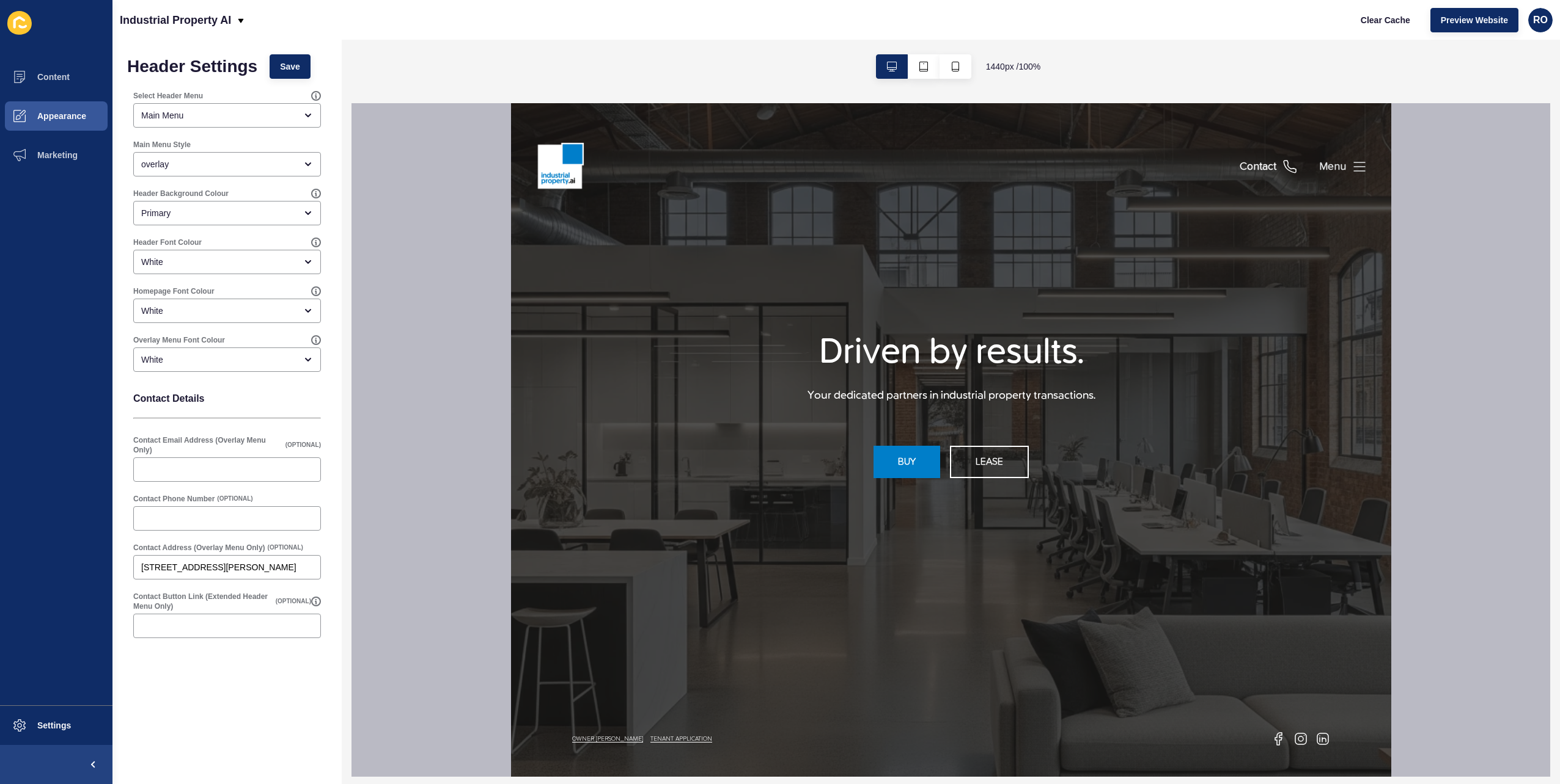
click at [967, 162] on icon at bounding box center [1359, 167] width 15 height 15
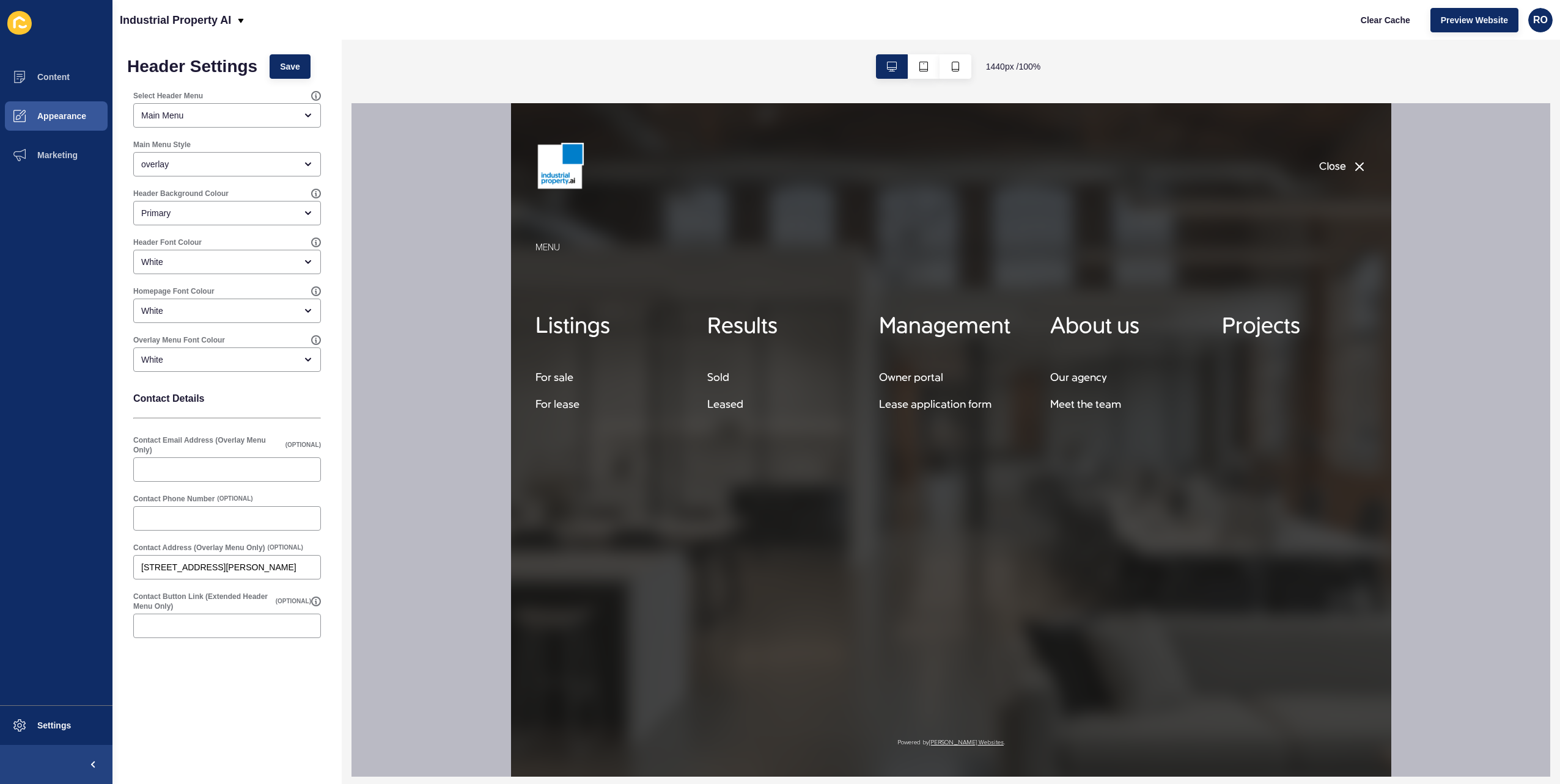
click at [967, 162] on icon "button" at bounding box center [1359, 167] width 15 height 15
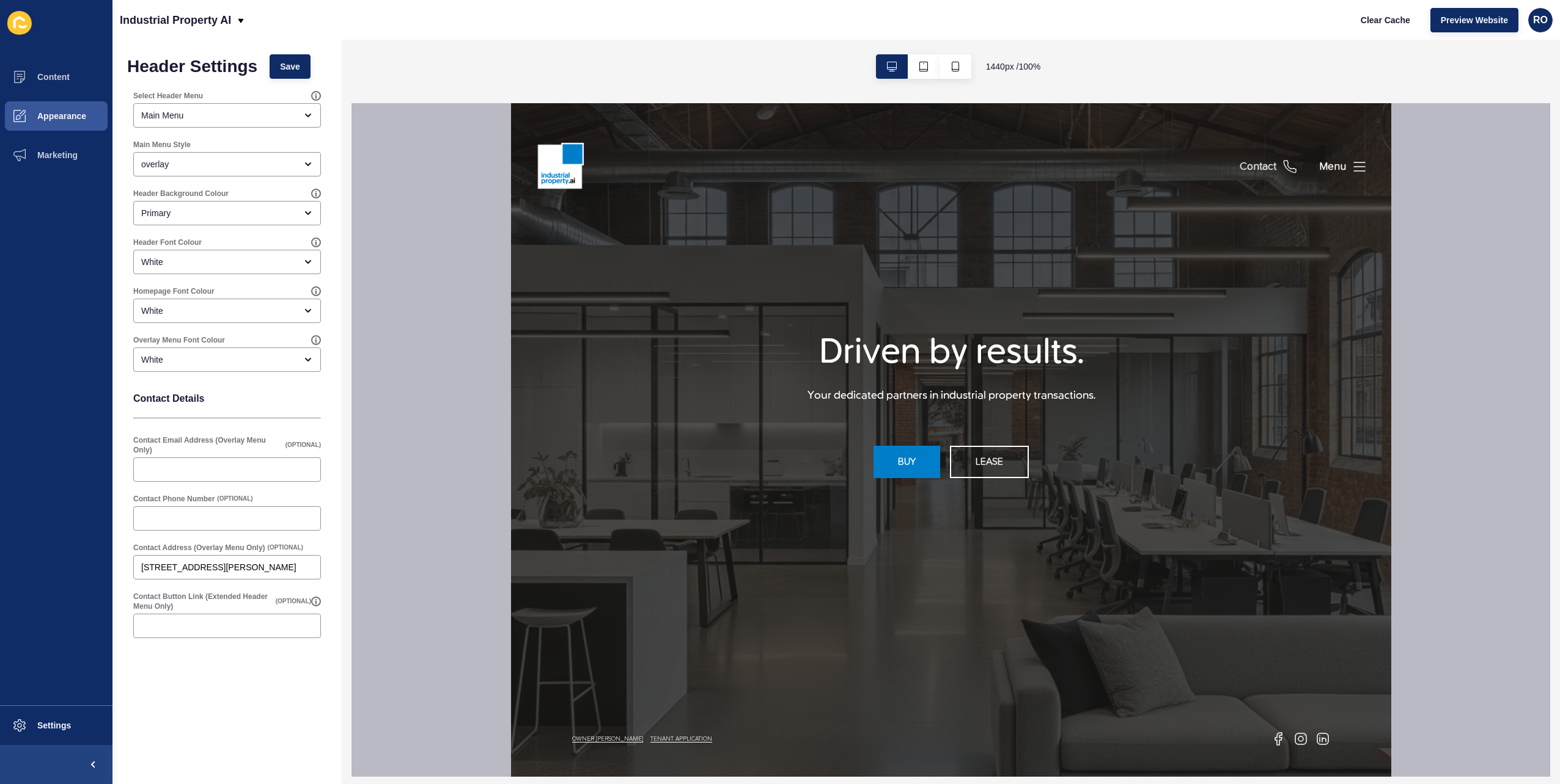
click at [967, 170] on div "Contact" at bounding box center [1257, 167] width 37 height 15
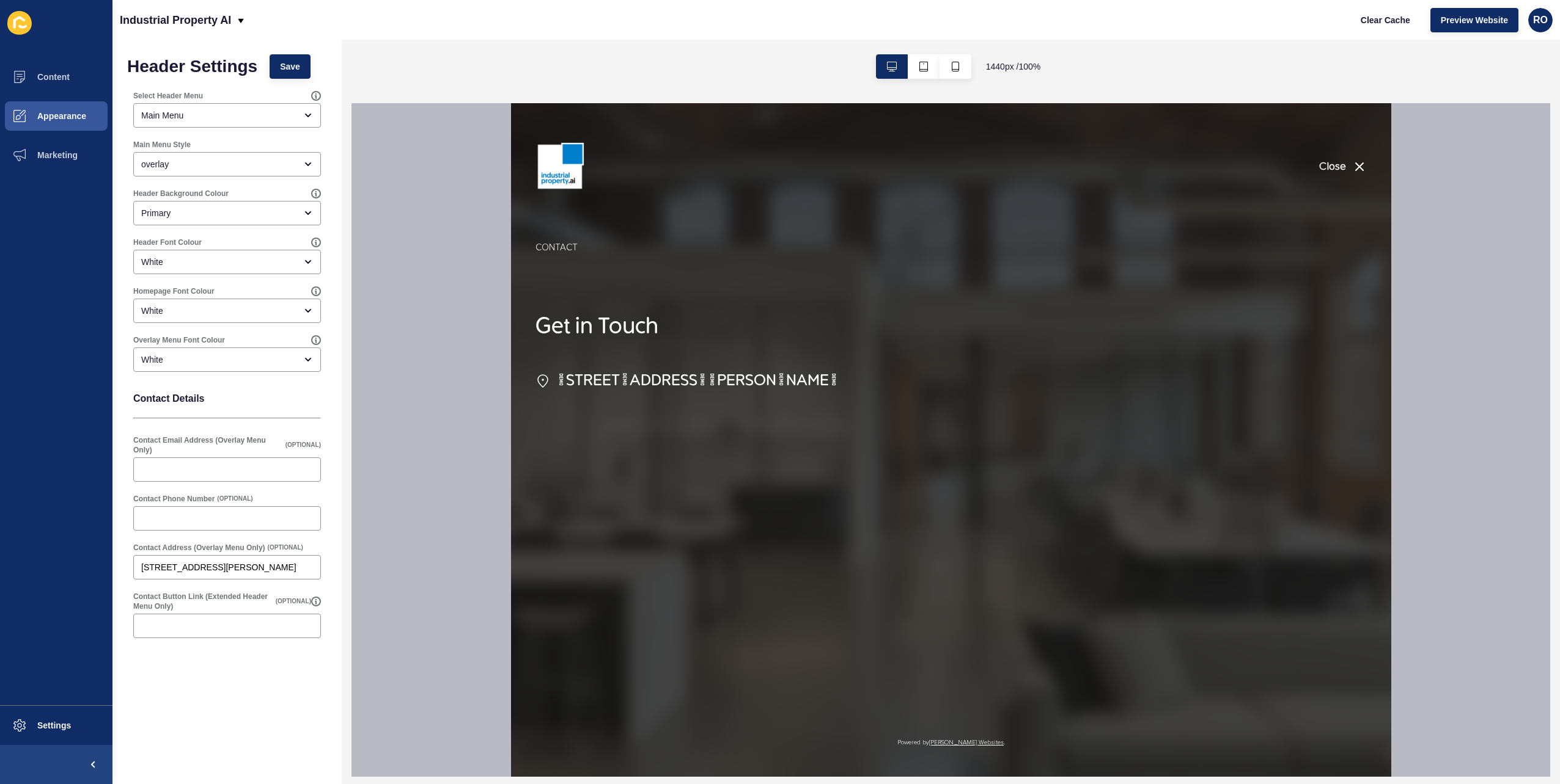
click at [967, 170] on div "Close" at bounding box center [950, 167] width 880 height 127
click at [967, 164] on button "Close" at bounding box center [1342, 167] width 48 height 127
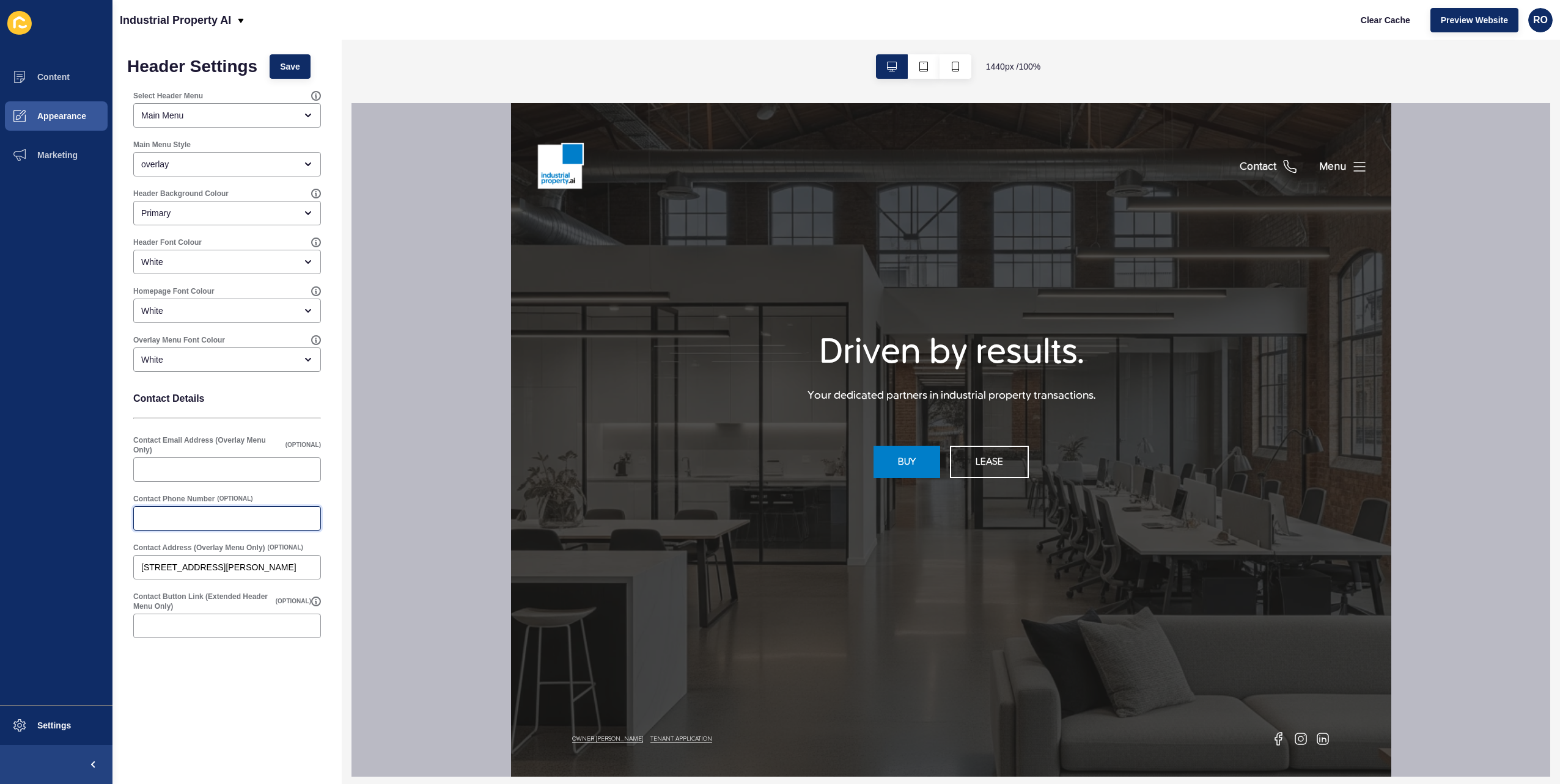
click at [162, 517] on input "Contact Phone Number" at bounding box center [227, 518] width 172 height 12
type input "+"
click at [271, 69] on button "Save" at bounding box center [290, 66] width 41 height 24
click at [967, 160] on button "Contact" at bounding box center [1268, 167] width 57 height 127
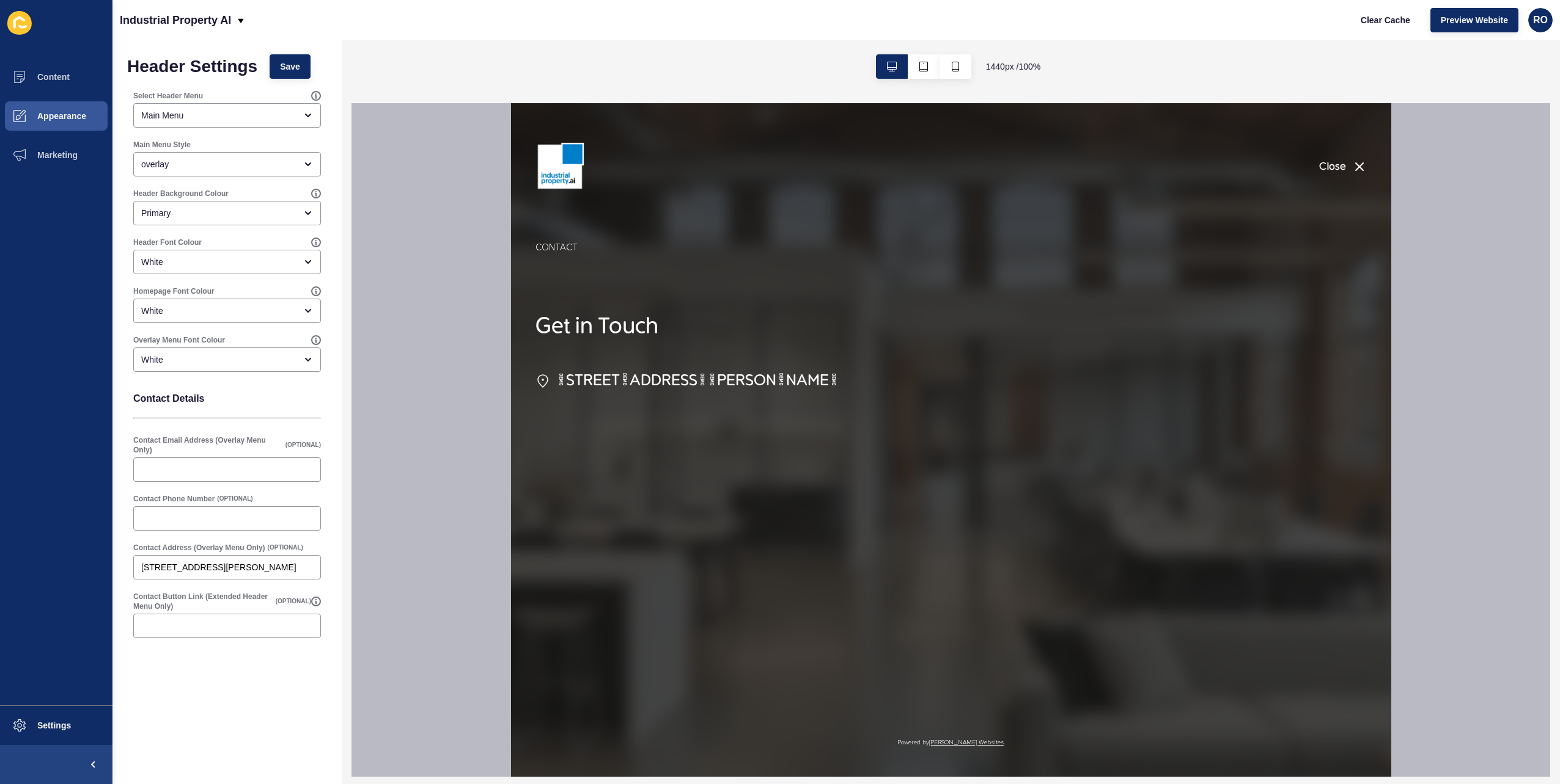
click at [967, 161] on div "Close" at bounding box center [950, 167] width 880 height 127
click at [967, 167] on div "Close" at bounding box center [950, 167] width 880 height 127
click at [967, 170] on div "Close" at bounding box center [1332, 167] width 27 height 15
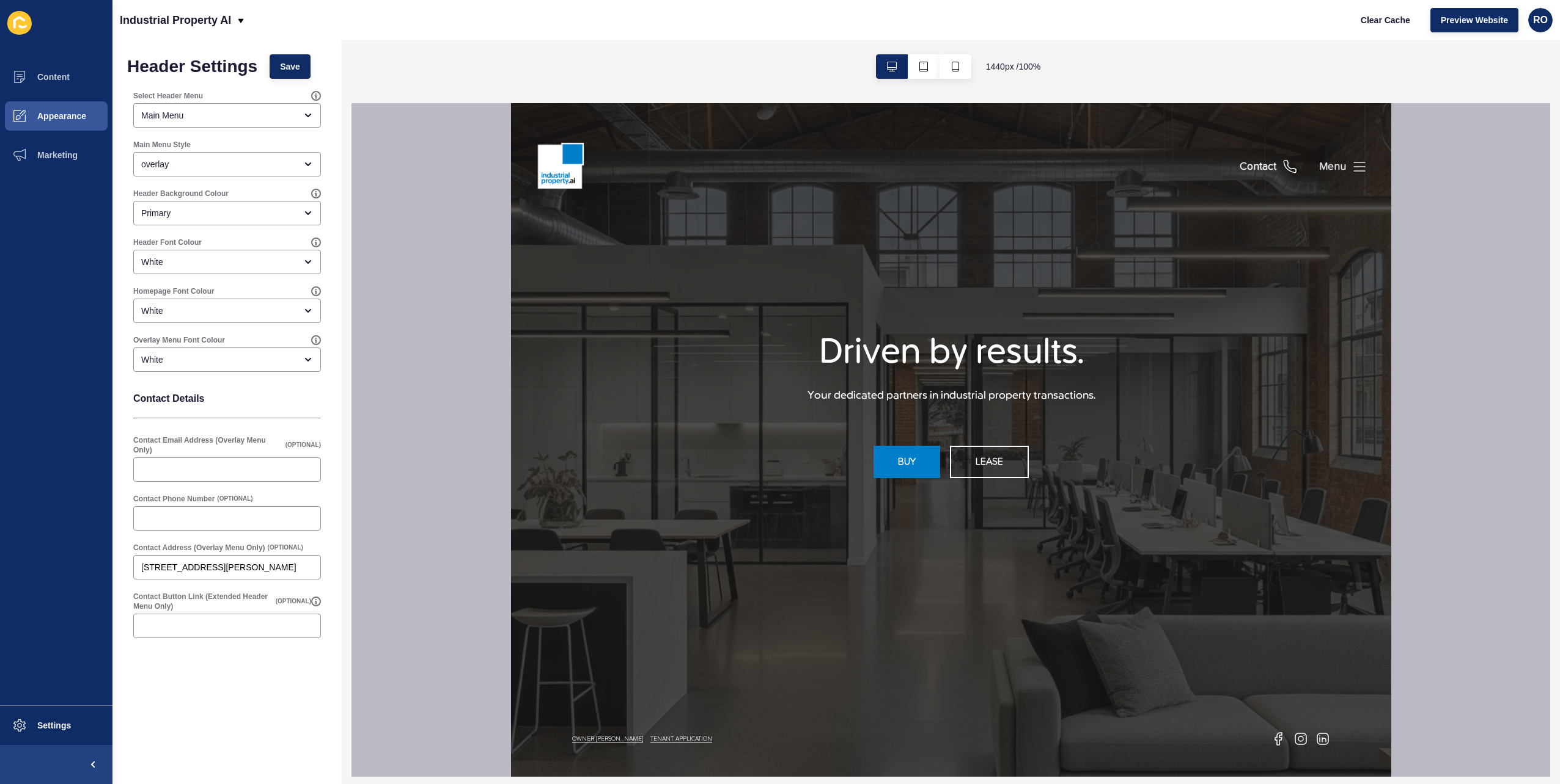
click at [967, 165] on icon at bounding box center [1359, 167] width 15 height 15
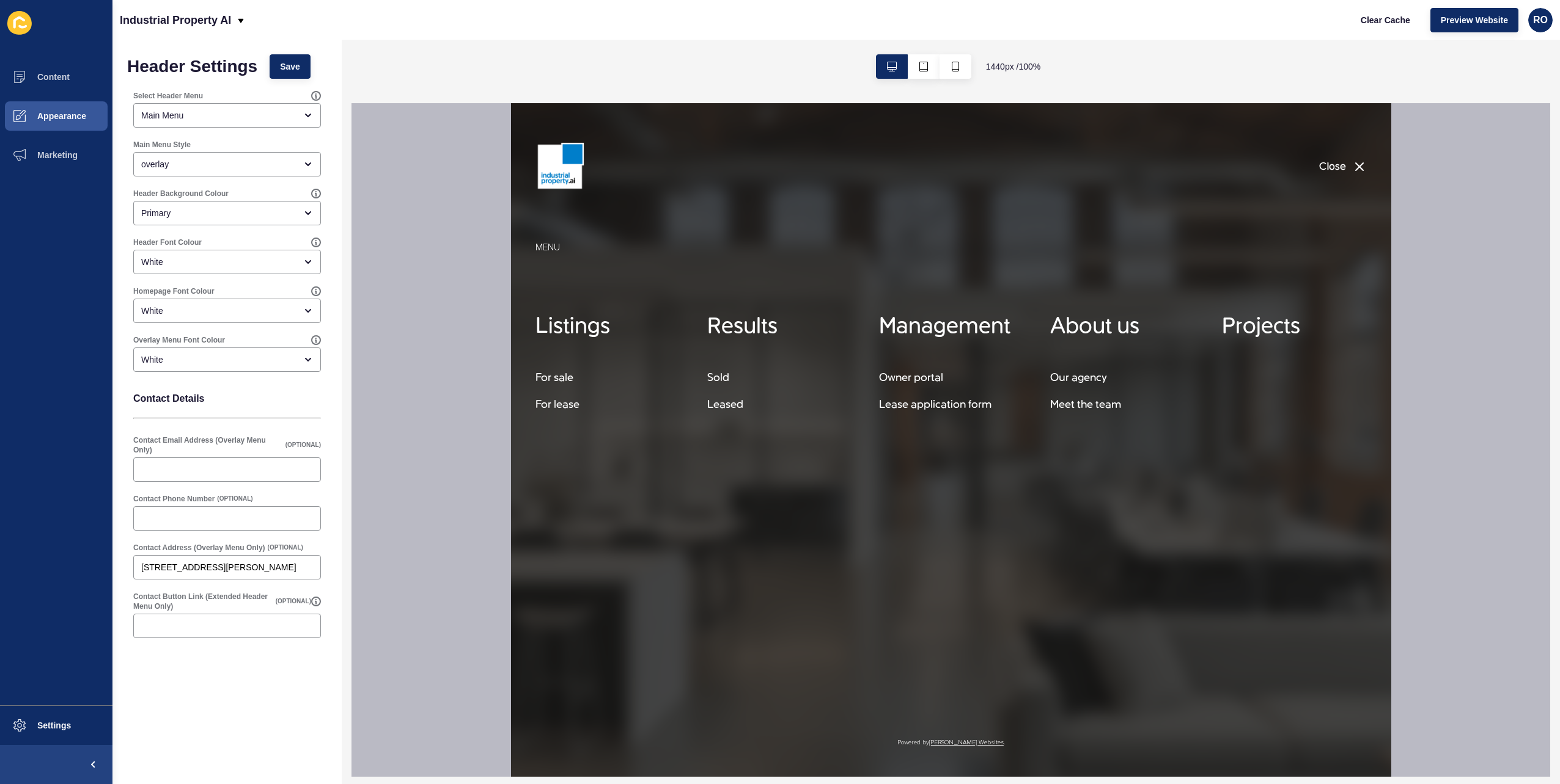
click at [967, 165] on icon "button" at bounding box center [1359, 167] width 7 height 7
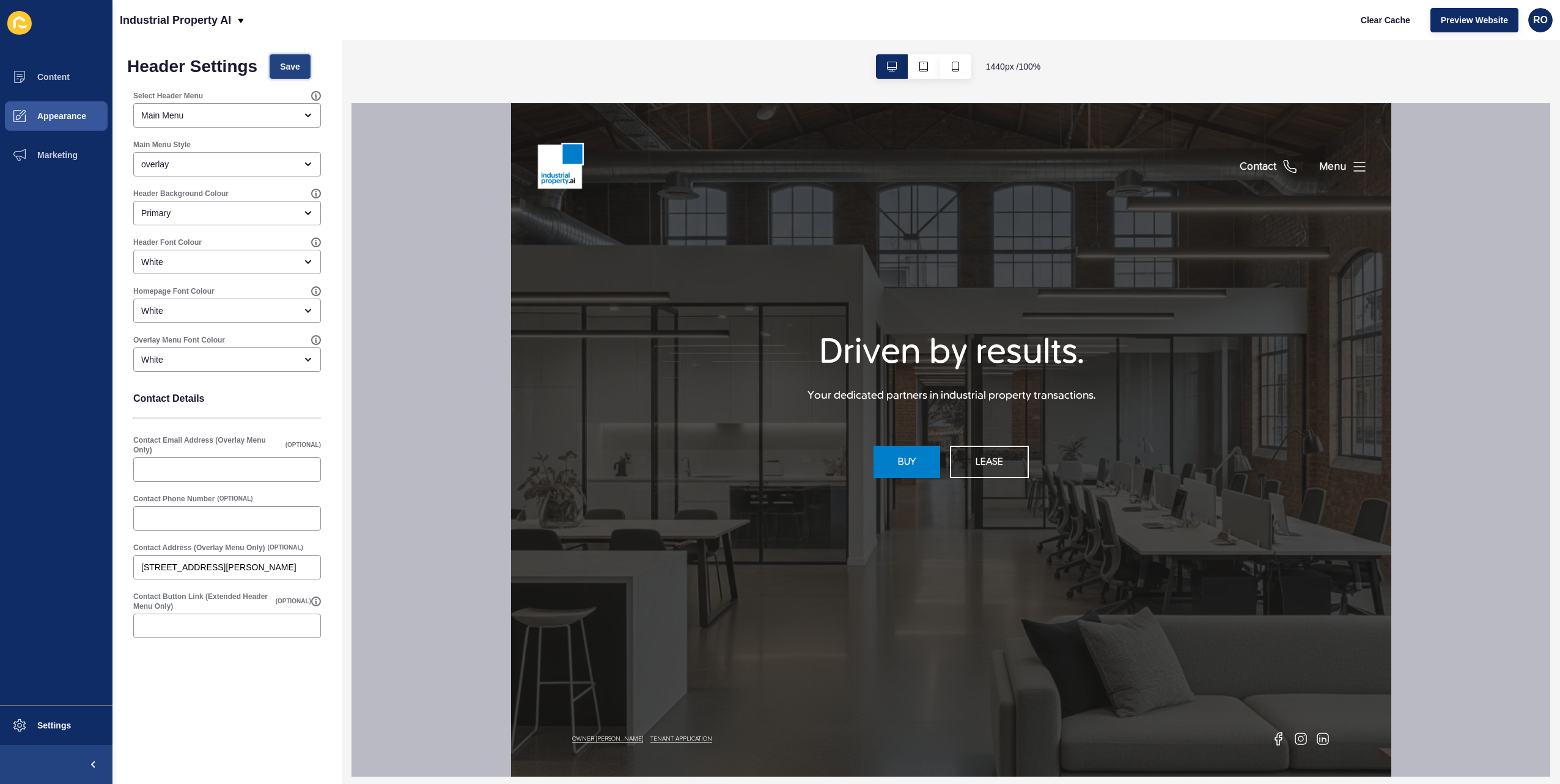
click at [281, 64] on span "Save" at bounding box center [289, 66] width 20 height 12
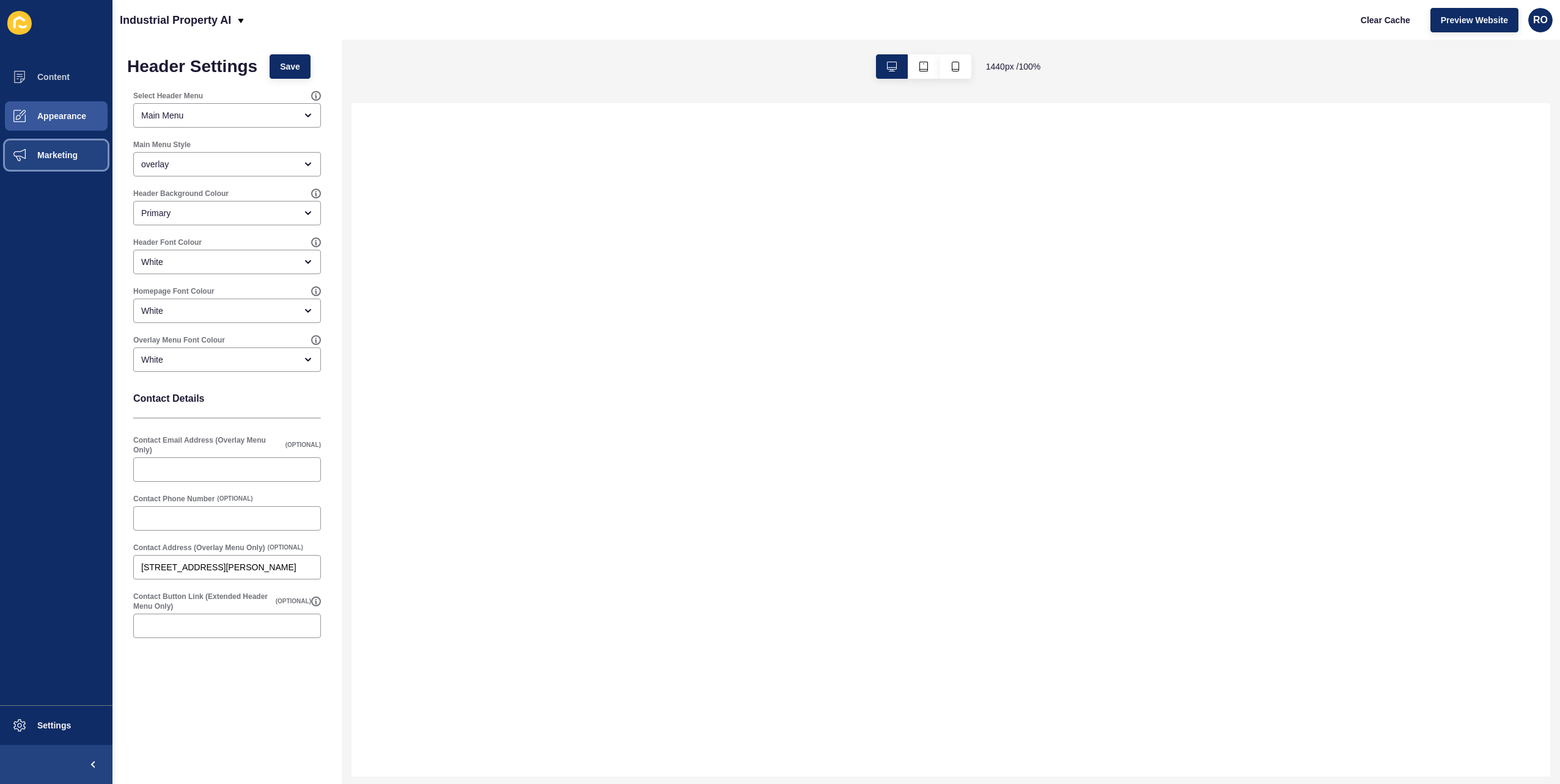
click at [46, 147] on button "Marketing" at bounding box center [56, 155] width 112 height 39
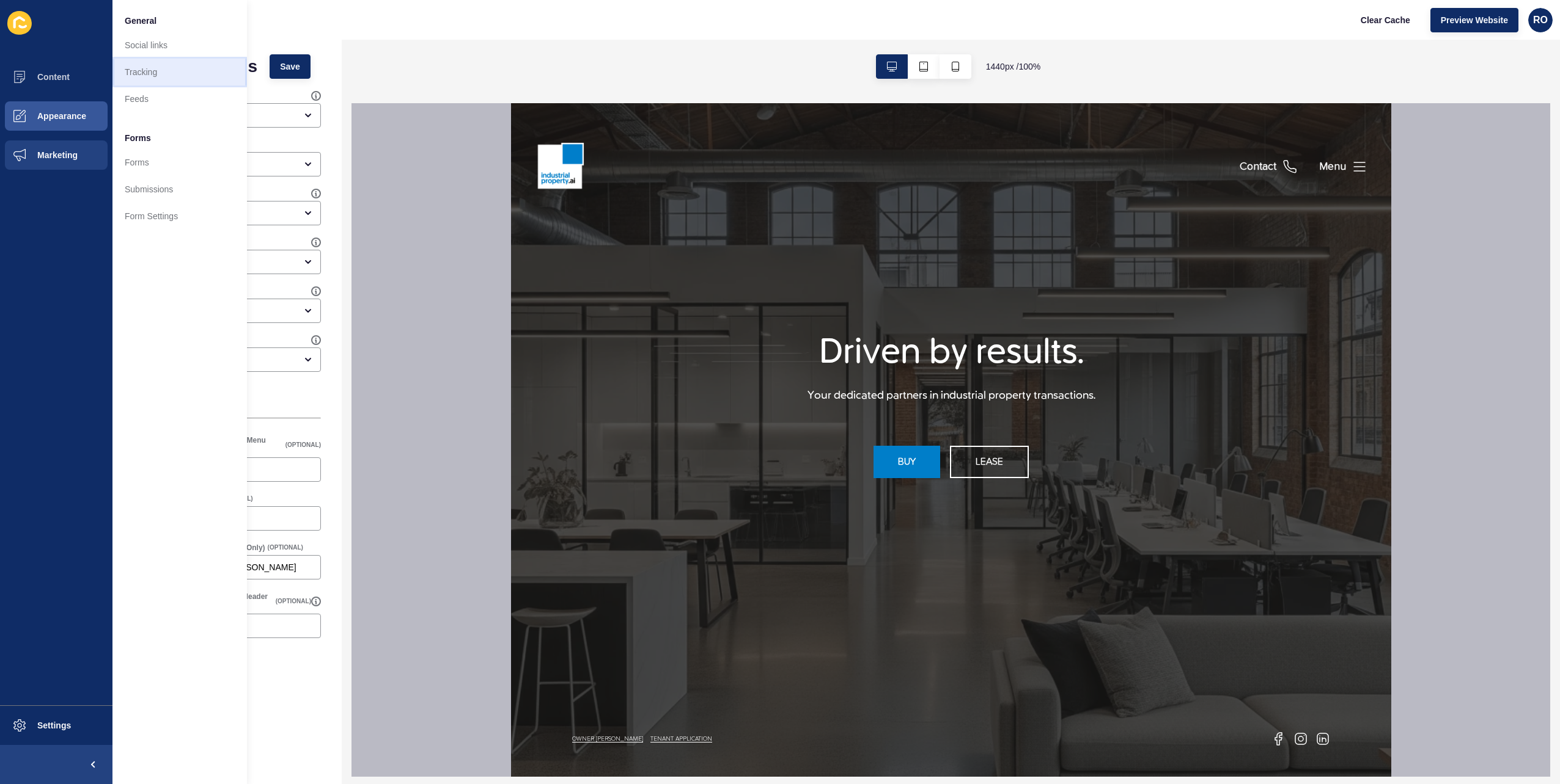
click at [154, 68] on link "Tracking" at bounding box center [179, 72] width 134 height 27
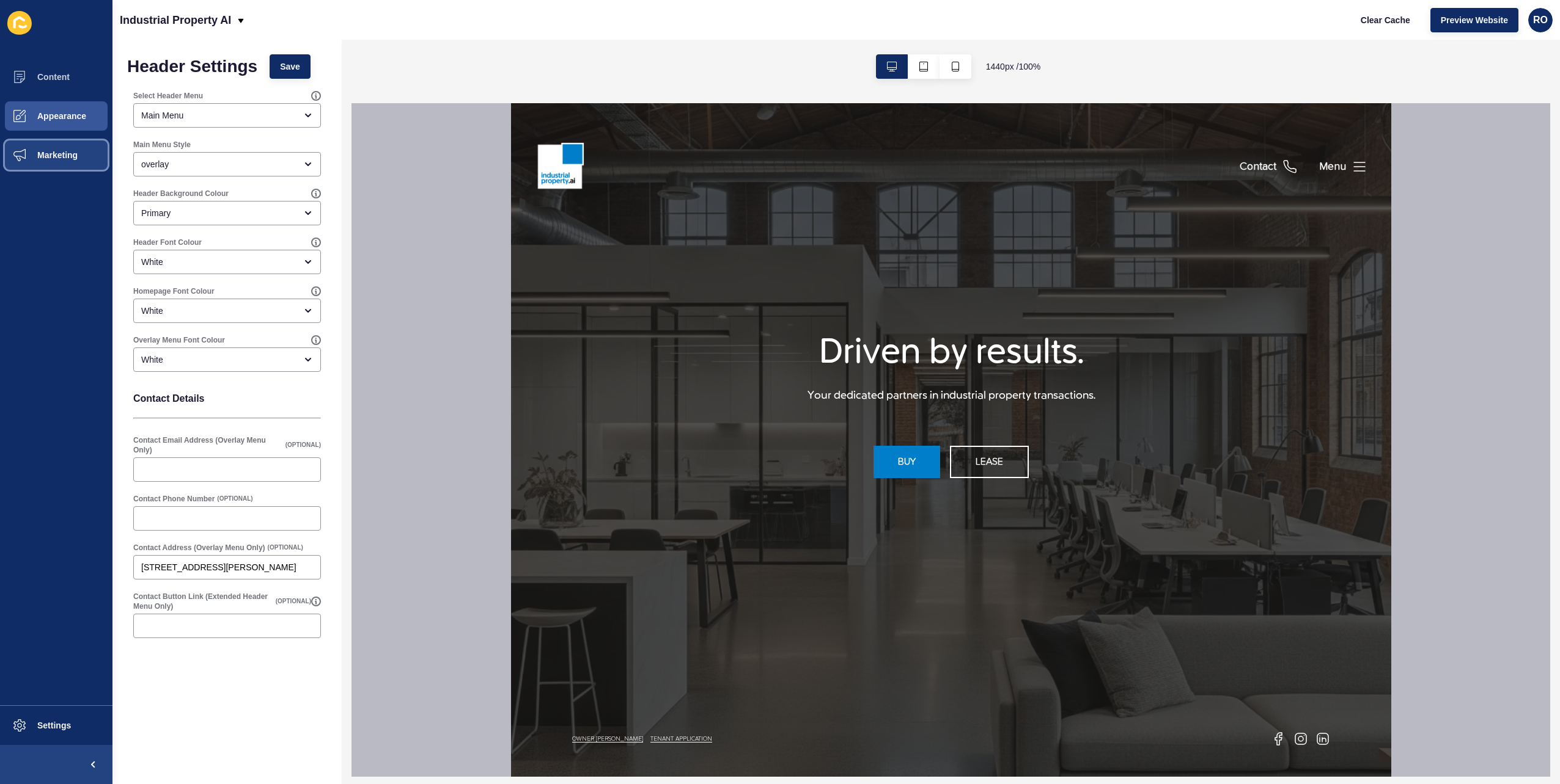
click at [65, 151] on span "Marketing" at bounding box center [38, 155] width 79 height 10
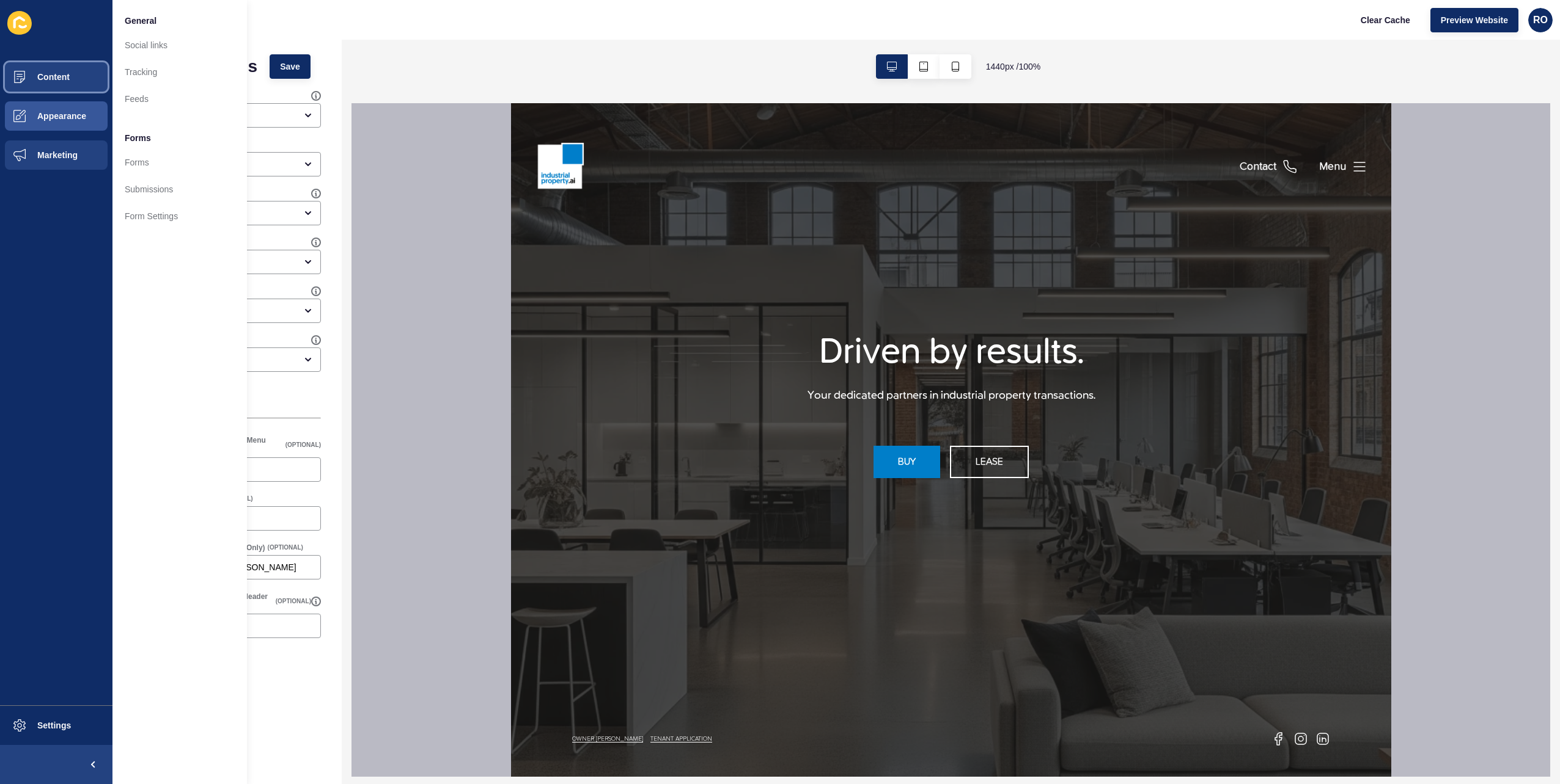
click at [53, 76] on span "Content" at bounding box center [34, 76] width 71 height 10
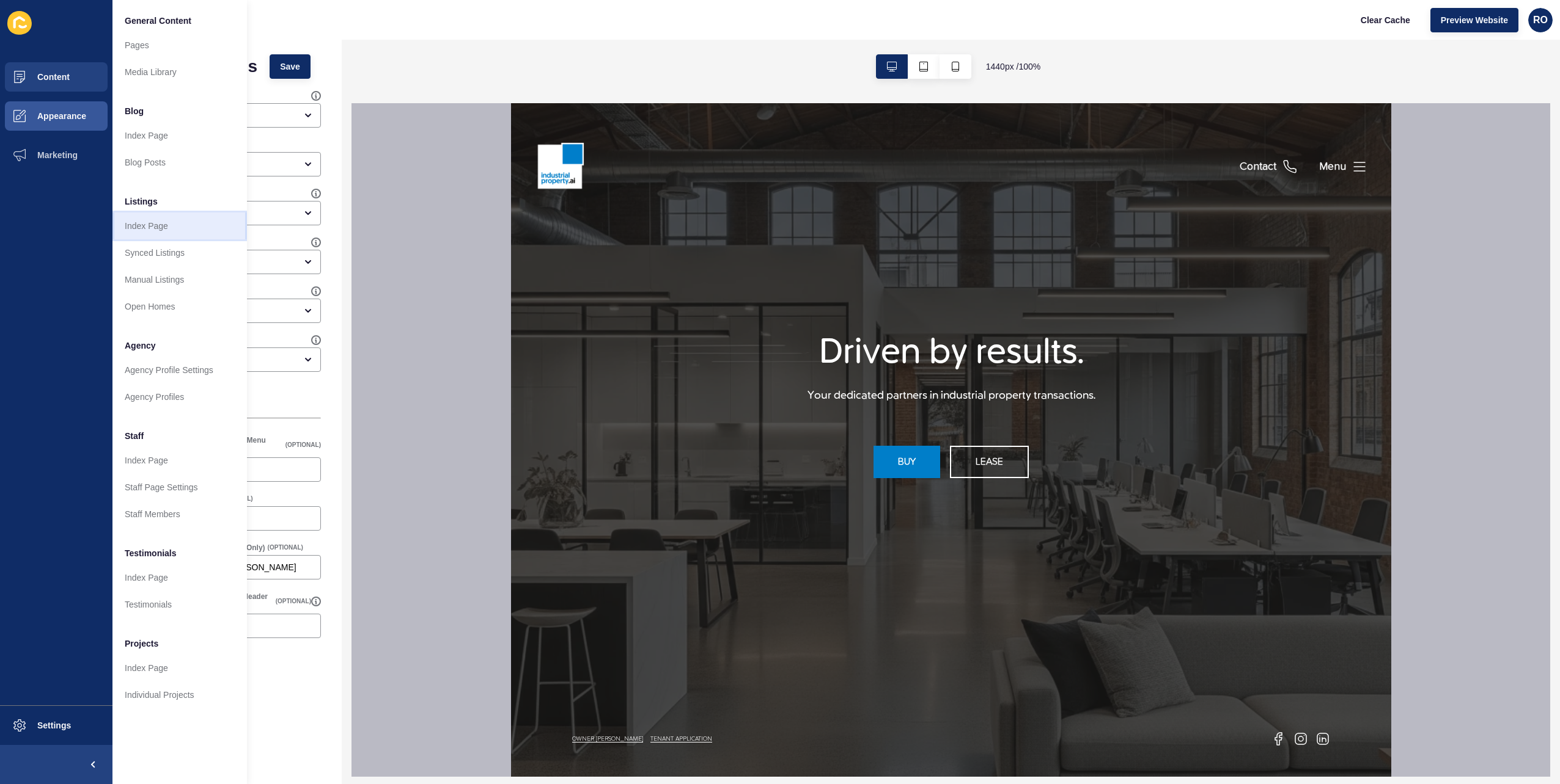
click at [179, 223] on link "Index Page" at bounding box center [179, 226] width 134 height 27
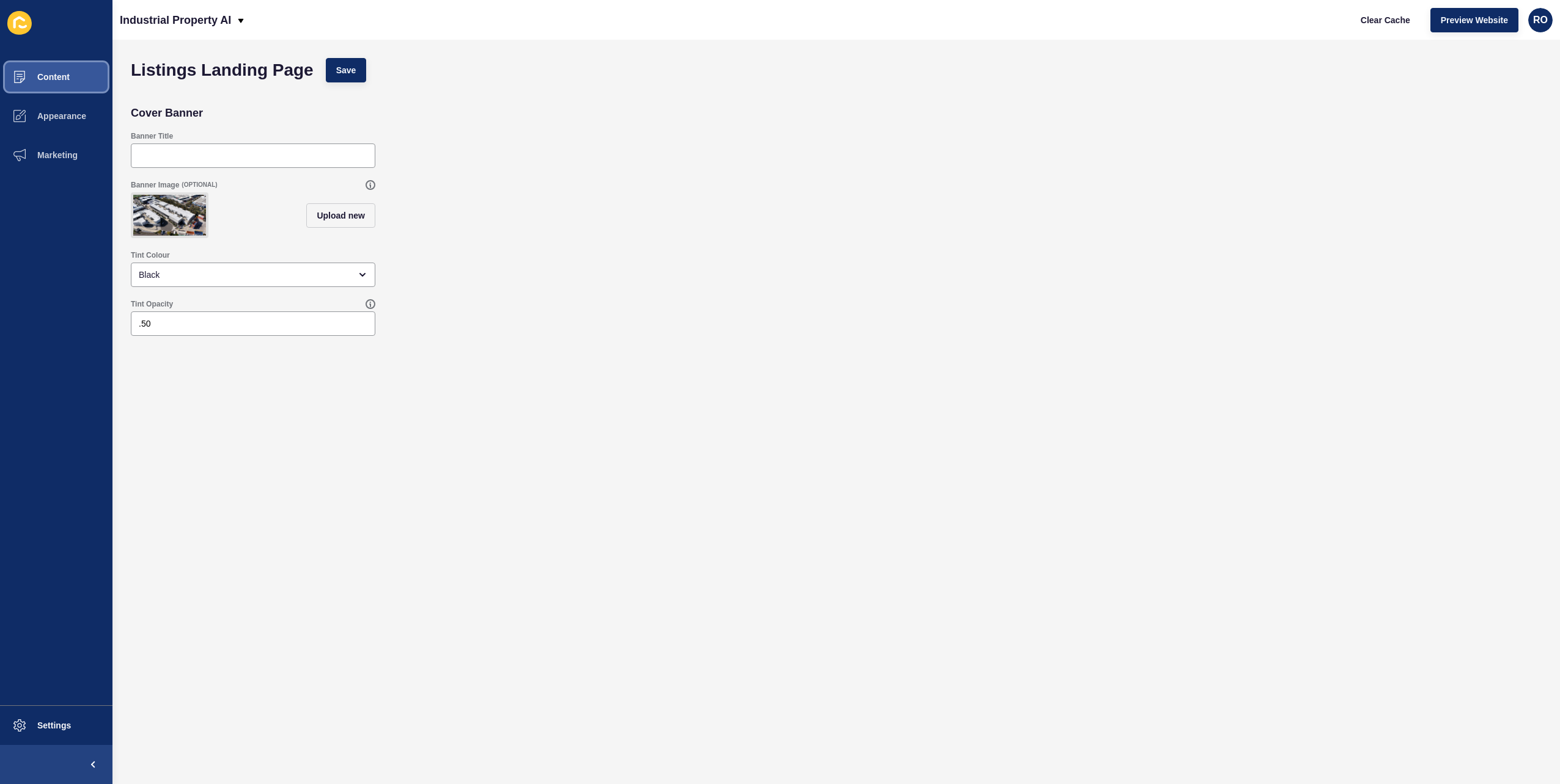
click at [81, 70] on button "Content" at bounding box center [56, 76] width 112 height 39
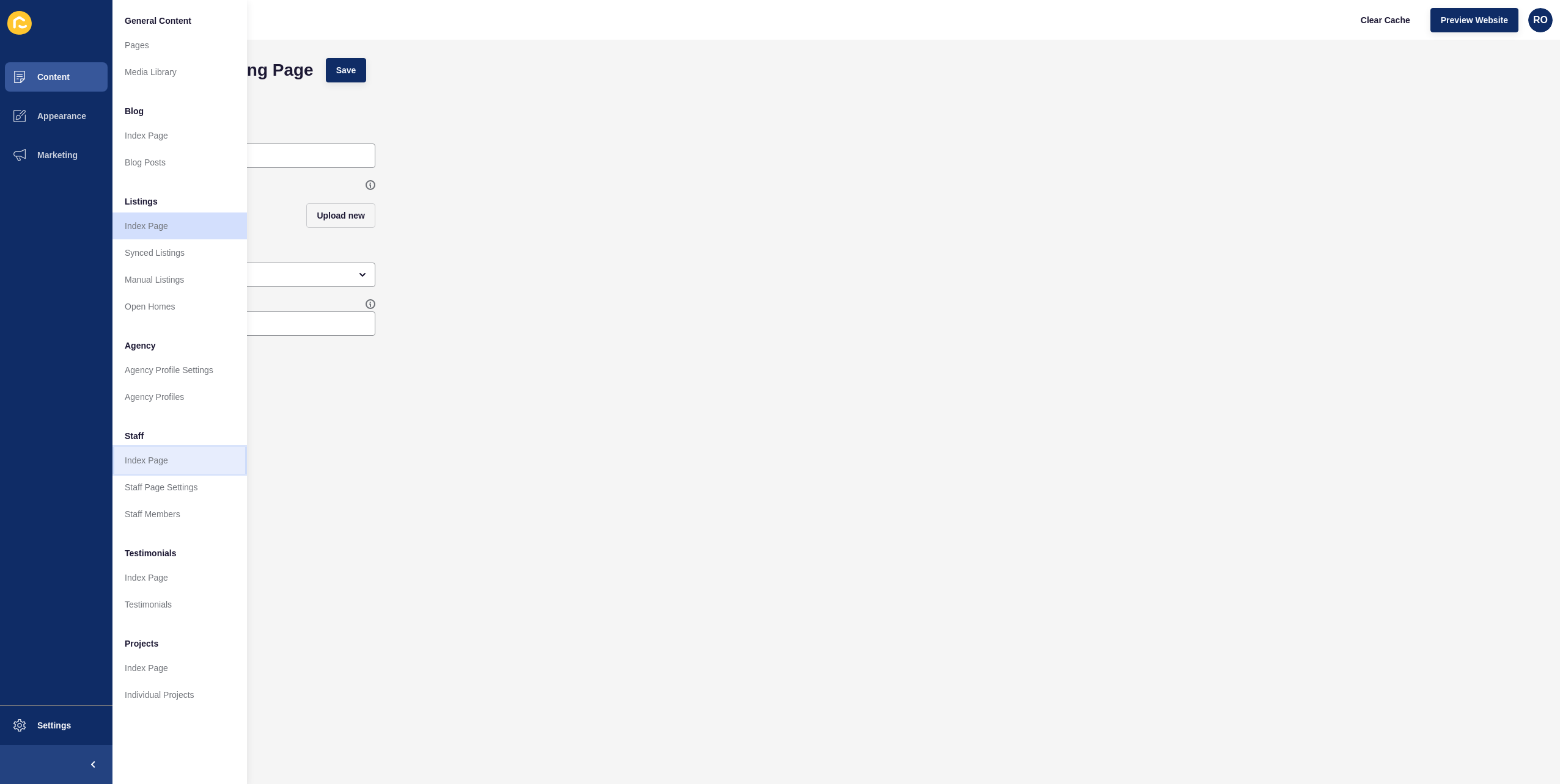
click at [161, 465] on link "Index Page" at bounding box center [179, 460] width 134 height 27
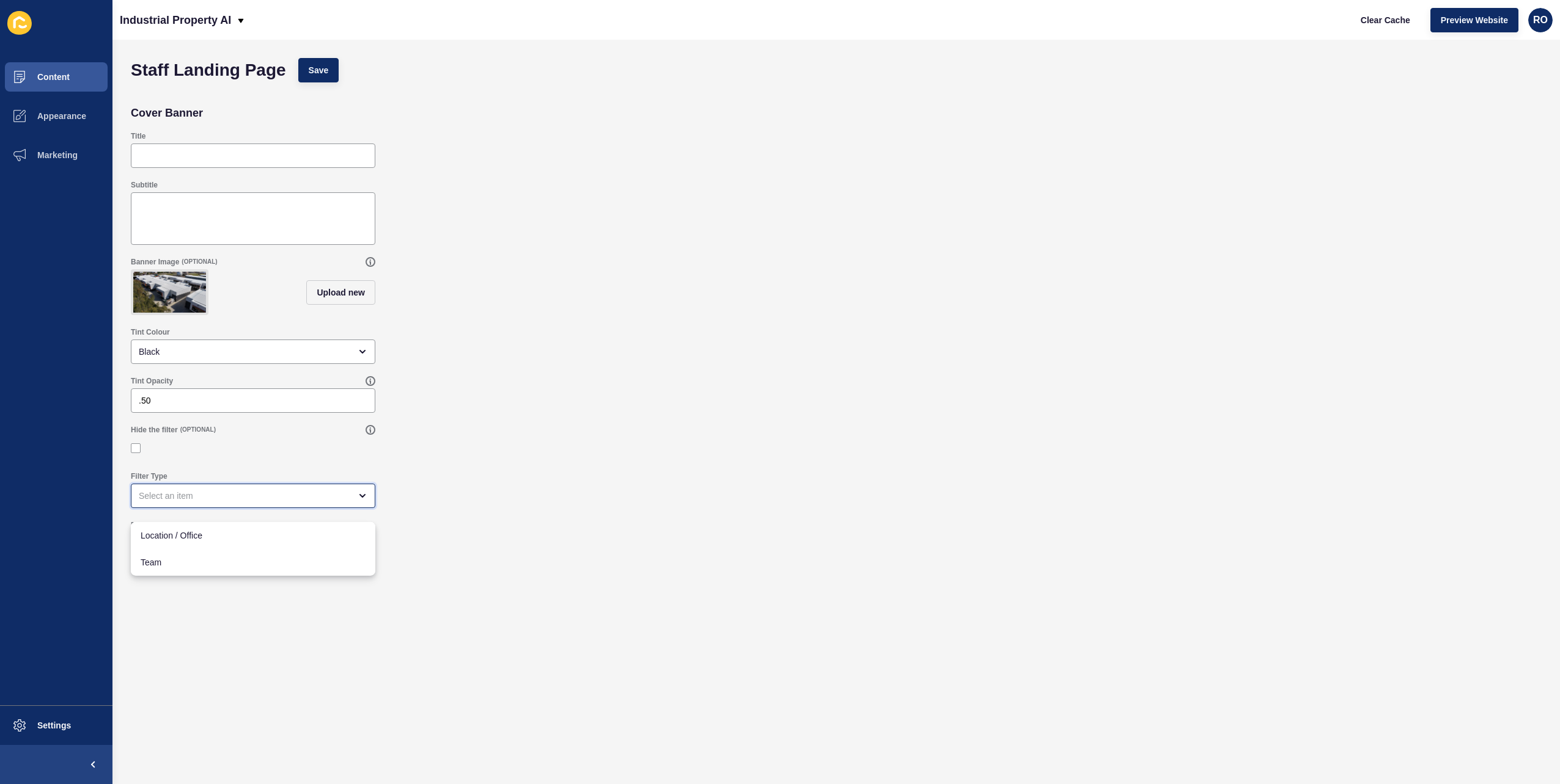
click at [296, 502] on div "close menu" at bounding box center [245, 496] width 212 height 12
click at [446, 459] on div "Hide the filter (OPTIONAL)" at bounding box center [836, 442] width 1423 height 46
click at [308, 551] on div "open menu" at bounding box center [245, 545] width 212 height 12
click at [572, 523] on div "Filter Sorting" at bounding box center [836, 539] width 1423 height 49
click at [137, 453] on label at bounding box center [135, 448] width 10 height 10
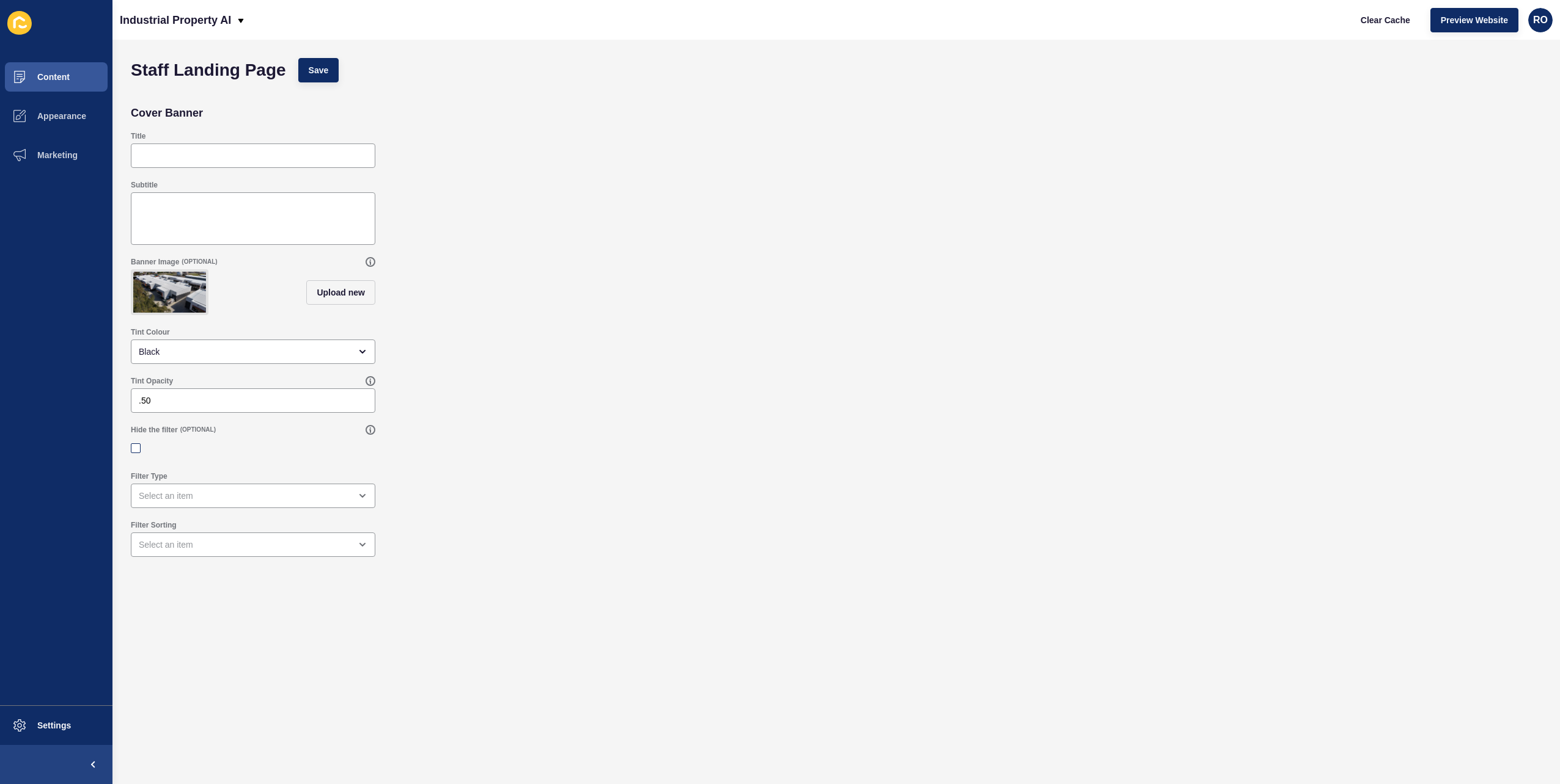
click at [137, 453] on input "Hide the filter" at bounding box center [137, 449] width 8 height 8
checkbox input "true"
click at [300, 74] on button "Save" at bounding box center [319, 70] width 41 height 24
click at [967, 22] on span "Preview Website" at bounding box center [1474, 20] width 68 height 12
click at [79, 120] on span "Appearance" at bounding box center [43, 115] width 88 height 10
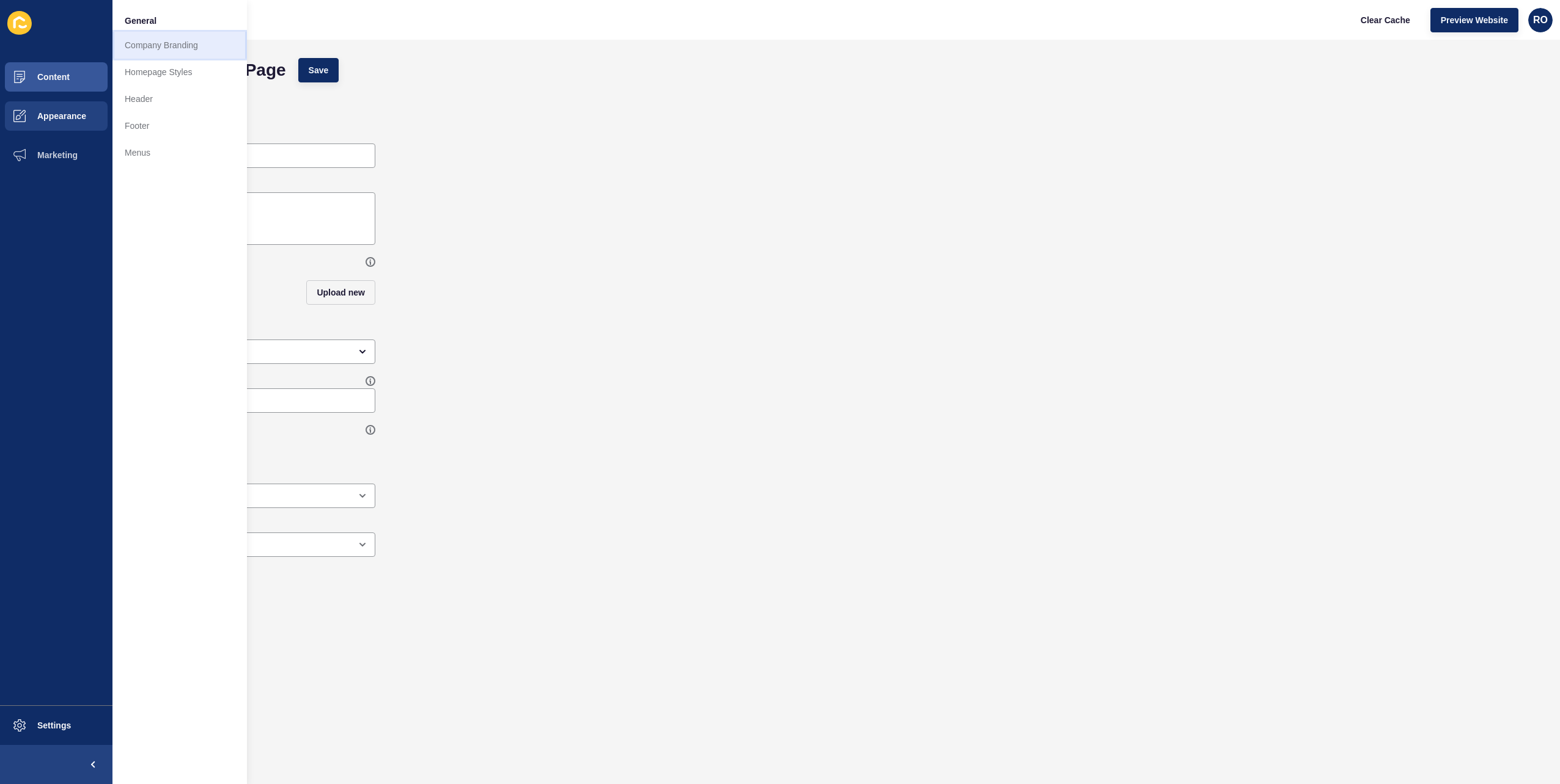
click at [160, 43] on link "Company Branding" at bounding box center [179, 45] width 134 height 27
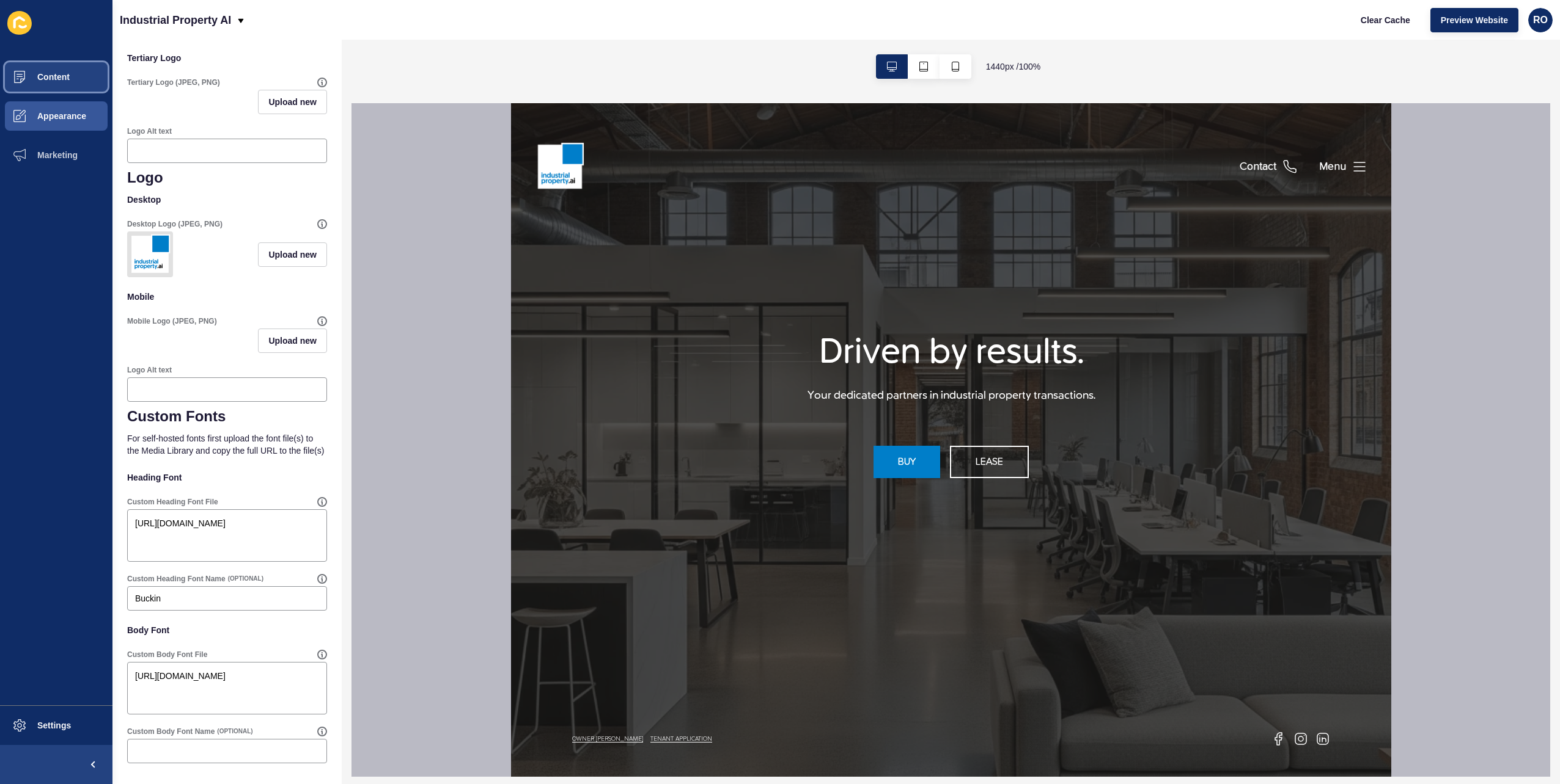
click at [68, 66] on button "Content" at bounding box center [56, 76] width 112 height 39
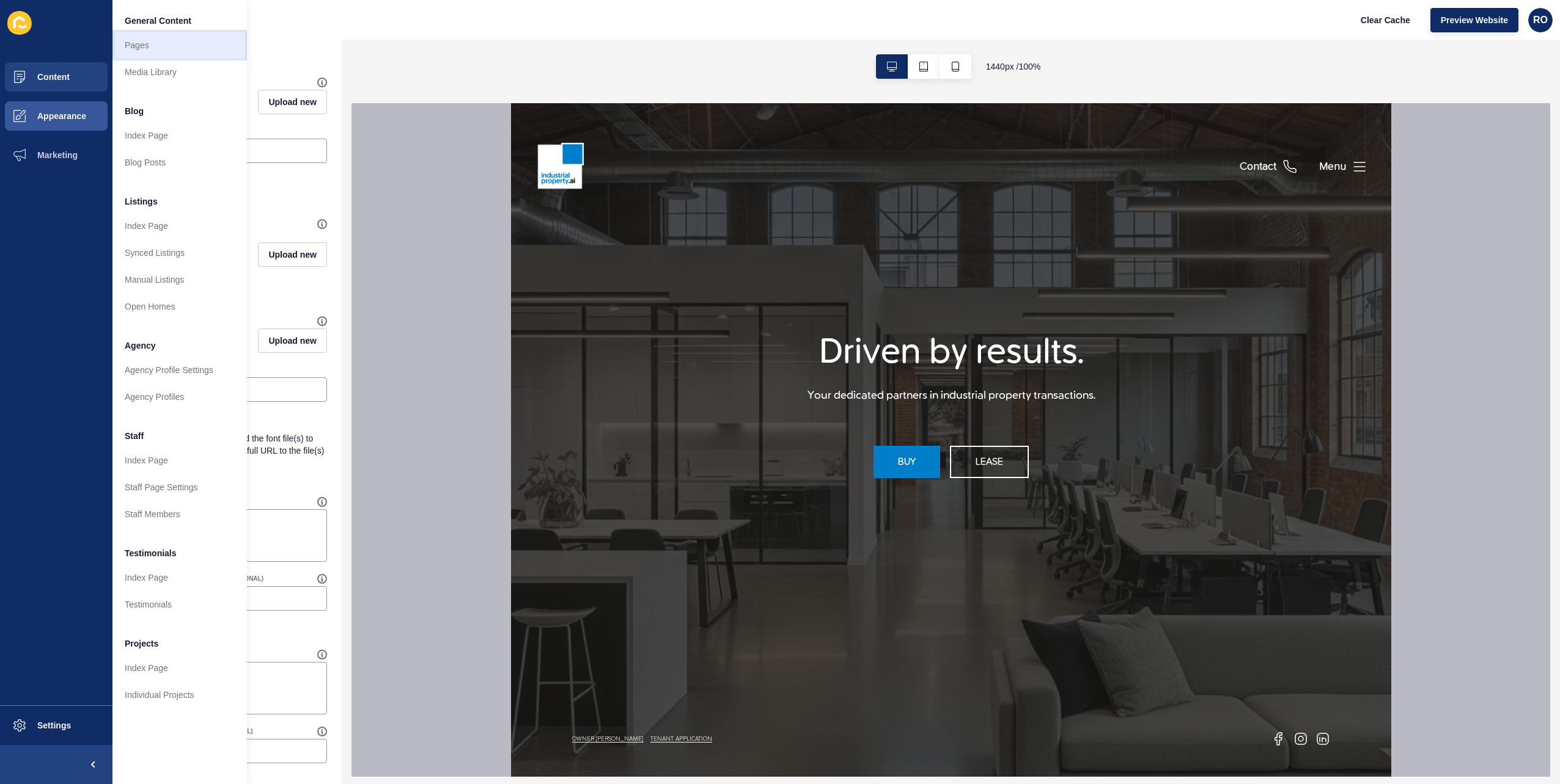
click at [191, 45] on link "Pages" at bounding box center [179, 45] width 134 height 27
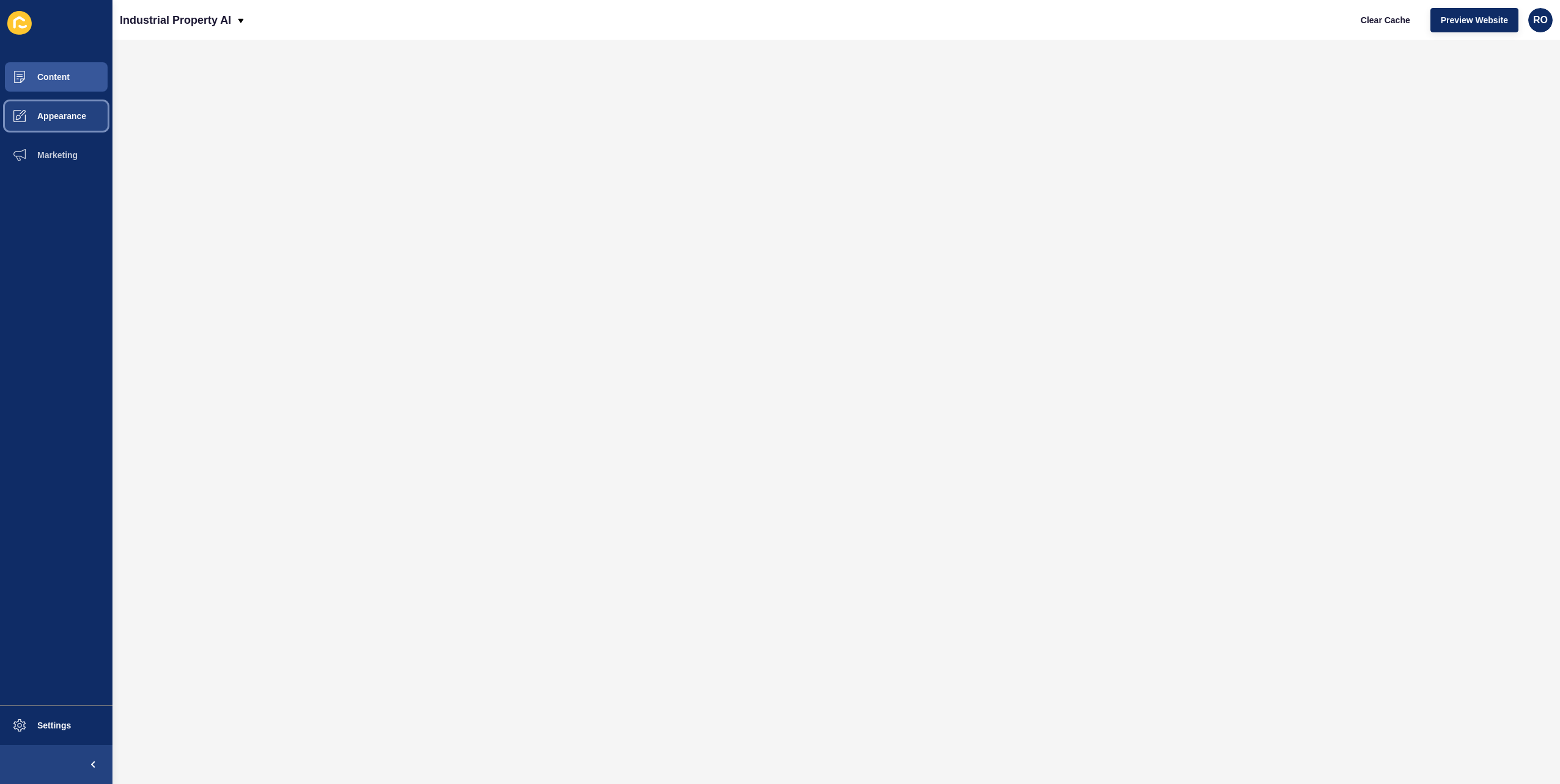
click at [53, 116] on span "Appearance" at bounding box center [43, 115] width 88 height 10
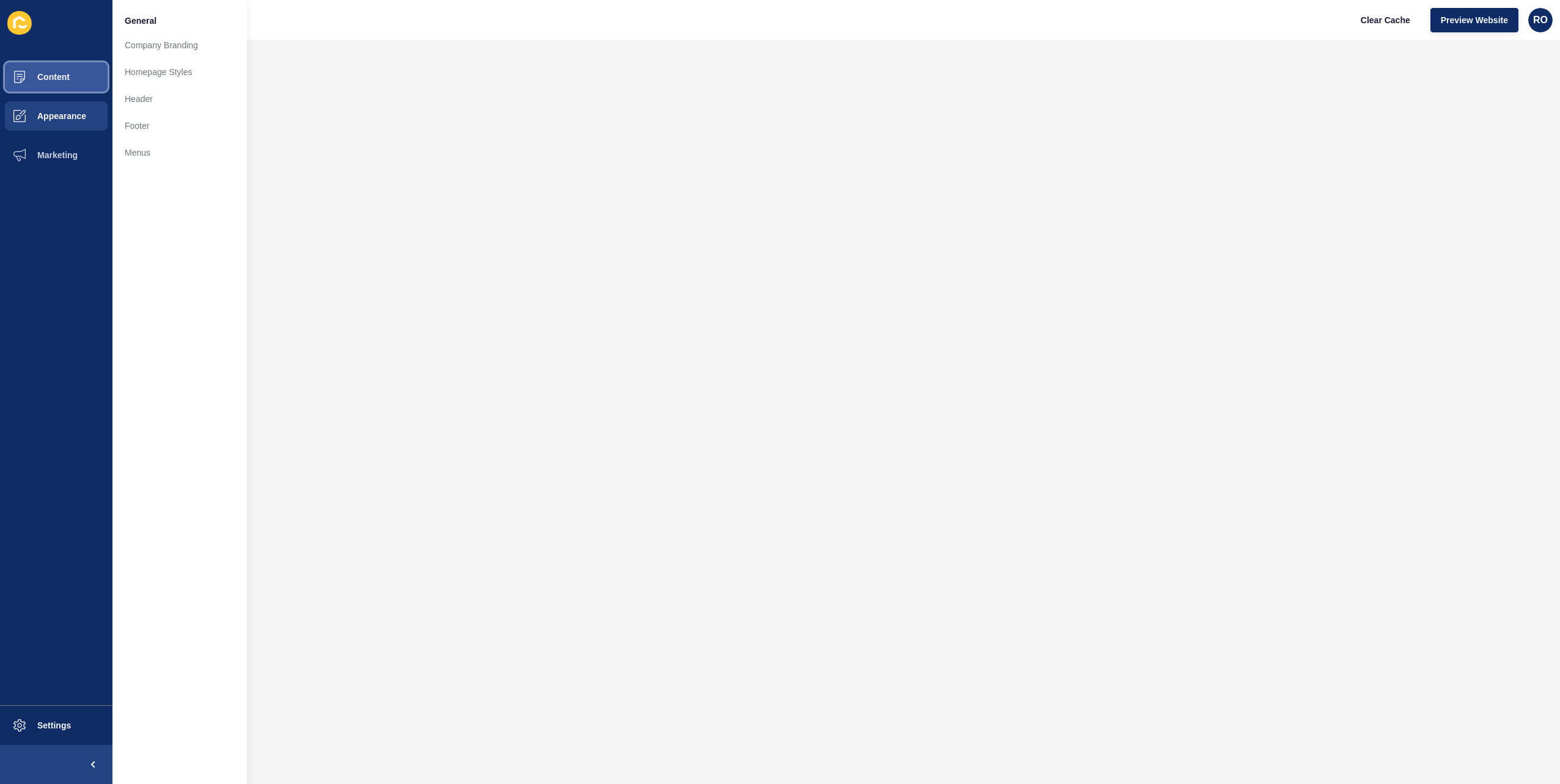
click at [60, 70] on button "Content" at bounding box center [56, 76] width 112 height 39
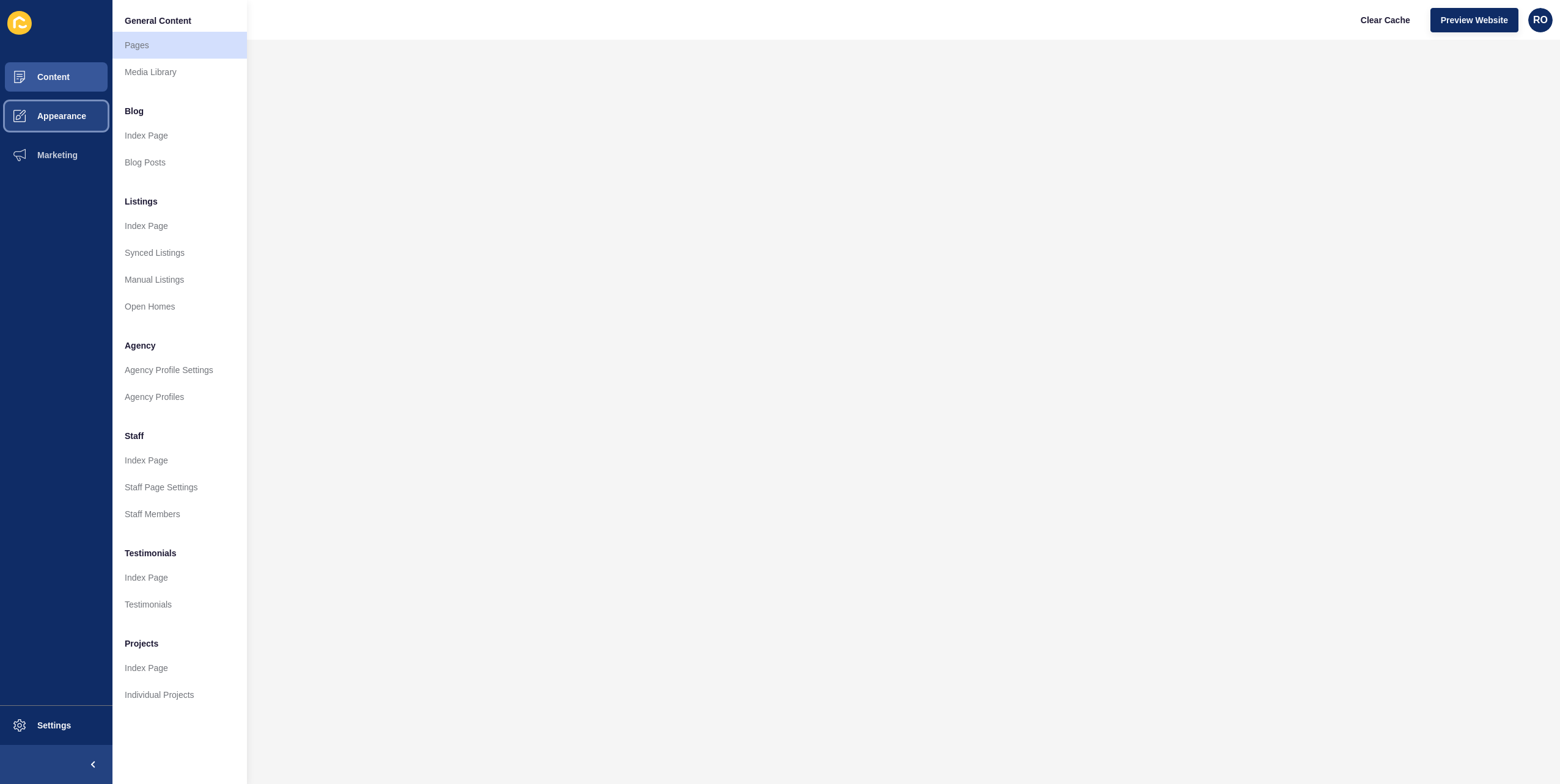
click at [59, 115] on span "Appearance" at bounding box center [43, 115] width 88 height 10
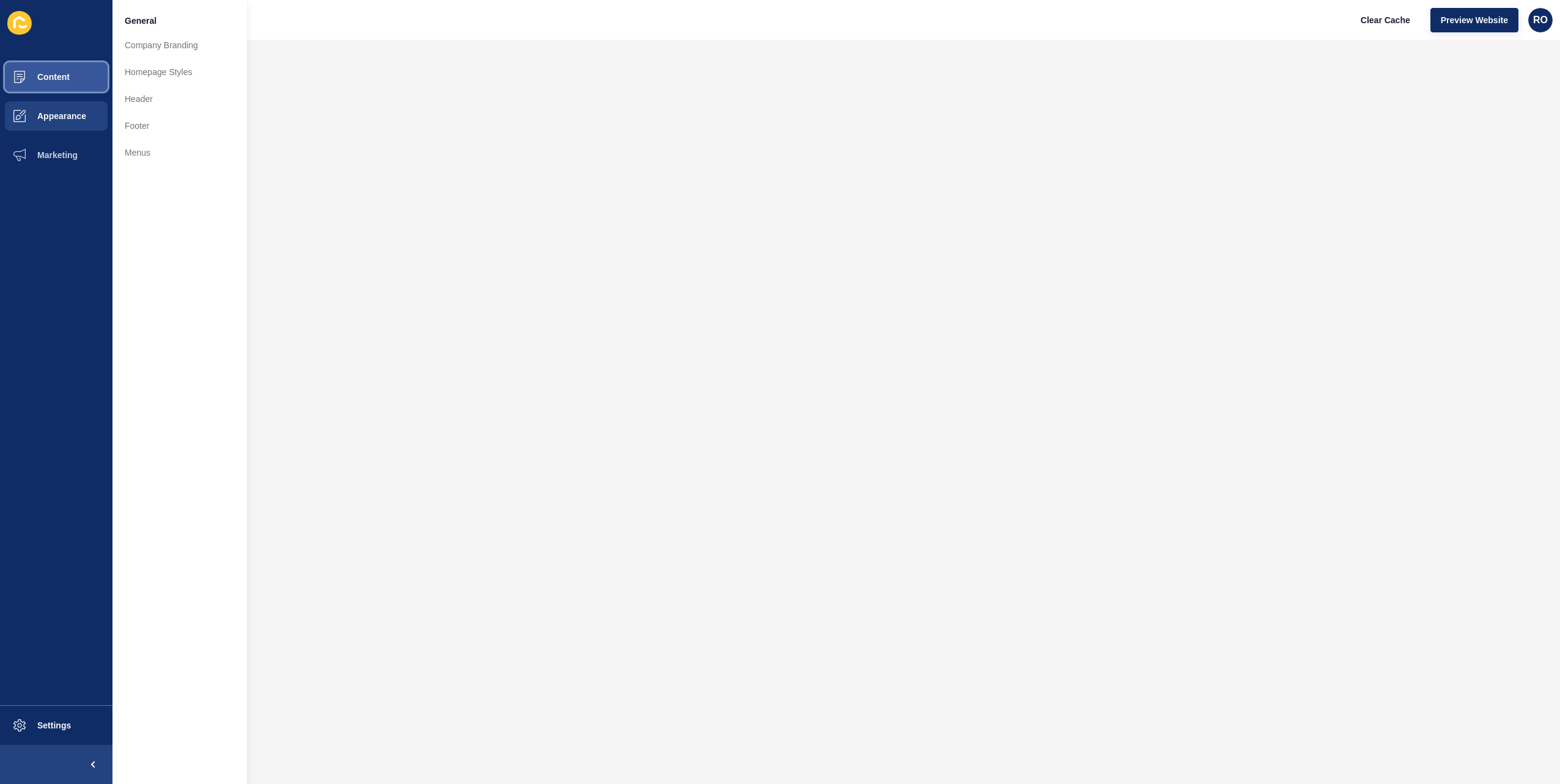
click at [82, 89] on button "Content" at bounding box center [56, 76] width 112 height 39
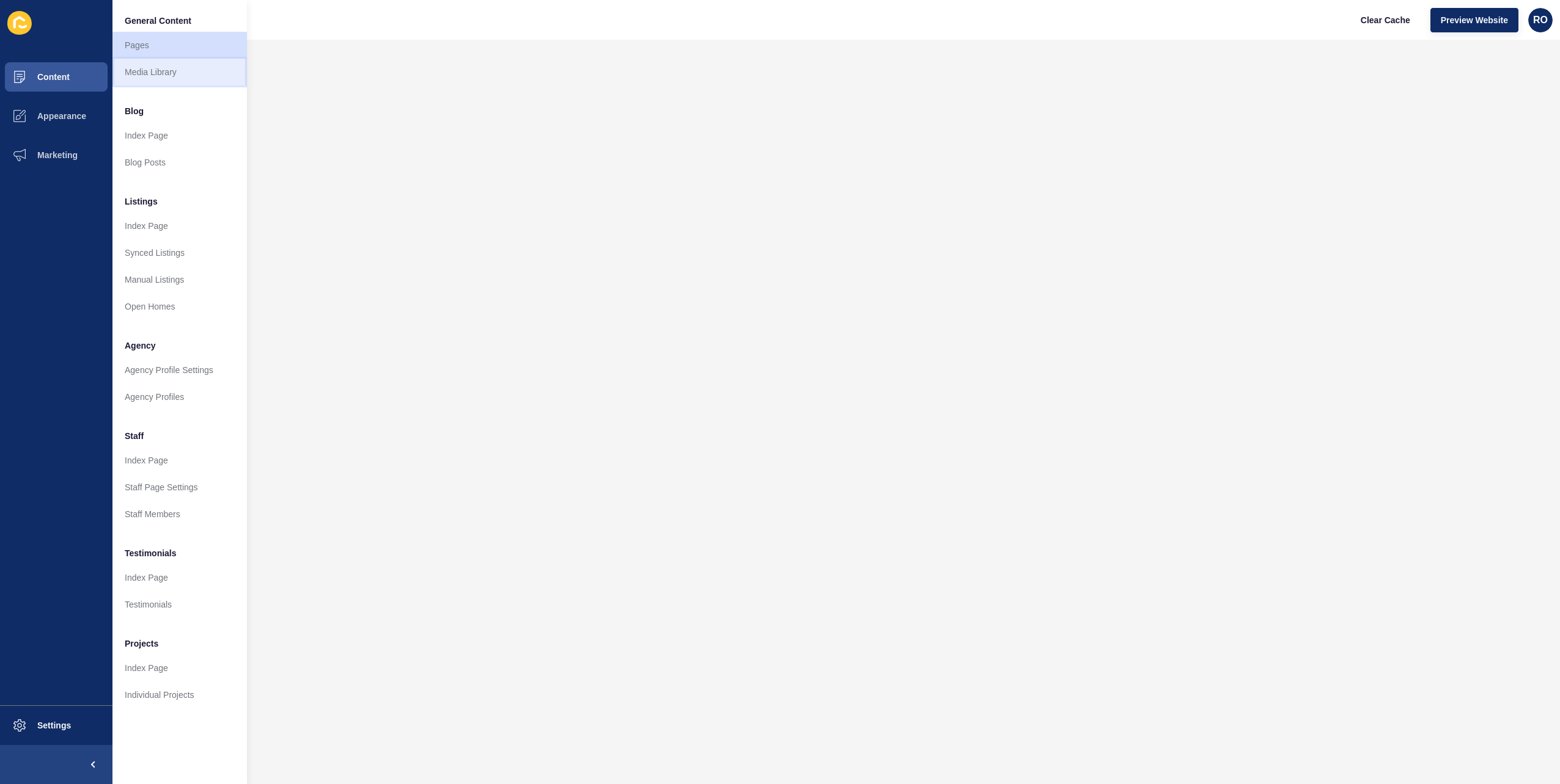
click at [159, 64] on link "Media Library" at bounding box center [179, 72] width 134 height 27
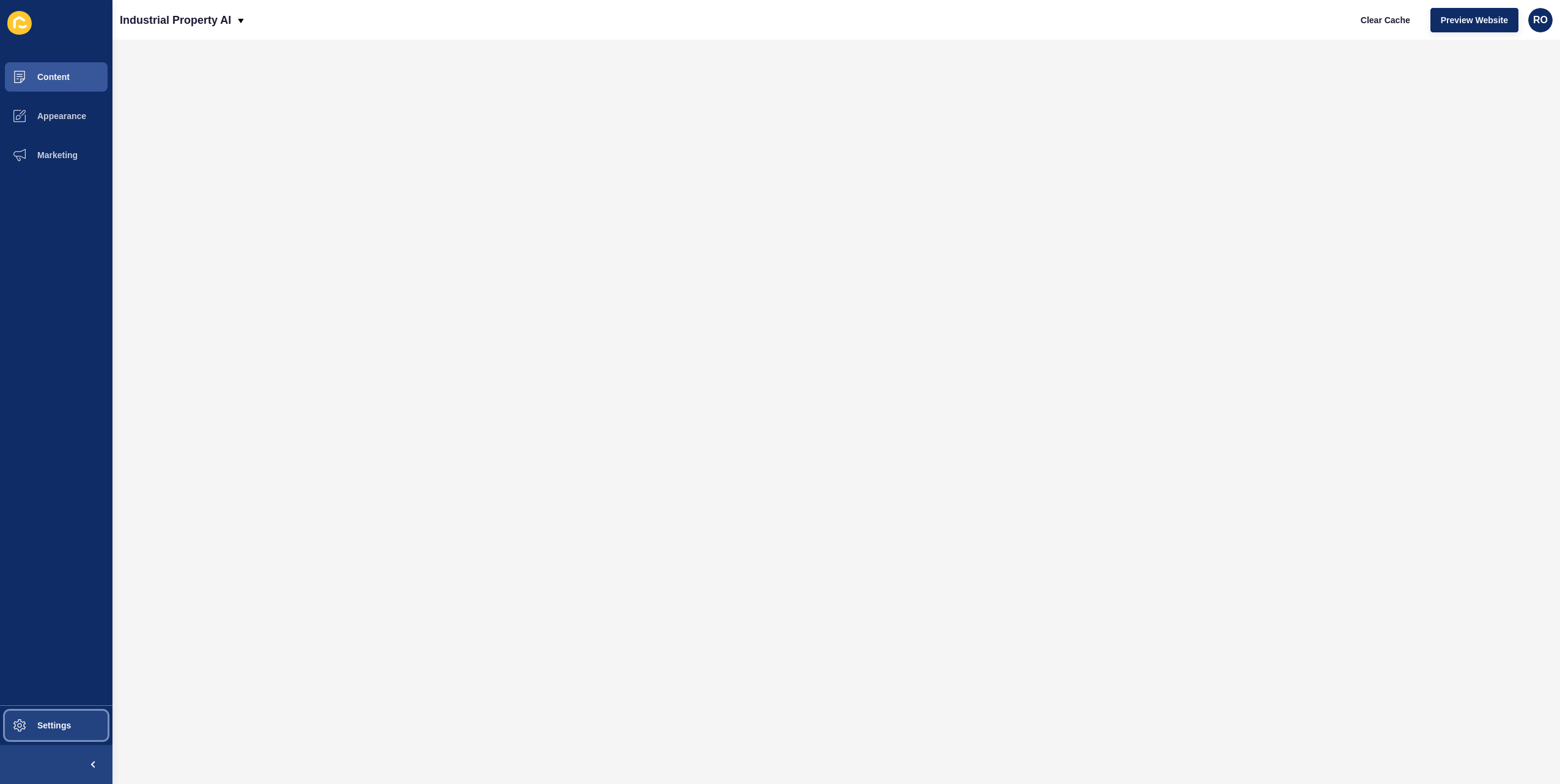
click at [49, 732] on button "Settings" at bounding box center [56, 725] width 112 height 39
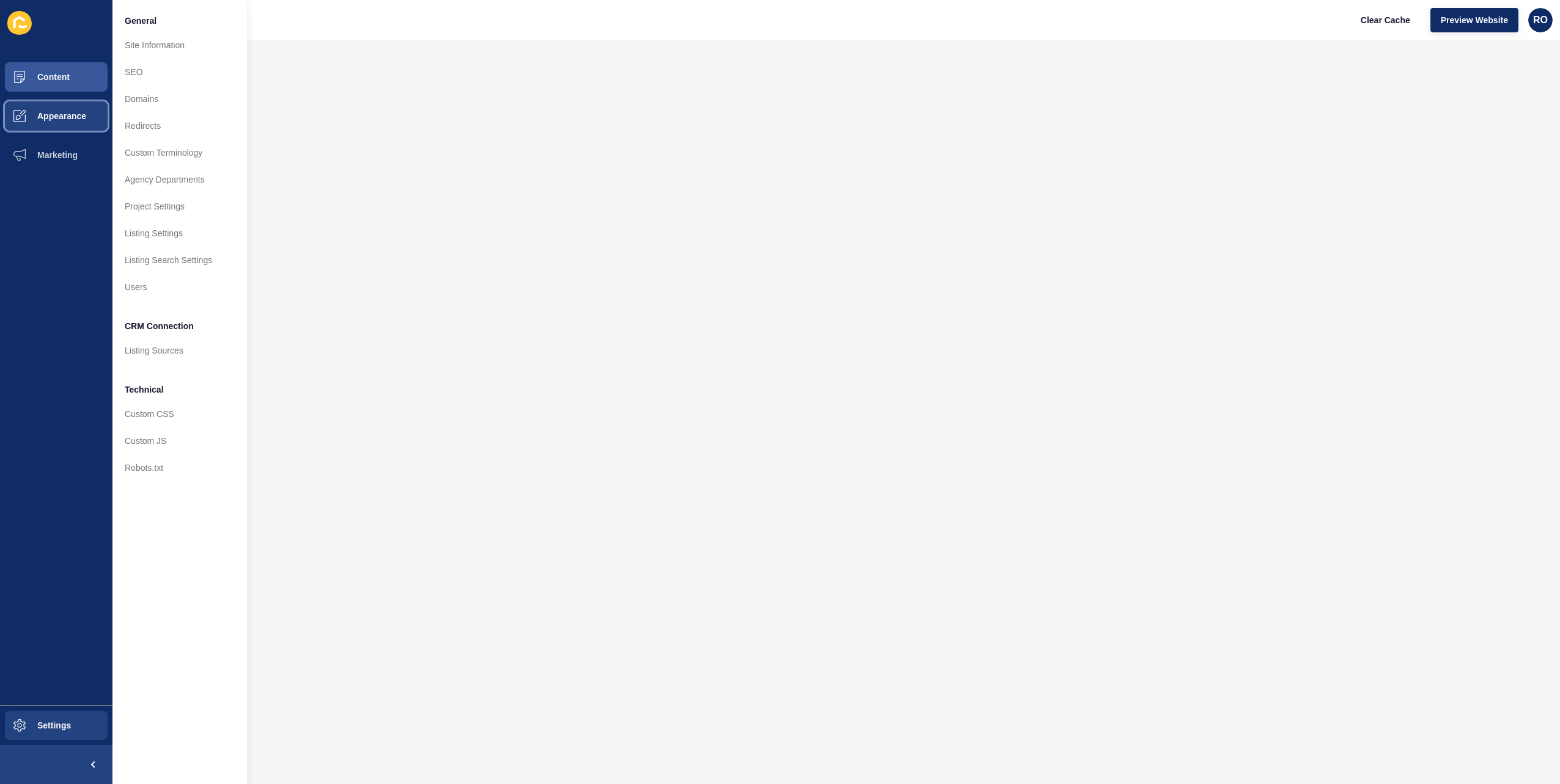
click at [74, 125] on button "Appearance" at bounding box center [56, 115] width 112 height 39
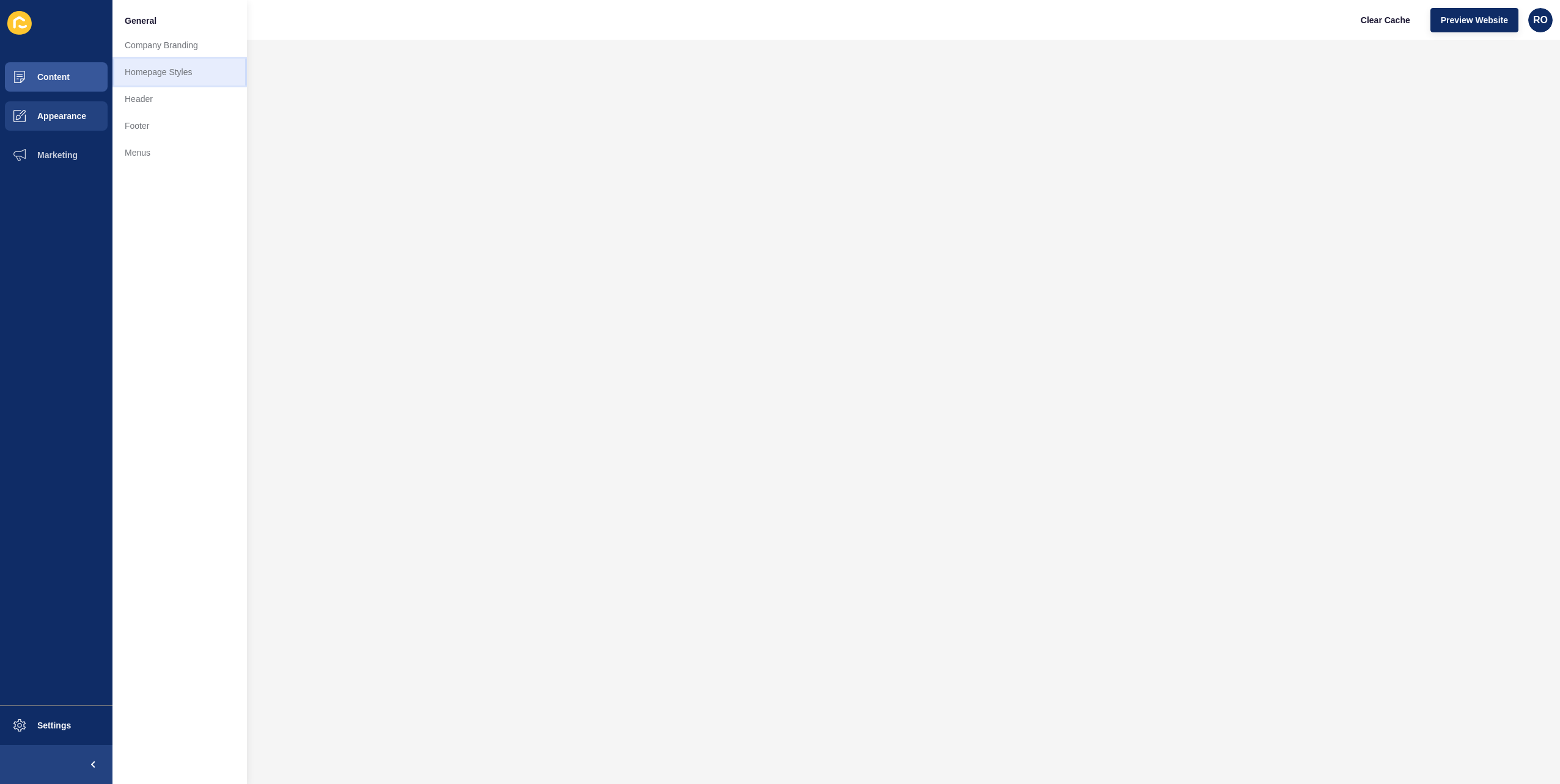
click at [164, 68] on link "Homepage Styles" at bounding box center [179, 72] width 134 height 27
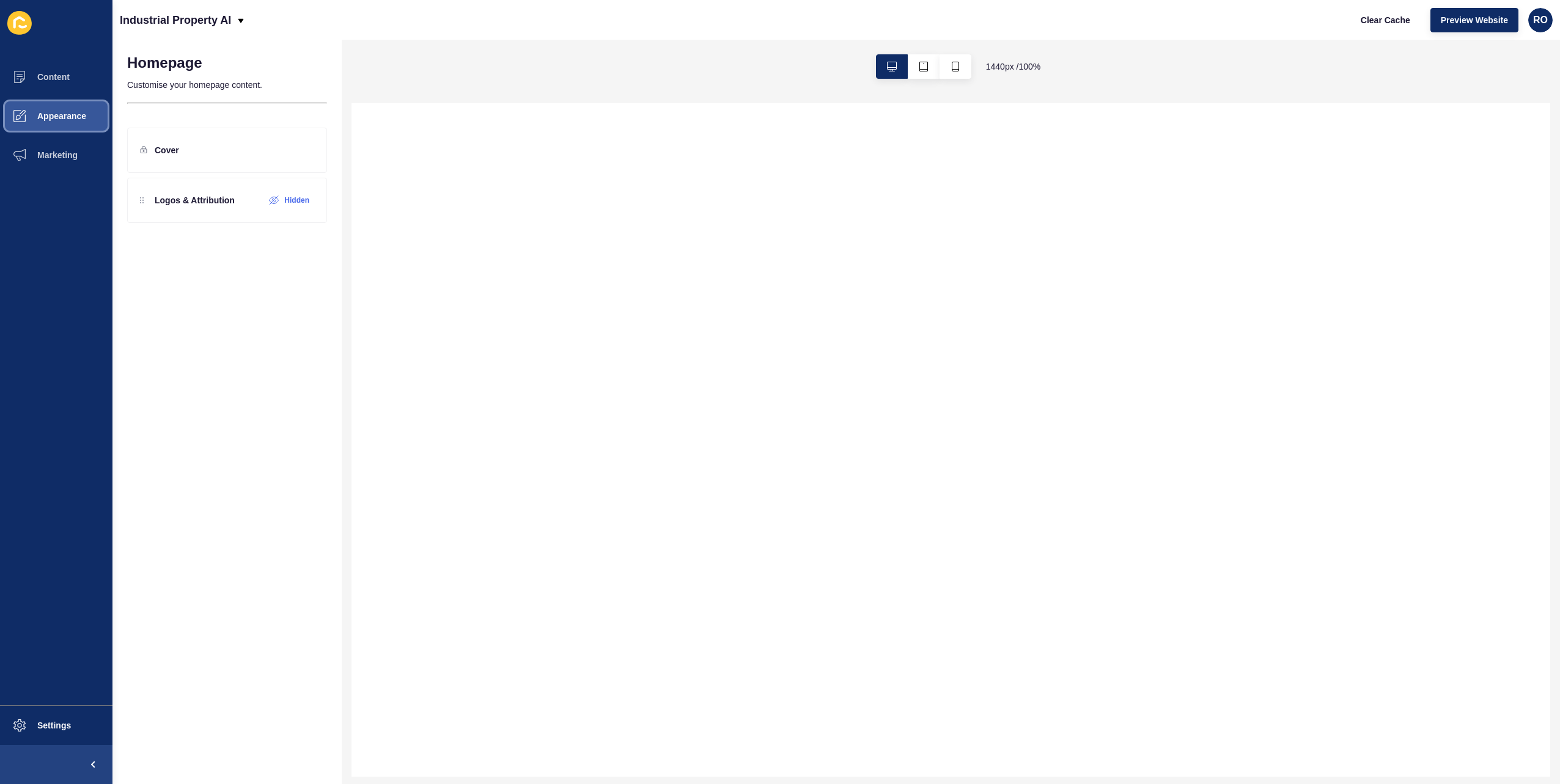
click at [71, 106] on button "Appearance" at bounding box center [56, 115] width 112 height 39
click at [165, 55] on link "Company Branding" at bounding box center [179, 45] width 134 height 27
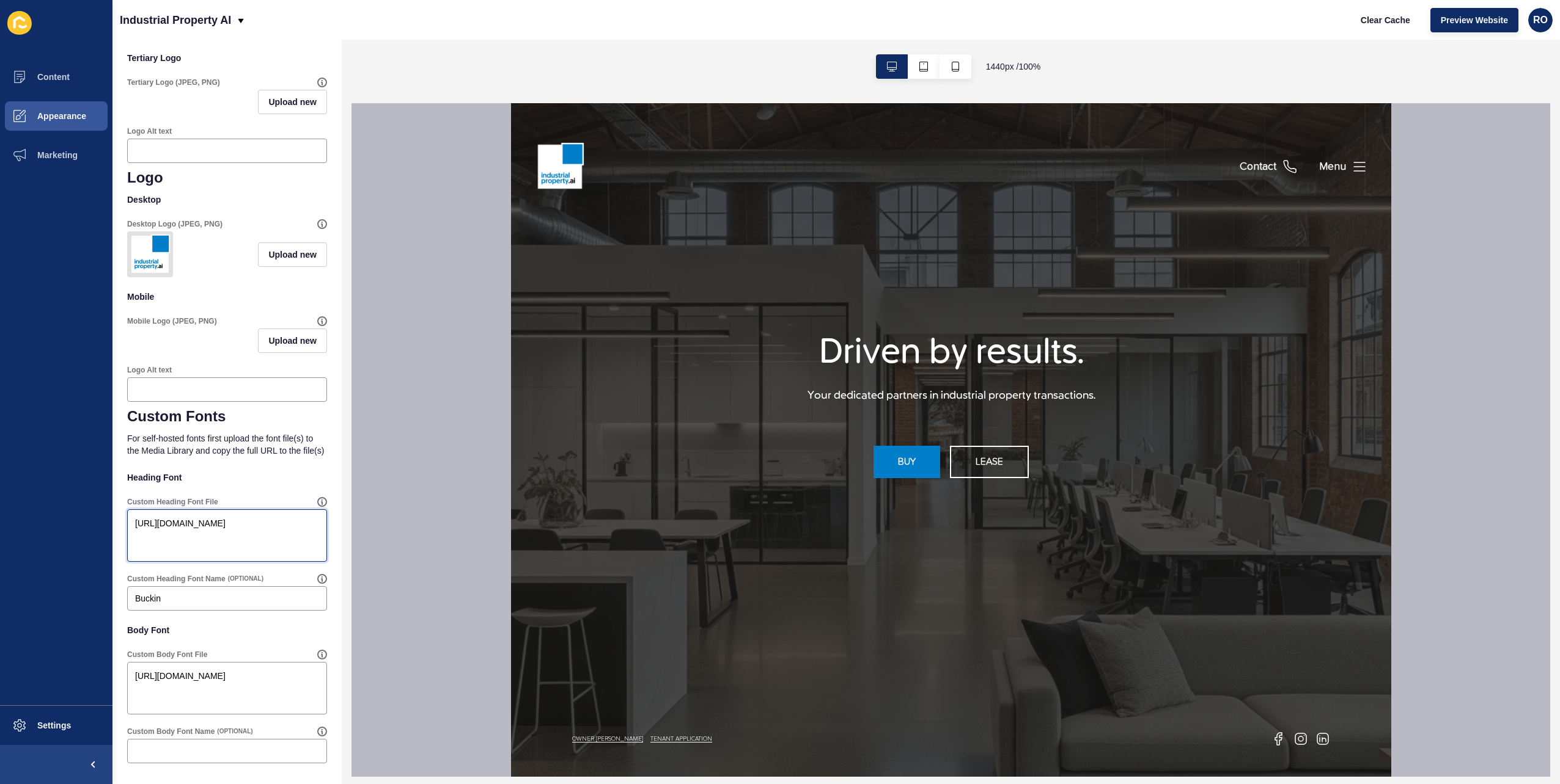
drag, startPoint x: 135, startPoint y: 523, endPoint x: 339, endPoint y: 551, distance: 205.9
click at [339, 551] on div "Company Branding Save Customise your Siteloft theme with your personal branding…" at bounding box center [227, 412] width 229 height 744
click at [275, 556] on textarea "[URL][DOMAIN_NAME]" at bounding box center [227, 536] width 196 height 49
drag, startPoint x: 308, startPoint y: 551, endPoint x: 50, endPoint y: 497, distance: 263.6
click at [50, 497] on div "Content Appearance Marketing Settings Industrial Property AI Clear Cache Previe…" at bounding box center [780, 392] width 1560 height 784
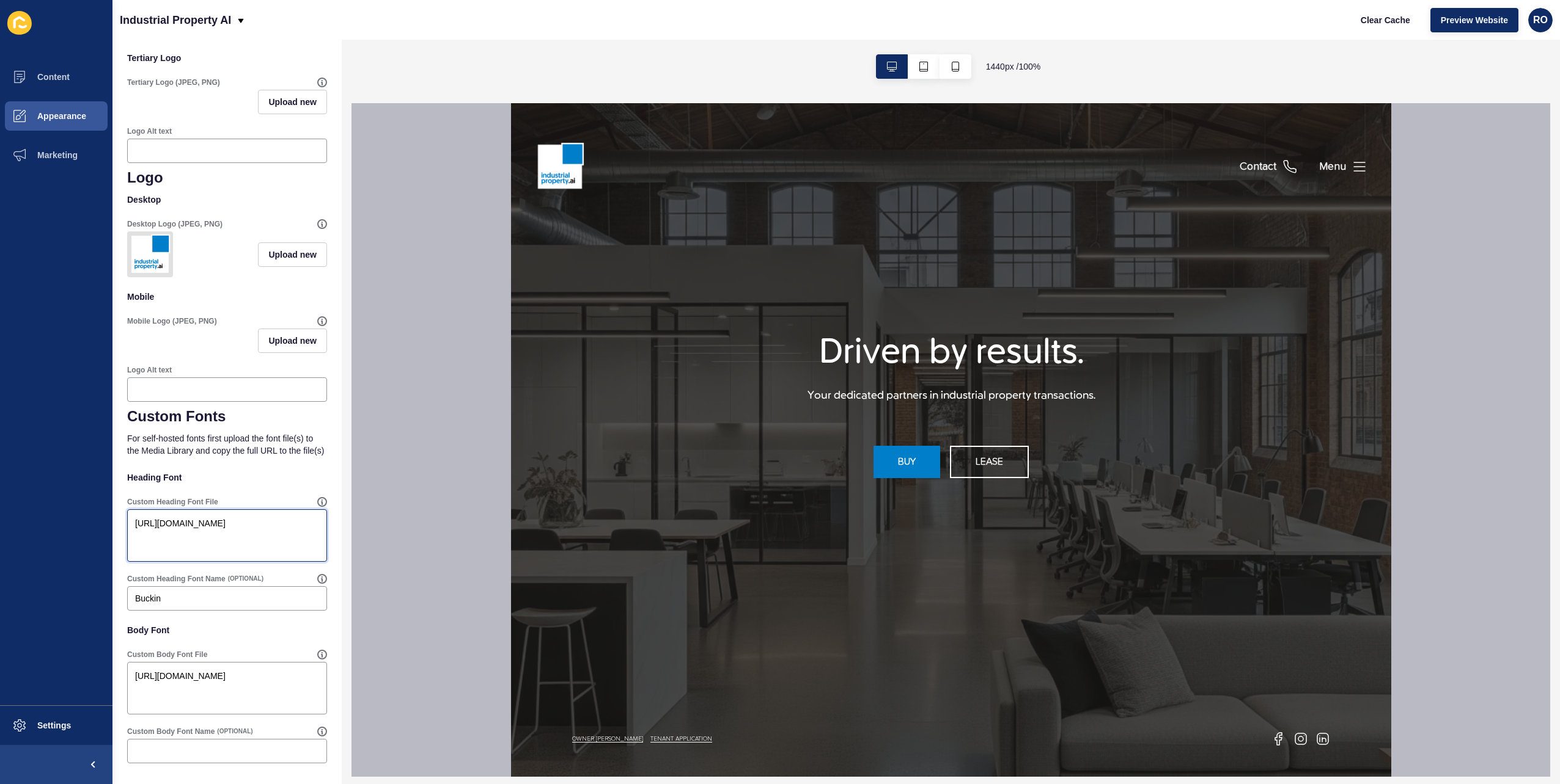
paste textarea "ProximaSoft-SemiBold.t"
type textarea "[URL][DOMAIN_NAME]"
click at [274, 473] on p "Heading Font" at bounding box center [227, 477] width 200 height 27
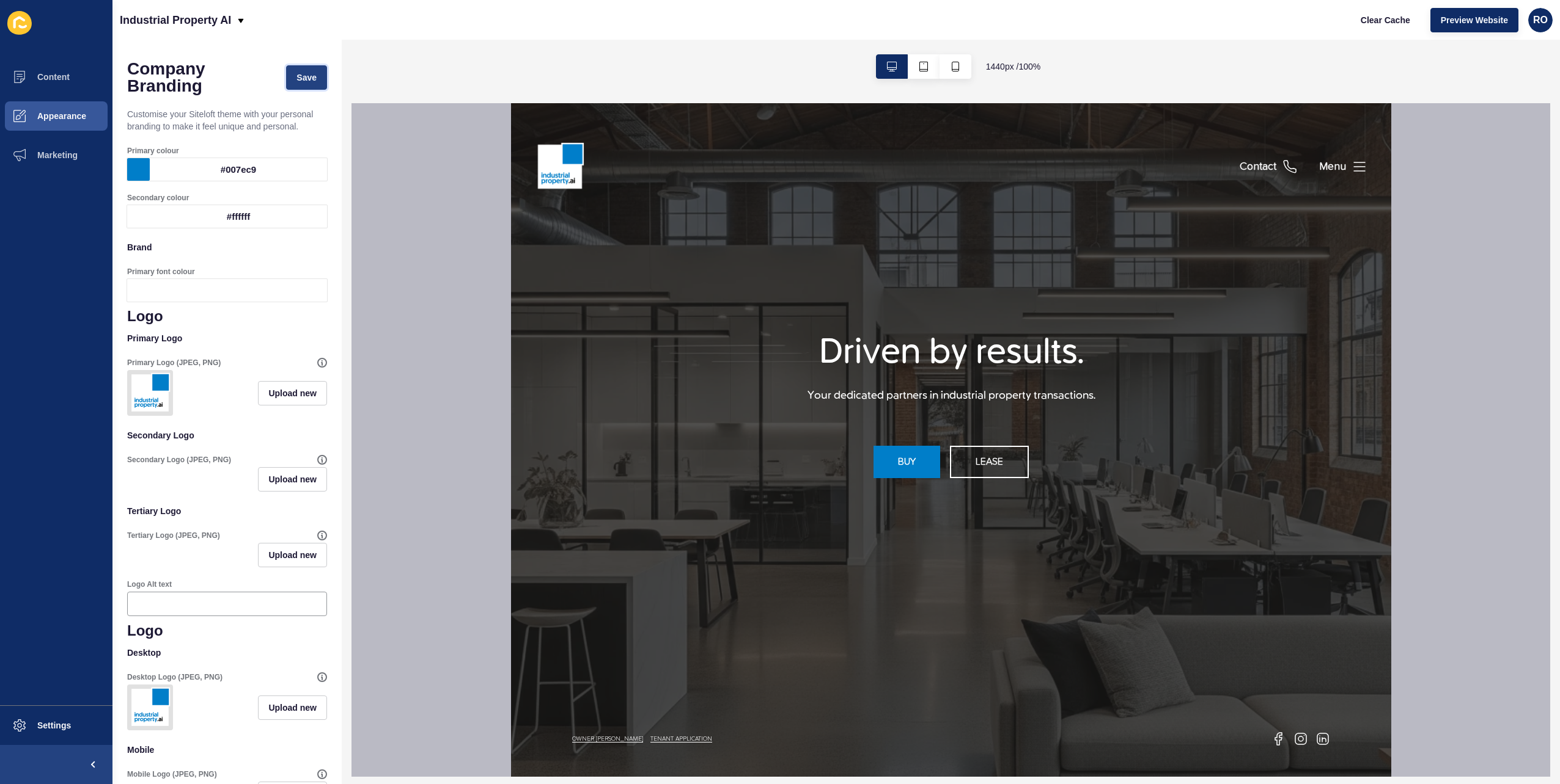
click at [304, 67] on button "Save" at bounding box center [306, 77] width 41 height 24
